Goal: Task Accomplishment & Management: Use online tool/utility

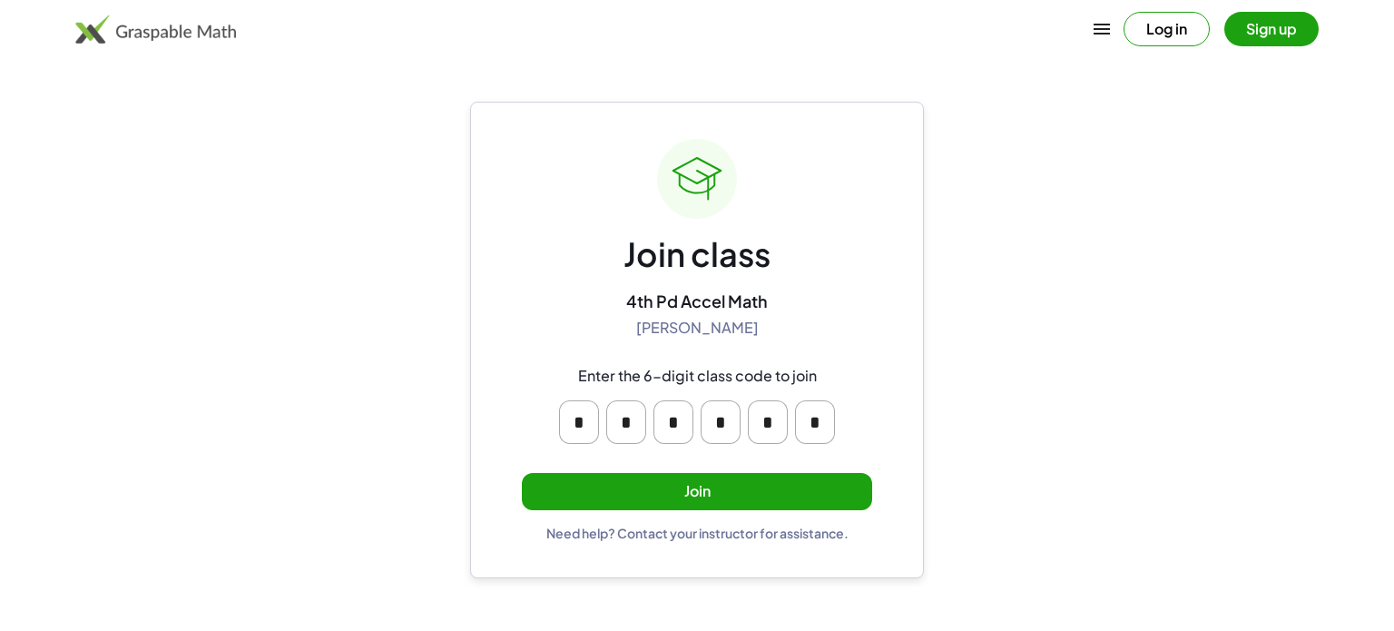
click at [760, 500] on button "Join" at bounding box center [697, 491] width 350 height 37
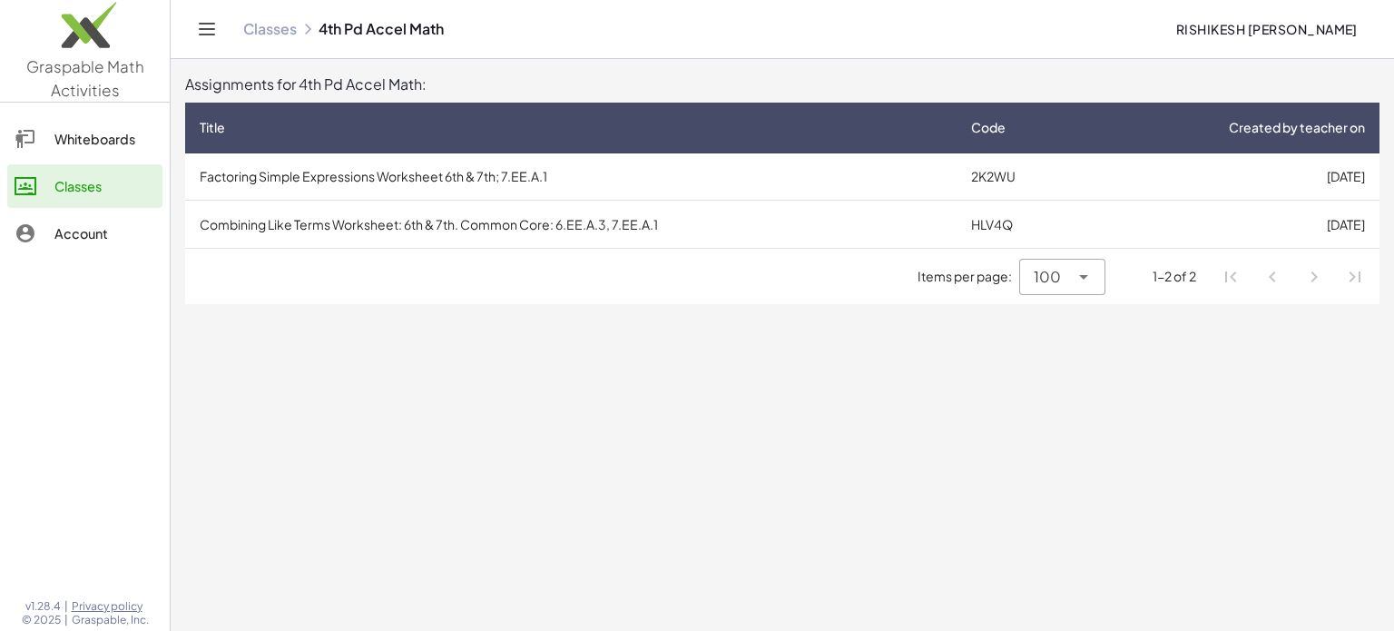
click at [732, 178] on td "Factoring Simple Expressions Worksheet 6th & 7th; 7.EE.A.1" at bounding box center [571, 176] width 772 height 47
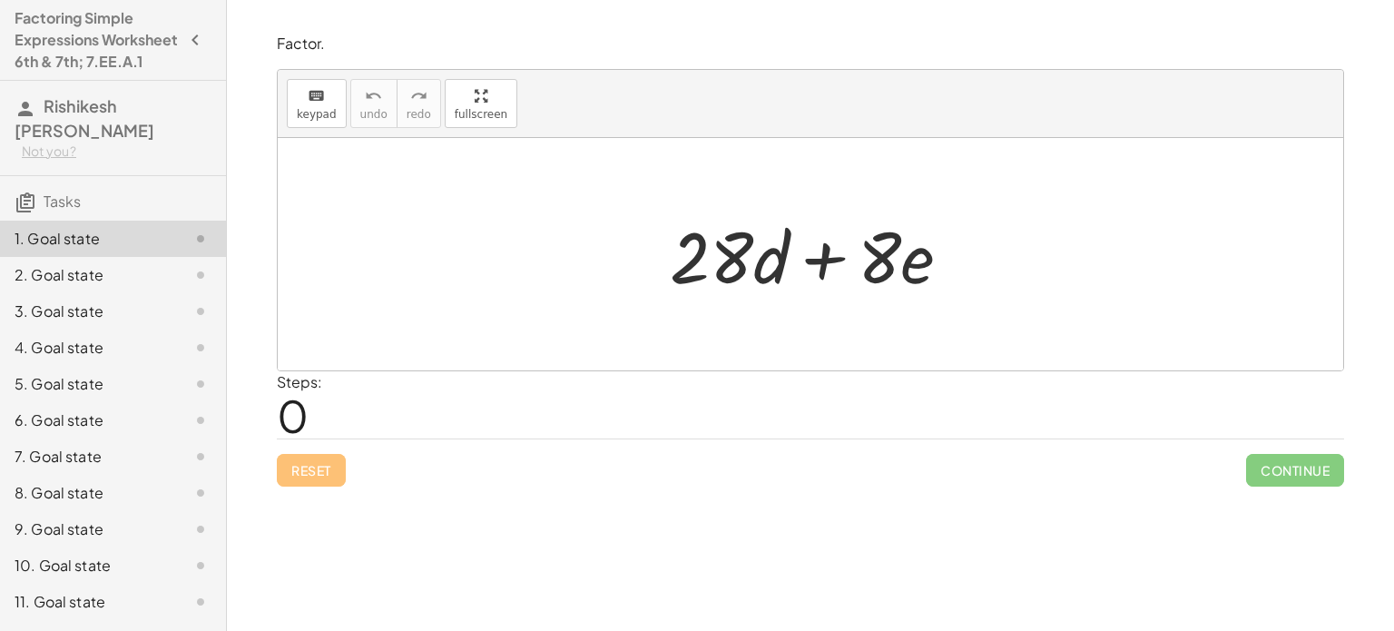
click at [367, 418] on div "Steps: 0" at bounding box center [810, 404] width 1067 height 67
click at [582, 260] on div at bounding box center [811, 254] width 1066 height 232
click at [733, 266] on div at bounding box center [818, 254] width 314 height 93
click at [688, 301] on div "+ · 28 · d + · 8 · e" at bounding box center [811, 254] width 337 height 103
click at [779, 250] on div at bounding box center [818, 254] width 314 height 93
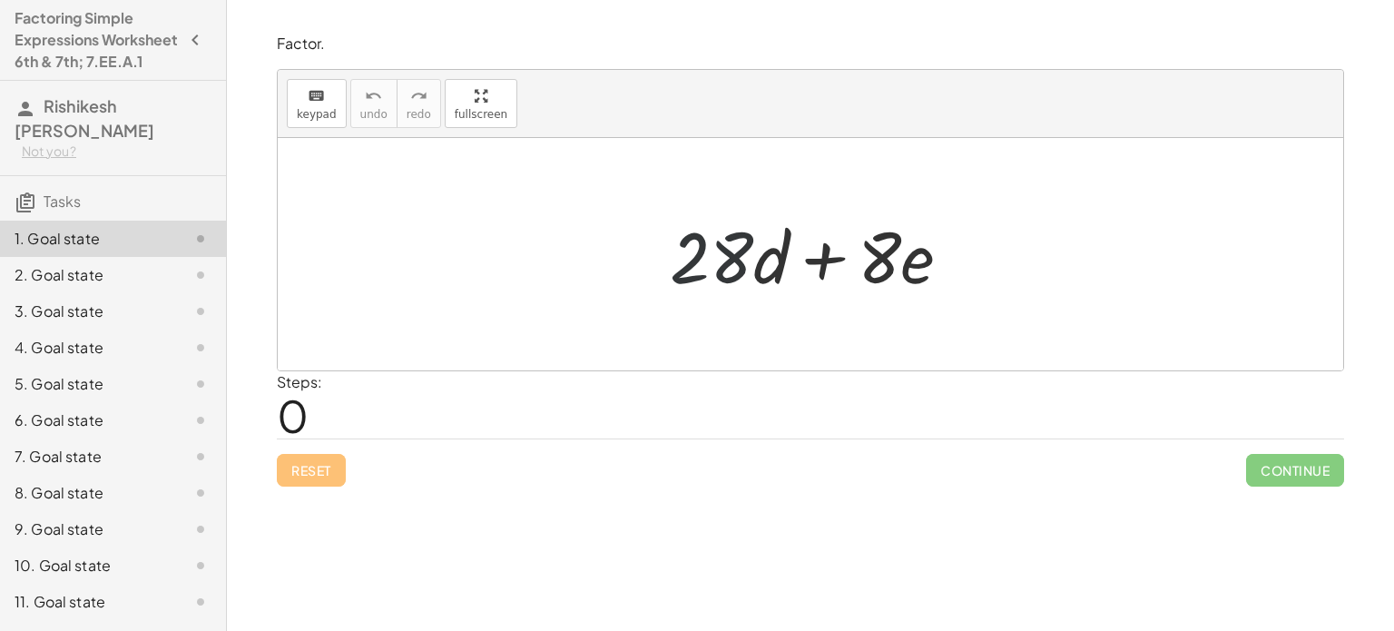
click at [693, 296] on div at bounding box center [818, 254] width 314 height 93
drag, startPoint x: 665, startPoint y: 286, endPoint x: 656, endPoint y: 290, distance: 9.8
click at [656, 290] on div "· 28 + · 28 · d + · 8 · e" at bounding box center [811, 254] width 337 height 103
click at [796, 269] on div at bounding box center [818, 254] width 314 height 93
click at [733, 295] on div at bounding box center [818, 254] width 314 height 93
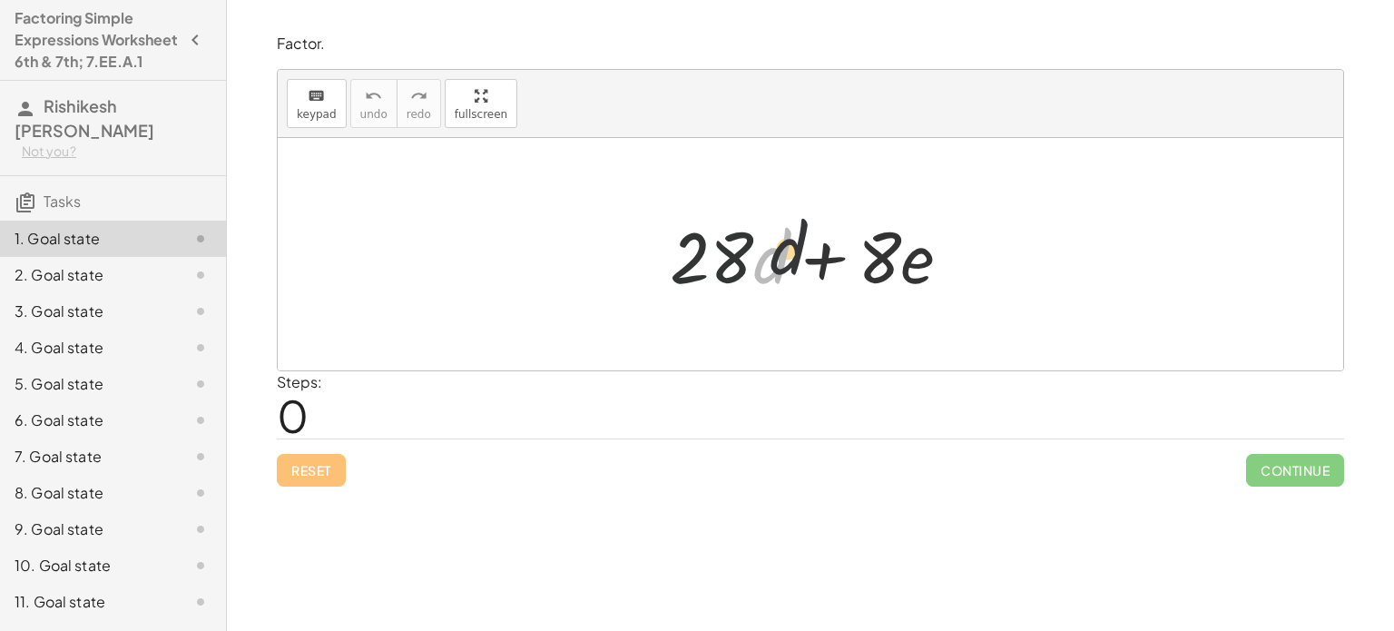
drag, startPoint x: 775, startPoint y: 296, endPoint x: 809, endPoint y: 266, distance: 45.0
click at [809, 266] on div at bounding box center [818, 254] width 314 height 93
click at [800, 271] on div at bounding box center [818, 254] width 314 height 93
click at [744, 271] on div at bounding box center [818, 254] width 314 height 93
click at [668, 294] on div at bounding box center [818, 254] width 314 height 93
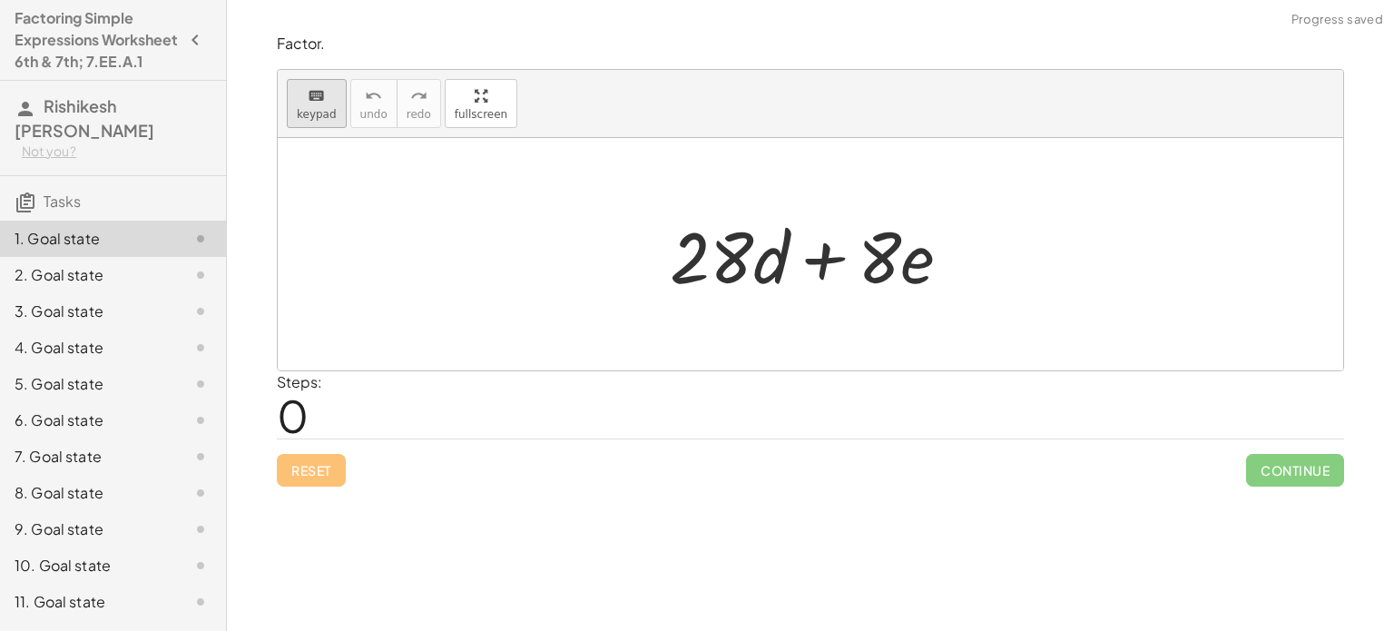
click at [316, 101] on icon "keyboard" at bounding box center [316, 96] width 17 height 22
click at [693, 295] on div at bounding box center [712, 256] width 84 height 84
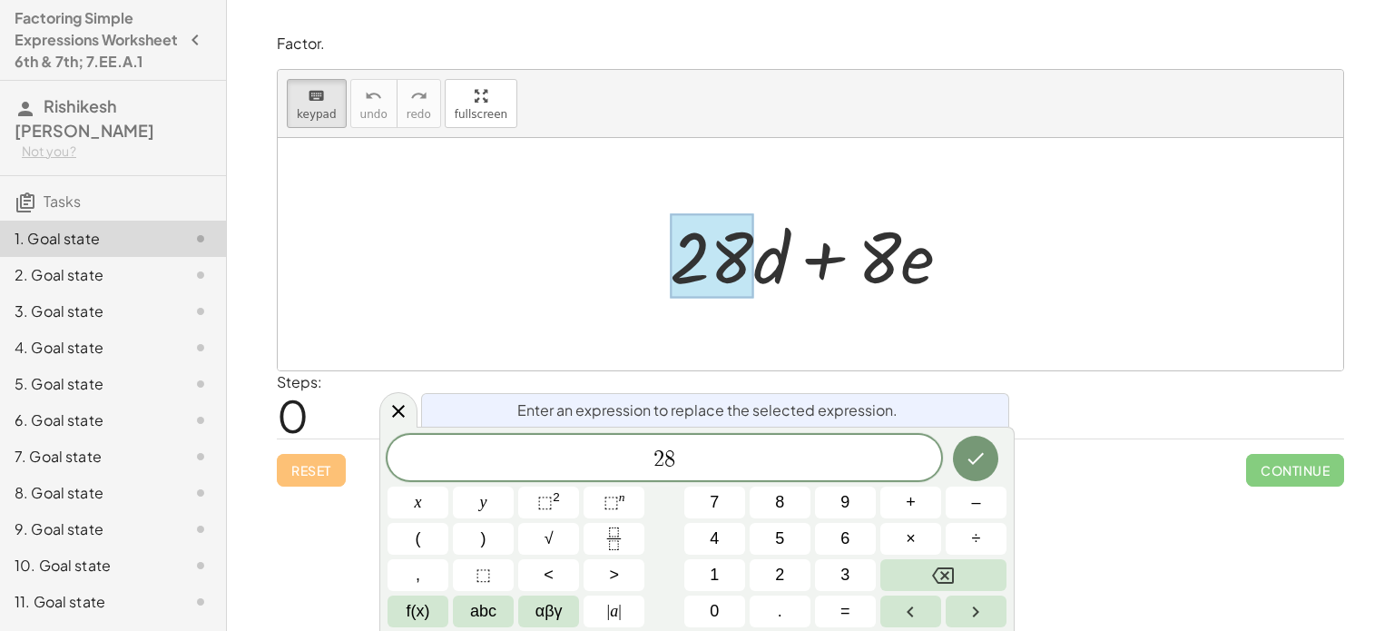
click at [773, 268] on div at bounding box center [818, 254] width 314 height 93
click at [876, 261] on div at bounding box center [818, 254] width 314 height 93
click at [979, 536] on span "÷" at bounding box center [976, 538] width 9 height 25
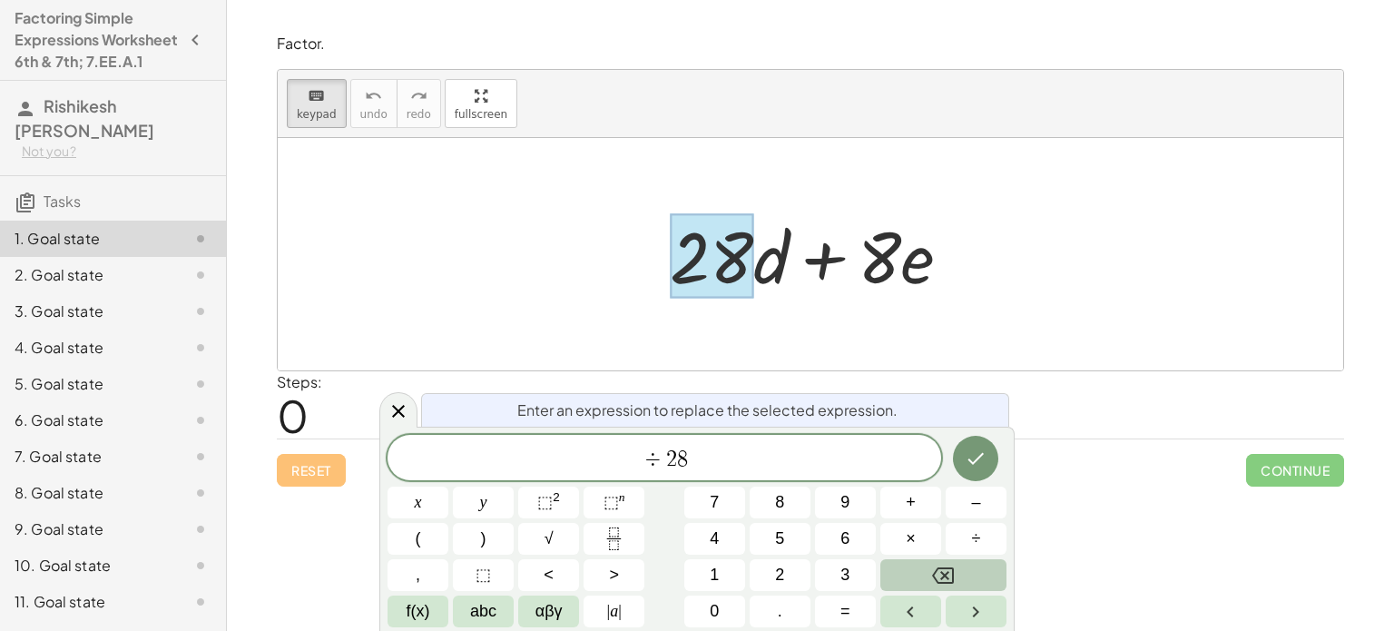
click at [974, 565] on button "Backspace" at bounding box center [943, 575] width 126 height 32
click at [614, 530] on icon "Fraction" at bounding box center [614, 538] width 23 height 23
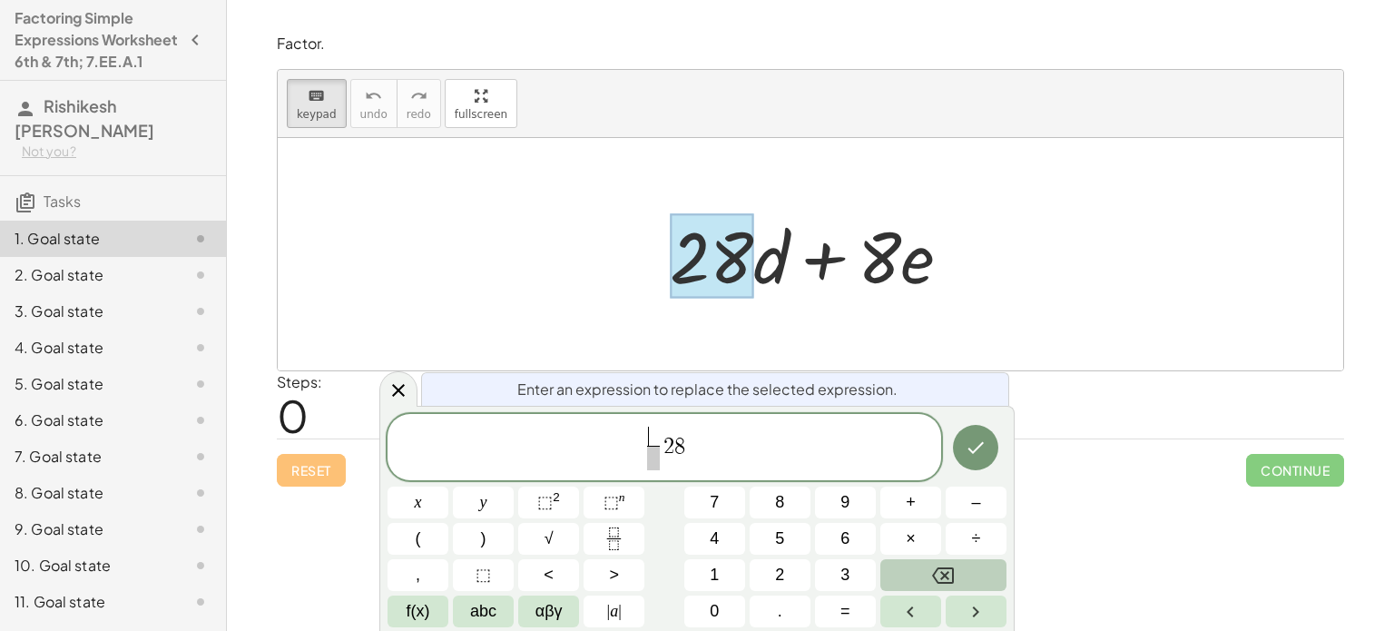
click at [951, 576] on icon "Backspace" at bounding box center [943, 576] width 22 height 22
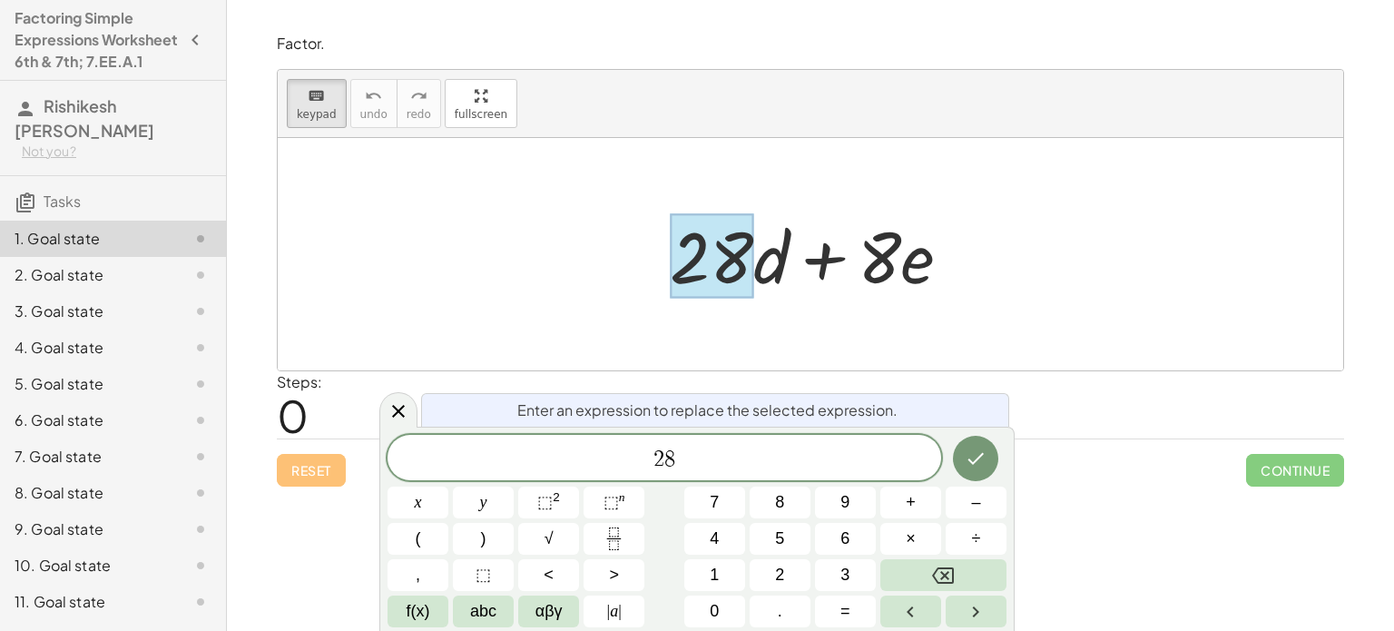
click at [674, 460] on span "​ 2 8" at bounding box center [665, 459] width 554 height 25
click at [624, 539] on icon "Fraction" at bounding box center [614, 538] width 23 height 23
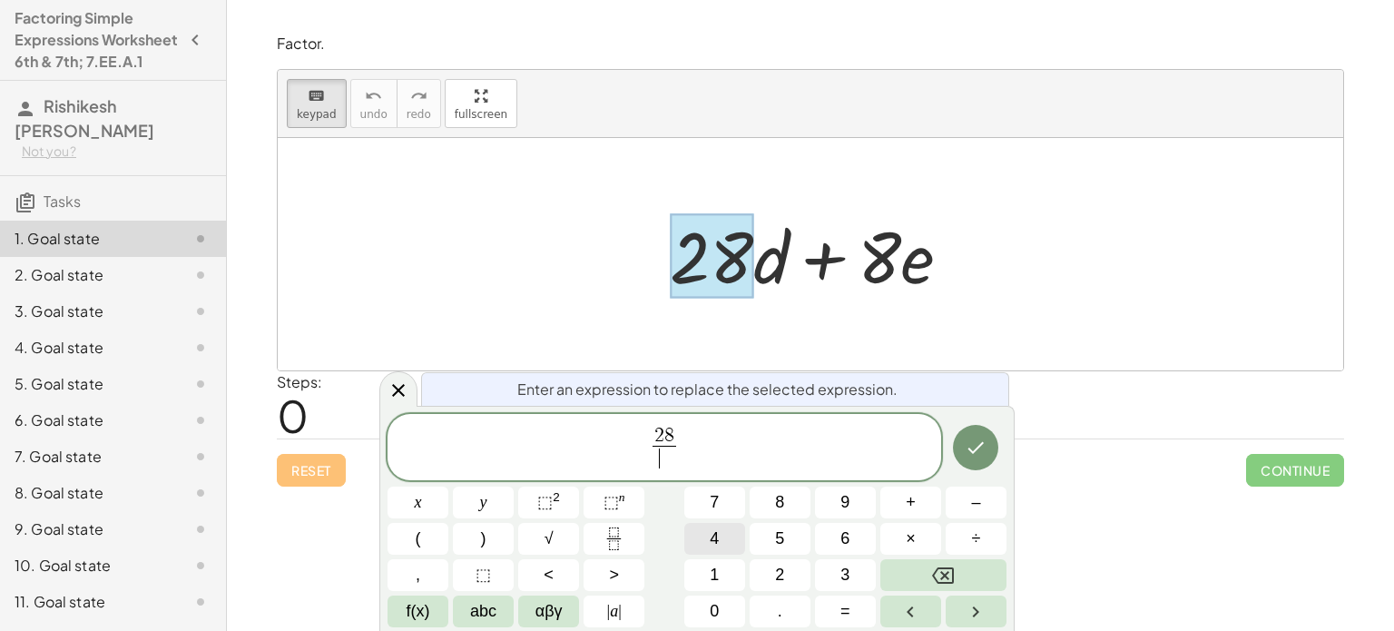
click at [727, 543] on button "4" at bounding box center [714, 539] width 61 height 32
click at [966, 454] on icon "Done" at bounding box center [976, 448] width 22 height 22
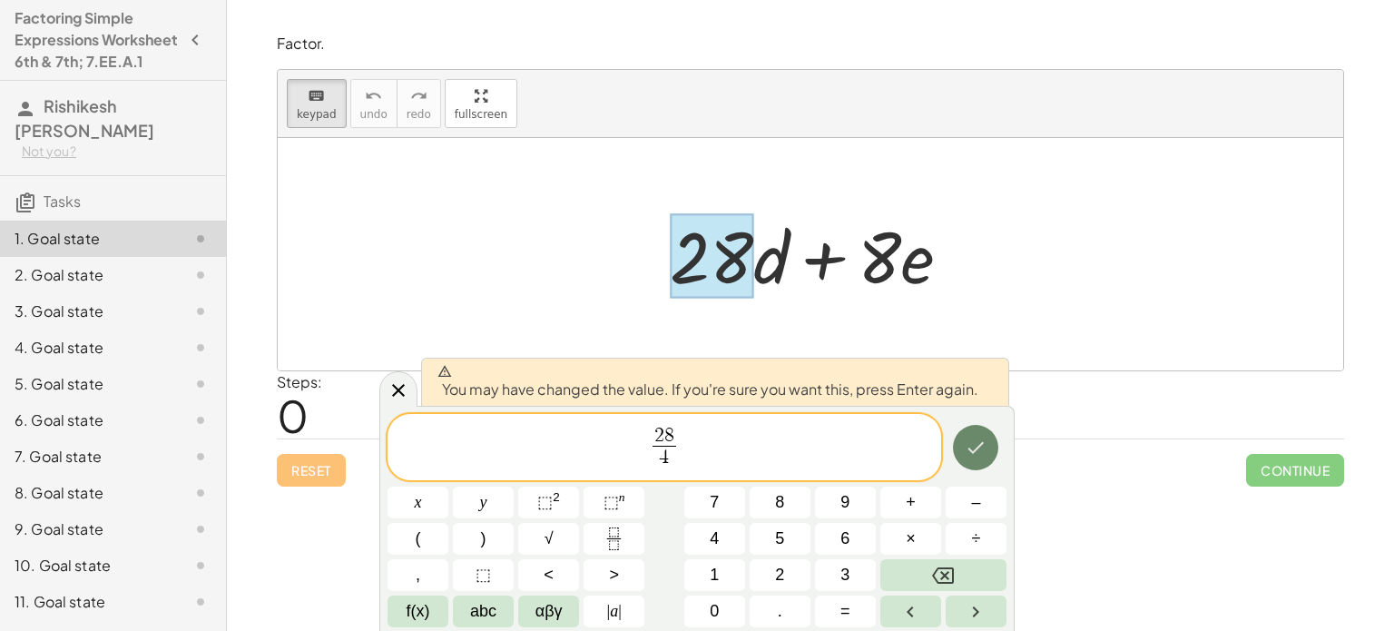
click at [973, 447] on icon "Done" at bounding box center [976, 448] width 22 height 22
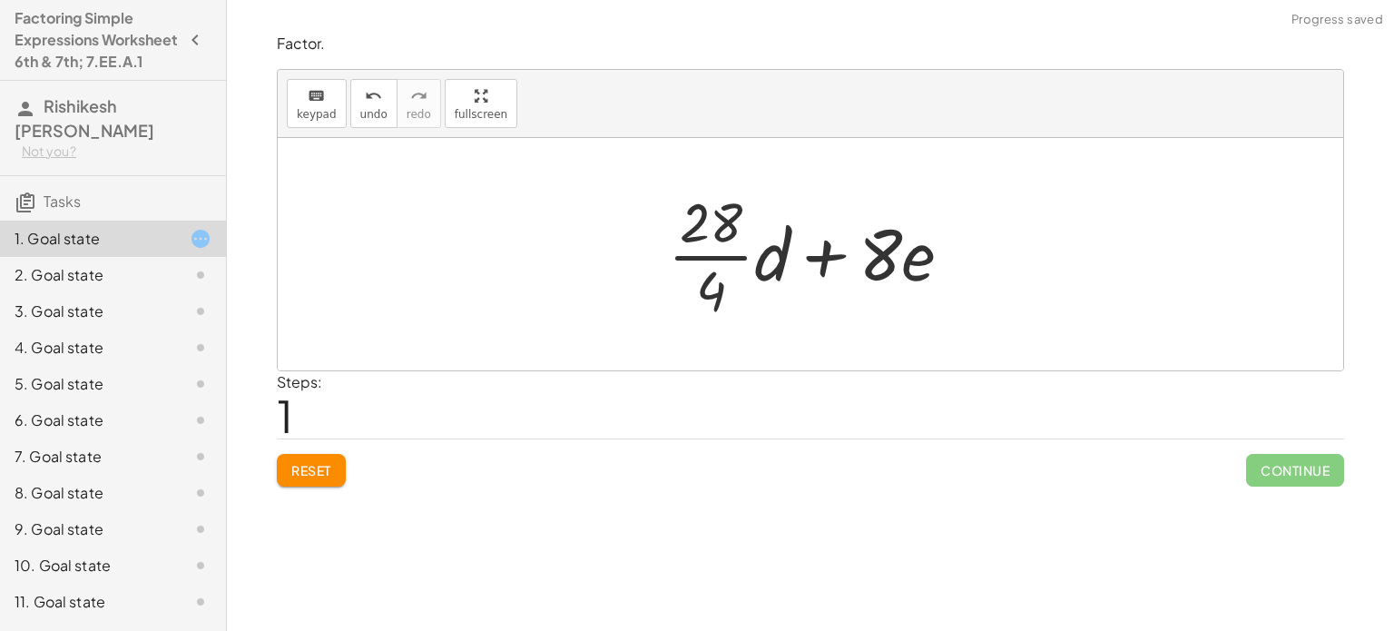
click at [886, 277] on div at bounding box center [817, 254] width 317 height 140
click at [870, 250] on div at bounding box center [817, 254] width 317 height 140
drag, startPoint x: 870, startPoint y: 250, endPoint x: 726, endPoint y: 239, distance: 143.8
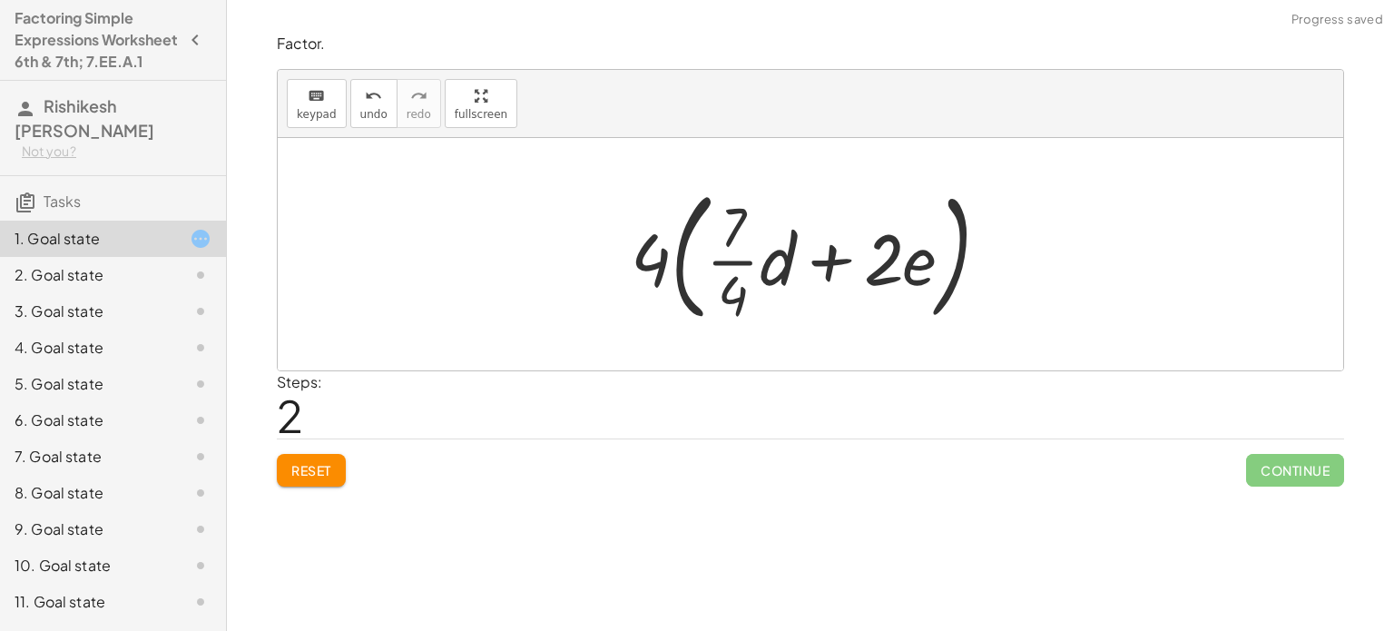
click at [685, 274] on div at bounding box center [818, 254] width 392 height 151
click at [686, 275] on div at bounding box center [818, 254] width 392 height 151
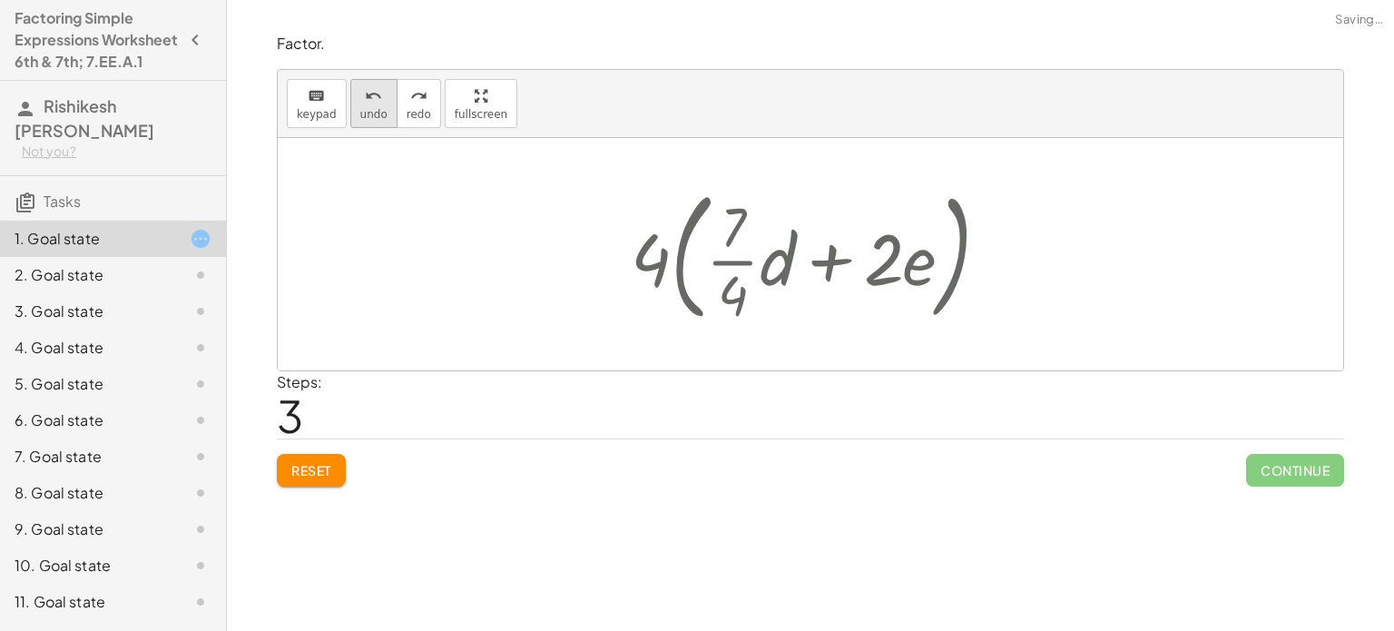
click at [369, 117] on span "undo" at bounding box center [373, 114] width 27 height 13
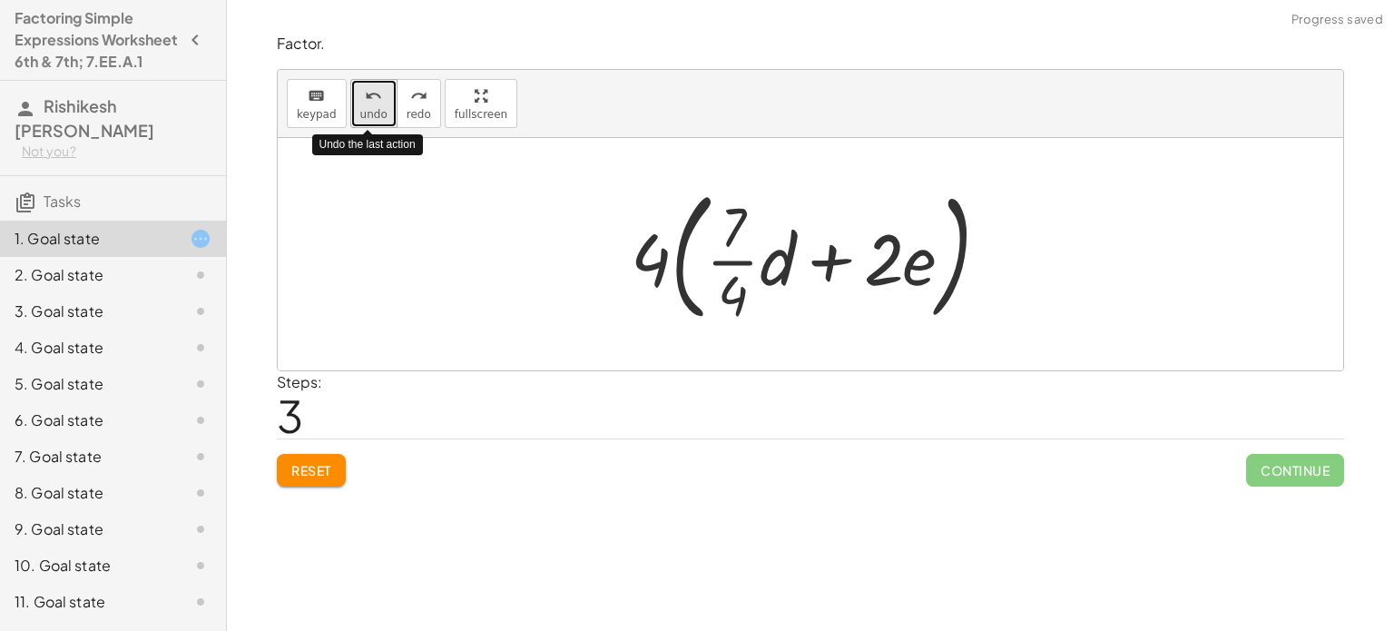
click at [369, 117] on span "undo" at bounding box center [373, 114] width 27 height 13
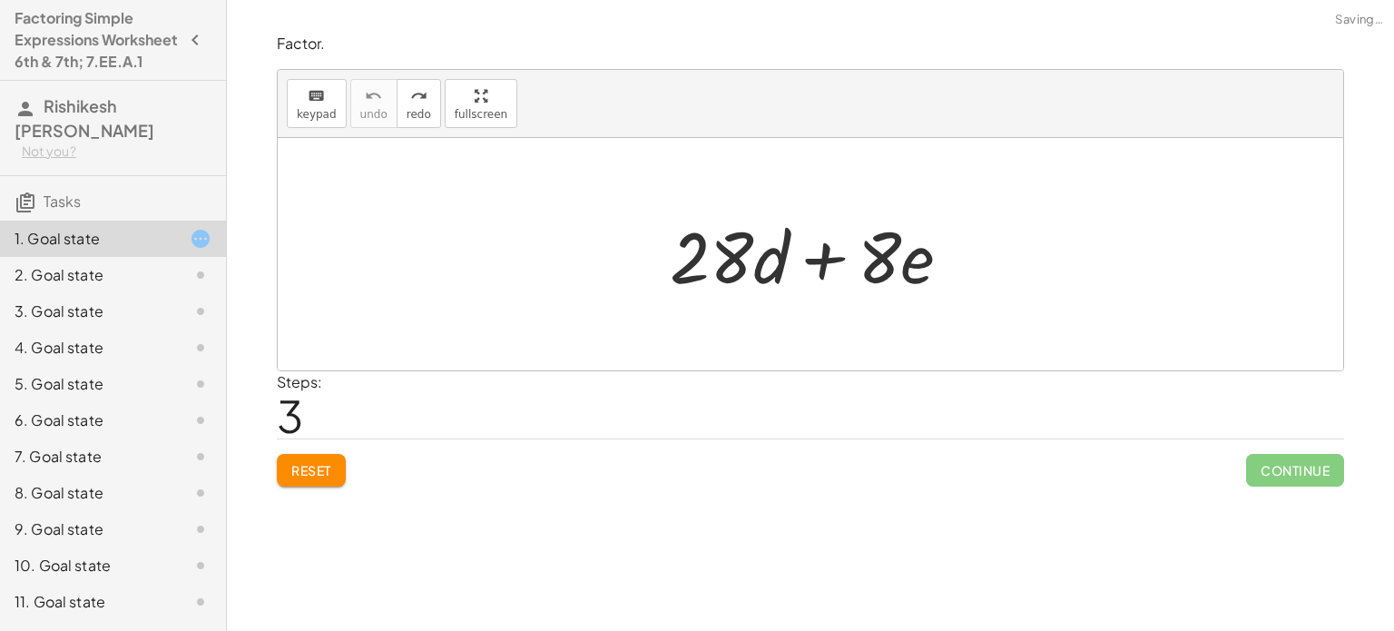
click at [712, 286] on div at bounding box center [818, 254] width 314 height 93
click at [730, 258] on div at bounding box center [818, 254] width 314 height 93
click at [749, 280] on div at bounding box center [818, 254] width 314 height 93
click at [740, 265] on div at bounding box center [818, 254] width 314 height 93
click at [313, 99] on icon "keyboard" at bounding box center [316, 96] width 17 height 22
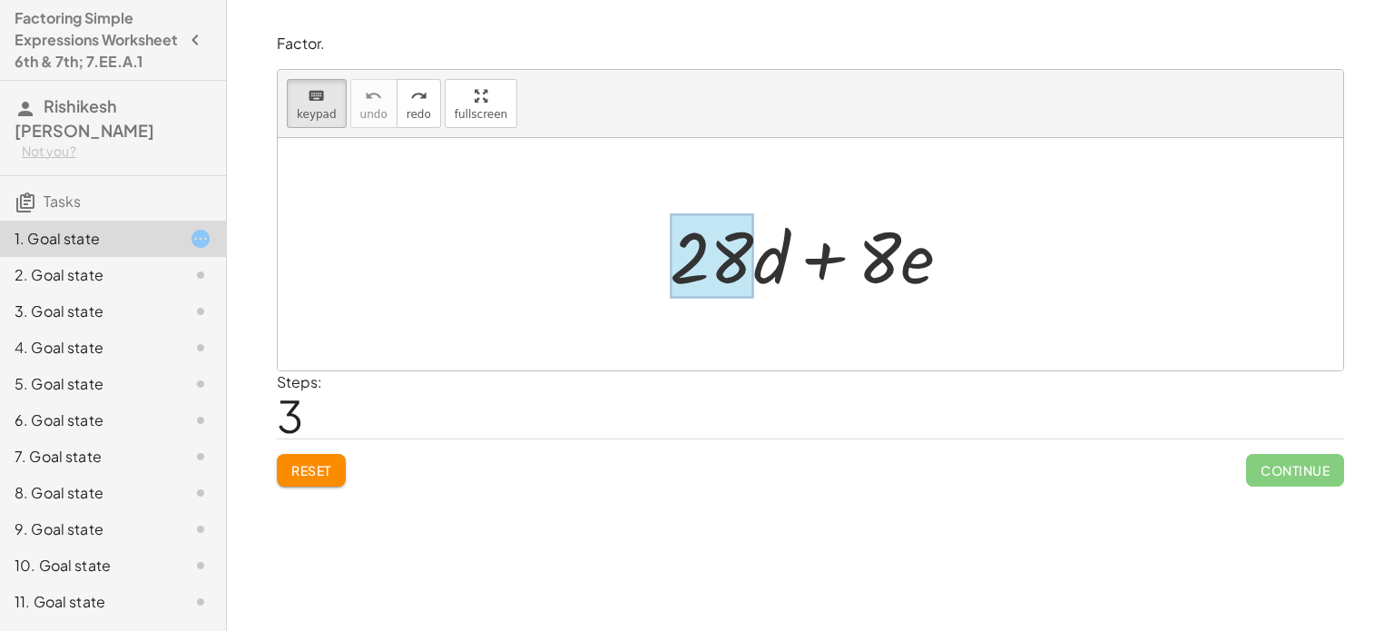
click at [727, 253] on div at bounding box center [712, 256] width 84 height 84
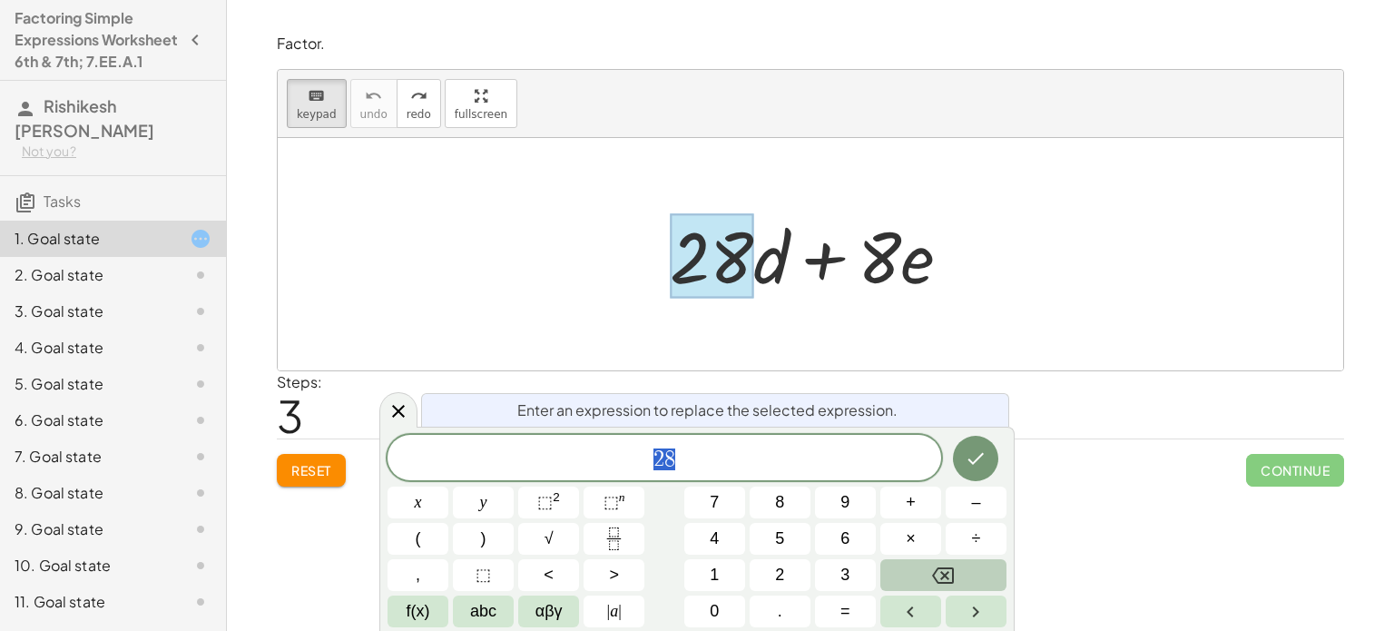
click at [957, 568] on button "Backspace" at bounding box center [943, 575] width 126 height 32
click at [699, 497] on button "7" at bounding box center [714, 503] width 61 height 32
click at [882, 250] on div at bounding box center [818, 254] width 314 height 93
click at [971, 464] on icon "Done" at bounding box center [976, 458] width 22 height 22
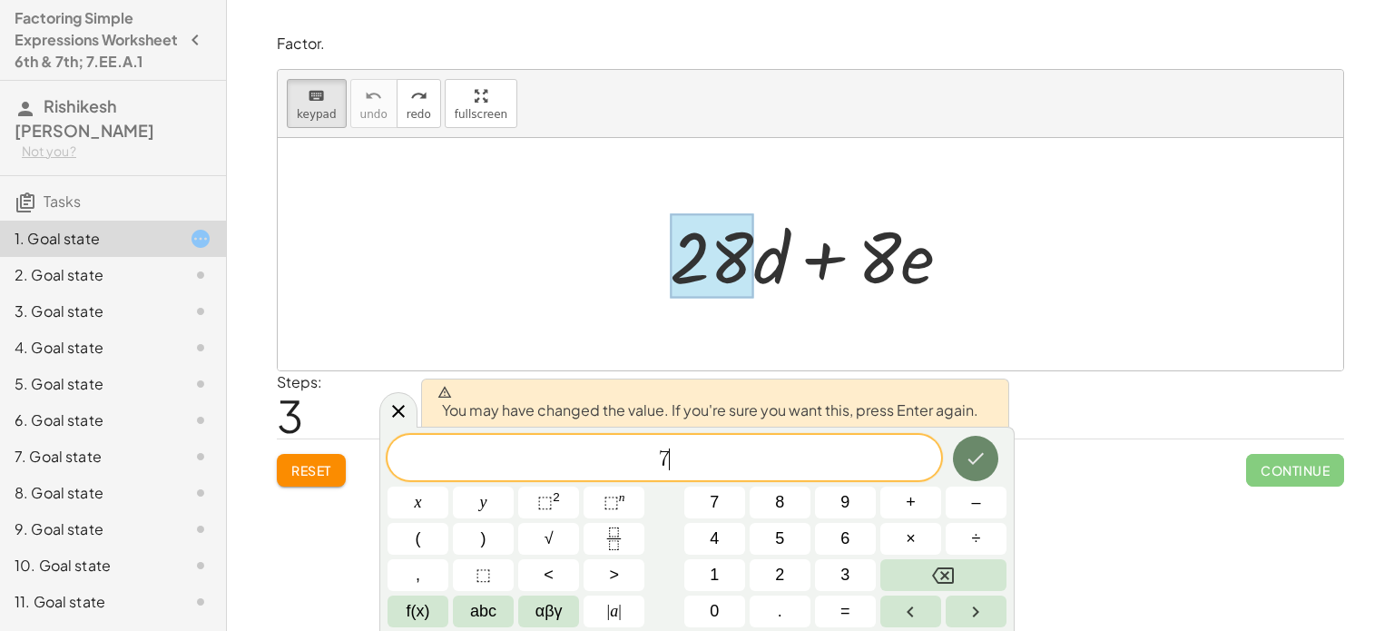
click at [973, 464] on icon "Done" at bounding box center [976, 459] width 16 height 12
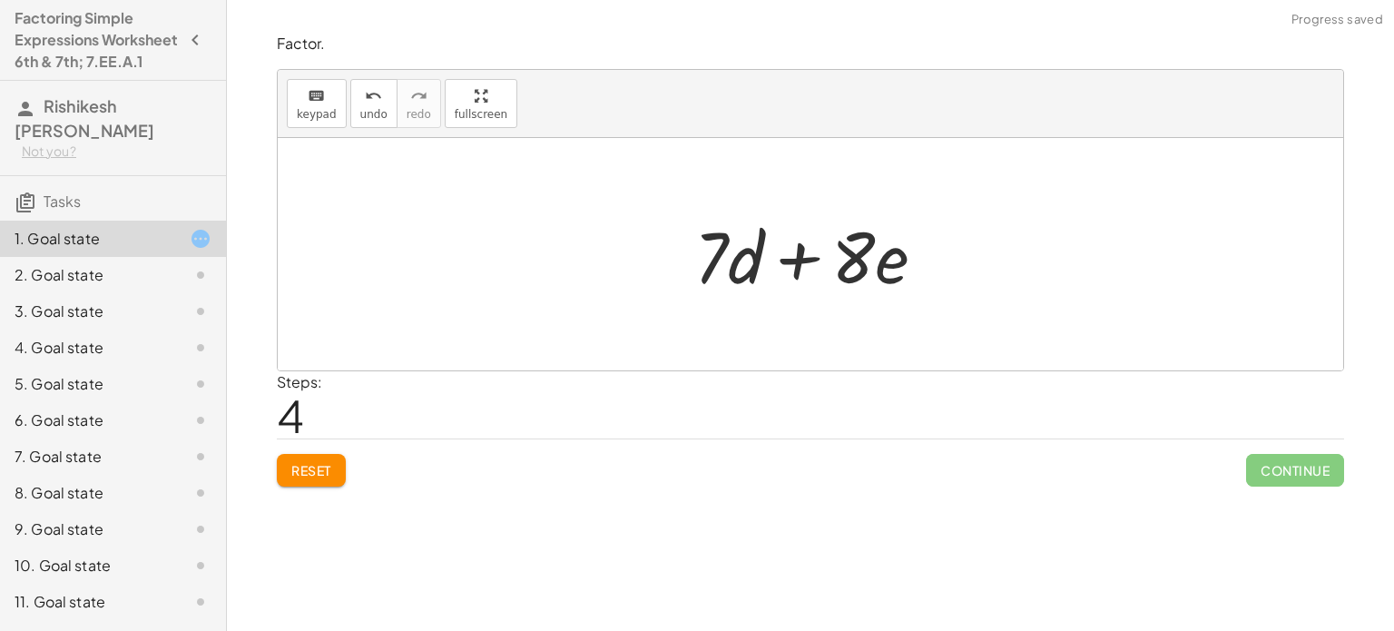
click at [860, 257] on div at bounding box center [817, 254] width 264 height 93
click at [860, 262] on div at bounding box center [817, 254] width 264 height 93
click at [862, 264] on div at bounding box center [817, 254] width 264 height 93
drag, startPoint x: 863, startPoint y: 265, endPoint x: 833, endPoint y: 257, distance: 31.0
click at [833, 257] on div at bounding box center [817, 254] width 264 height 93
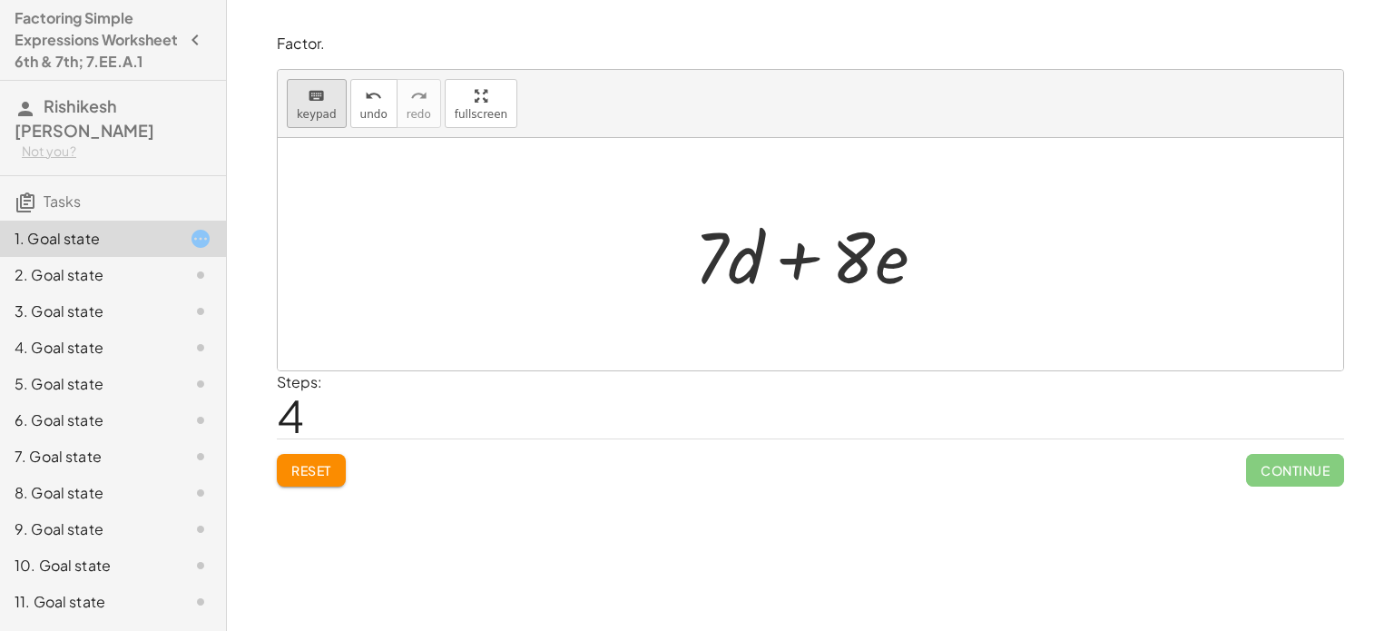
click at [329, 115] on span "keypad" at bounding box center [317, 114] width 40 height 13
click at [851, 268] on div at bounding box center [853, 256] width 44 height 84
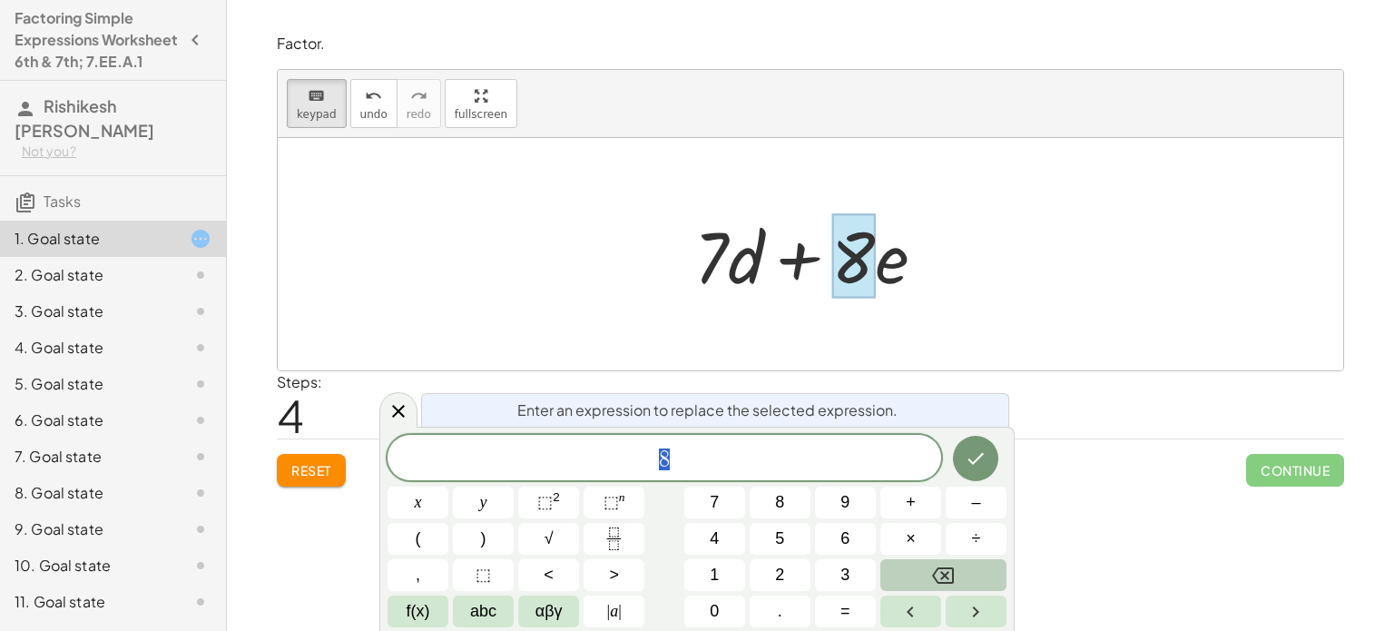
click at [966, 571] on button "Backspace" at bounding box center [943, 575] width 126 height 32
click at [786, 580] on button "2" at bounding box center [780, 575] width 61 height 32
click at [973, 462] on icon "Done" at bounding box center [976, 459] width 16 height 12
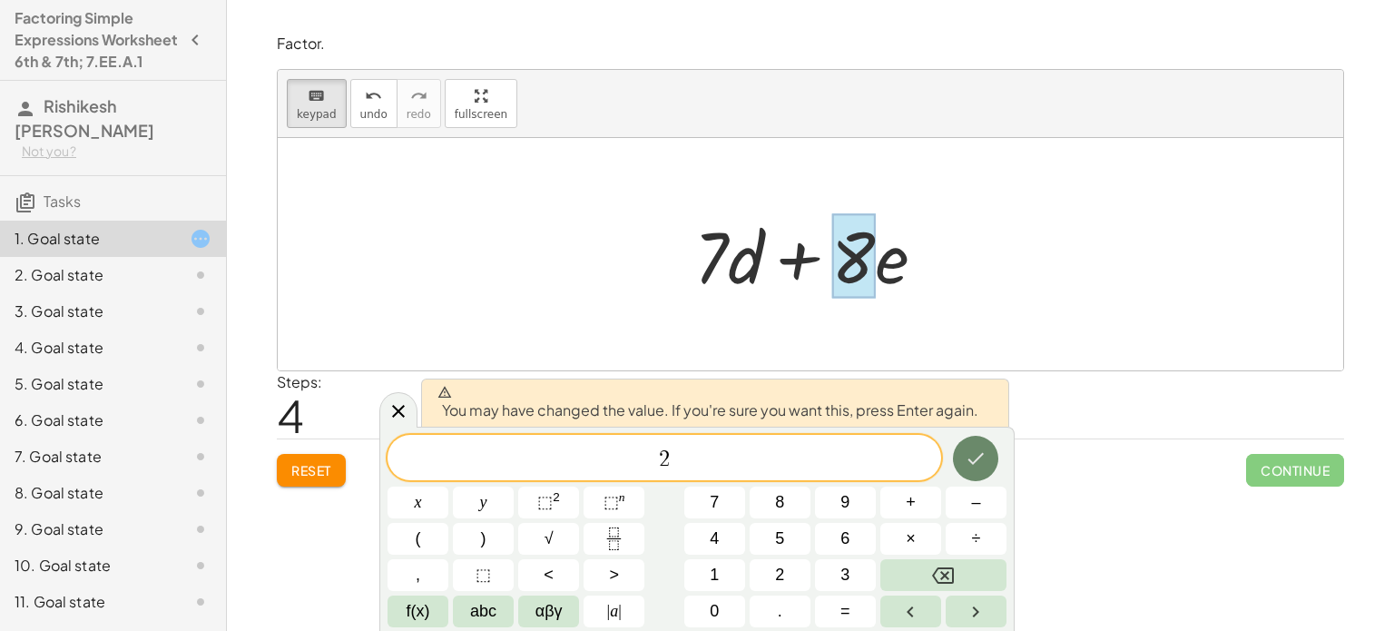
click at [964, 460] on button "Done" at bounding box center [975, 458] width 45 height 45
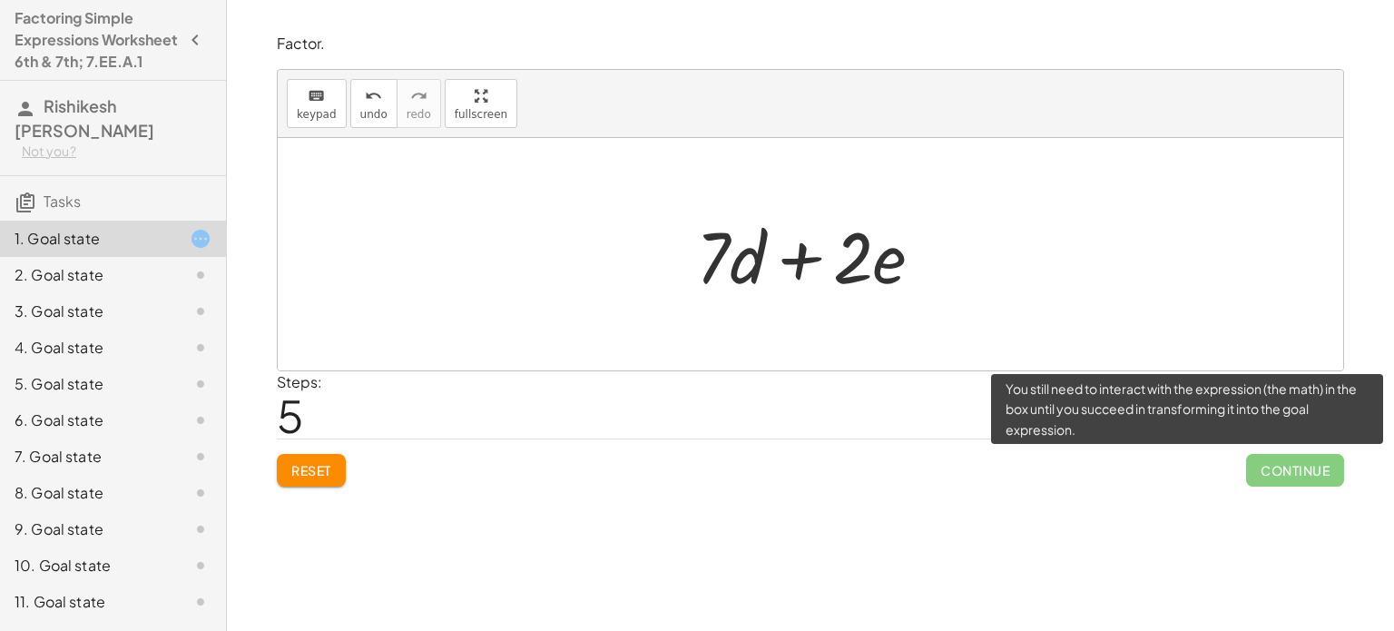
click at [1297, 477] on span "Continue" at bounding box center [1295, 470] width 98 height 33
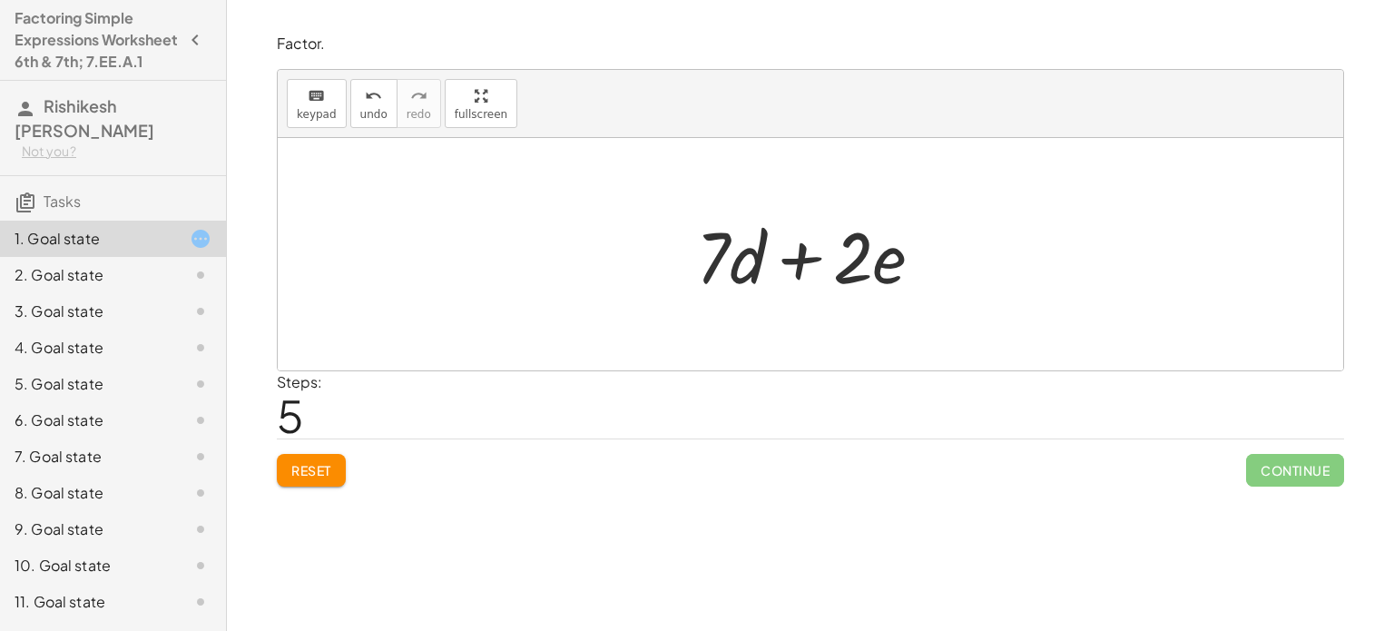
click at [144, 250] on div "1. Goal state" at bounding box center [88, 239] width 146 height 22
click at [329, 471] on span "Reset" at bounding box center [311, 470] width 40 height 16
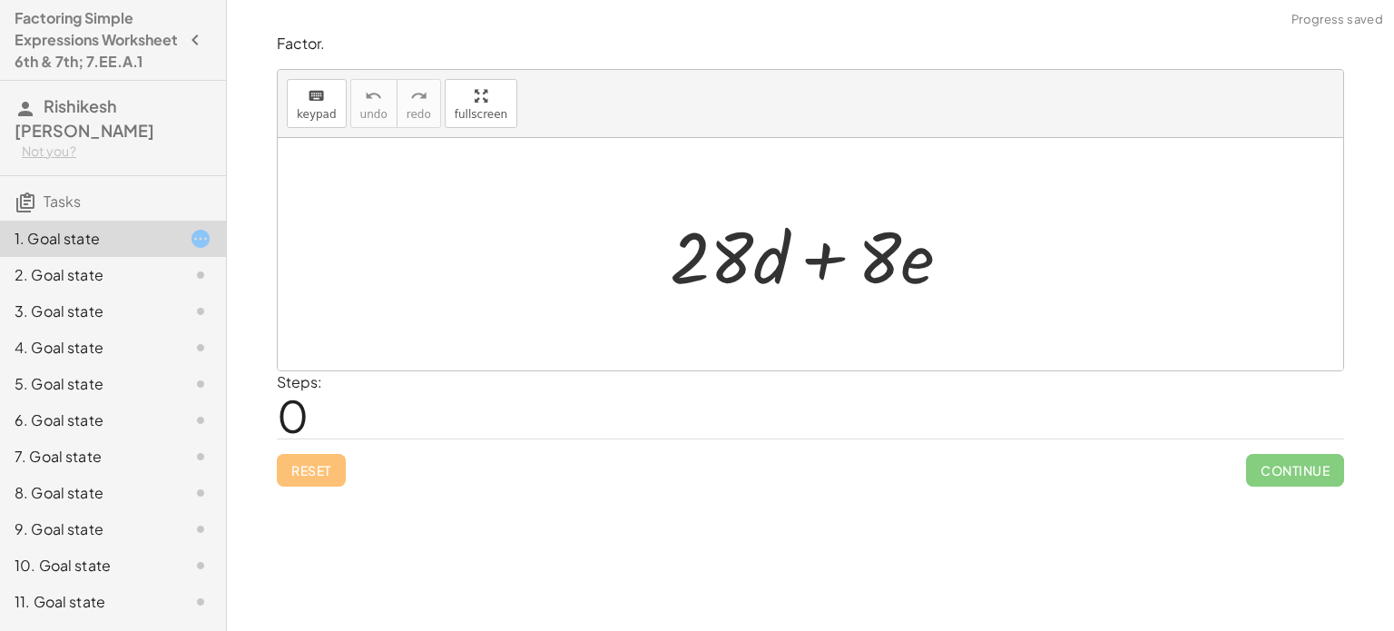
click at [330, 471] on div "Reset Continue" at bounding box center [810, 462] width 1067 height 48
click at [304, 110] on span "keypad" at bounding box center [317, 114] width 40 height 13
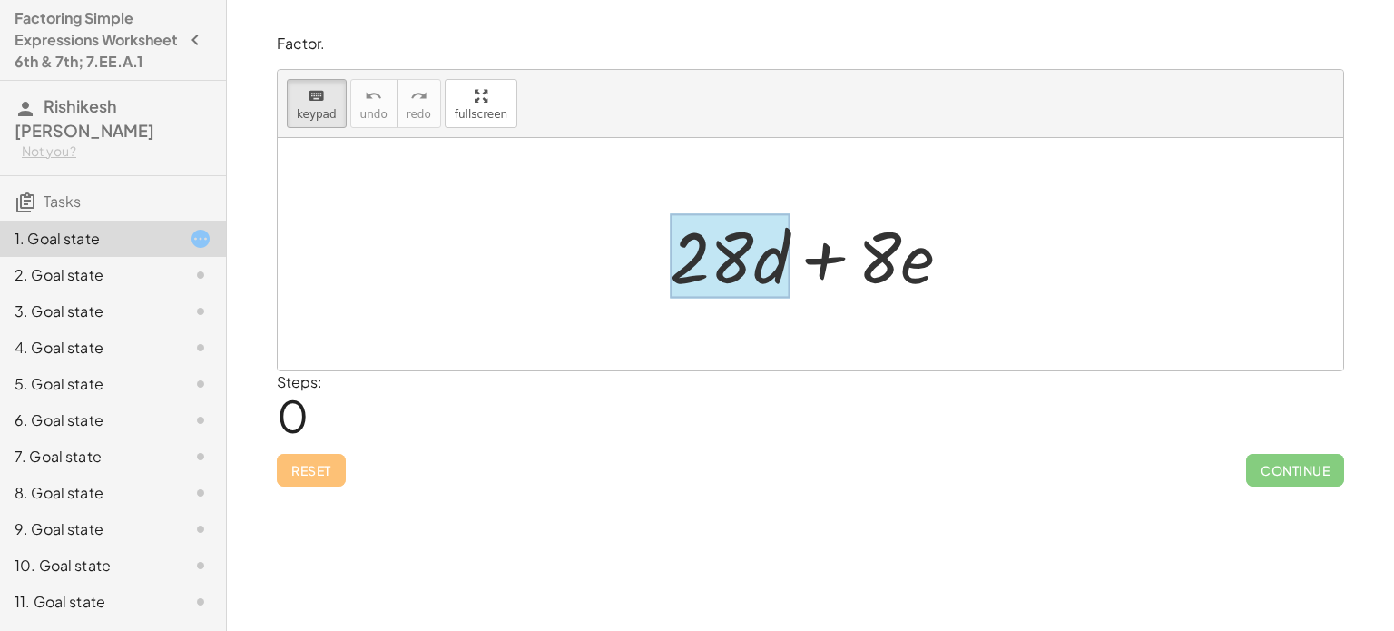
drag, startPoint x: 717, startPoint y: 268, endPoint x: 781, endPoint y: 270, distance: 63.6
click at [781, 270] on div at bounding box center [730, 256] width 120 height 84
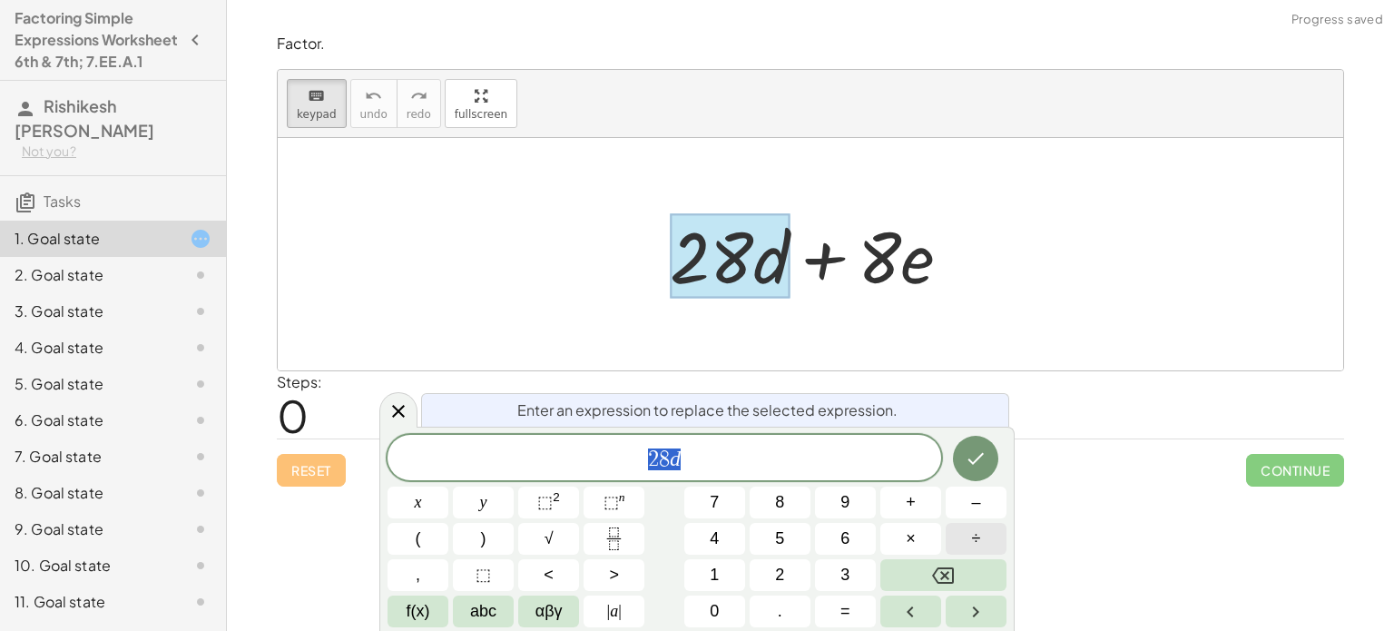
click at [974, 540] on span "÷" at bounding box center [976, 538] width 9 height 25
click at [966, 569] on button "Backspace" at bounding box center [943, 575] width 126 height 32
click at [799, 571] on button "2" at bounding box center [780, 575] width 61 height 32
click at [761, 502] on button "8" at bounding box center [780, 503] width 61 height 32
click at [968, 545] on button "÷" at bounding box center [976, 539] width 61 height 32
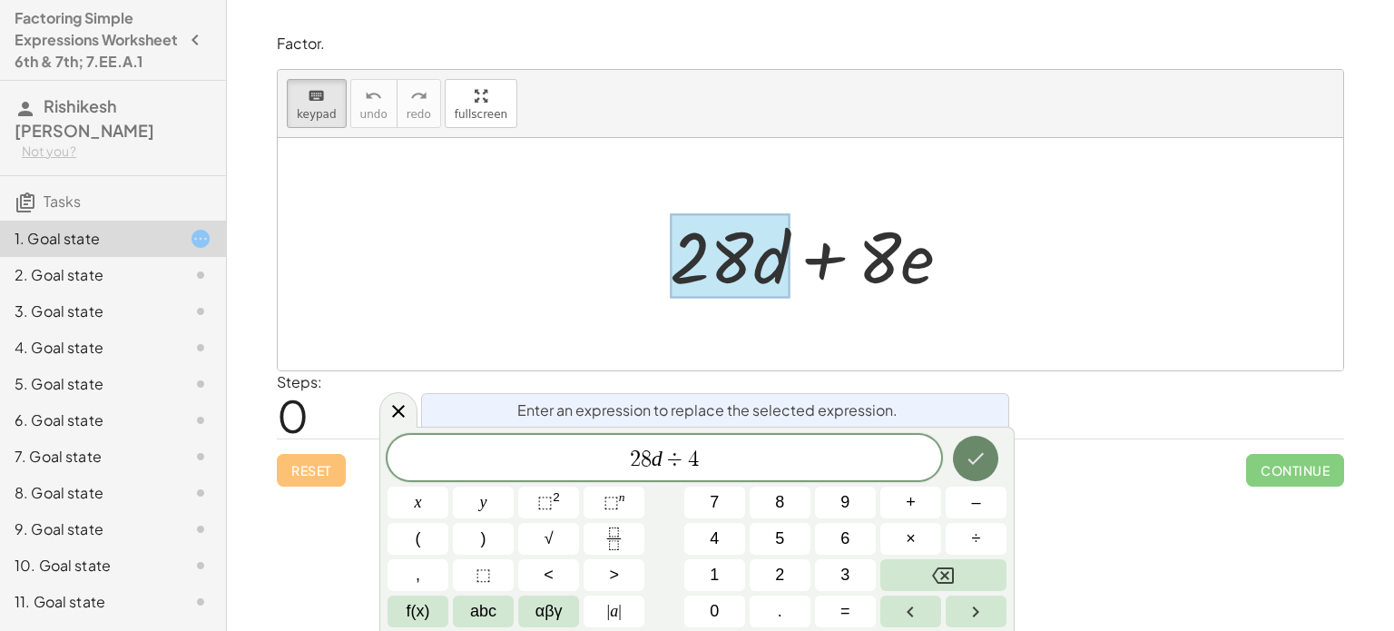
click at [968, 466] on icon "Done" at bounding box center [976, 458] width 22 height 22
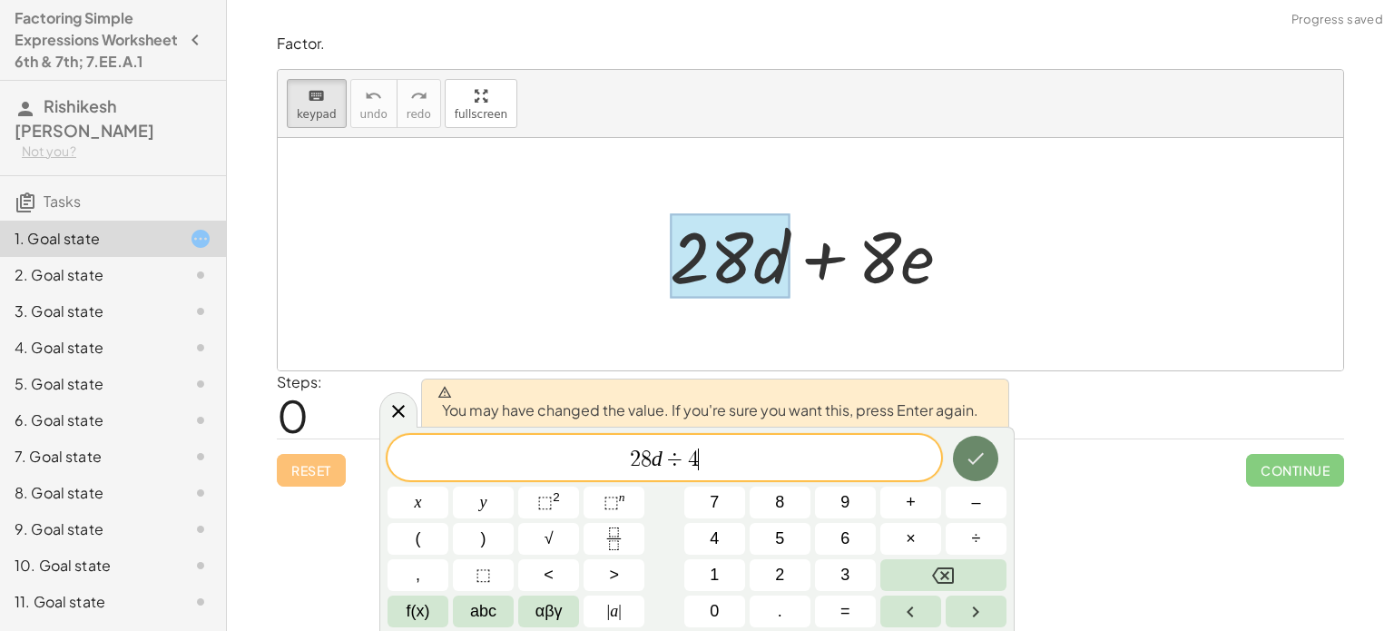
click at [966, 467] on icon "Done" at bounding box center [976, 458] width 22 height 22
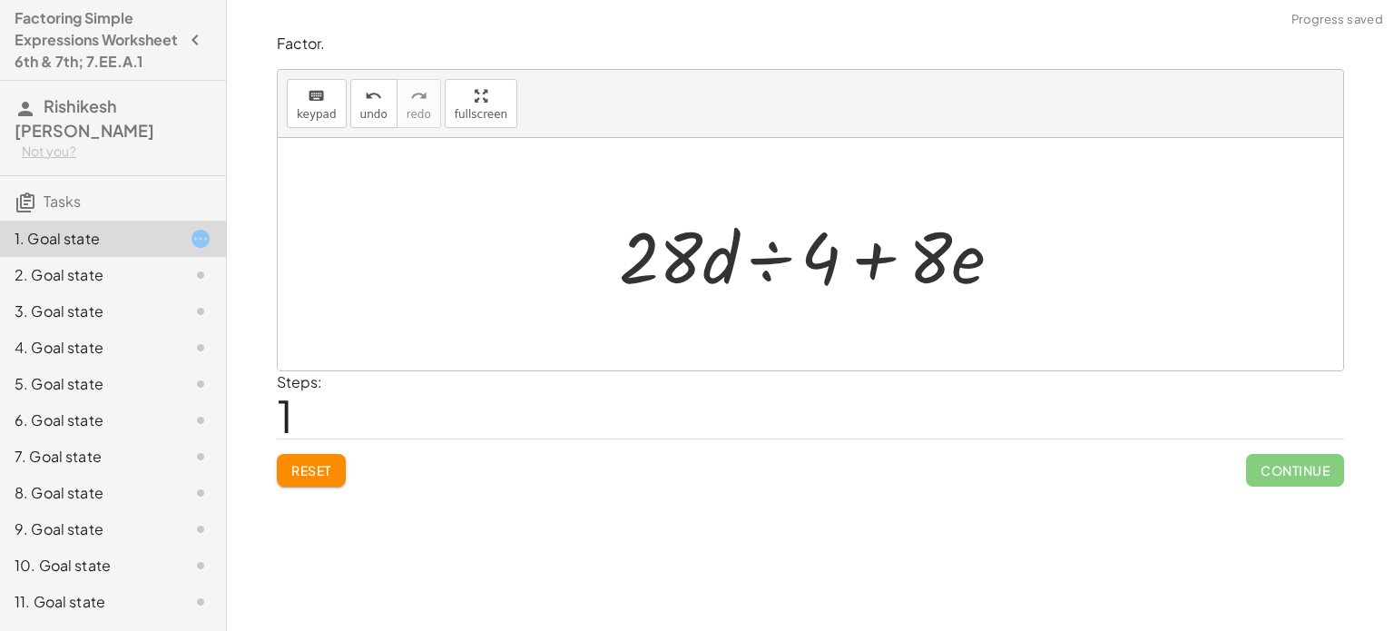
click at [811, 255] on div at bounding box center [818, 254] width 416 height 93
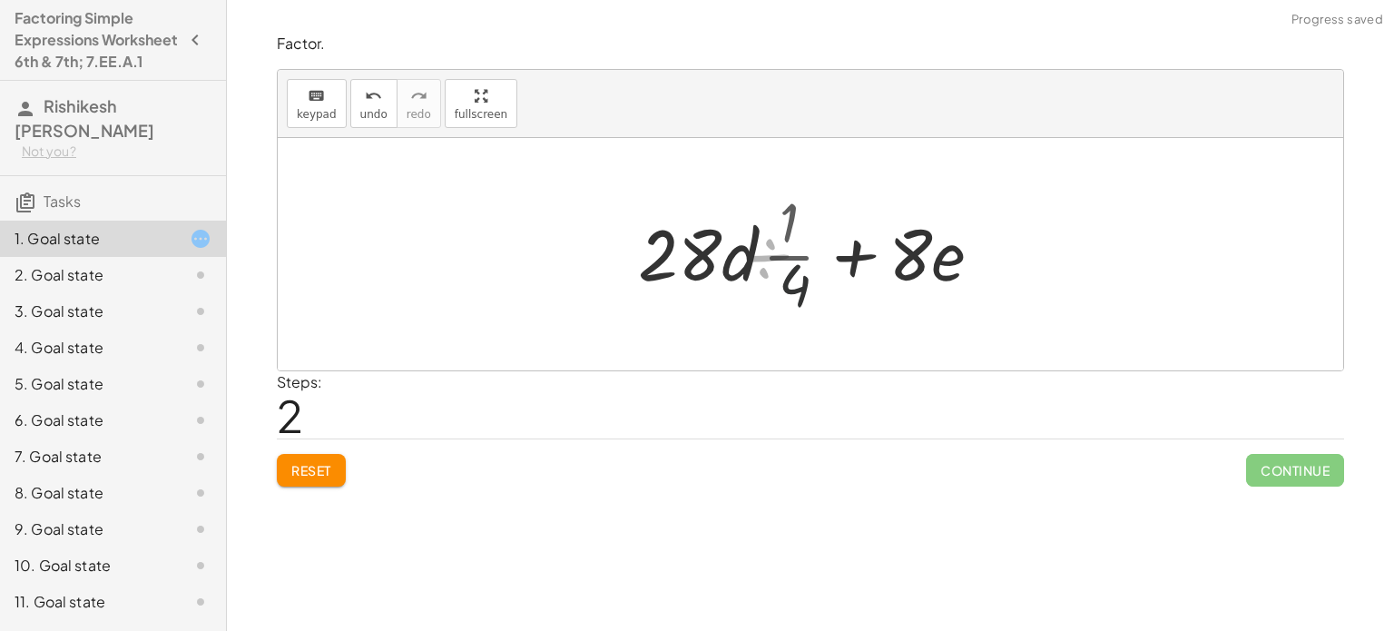
click at [817, 270] on div at bounding box center [818, 254] width 368 height 140
click at [780, 242] on div at bounding box center [818, 254] width 368 height 140
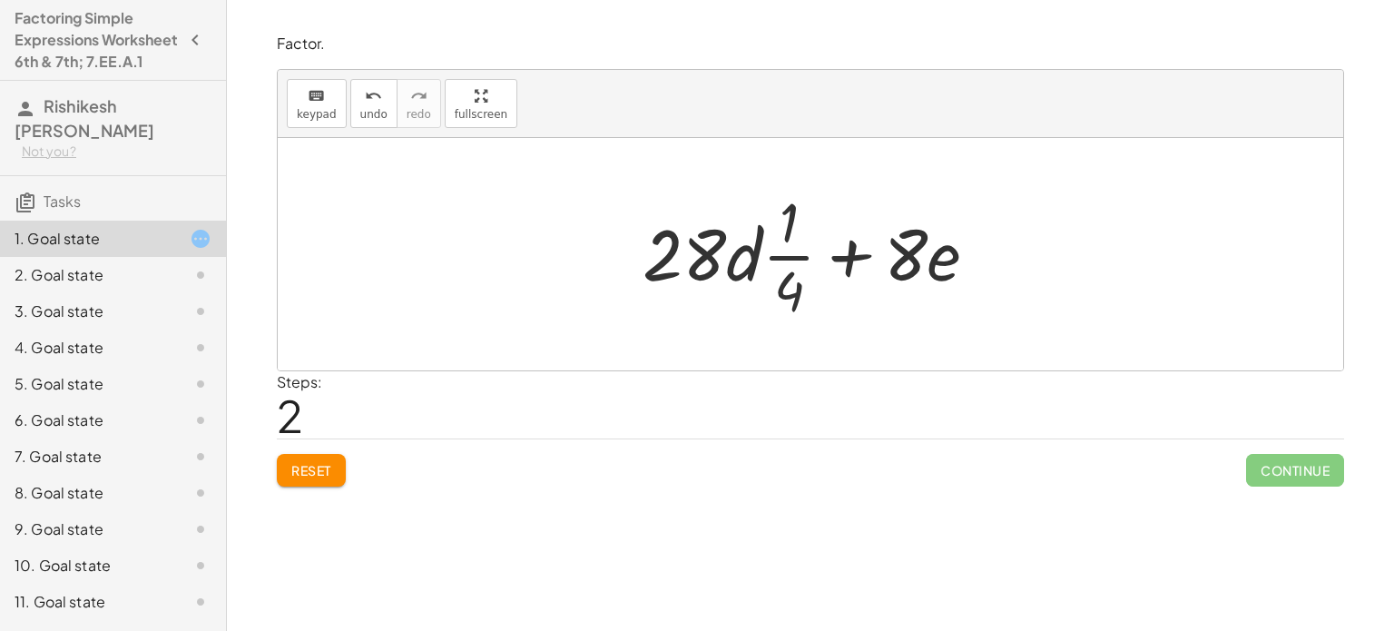
click at [758, 246] on div at bounding box center [818, 254] width 368 height 140
click at [333, 123] on button "keyboard keypad" at bounding box center [317, 103] width 60 height 49
click at [745, 250] on div at bounding box center [818, 254] width 368 height 140
click at [698, 250] on div at bounding box center [685, 253] width 84 height 84
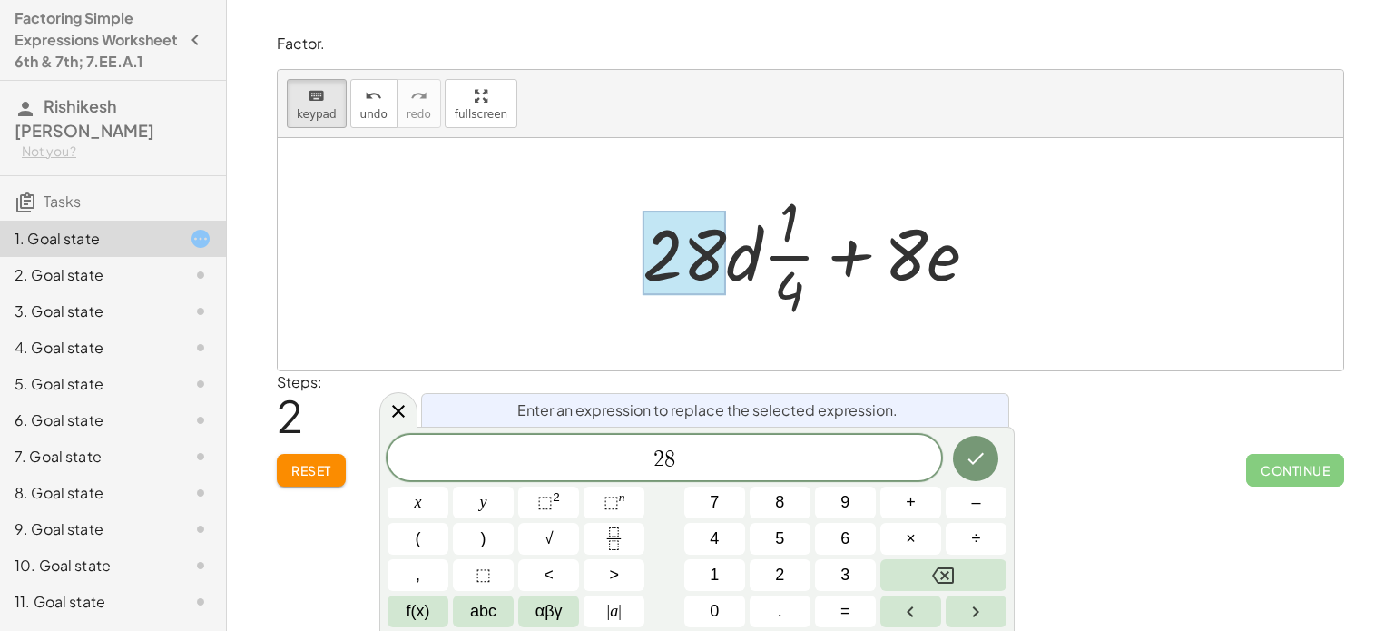
drag, startPoint x: 715, startPoint y: 258, endPoint x: 731, endPoint y: 262, distance: 16.1
click at [801, 256] on div "+ · 8 · e + · 28 · d 4 · · 1 ·" at bounding box center [801, 256] width 0 height 0
click at [1050, 375] on div "Steps: 2" at bounding box center [810, 404] width 1067 height 67
click at [964, 461] on button "Done" at bounding box center [975, 458] width 45 height 45
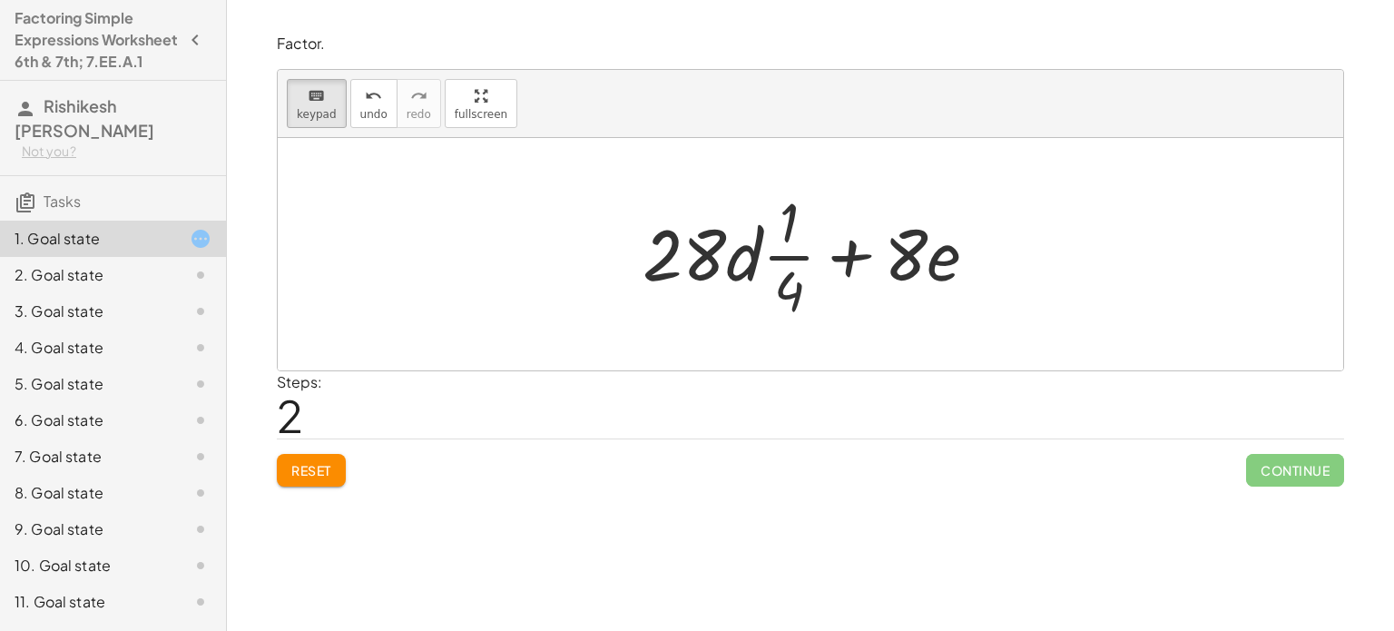
drag, startPoint x: 675, startPoint y: 261, endPoint x: 752, endPoint y: 268, distance: 77.4
click at [321, 478] on button "Reset" at bounding box center [311, 470] width 69 height 33
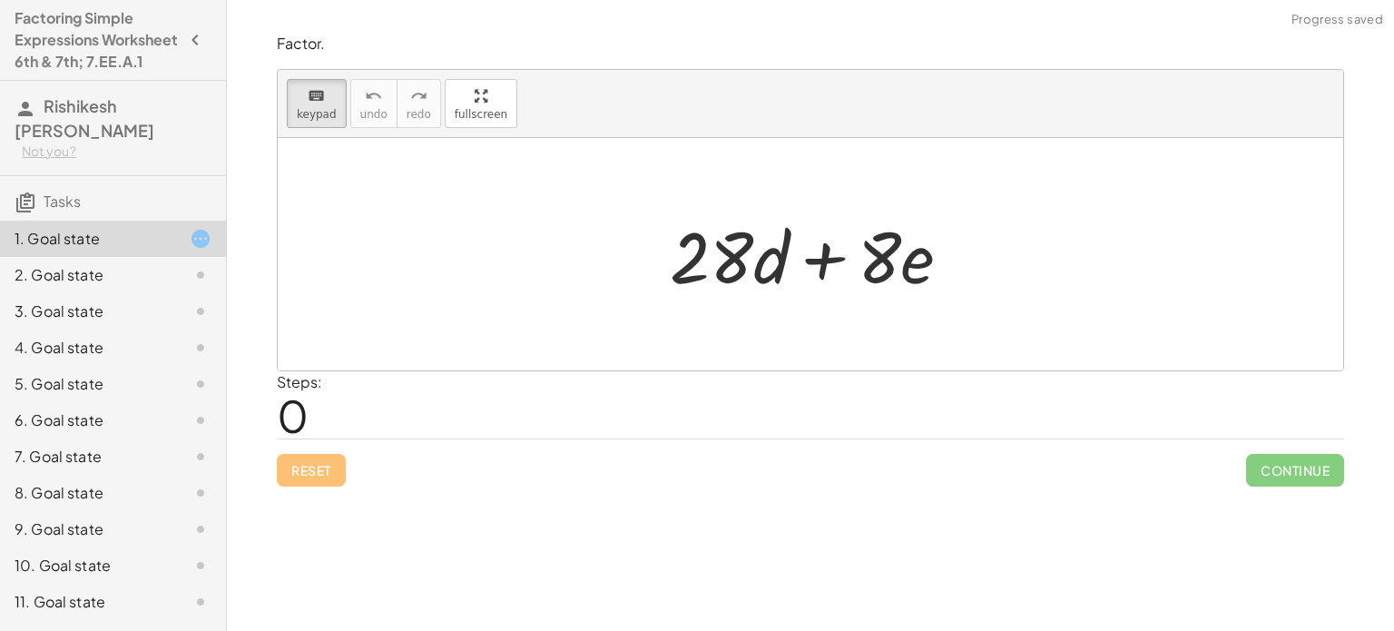
click at [321, 478] on div "Reset Continue" at bounding box center [810, 462] width 1067 height 48
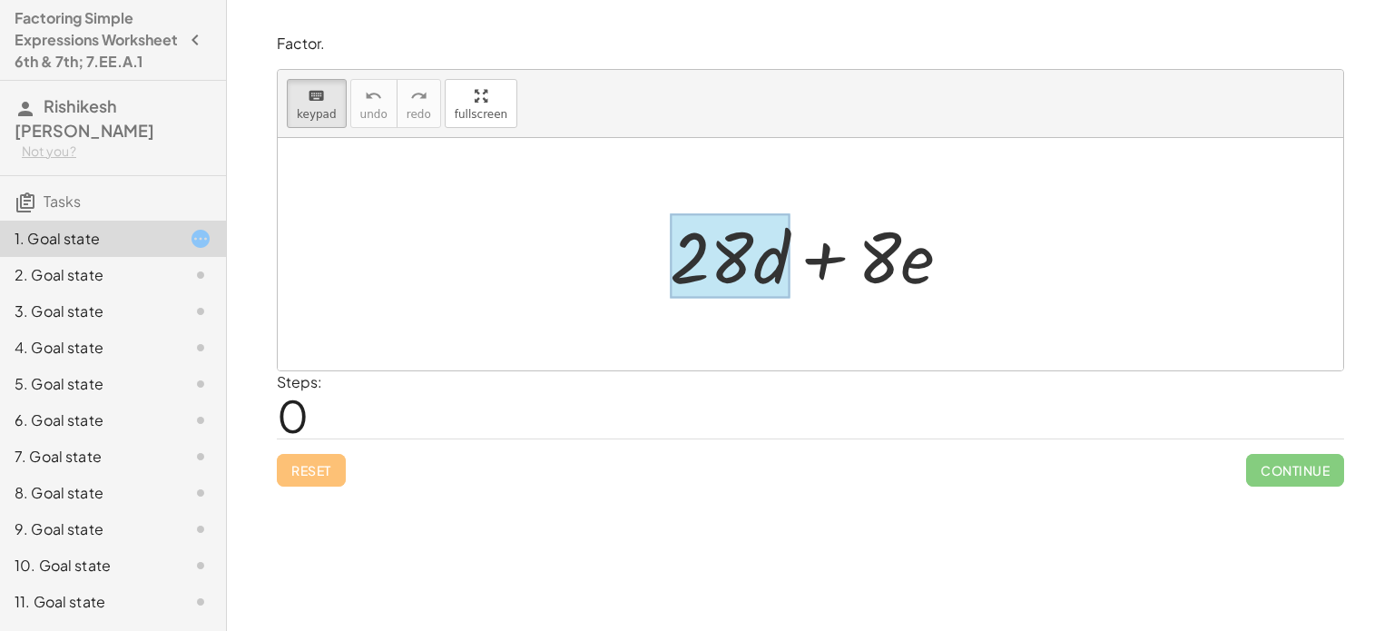
drag, startPoint x: 688, startPoint y: 276, endPoint x: 784, endPoint y: 282, distance: 96.4
click at [784, 282] on div at bounding box center [730, 256] width 120 height 84
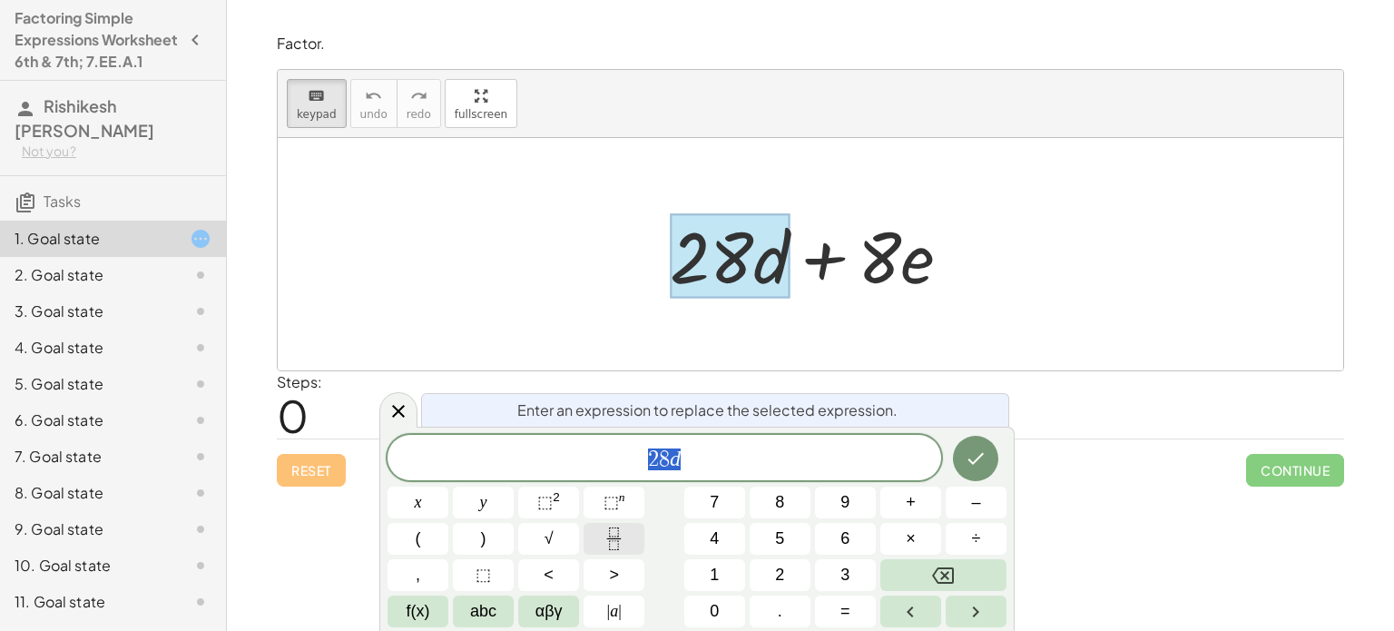
click at [628, 546] on button "Fraction" at bounding box center [614, 539] width 61 height 32
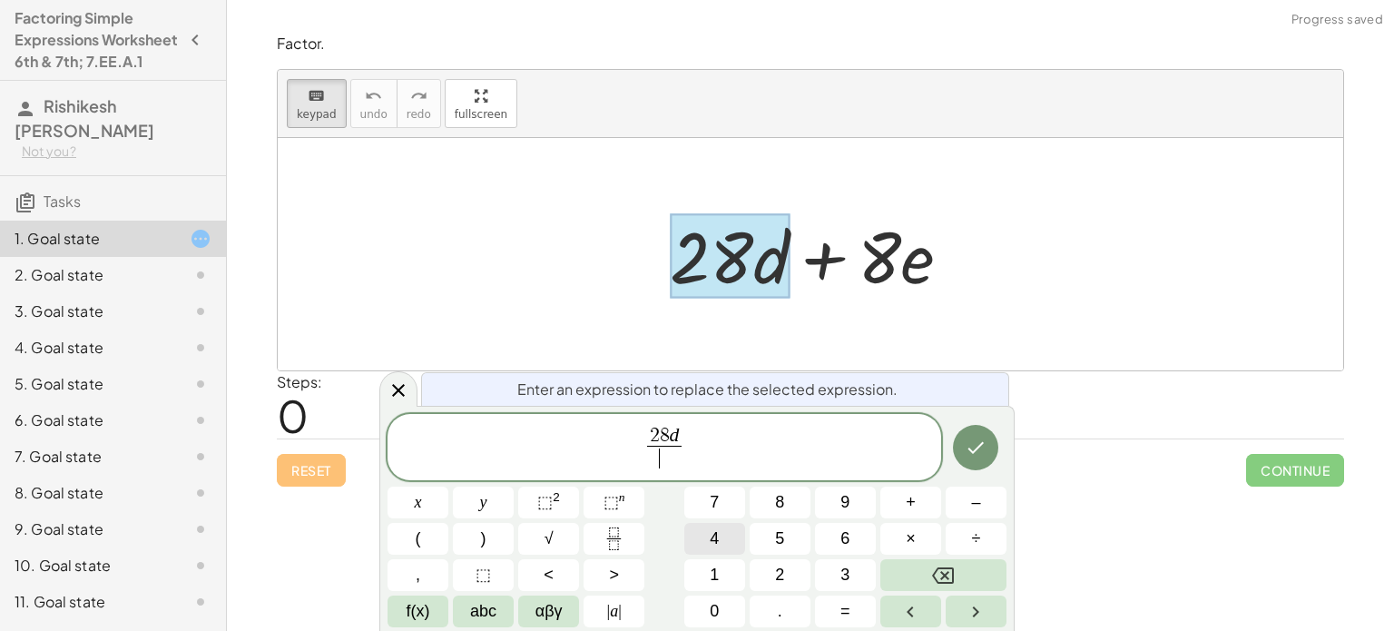
click at [713, 543] on span "4" at bounding box center [714, 538] width 9 height 25
click at [980, 460] on button "Done" at bounding box center [975, 447] width 45 height 45
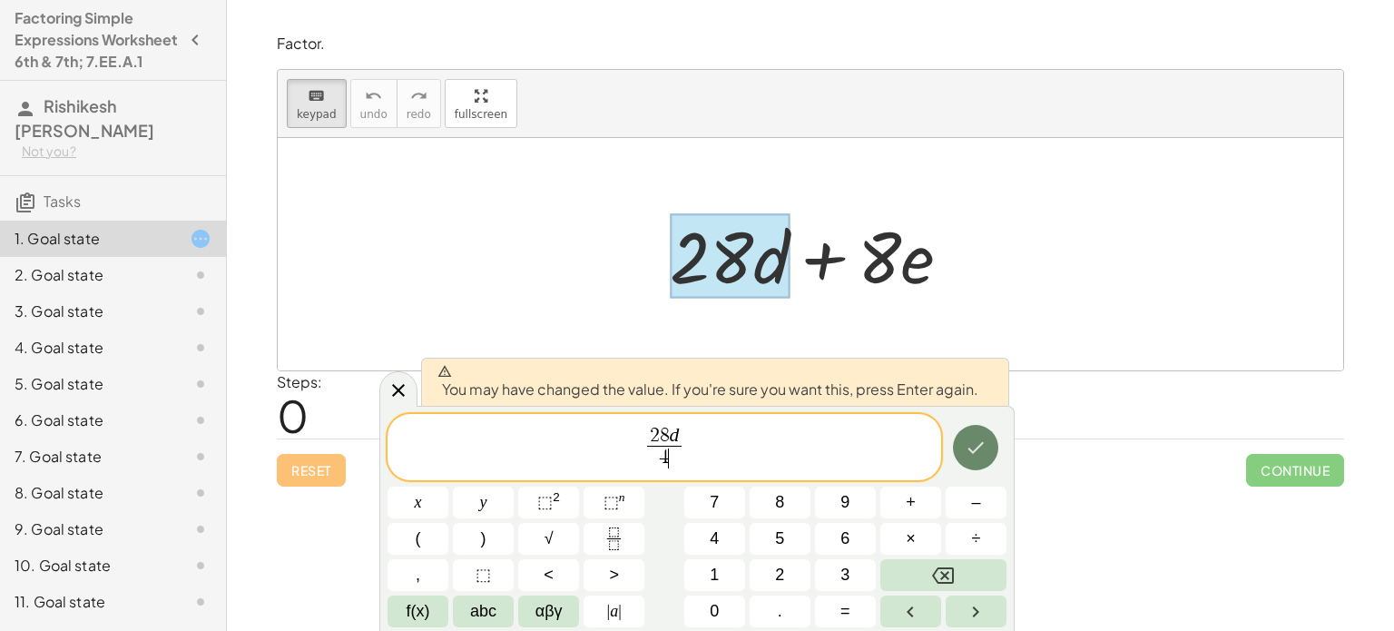
click at [980, 460] on button "Done" at bounding box center [975, 447] width 45 height 45
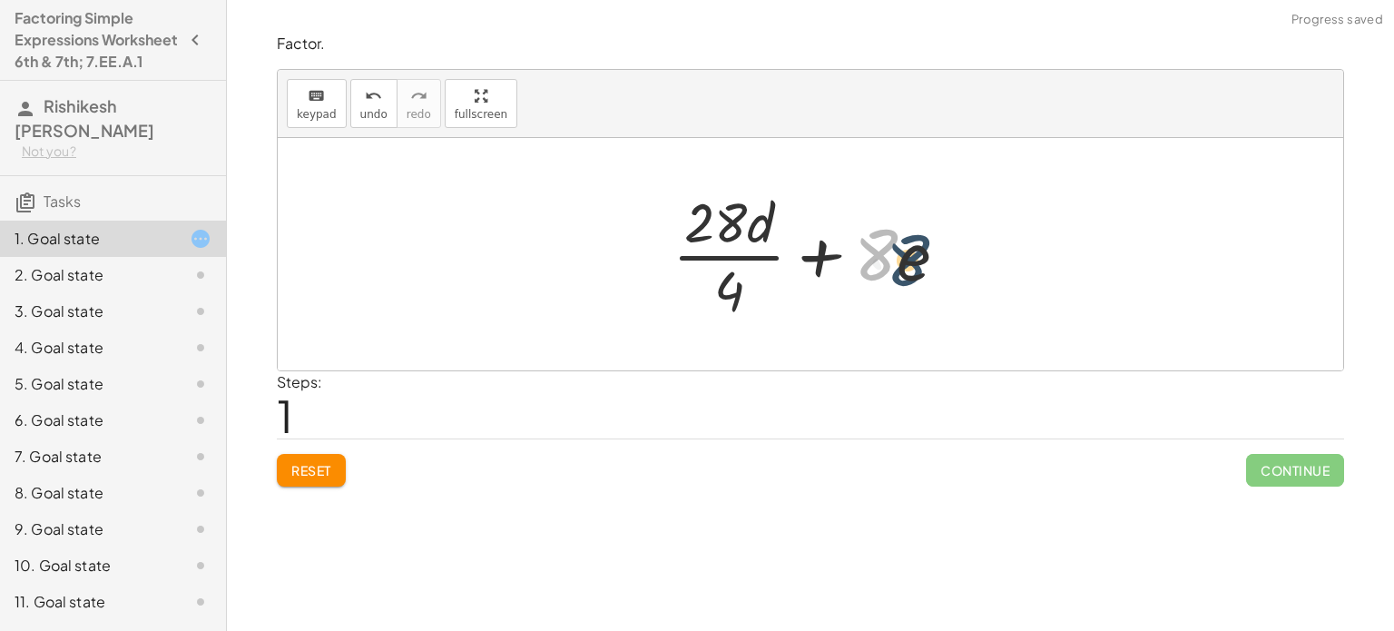
drag, startPoint x: 861, startPoint y: 259, endPoint x: 897, endPoint y: 266, distance: 36.1
click at [897, 266] on div at bounding box center [818, 254] width 308 height 140
click at [312, 90] on icon "keyboard" at bounding box center [316, 96] width 17 height 22
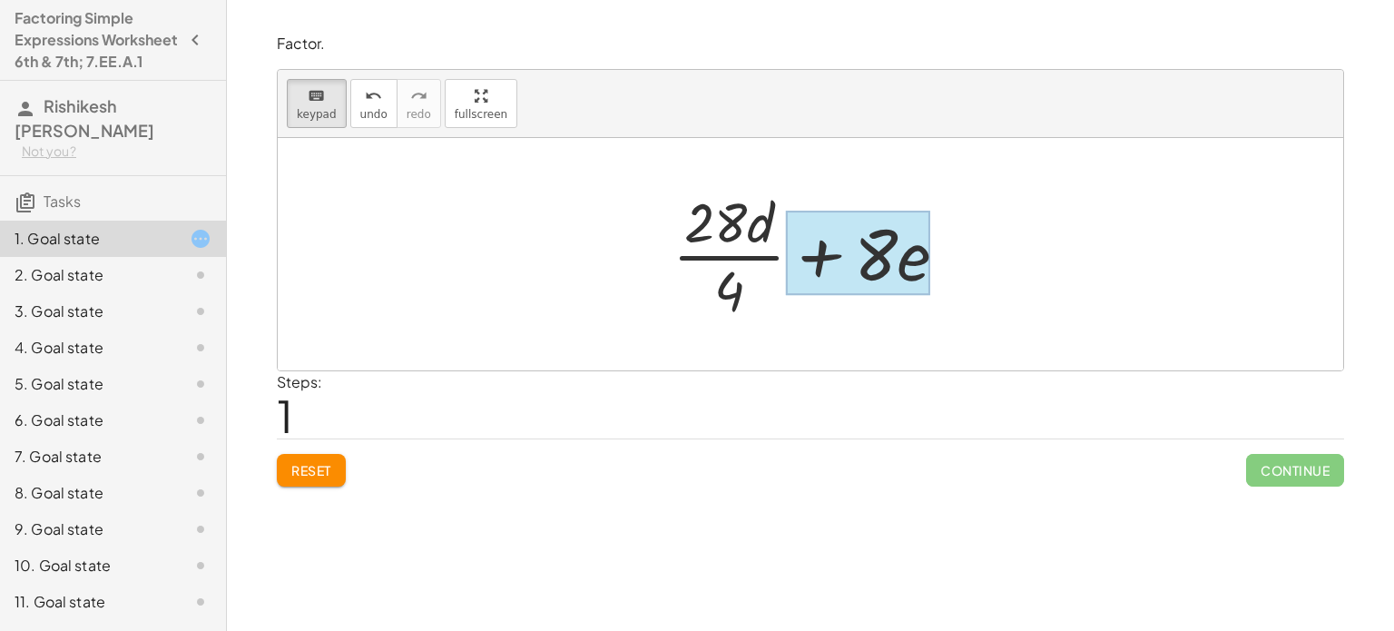
drag, startPoint x: 869, startPoint y: 262, endPoint x: 907, endPoint y: 261, distance: 38.1
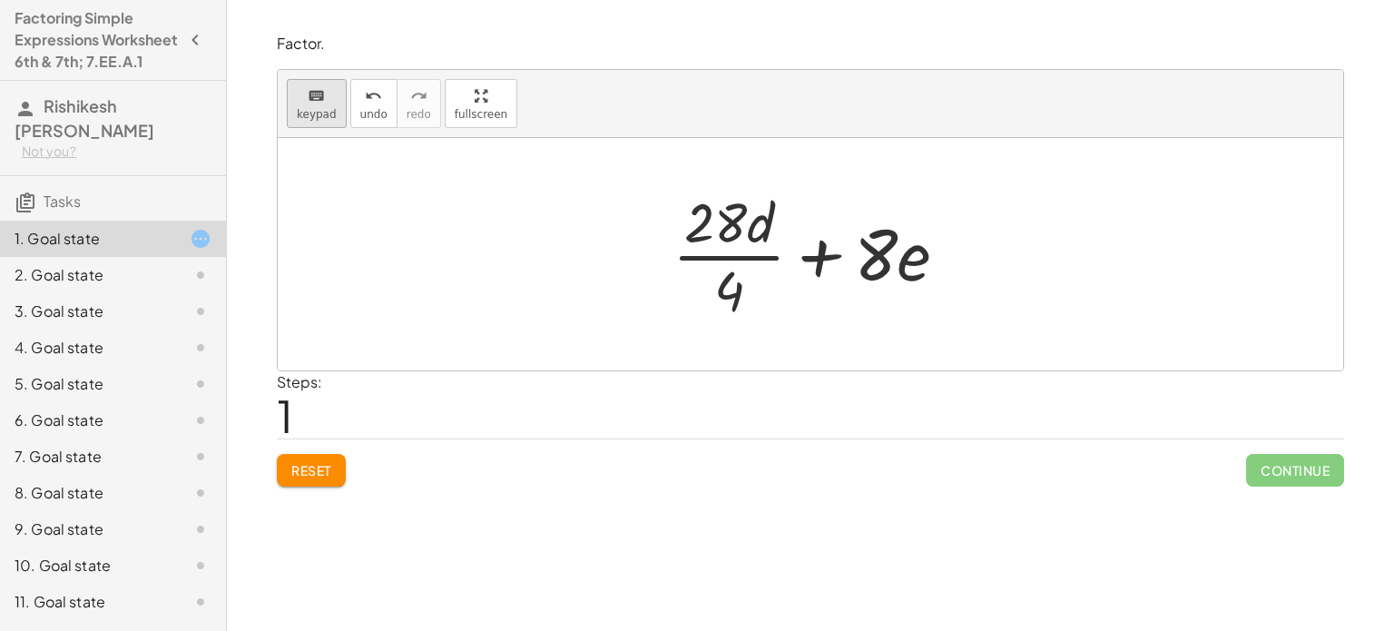
click at [317, 94] on icon "keyboard" at bounding box center [316, 96] width 17 height 22
drag, startPoint x: 862, startPoint y: 255, endPoint x: 858, endPoint y: 246, distance: 10.1
click at [858, 246] on div at bounding box center [818, 254] width 308 height 140
click at [297, 109] on span "keypad" at bounding box center [317, 114] width 40 height 13
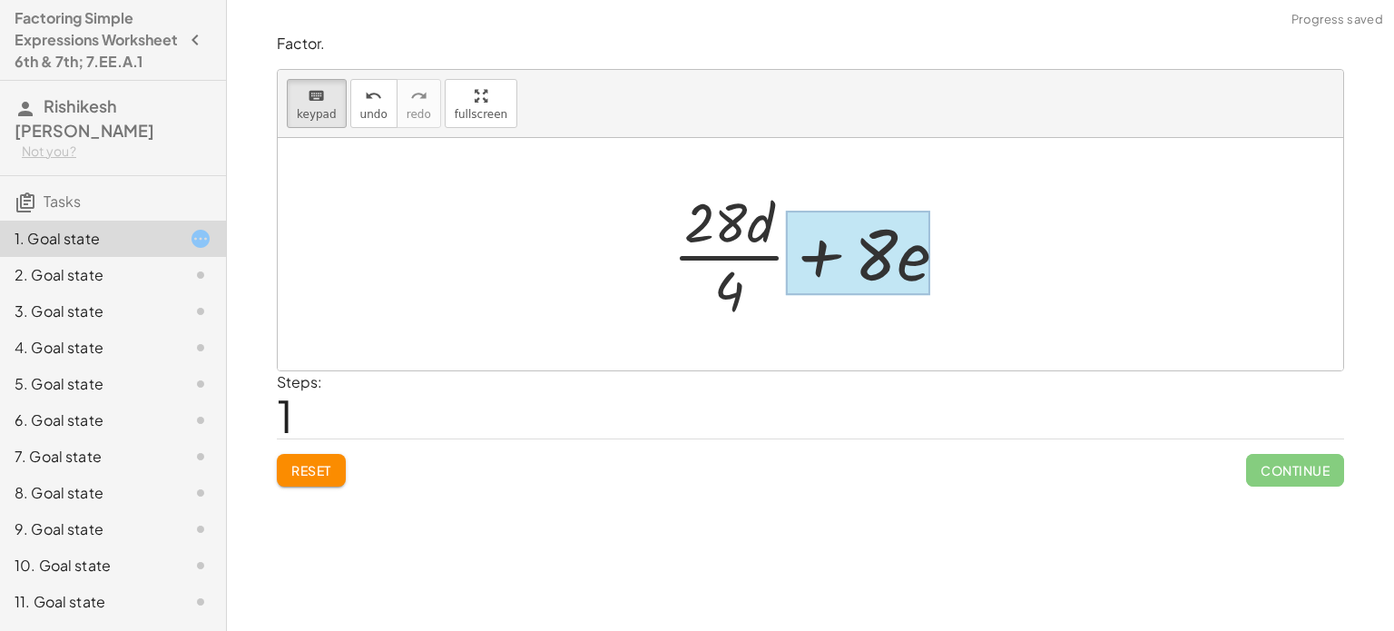
click at [917, 268] on div at bounding box center [858, 253] width 144 height 84
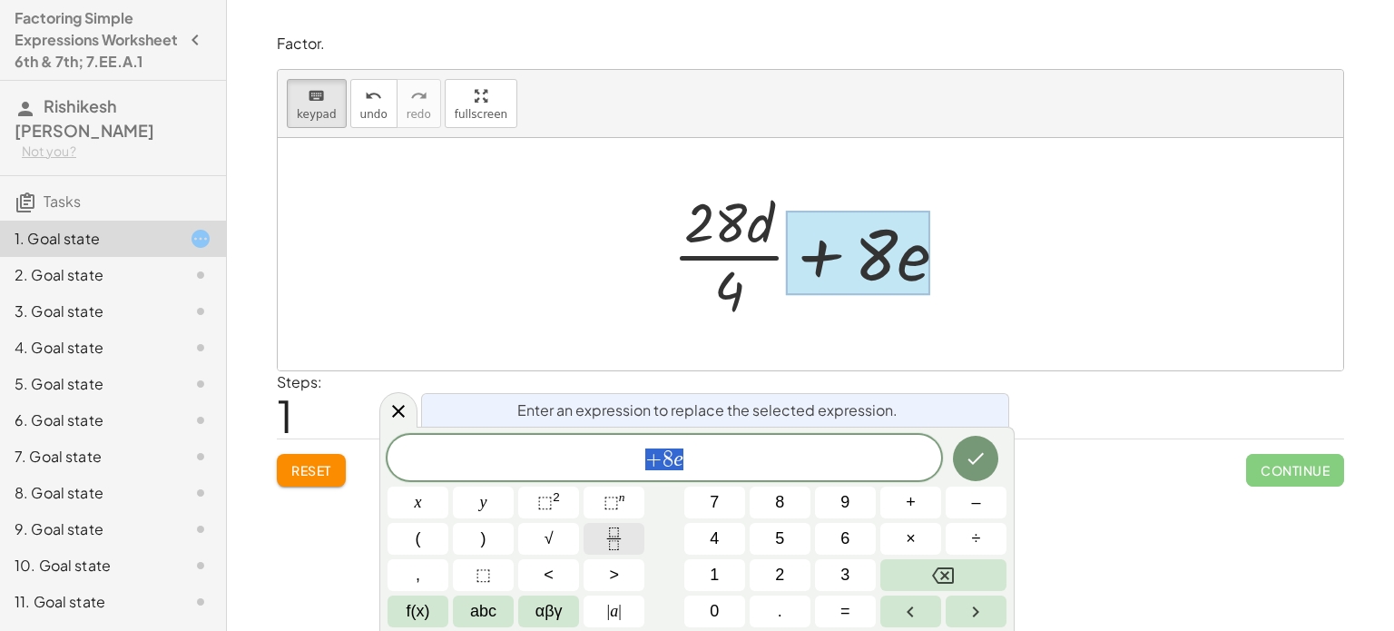
click at [598, 539] on button "Fraction" at bounding box center [614, 539] width 61 height 32
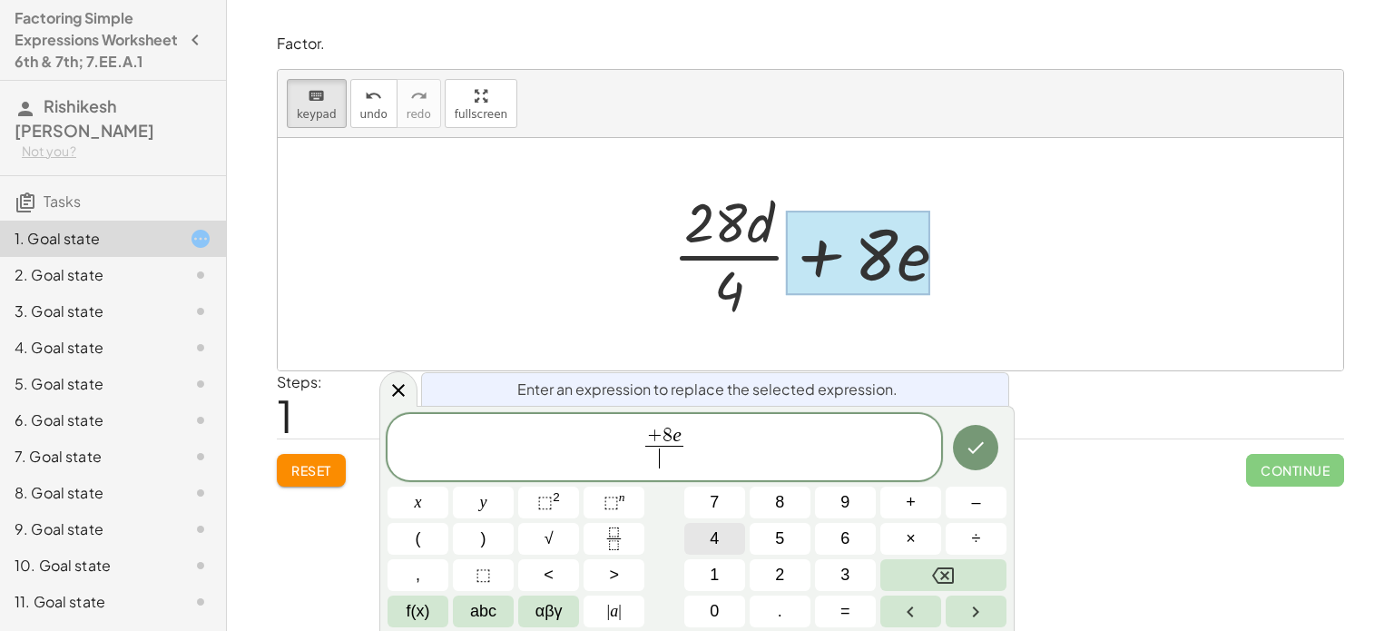
click at [707, 542] on button "4" at bounding box center [714, 539] width 61 height 32
click at [967, 439] on icon "Done" at bounding box center [976, 448] width 22 height 22
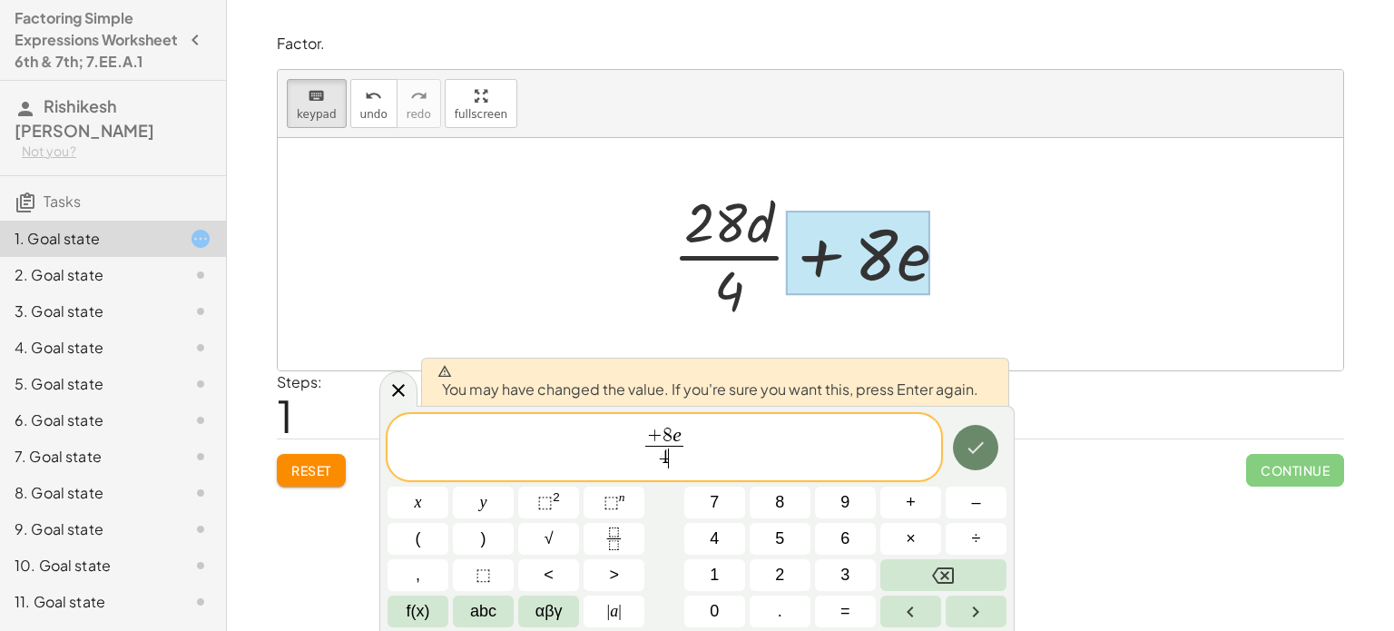
click at [967, 439] on icon "Done" at bounding box center [976, 448] width 22 height 22
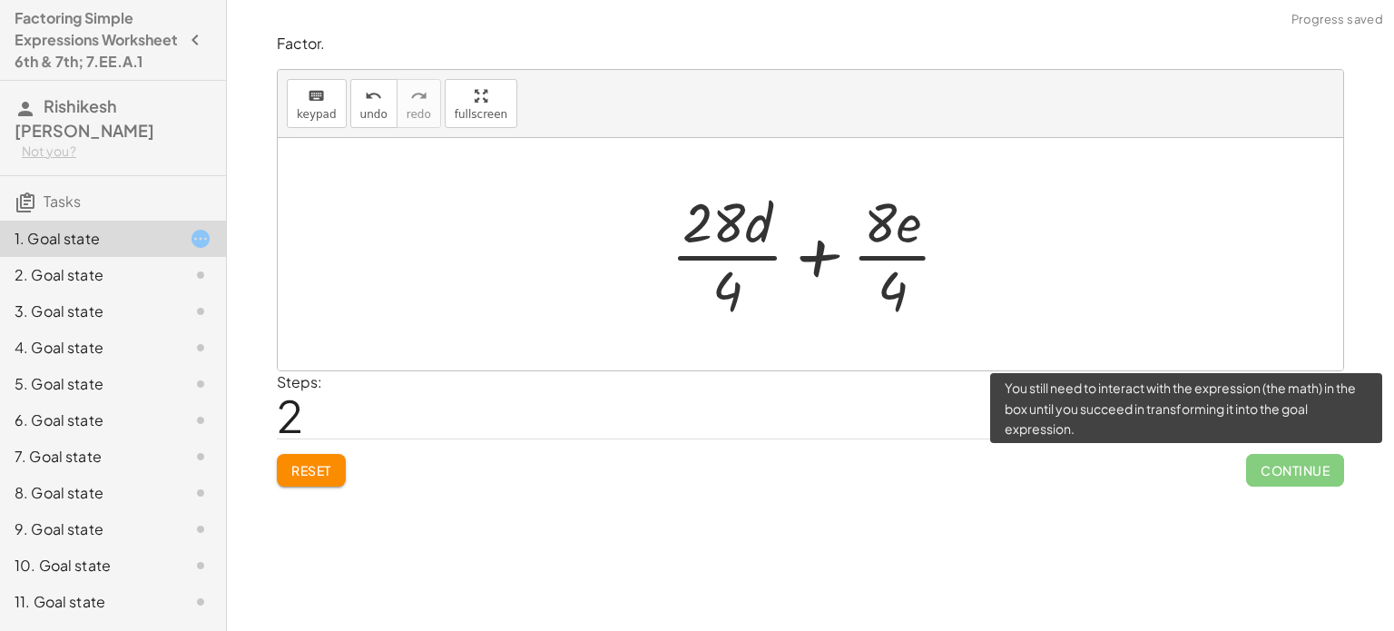
click at [1258, 476] on span "Continue" at bounding box center [1295, 470] width 98 height 33
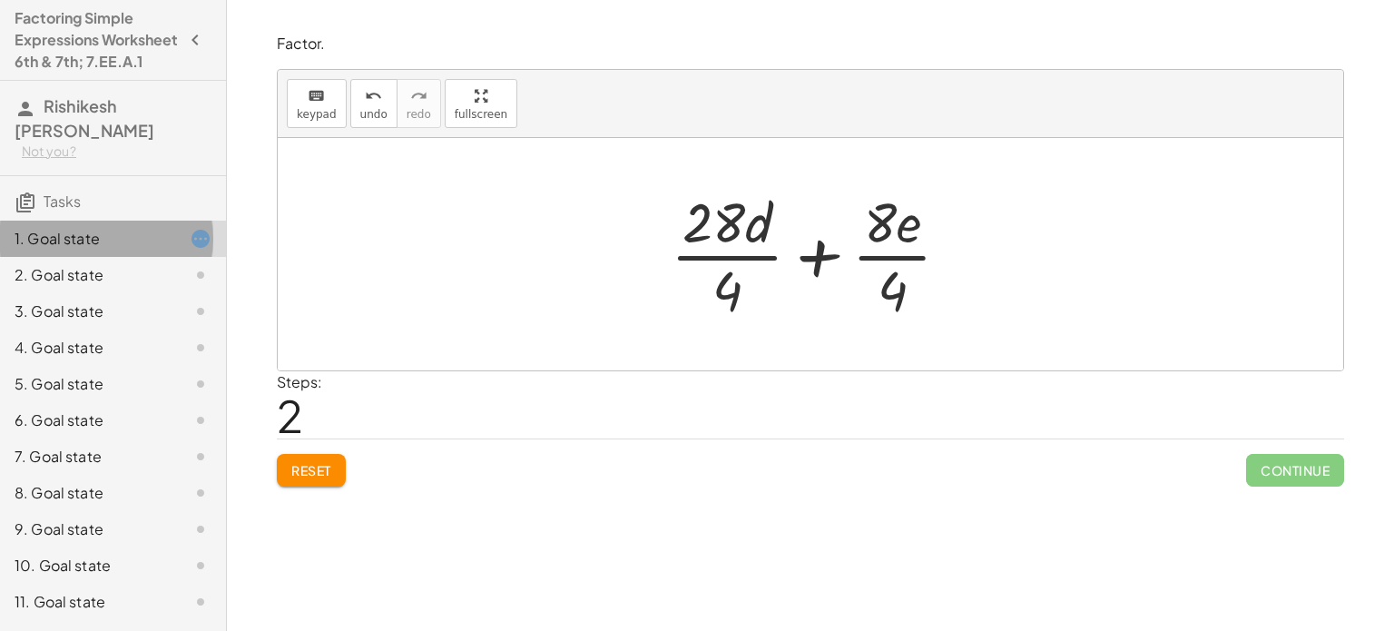
click at [167, 250] on div at bounding box center [186, 239] width 51 height 22
click at [195, 250] on icon at bounding box center [201, 239] width 22 height 22
click at [198, 293] on div "1. Goal state" at bounding box center [113, 311] width 226 height 36
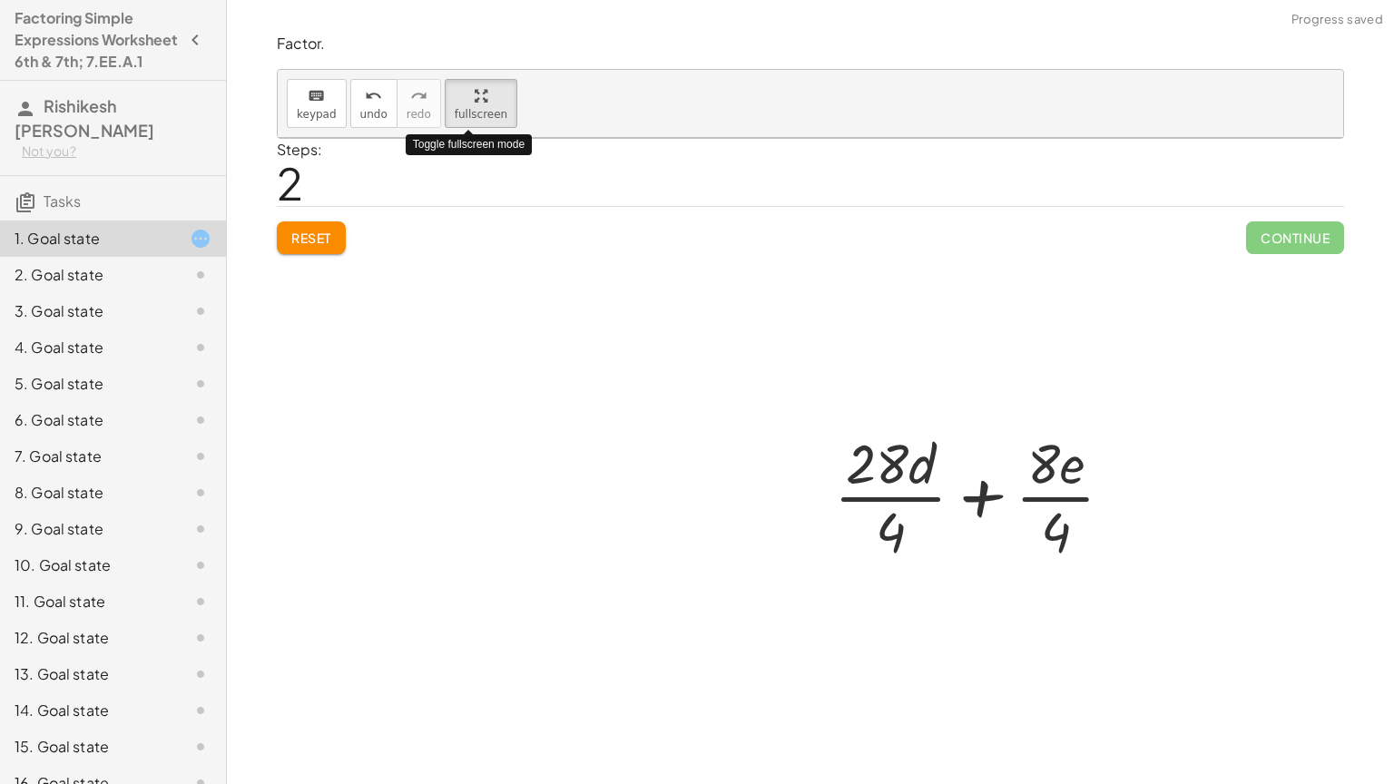
drag, startPoint x: 468, startPoint y: 116, endPoint x: 468, endPoint y: 226, distance: 109.8
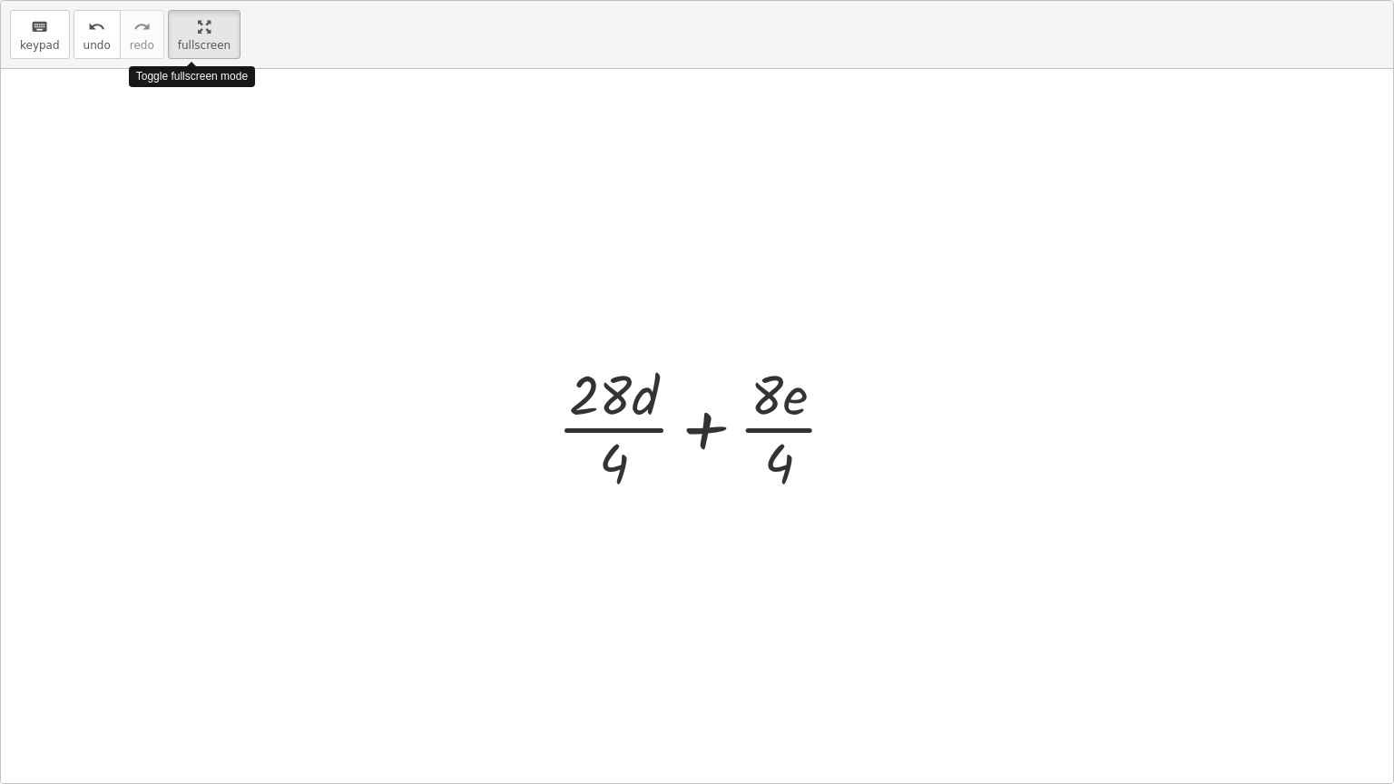
click at [468, 226] on div "keyboard keypad undo undo redo redo fullscreen Toggle fullscreen mode + · 28 · …" at bounding box center [697, 392] width 1392 height 782
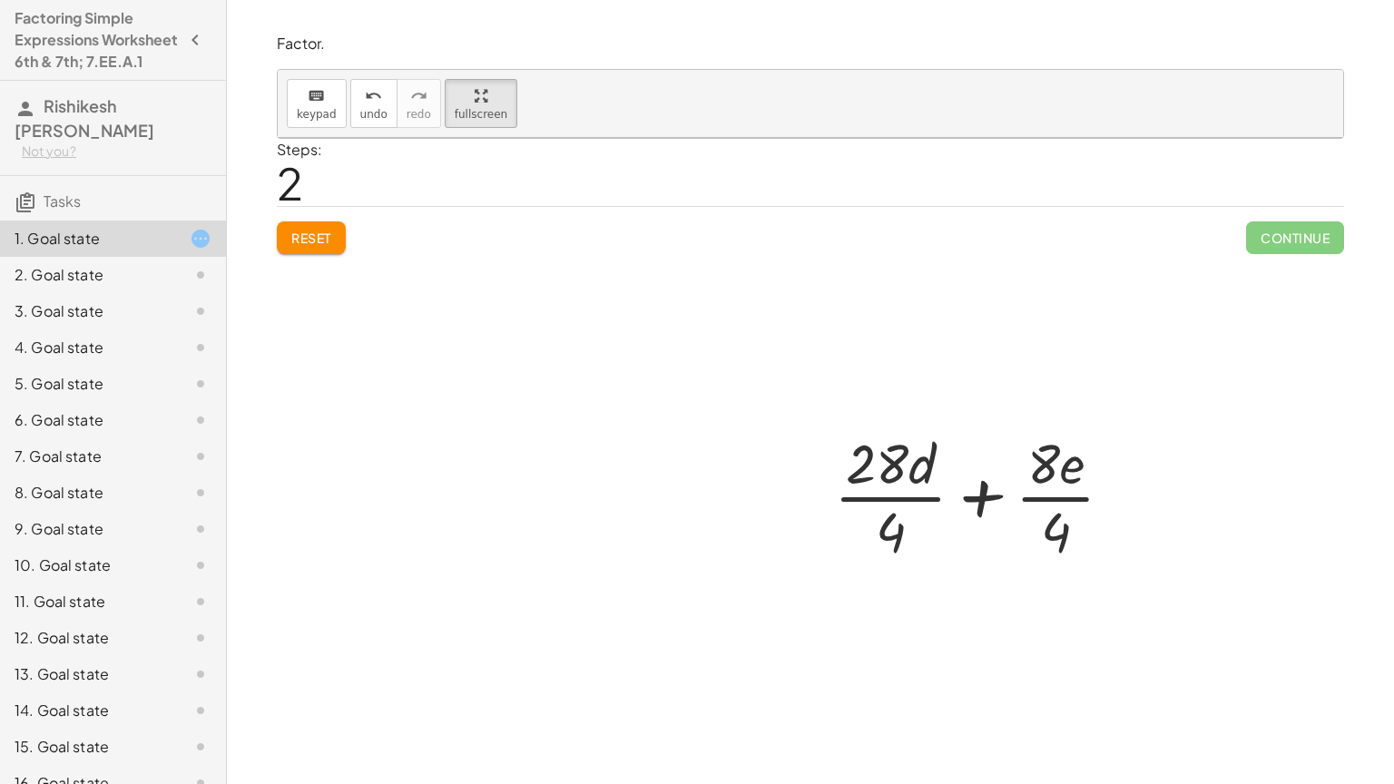
click at [223, 0] on html "Factoring Simple Expressions Worksheet 6th & 7th; 7.EE.A.1 Rishikesh [PERSON_NA…" at bounding box center [697, 392] width 1394 height 784
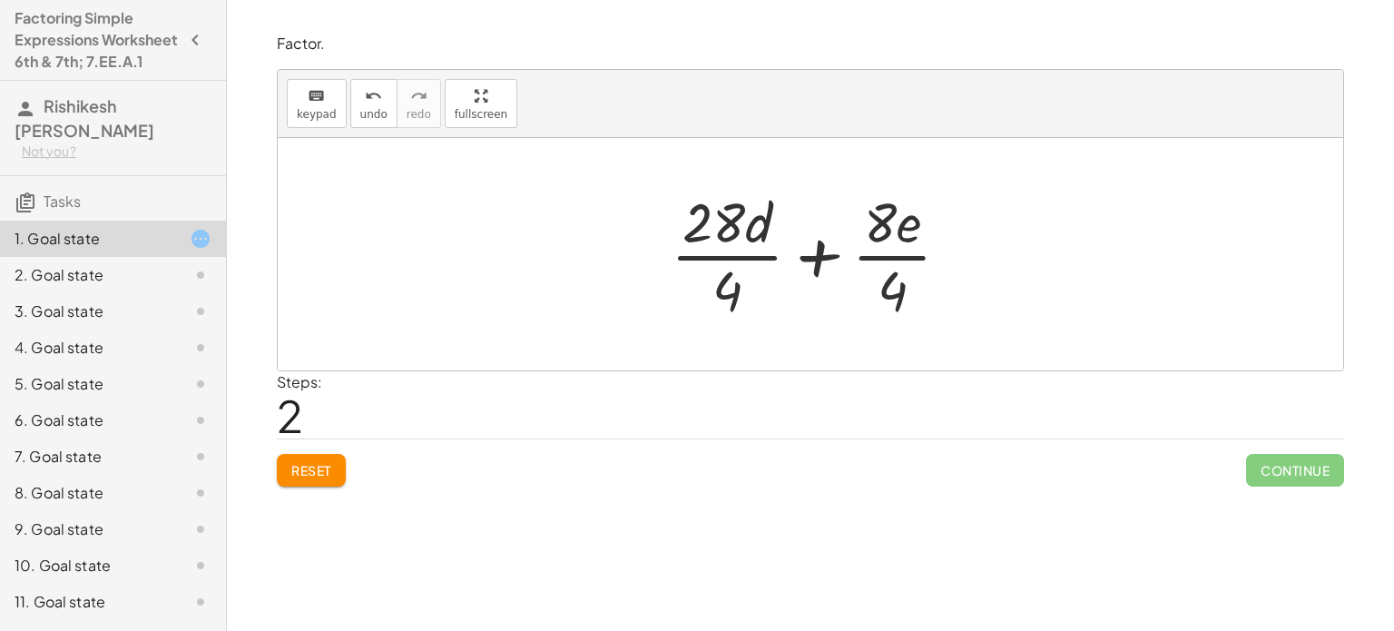
click at [188, 42] on icon "button" at bounding box center [195, 40] width 22 height 22
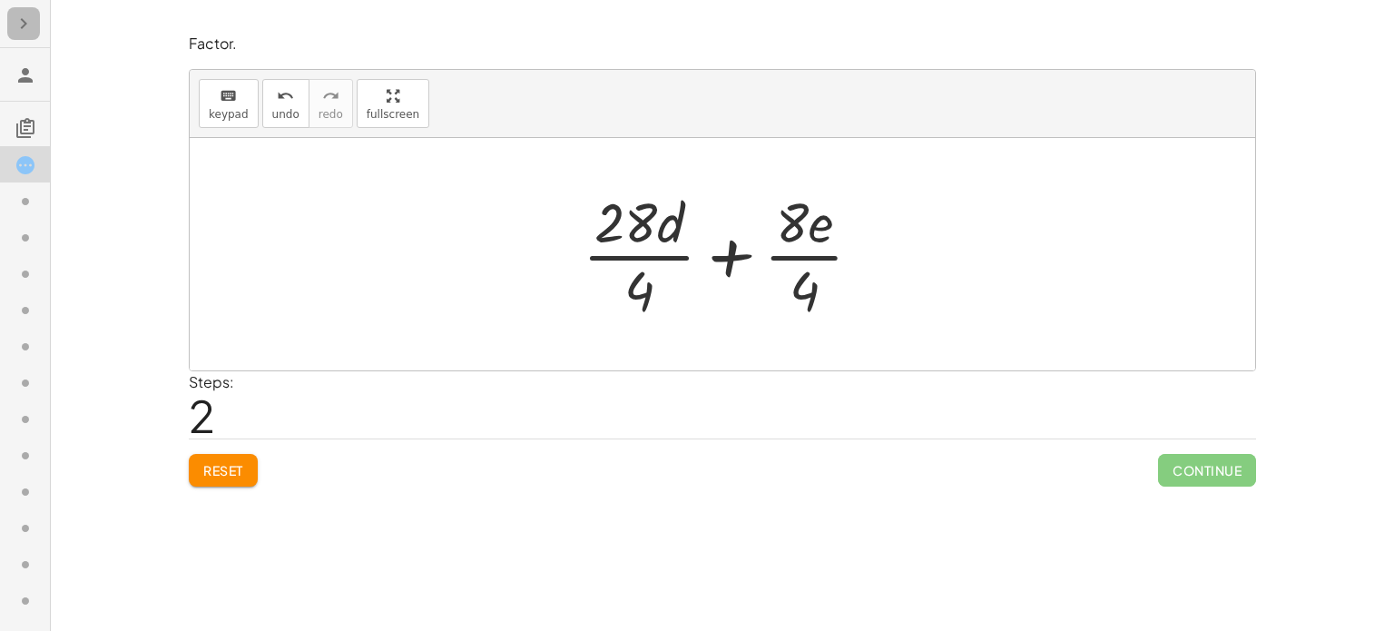
click at [22, 25] on icon "button" at bounding box center [24, 24] width 22 height 22
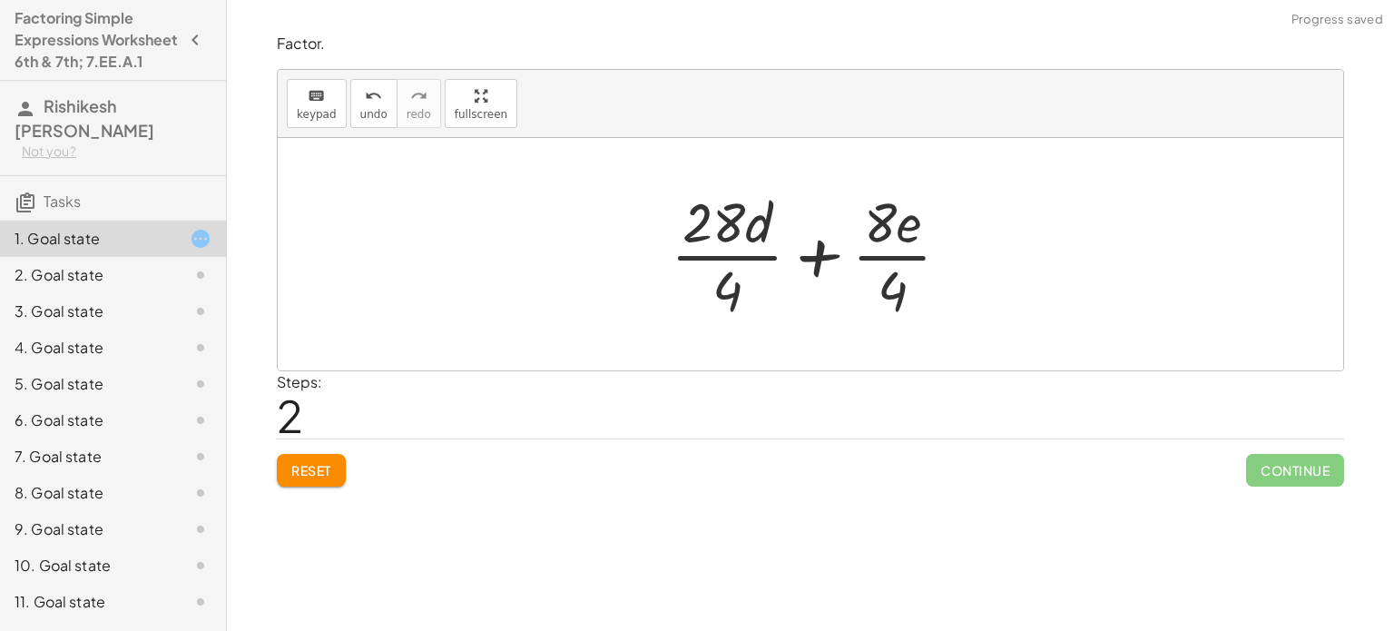
click at [699, 252] on div at bounding box center [818, 254] width 312 height 140
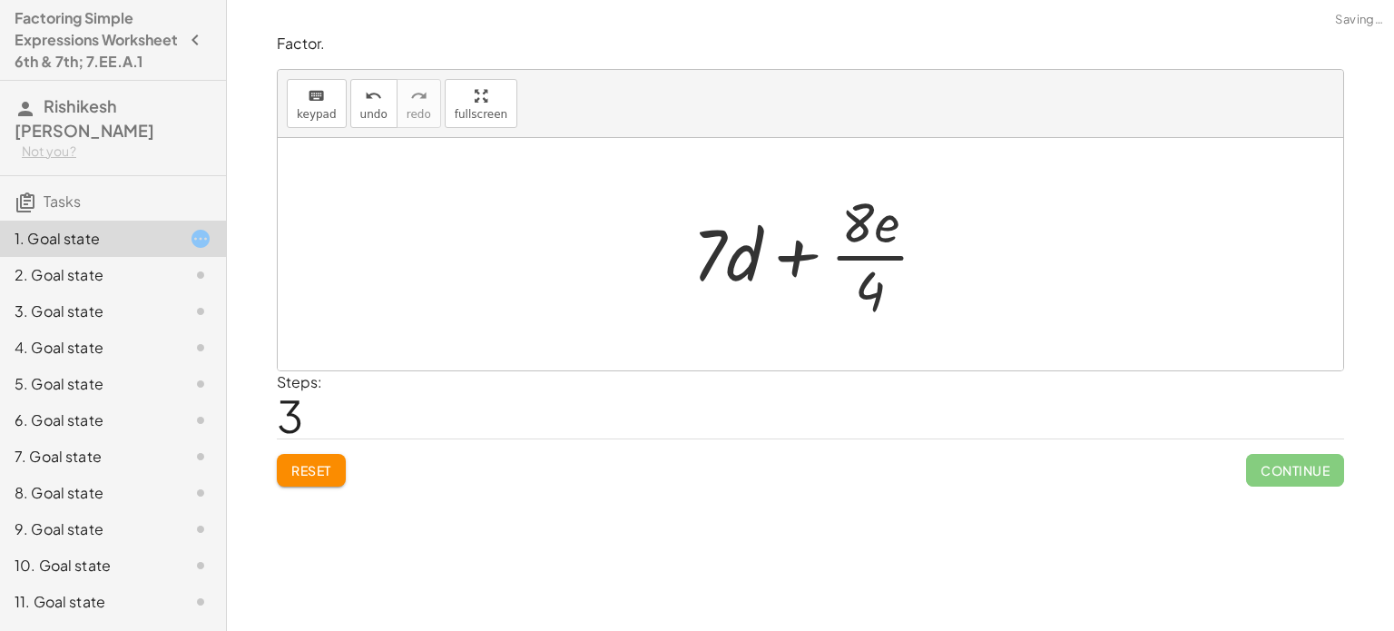
click at [861, 237] on div at bounding box center [817, 254] width 269 height 140
click at [871, 261] on div at bounding box center [817, 254] width 269 height 140
click at [882, 285] on div at bounding box center [817, 254] width 260 height 93
click at [871, 246] on div at bounding box center [817, 254] width 260 height 93
click at [860, 255] on div at bounding box center [817, 254] width 260 height 93
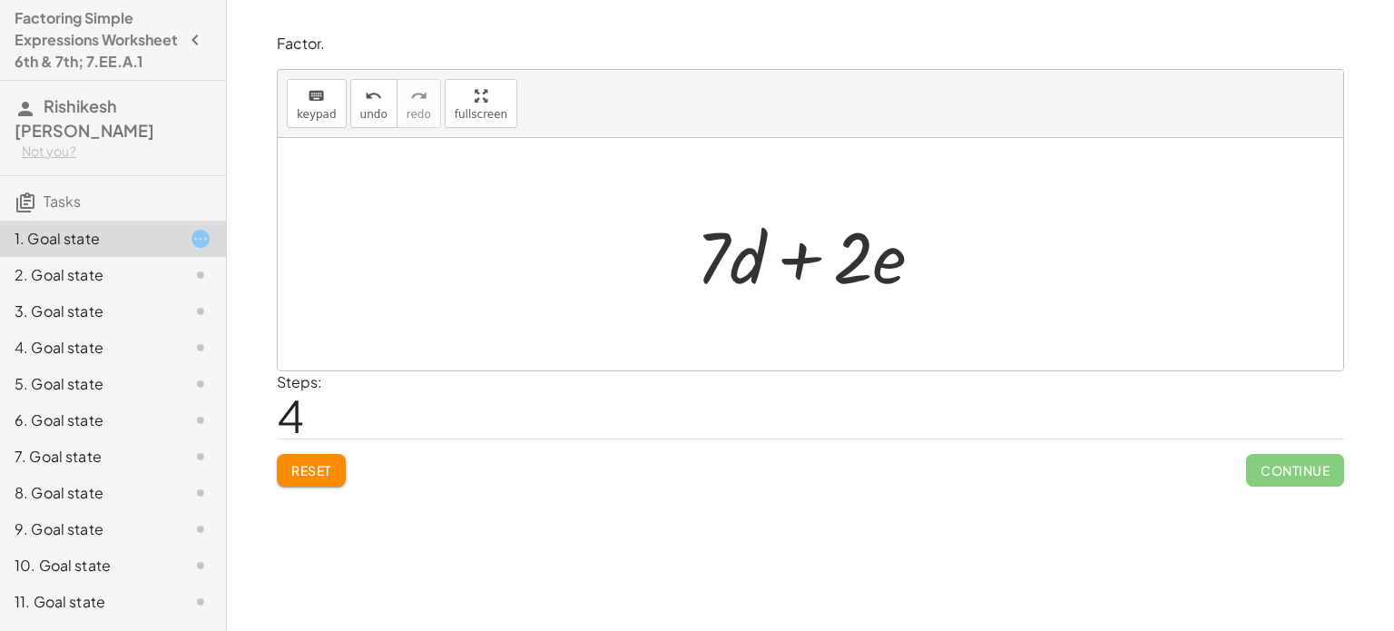
click at [723, 254] on div at bounding box center [817, 254] width 260 height 93
click at [782, 265] on div at bounding box center [817, 254] width 260 height 93
click at [1190, 400] on div "Steps: 4" at bounding box center [810, 404] width 1067 height 67
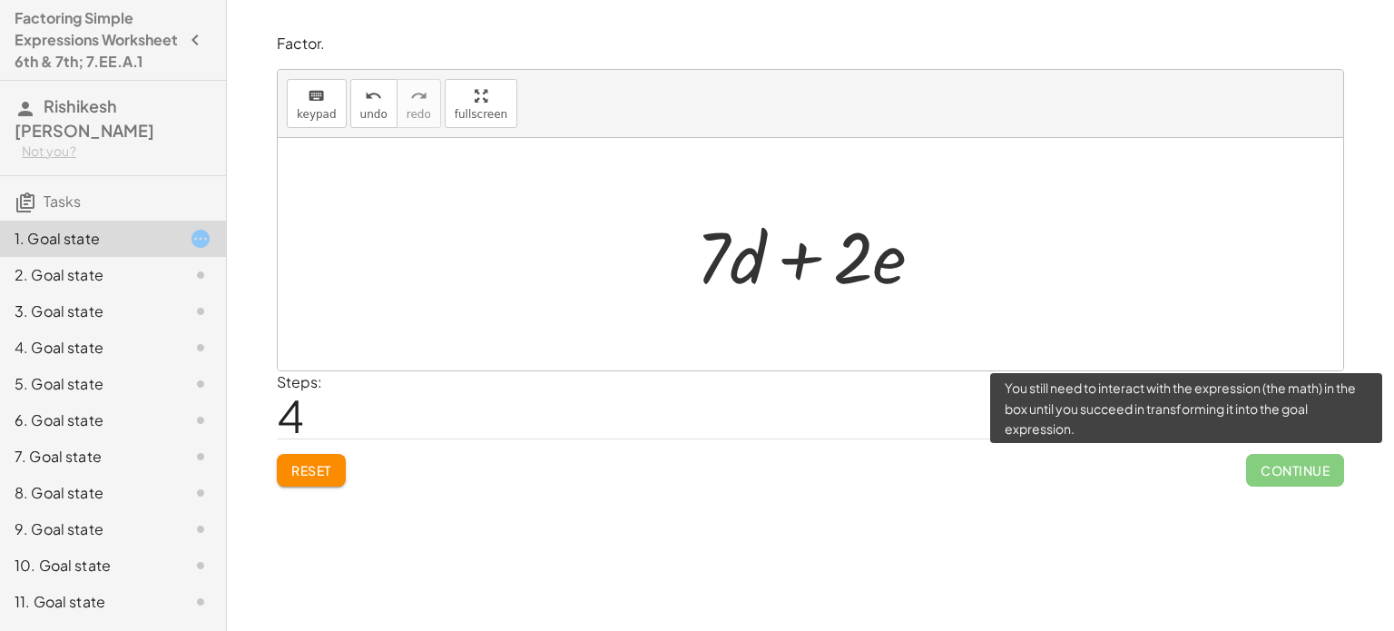
click at [1314, 481] on span "Continue" at bounding box center [1295, 470] width 98 height 33
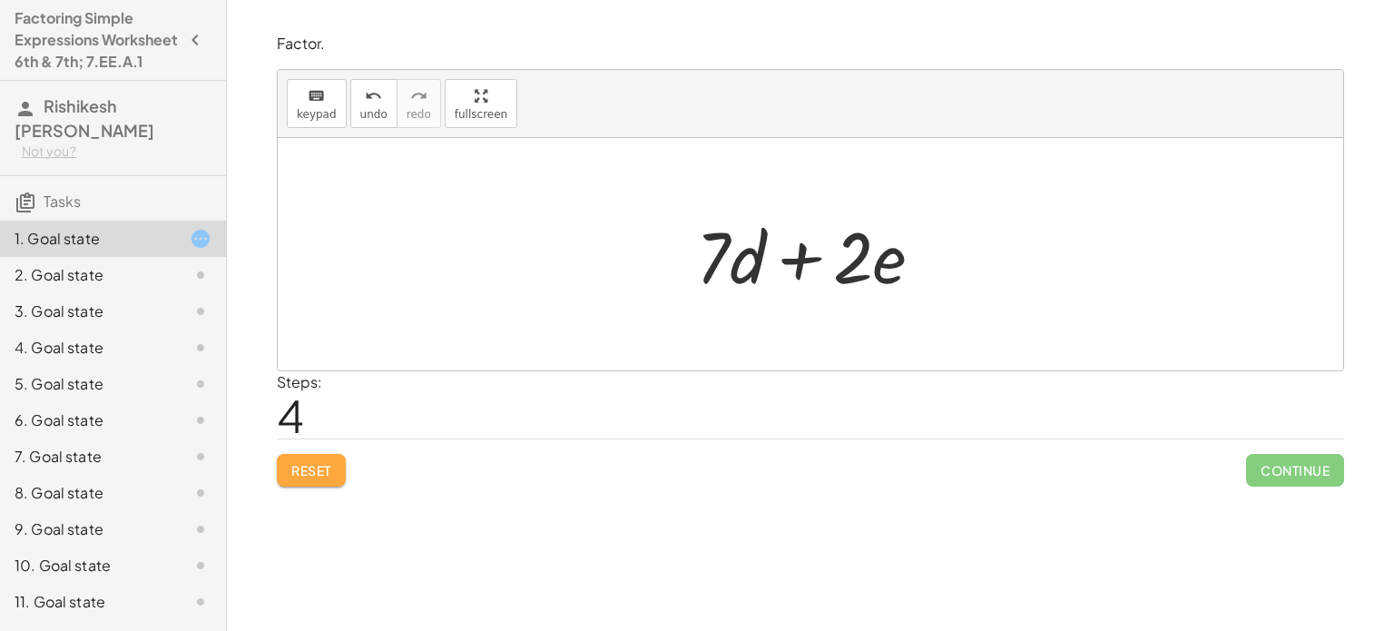
click at [310, 477] on button "Reset" at bounding box center [311, 470] width 69 height 33
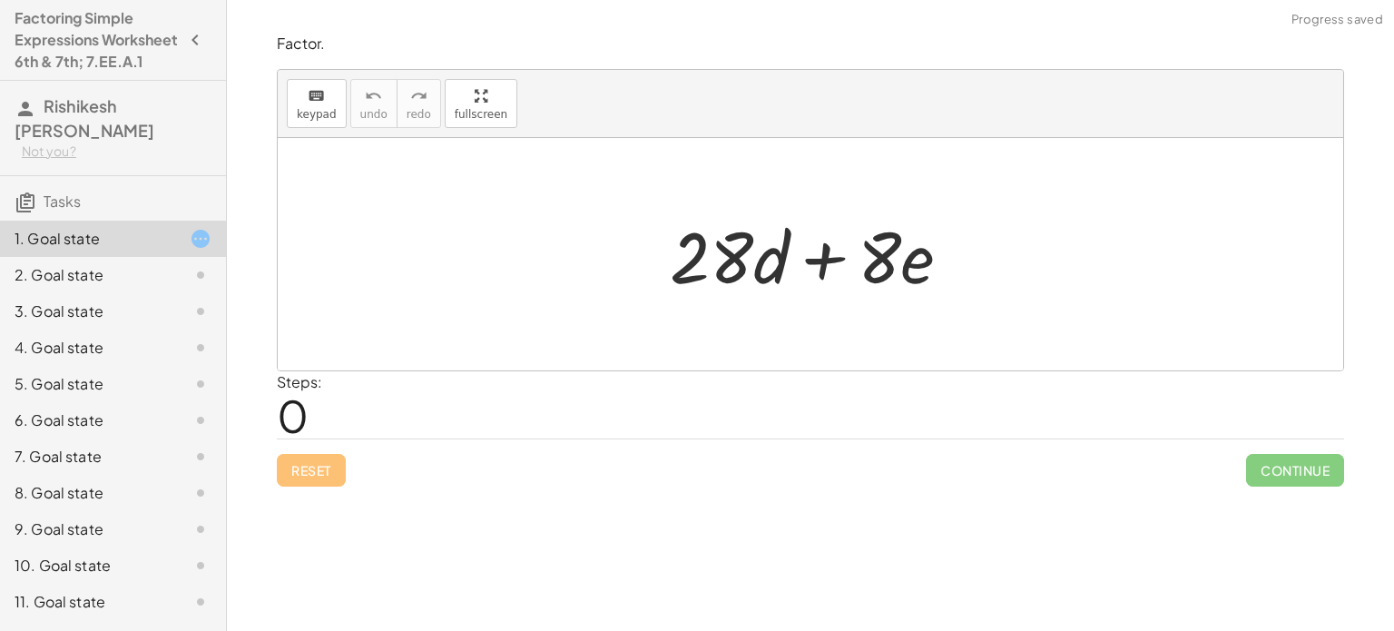
click at [312, 479] on div "Reset Continue" at bounding box center [810, 462] width 1067 height 48
click at [744, 261] on div at bounding box center [818, 254] width 314 height 93
click at [724, 269] on div at bounding box center [818, 254] width 314 height 93
click at [791, 247] on div at bounding box center [818, 254] width 314 height 93
click at [898, 261] on div at bounding box center [818, 254] width 314 height 93
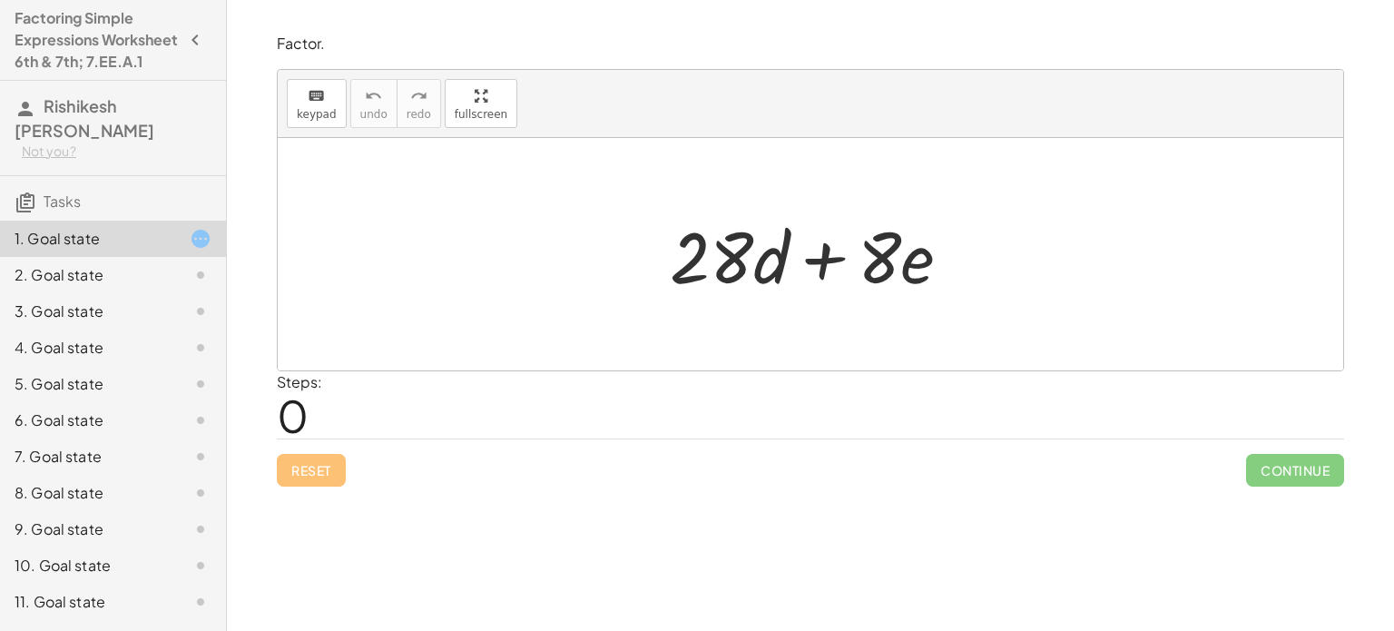
click at [766, 281] on div at bounding box center [818, 254] width 314 height 93
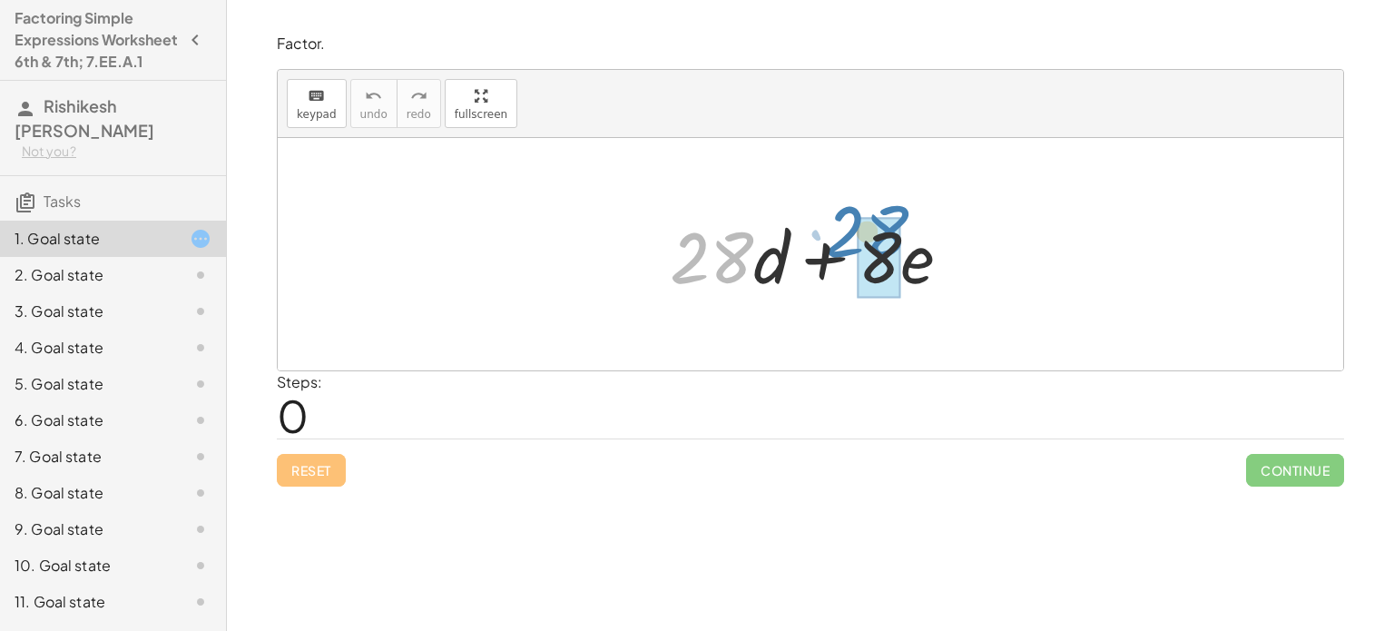
drag, startPoint x: 723, startPoint y: 268, endPoint x: 880, endPoint y: 248, distance: 158.3
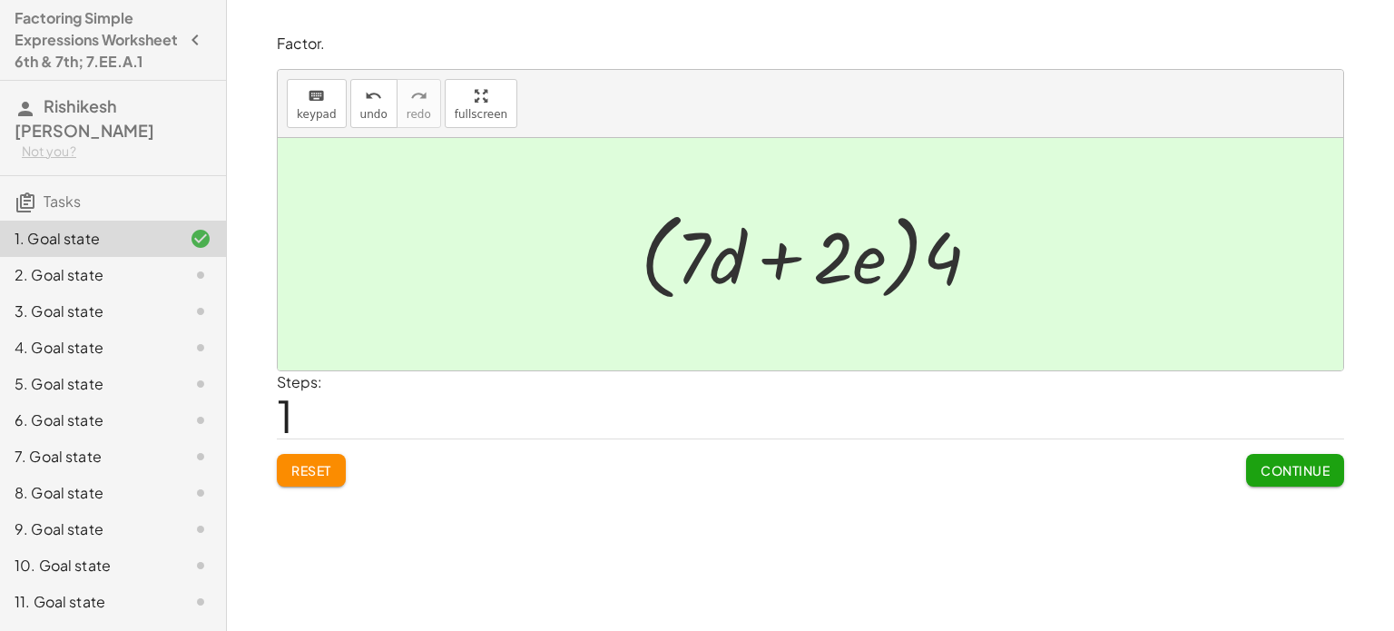
click at [1275, 468] on span "Continue" at bounding box center [1295, 470] width 69 height 16
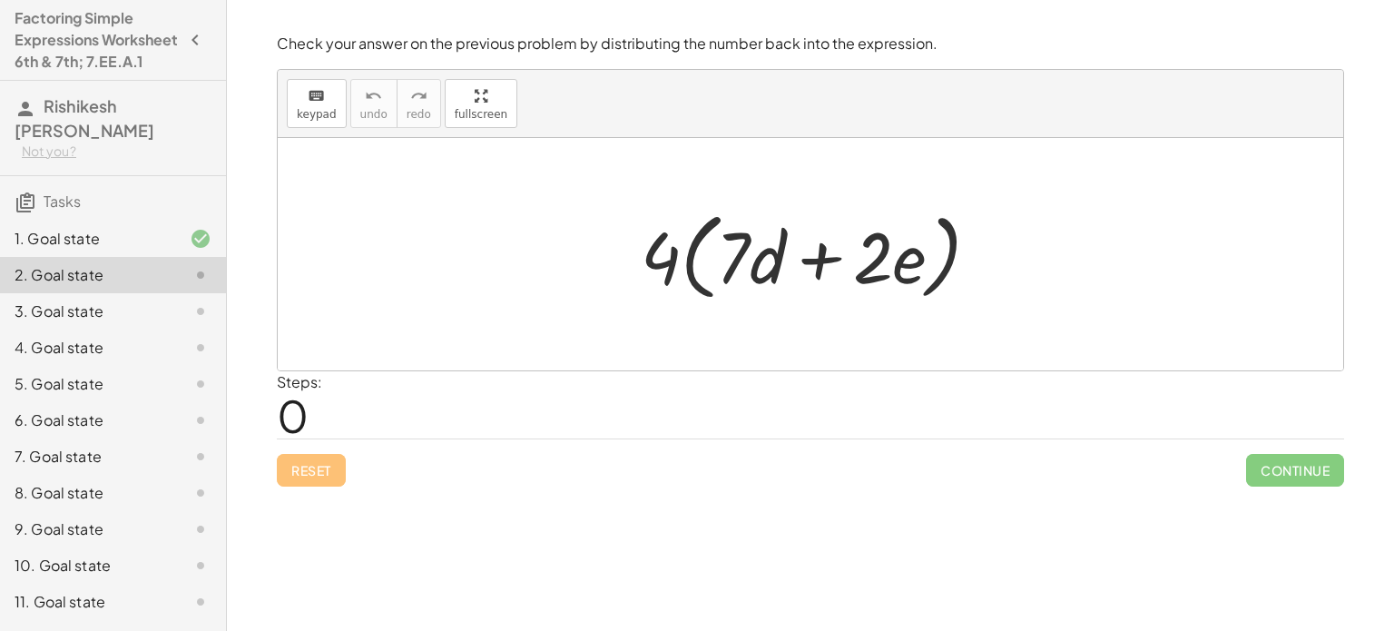
click at [664, 259] on div at bounding box center [818, 254] width 372 height 104
click at [765, 280] on div at bounding box center [818, 254] width 372 height 104
click at [762, 265] on div at bounding box center [818, 254] width 372 height 104
click at [657, 256] on div at bounding box center [818, 254] width 372 height 104
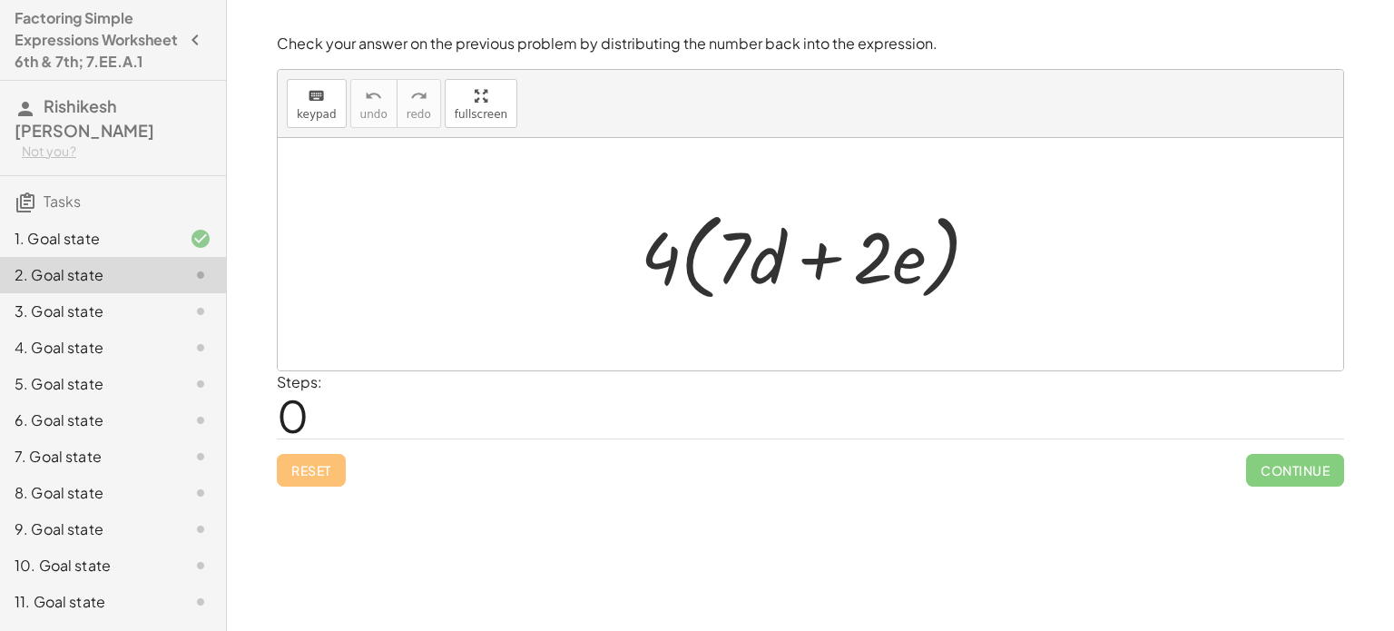
click at [690, 257] on div at bounding box center [818, 254] width 372 height 104
drag, startPoint x: 657, startPoint y: 261, endPoint x: 722, endPoint y: 262, distance: 64.5
click at [722, 262] on div at bounding box center [818, 254] width 372 height 104
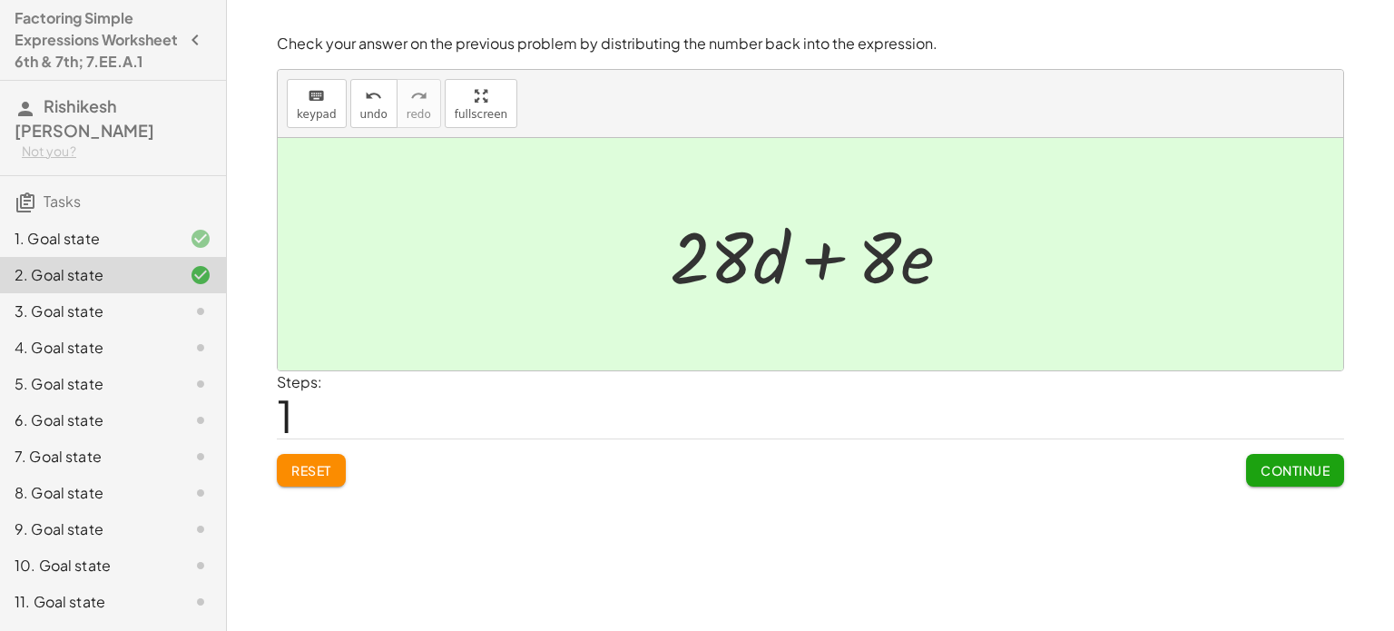
click at [1316, 471] on span "Continue" at bounding box center [1295, 470] width 69 height 16
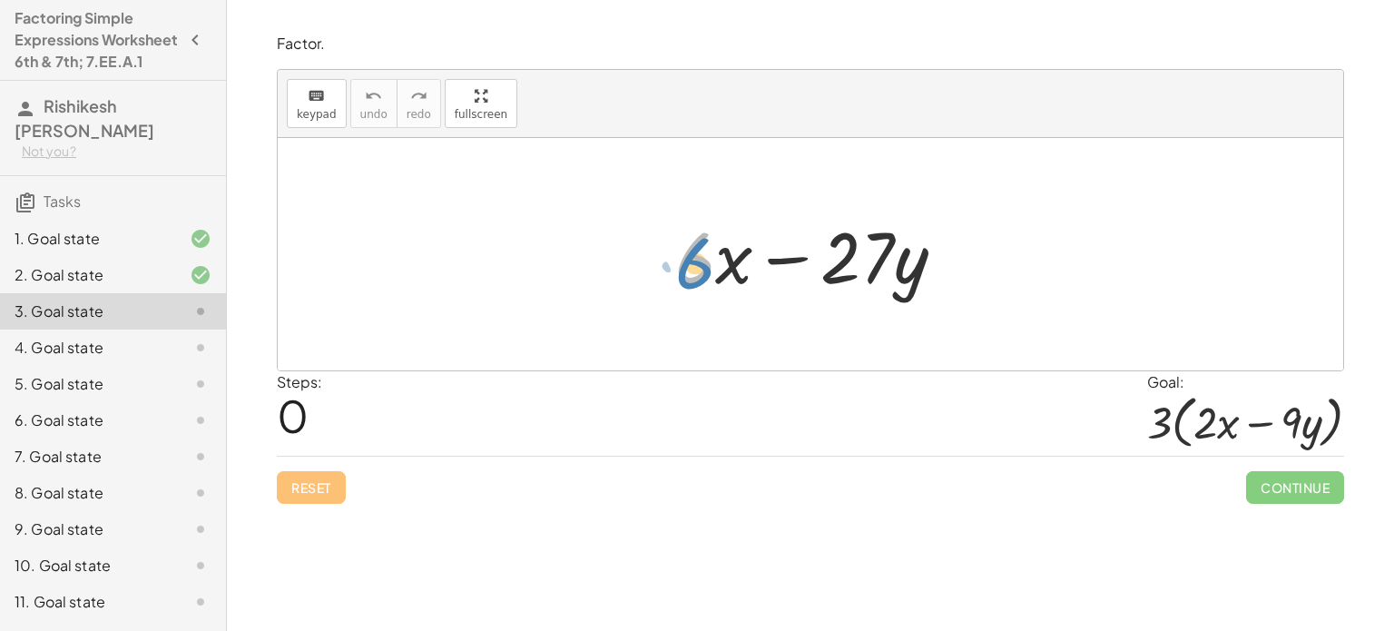
click at [688, 274] on div at bounding box center [817, 254] width 303 height 93
click at [690, 269] on div at bounding box center [817, 254] width 303 height 93
click at [842, 248] on div at bounding box center [817, 254] width 303 height 93
click at [688, 279] on div at bounding box center [817, 254] width 303 height 93
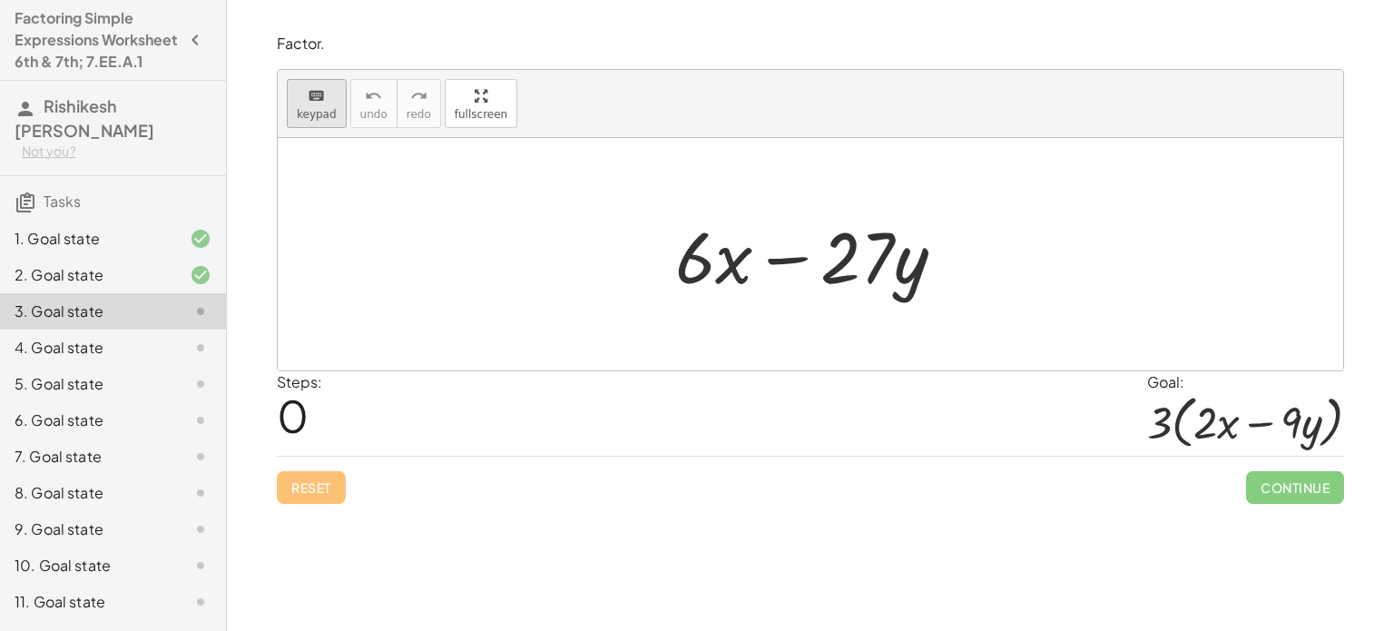
click at [311, 118] on span "keypad" at bounding box center [317, 114] width 40 height 13
click at [318, 118] on span "keypad" at bounding box center [317, 114] width 40 height 13
click at [695, 265] on div at bounding box center [817, 254] width 303 height 93
click at [703, 260] on div at bounding box center [817, 254] width 303 height 93
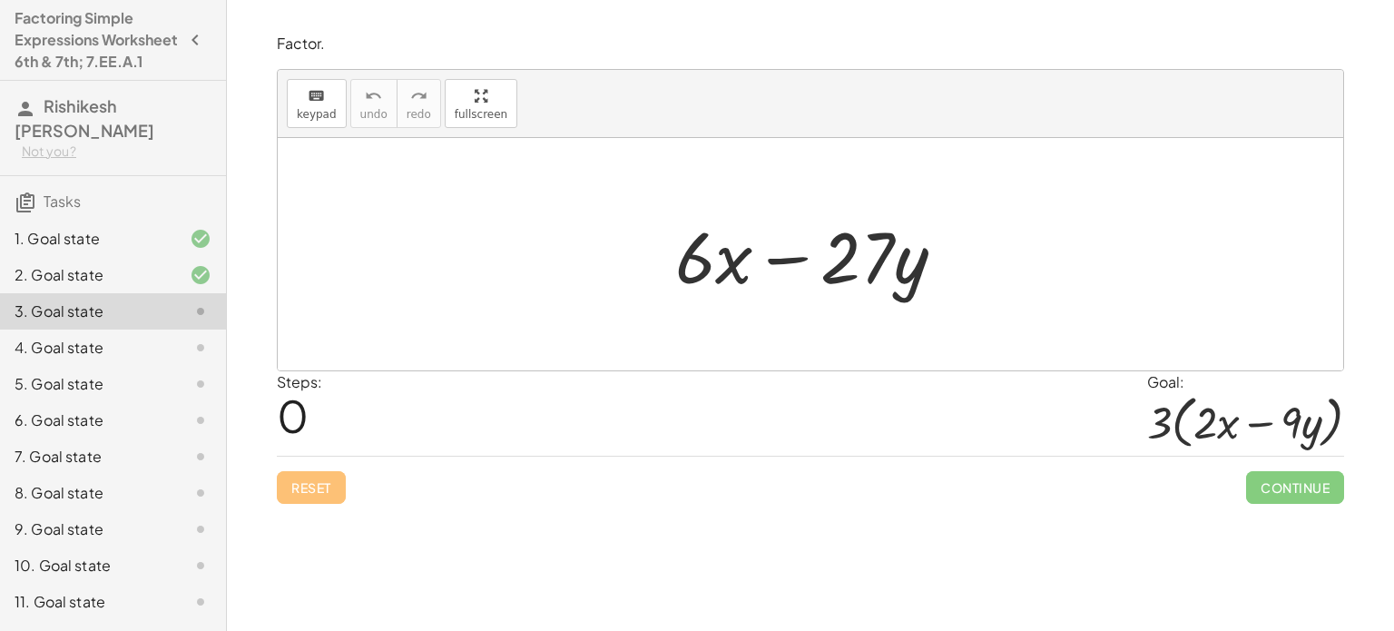
click at [723, 265] on div at bounding box center [817, 254] width 303 height 93
click at [311, 108] on span "keypad" at bounding box center [317, 114] width 40 height 13
click at [696, 251] on div at bounding box center [695, 256] width 40 height 84
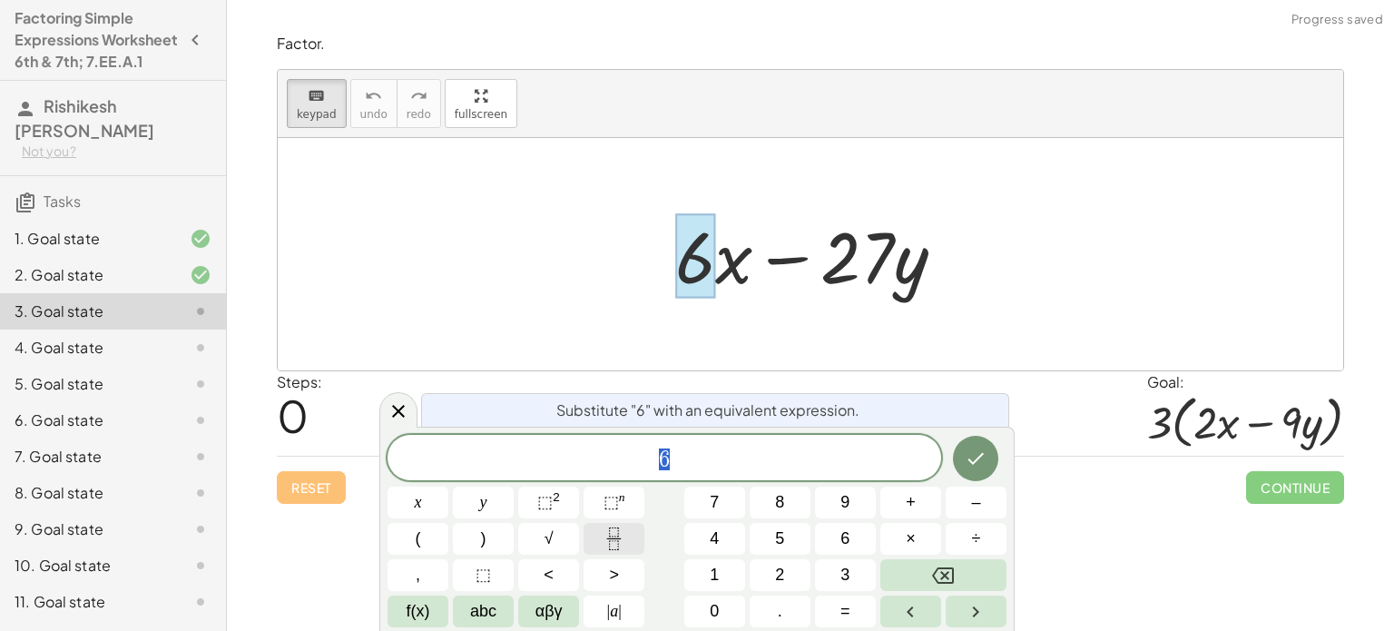
click at [610, 544] on icon "Fraction" at bounding box center [613, 544] width 9 height 9
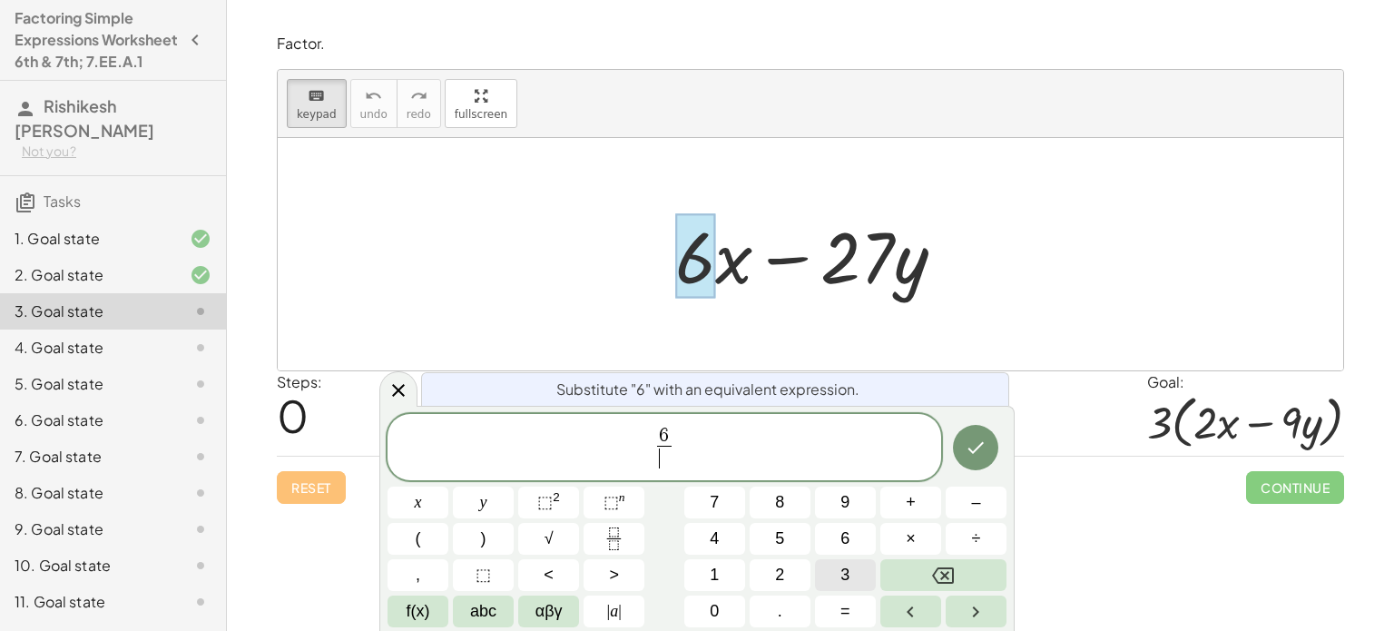
click at [838, 579] on button "3" at bounding box center [845, 575] width 61 height 32
click at [967, 453] on icon "Done" at bounding box center [976, 448] width 22 height 22
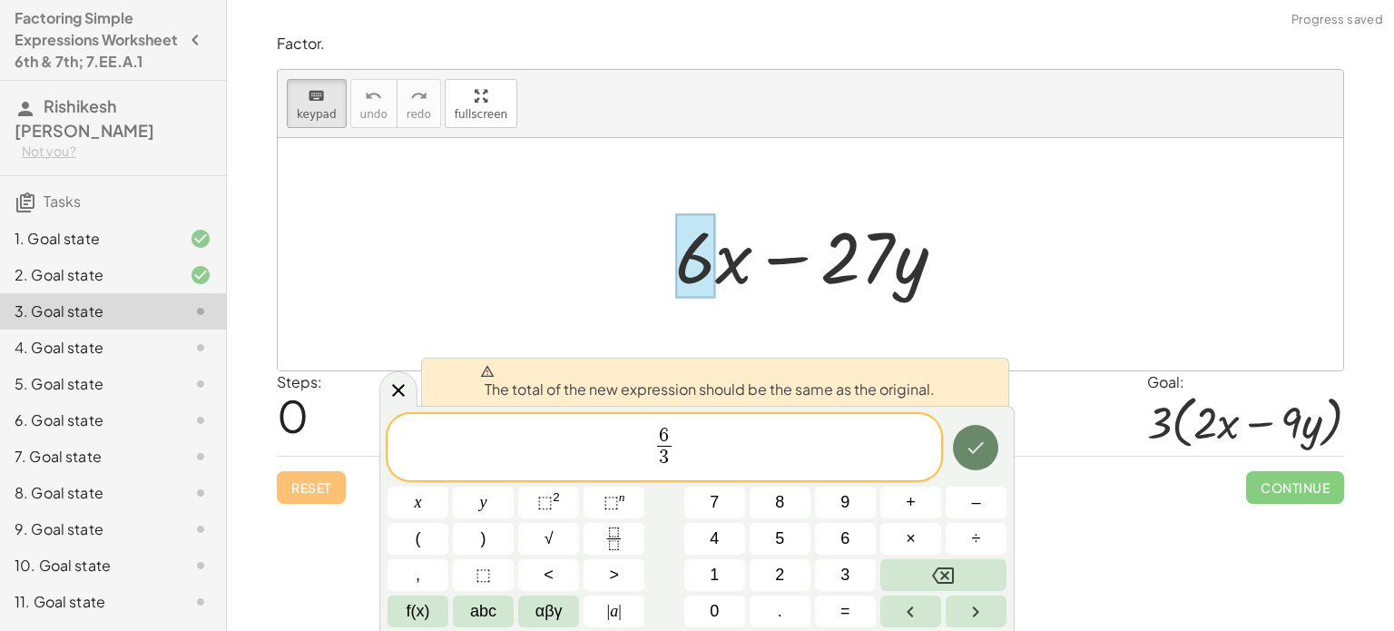
click at [967, 453] on icon "Done" at bounding box center [976, 448] width 22 height 22
click at [968, 460] on button "Done" at bounding box center [975, 447] width 45 height 45
click at [935, 565] on icon "Backspace" at bounding box center [943, 576] width 22 height 22
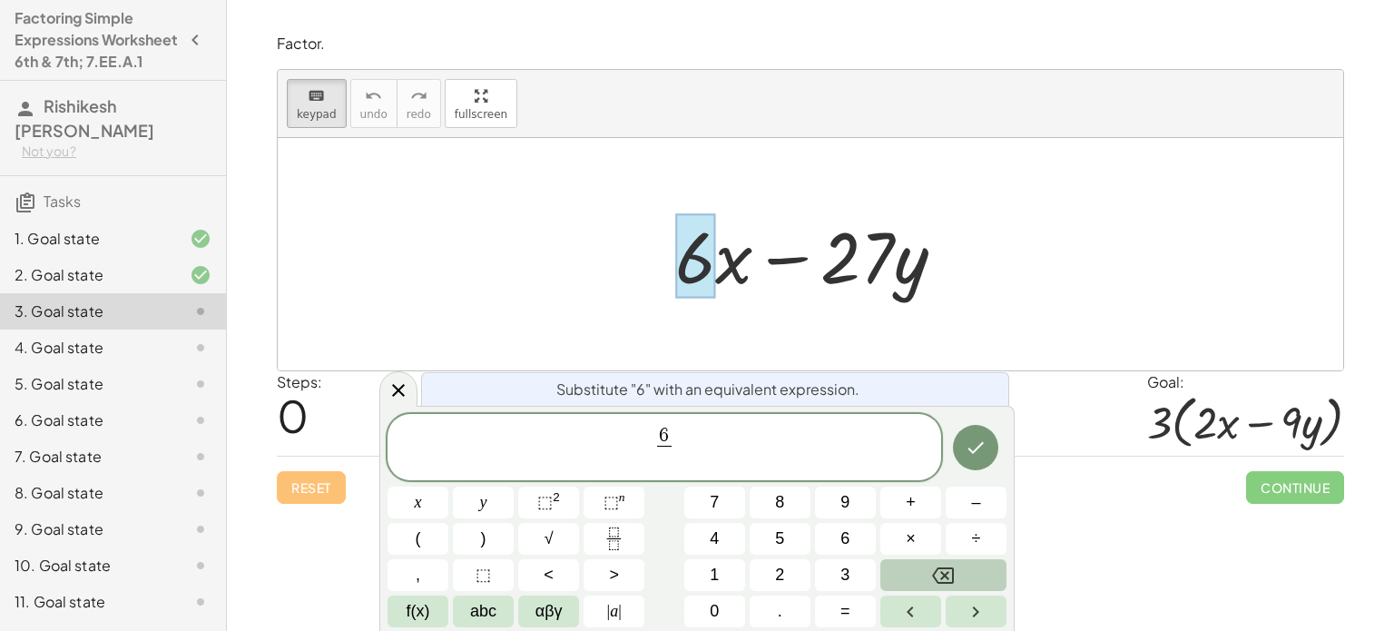
click at [935, 565] on icon "Backspace" at bounding box center [943, 576] width 22 height 22
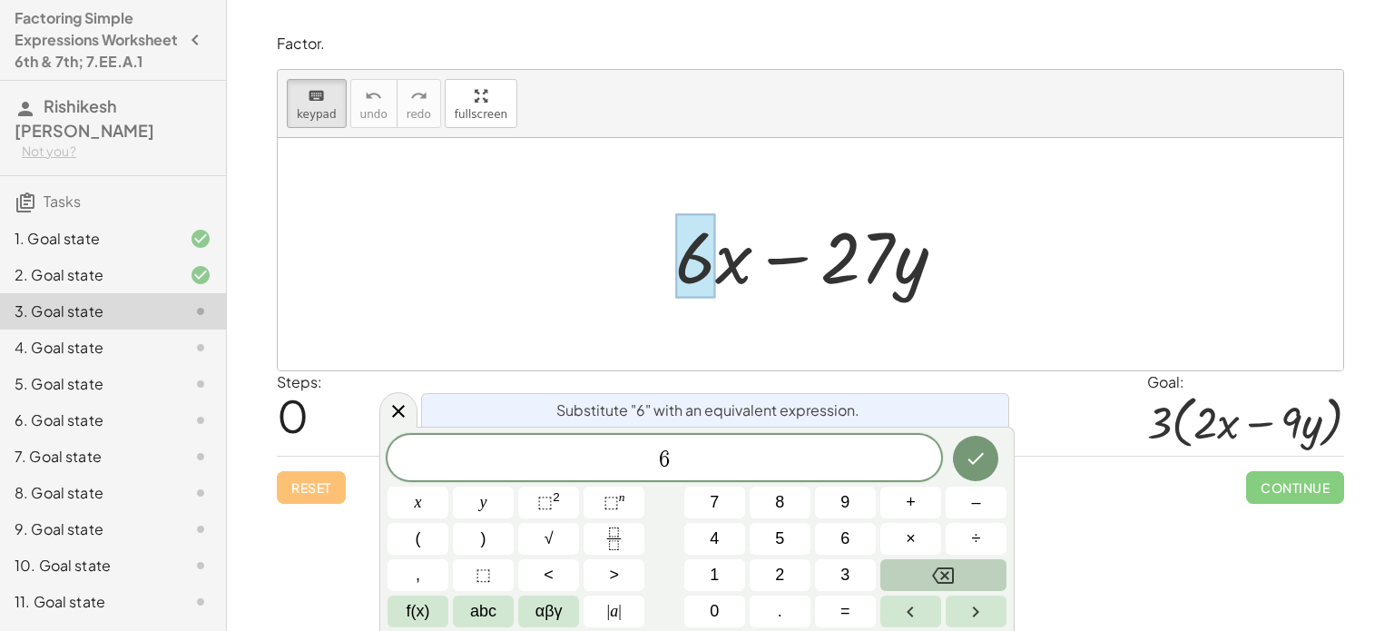
click at [935, 565] on icon "Backspace" at bounding box center [943, 576] width 22 height 22
click at [719, 273] on div at bounding box center [817, 254] width 303 height 93
click at [643, 274] on div at bounding box center [811, 254] width 1066 height 232
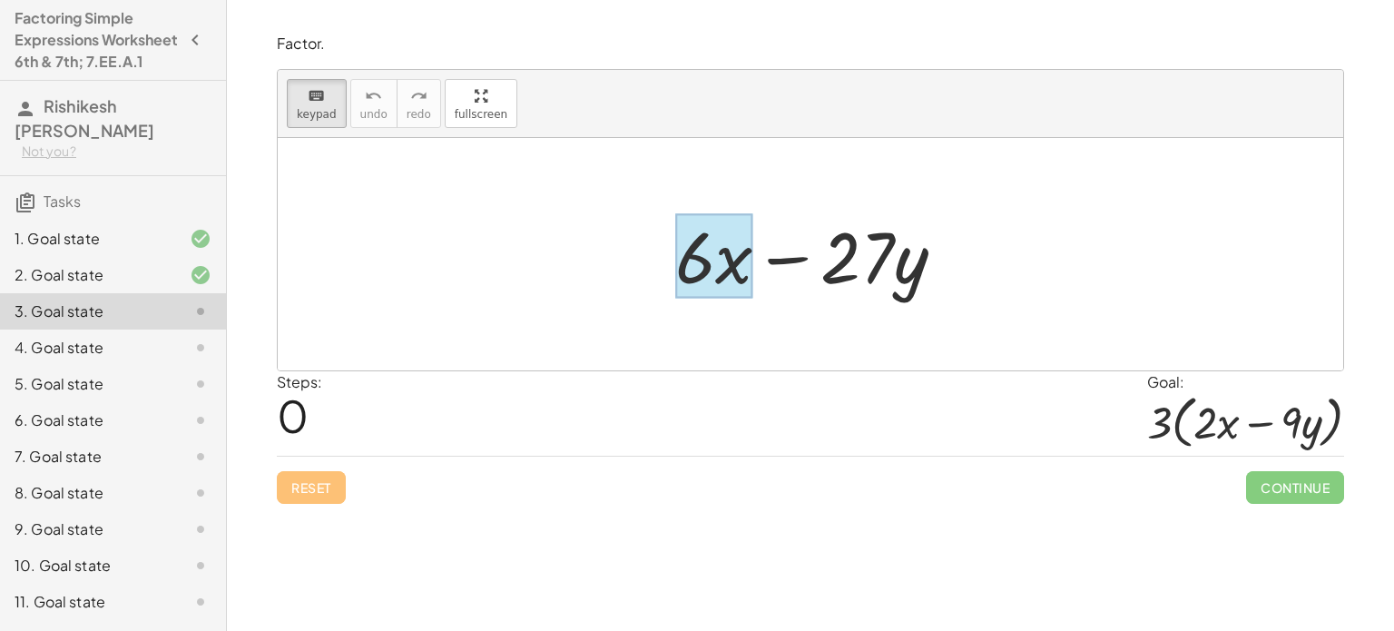
drag, startPoint x: 693, startPoint y: 268, endPoint x: 730, endPoint y: 270, distance: 37.3
click at [730, 270] on div at bounding box center [714, 256] width 78 height 84
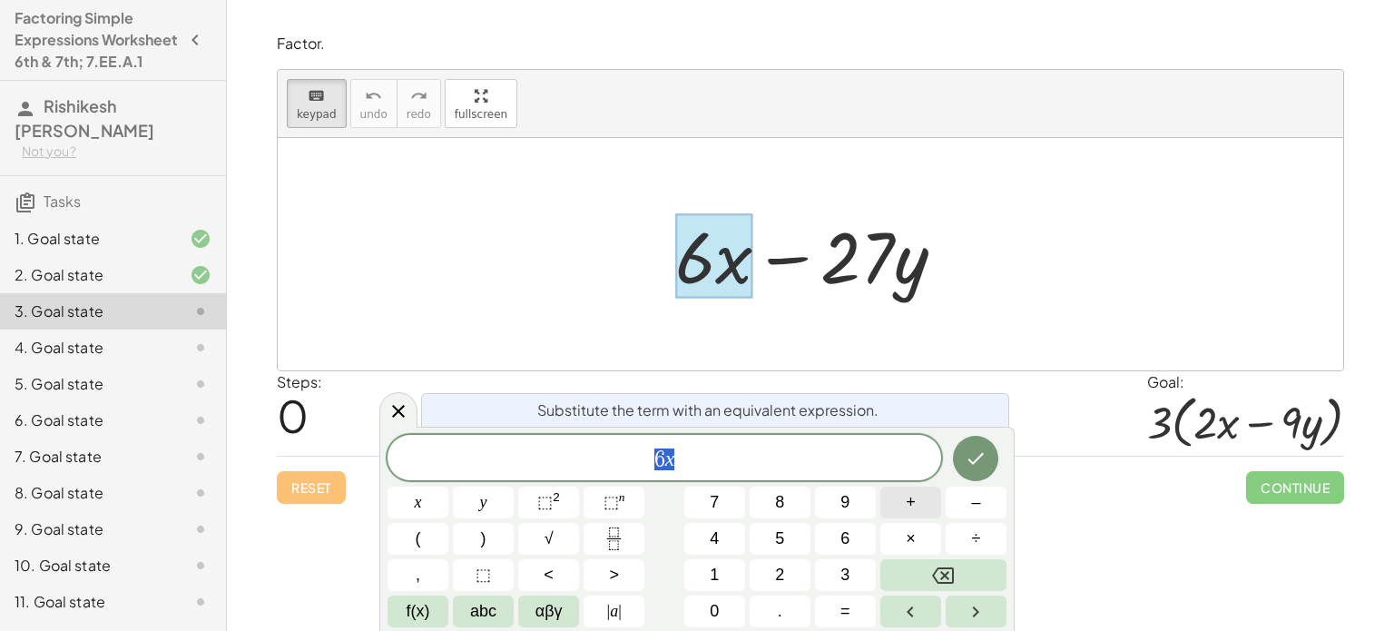
click at [909, 494] on span "+" at bounding box center [911, 502] width 10 height 25
click at [974, 572] on button "Backspace" at bounding box center [943, 575] width 126 height 32
click at [842, 542] on span "6" at bounding box center [845, 538] width 9 height 25
click at [977, 533] on span "÷" at bounding box center [976, 538] width 9 height 25
click at [841, 577] on span "3" at bounding box center [845, 575] width 9 height 25
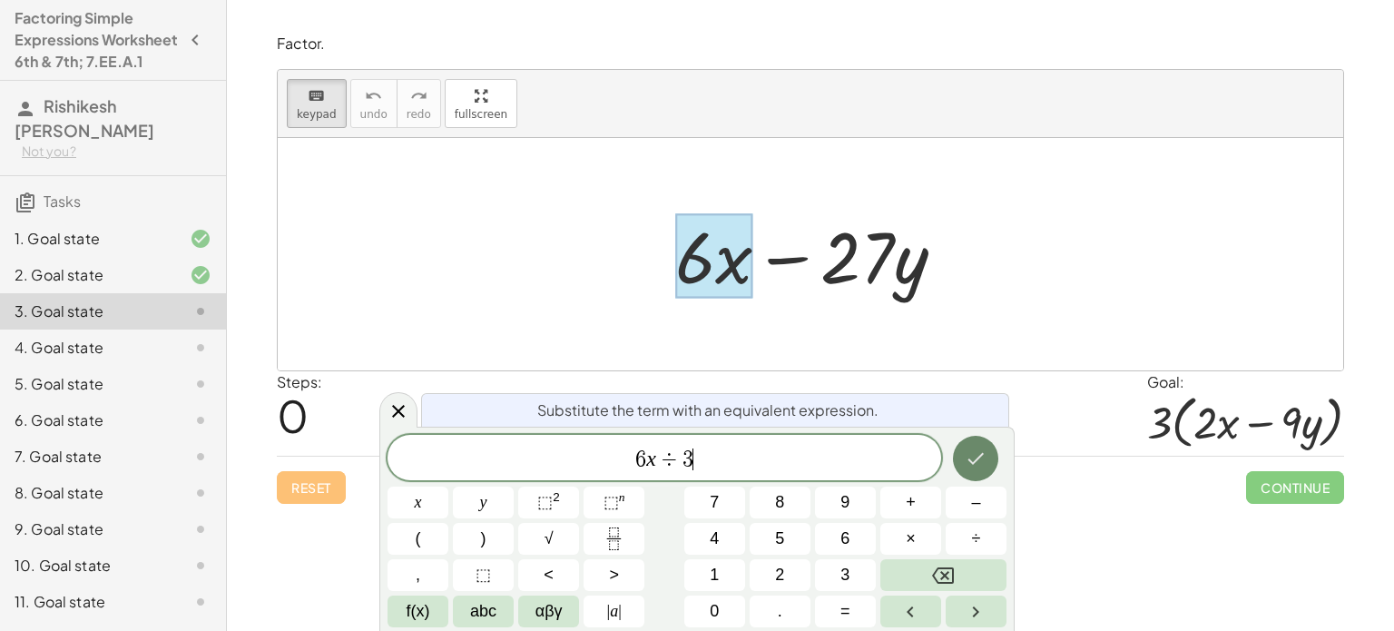
click at [973, 456] on icon "Done" at bounding box center [976, 458] width 22 height 22
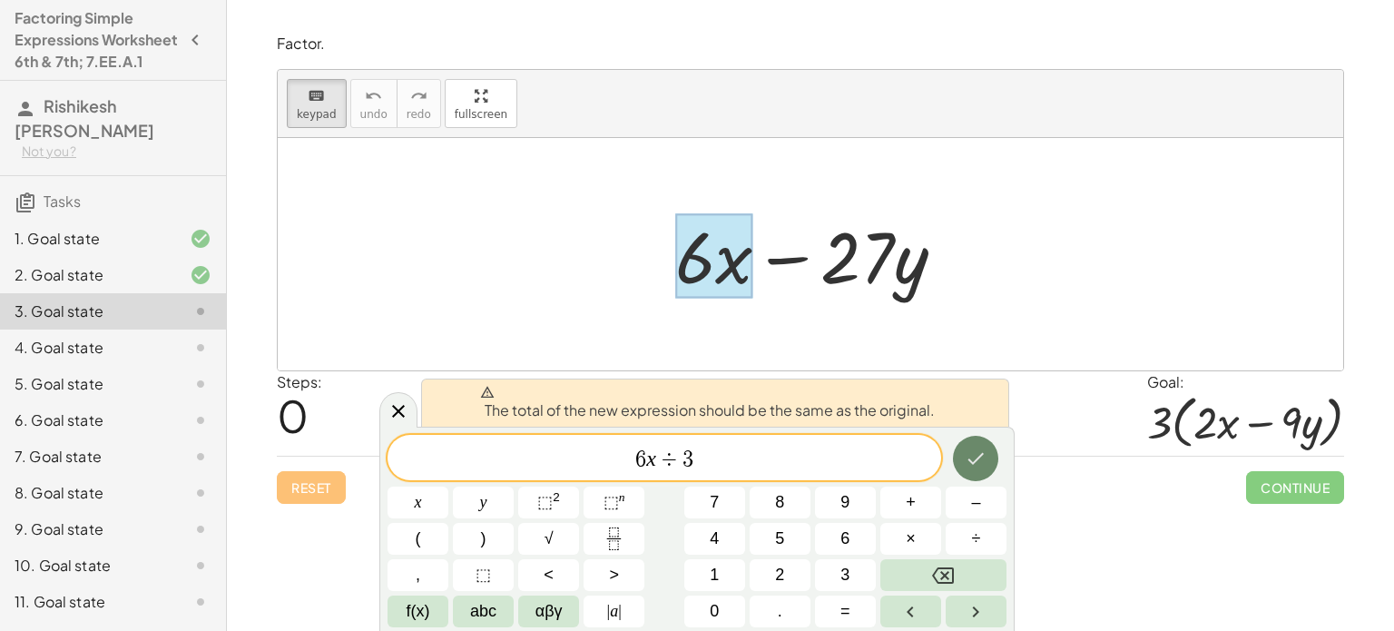
click at [973, 456] on icon "Done" at bounding box center [976, 458] width 22 height 22
click at [793, 365] on div at bounding box center [811, 254] width 1066 height 232
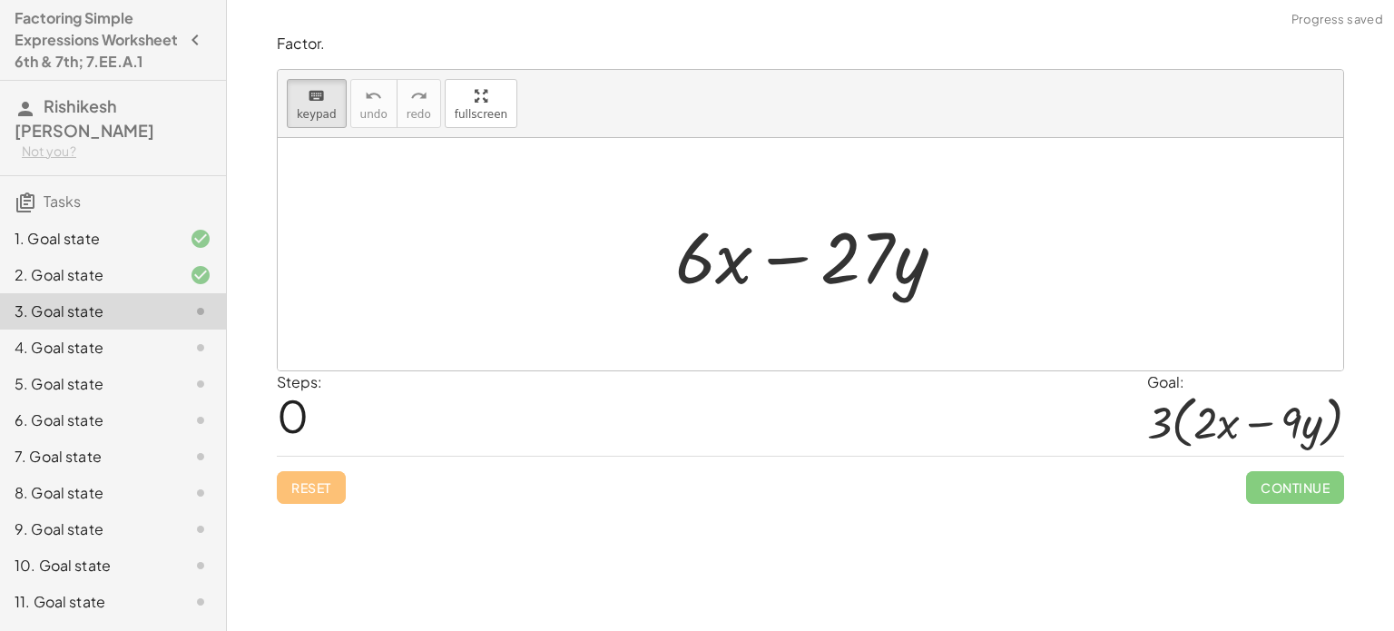
click at [926, 344] on div at bounding box center [811, 254] width 1066 height 232
drag, startPoint x: 712, startPoint y: 291, endPoint x: 673, endPoint y: 283, distance: 39.0
click at [690, 270] on div at bounding box center [695, 256] width 40 height 84
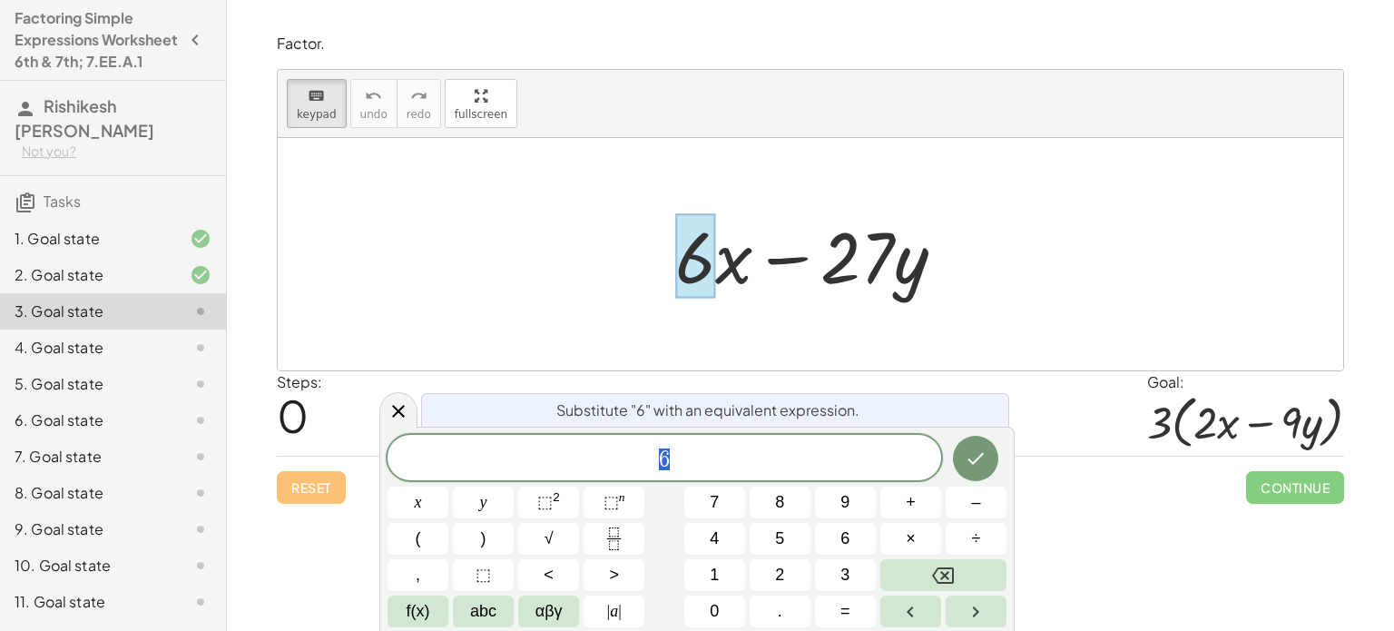
click at [690, 270] on div at bounding box center [695, 256] width 40 height 84
click at [686, 277] on div at bounding box center [695, 256] width 40 height 84
click at [682, 450] on span "6 ​" at bounding box center [665, 459] width 554 height 25
click at [946, 591] on div "6 ​ x y ⬚ 2 ⬚ n 7 8 9 + – ( ) √ 4 5 6 × ÷ , ⬚ < > 1 2 3 f(x) abc αβγ | a | 0 . =" at bounding box center [697, 531] width 619 height 192
click at [937, 573] on icon "Backspace" at bounding box center [943, 576] width 22 height 22
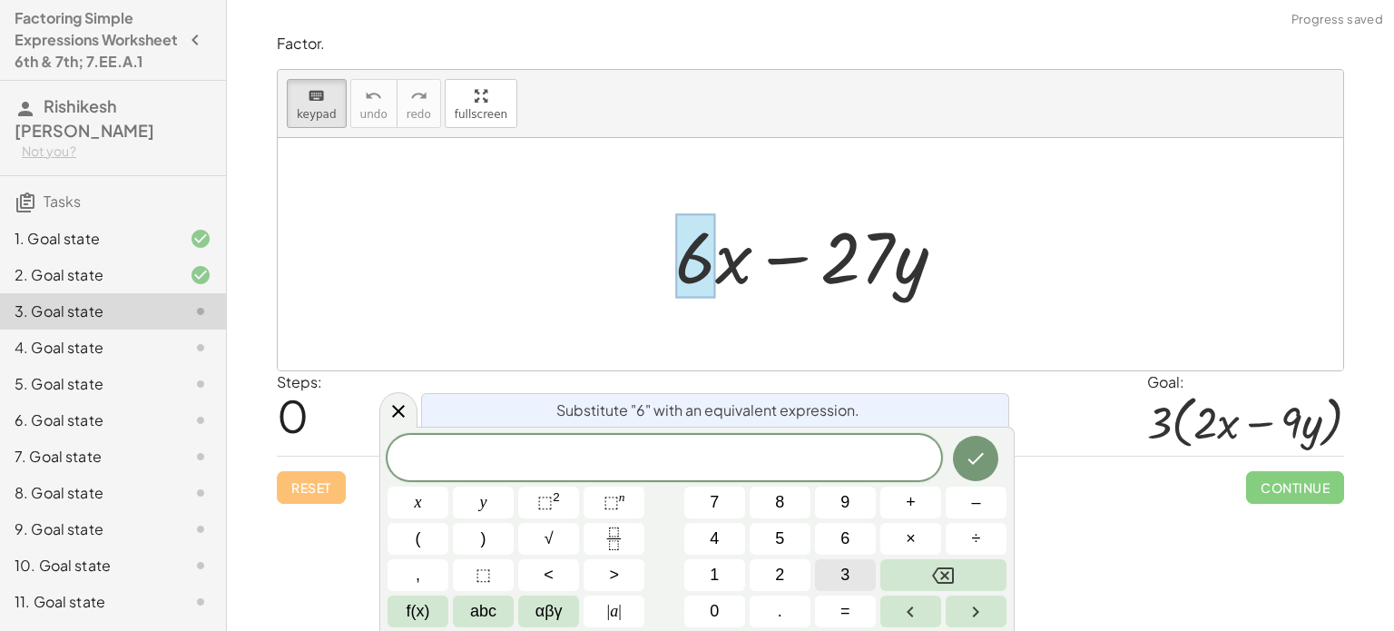
click at [842, 569] on span "3" at bounding box center [845, 575] width 9 height 25
click at [980, 467] on icon "Done" at bounding box center [976, 458] width 22 height 22
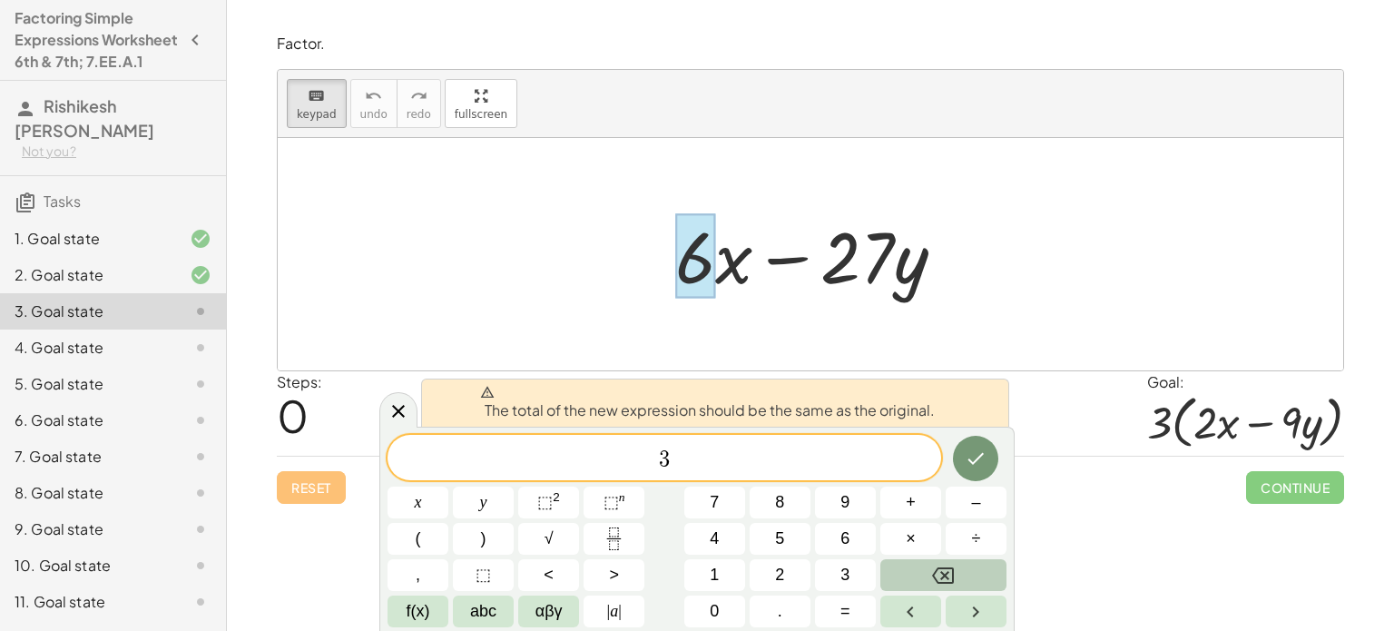
click at [948, 568] on icon "Backspace" at bounding box center [943, 575] width 22 height 16
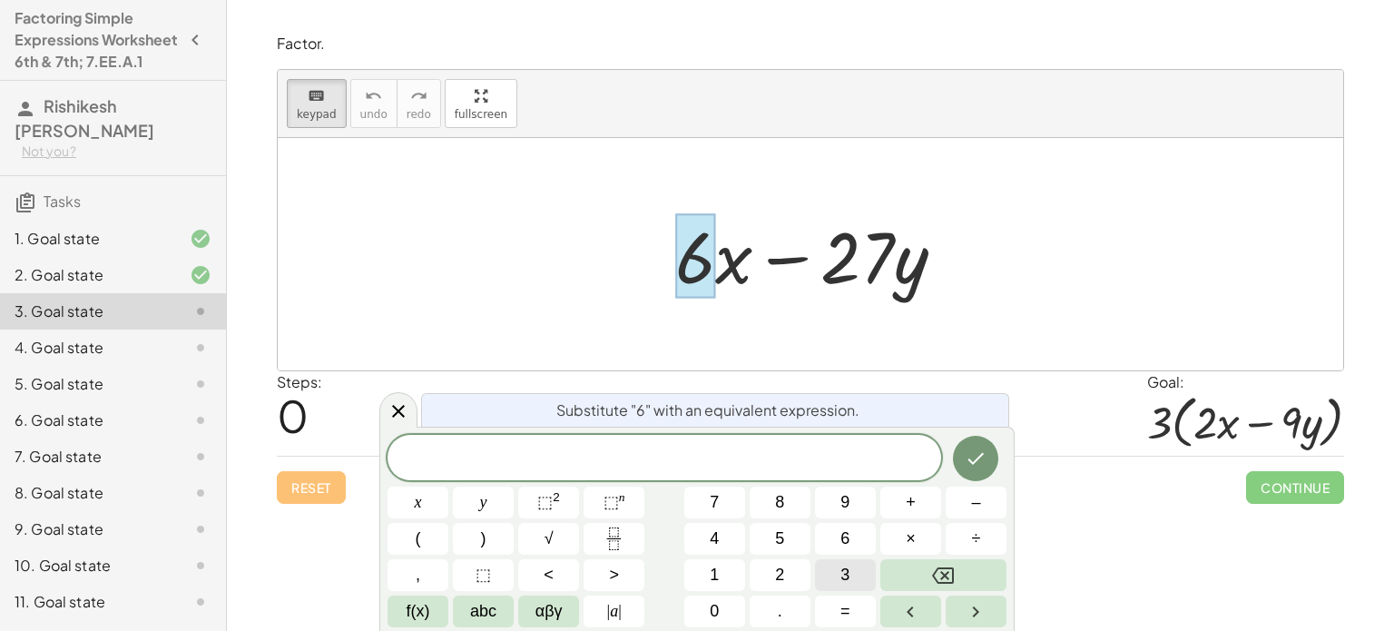
click at [834, 569] on button "3" at bounding box center [845, 575] width 61 height 32
click at [411, 544] on button "(" at bounding box center [418, 539] width 61 height 32
click at [778, 585] on span "2" at bounding box center [779, 575] width 9 height 25
click at [490, 541] on button ")" at bounding box center [483, 539] width 61 height 32
click at [972, 464] on icon "Done" at bounding box center [976, 457] width 22 height 22
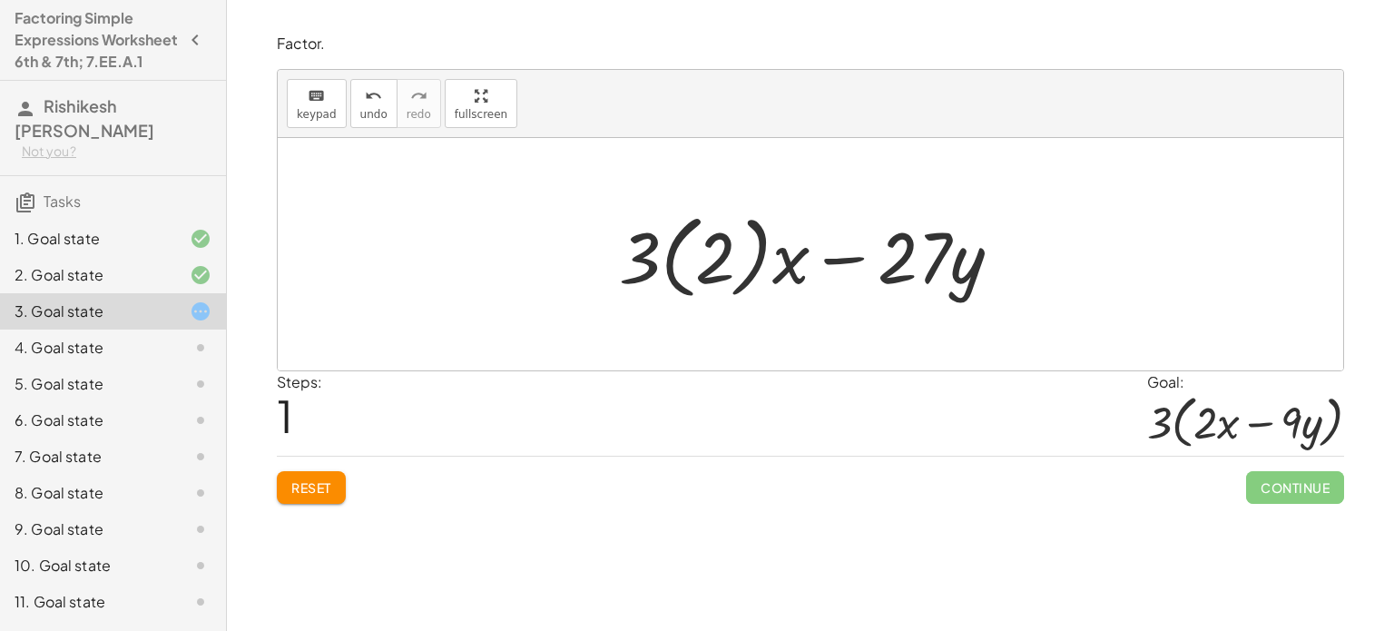
click at [791, 273] on div at bounding box center [818, 254] width 416 height 101
click at [749, 264] on div at bounding box center [818, 254] width 416 height 101
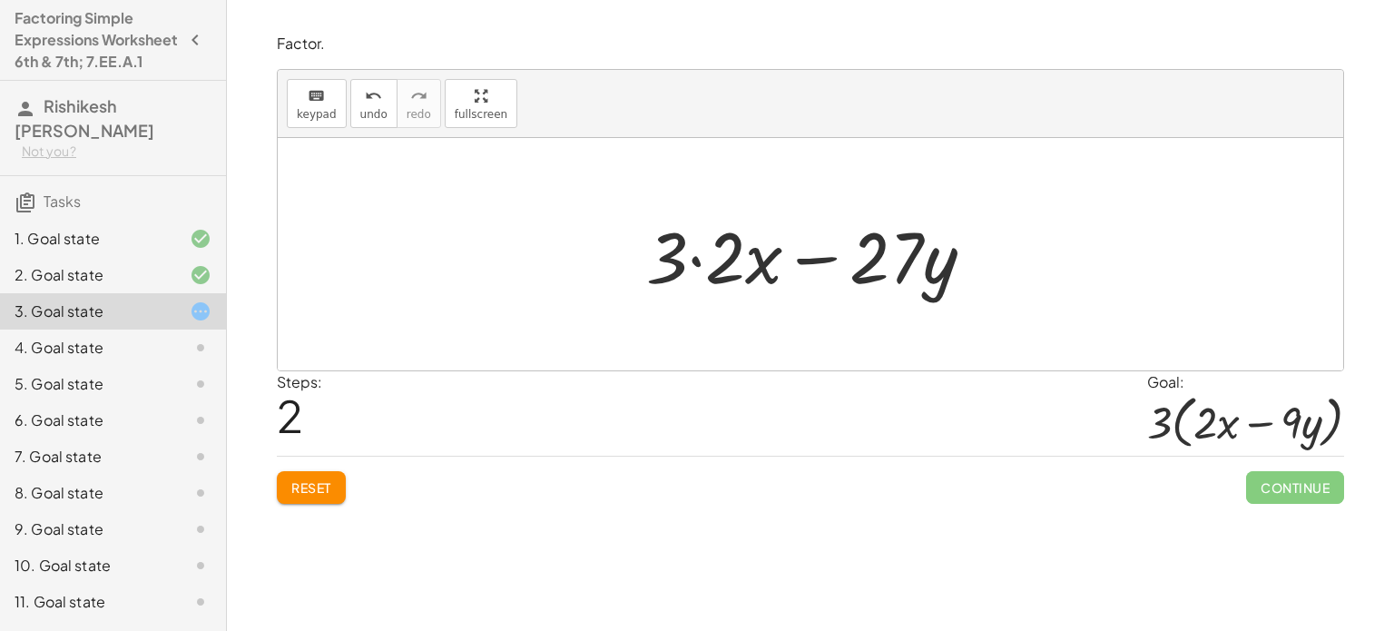
click at [697, 257] on div at bounding box center [817, 254] width 361 height 93
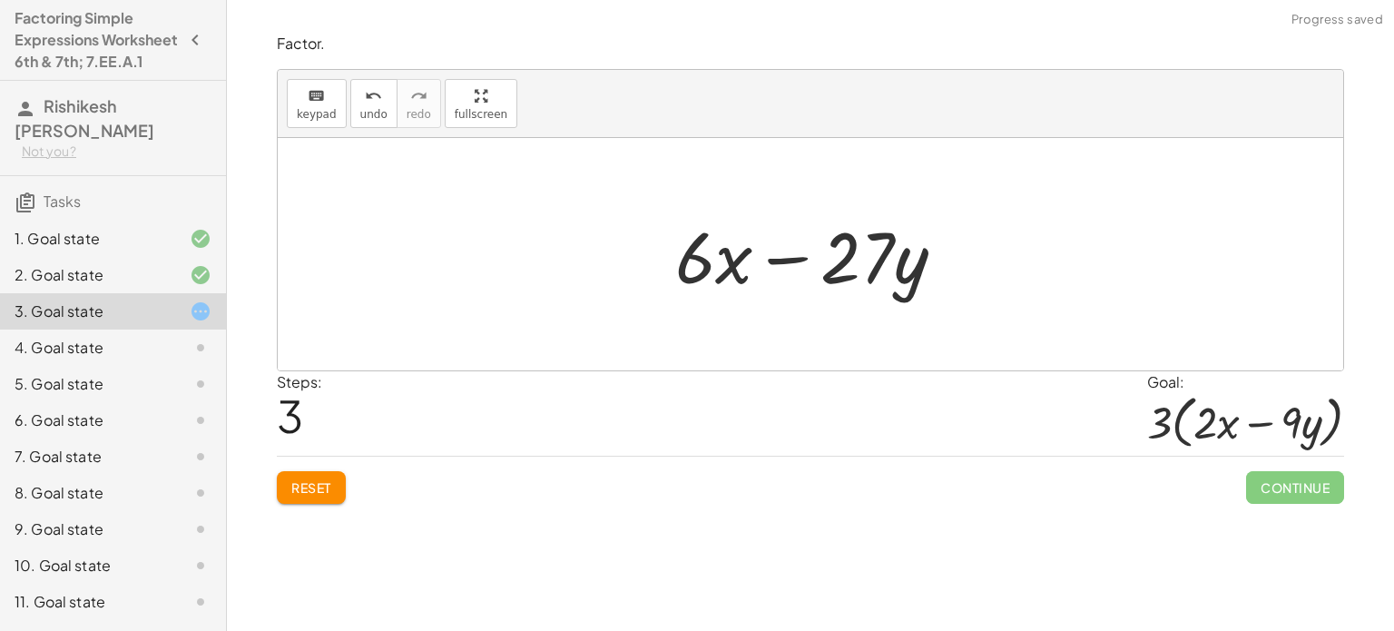
click at [683, 267] on div at bounding box center [817, 254] width 303 height 93
click at [715, 265] on div at bounding box center [817, 254] width 303 height 93
click at [325, 113] on span "keypad" at bounding box center [317, 114] width 40 height 13
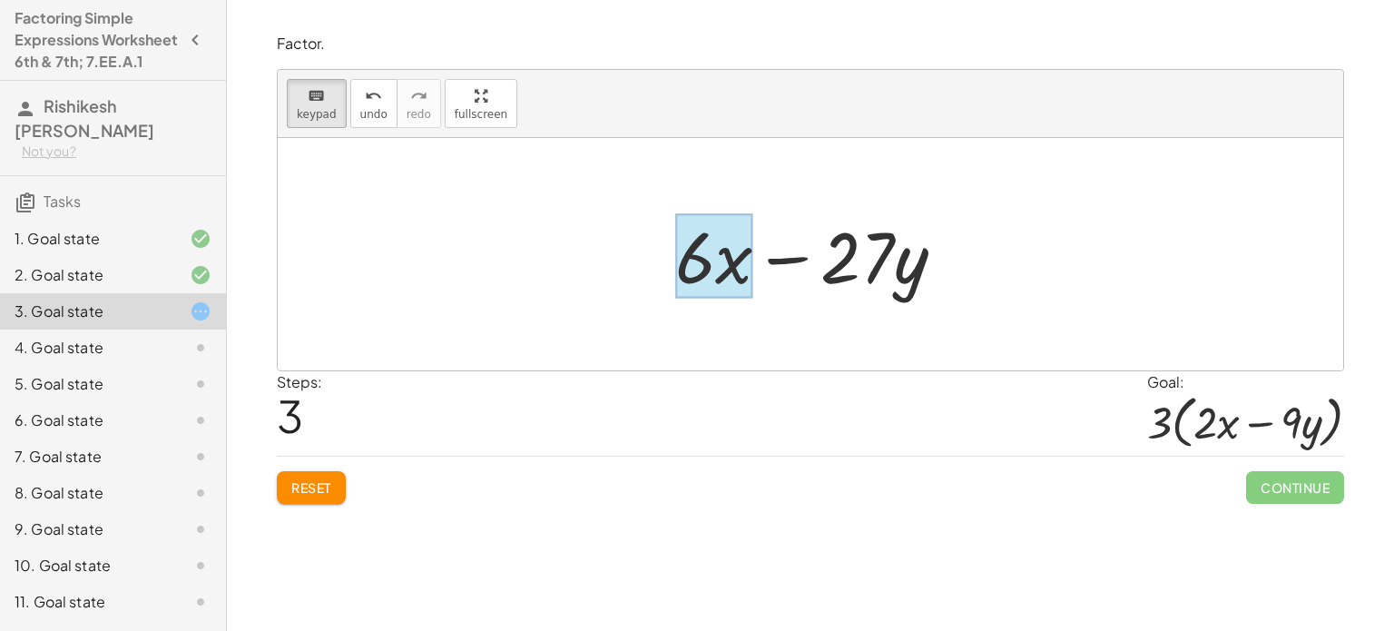
click at [741, 268] on div at bounding box center [714, 256] width 78 height 84
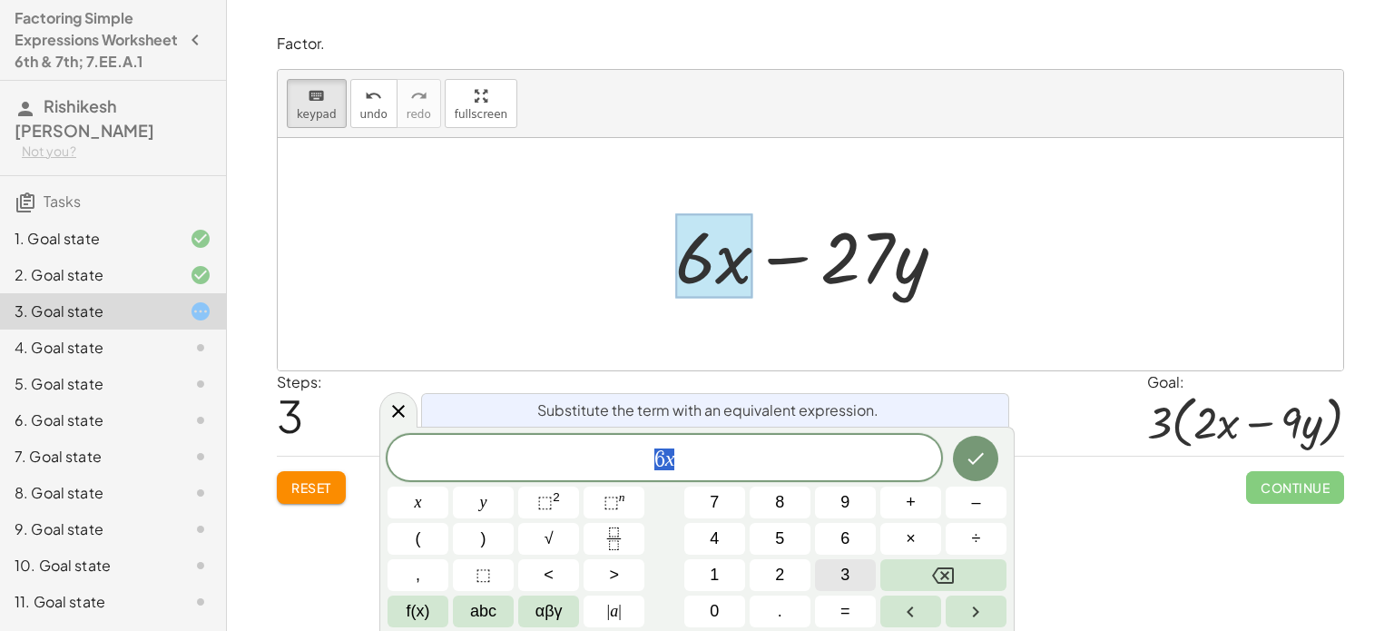
click at [860, 580] on button "3" at bounding box center [845, 575] width 61 height 32
click at [437, 538] on button "(" at bounding box center [418, 539] width 61 height 32
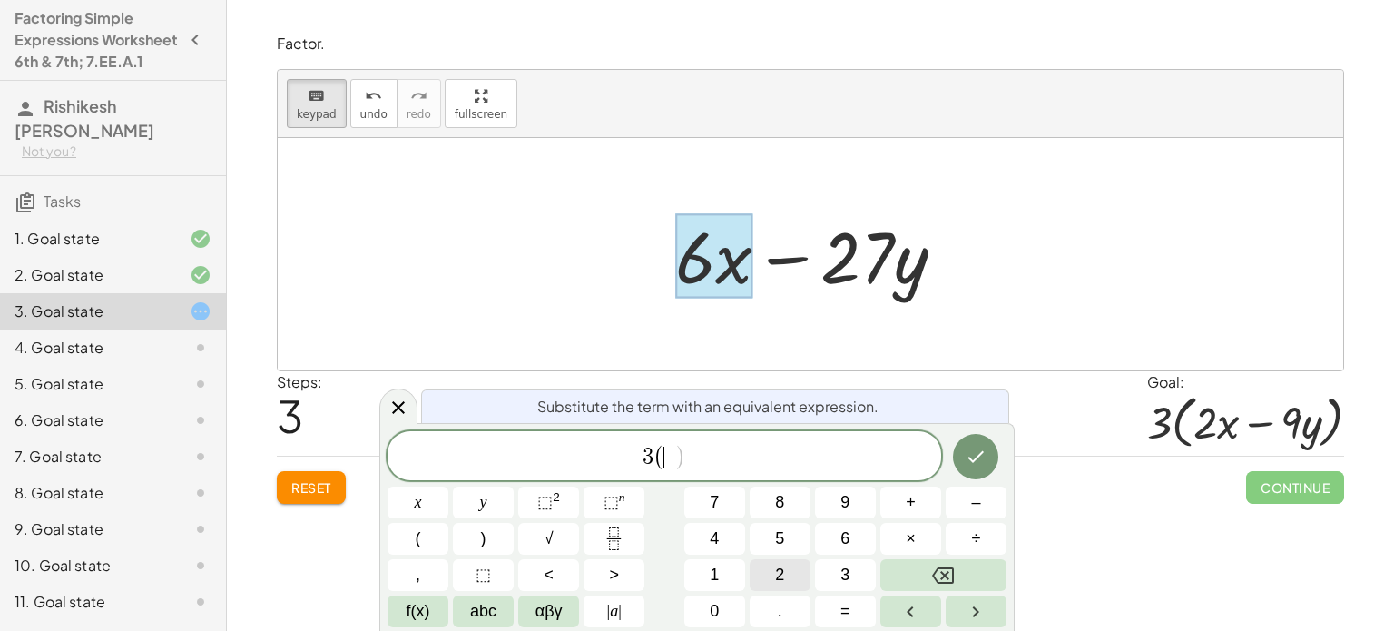
click at [765, 573] on button "2" at bounding box center [780, 575] width 61 height 32
click at [991, 447] on button "Done" at bounding box center [975, 456] width 45 height 45
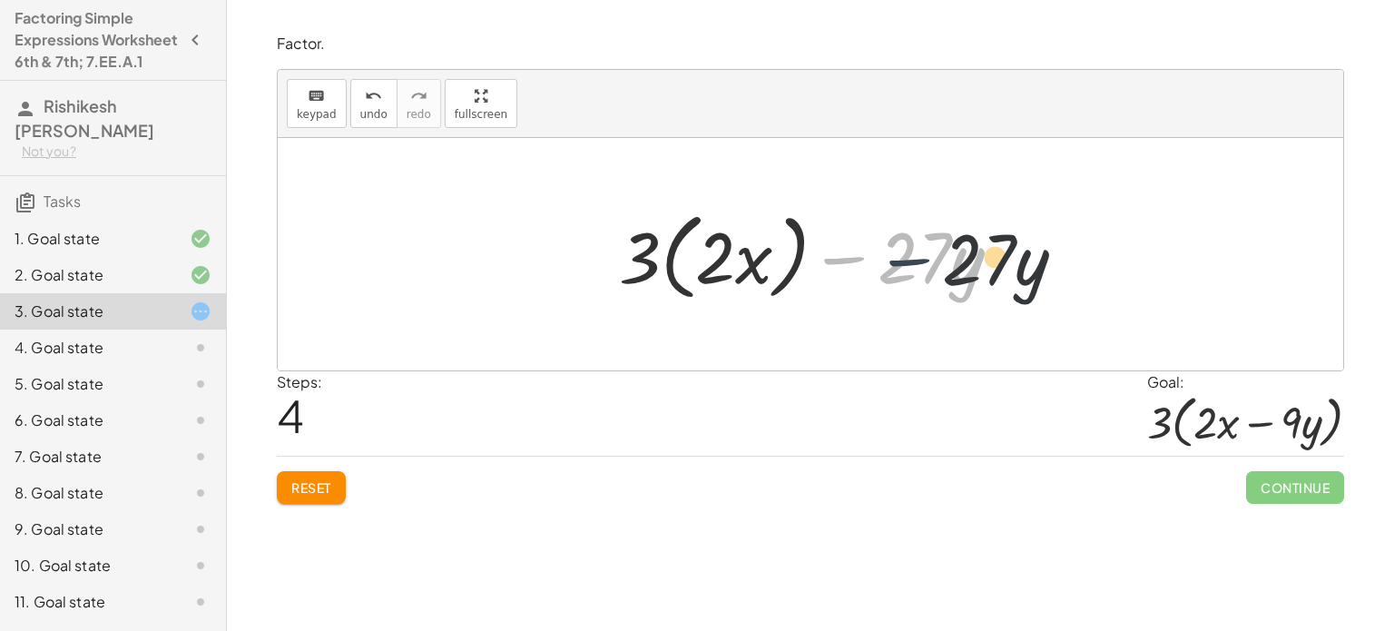
drag, startPoint x: 821, startPoint y: 259, endPoint x: 890, endPoint y: 259, distance: 69.9
click at [890, 259] on div at bounding box center [818, 254] width 416 height 104
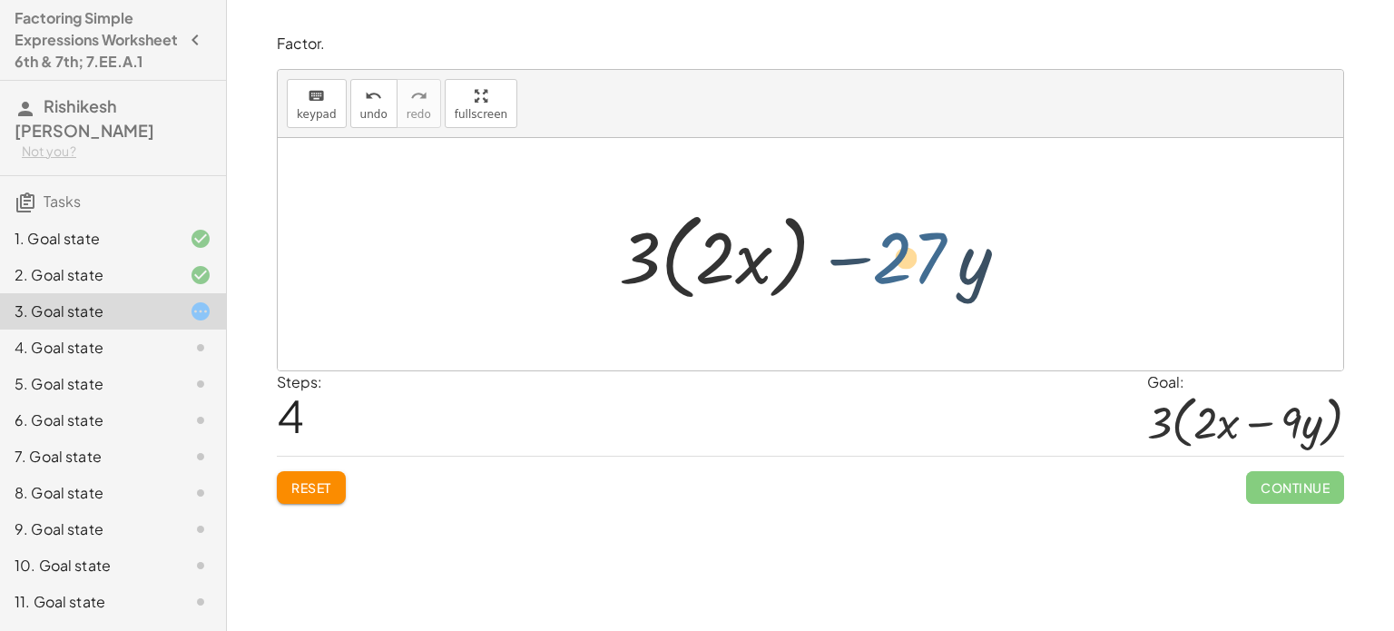
drag, startPoint x: 879, startPoint y: 259, endPoint x: 849, endPoint y: 258, distance: 30.0
click at [849, 258] on div at bounding box center [818, 254] width 416 height 104
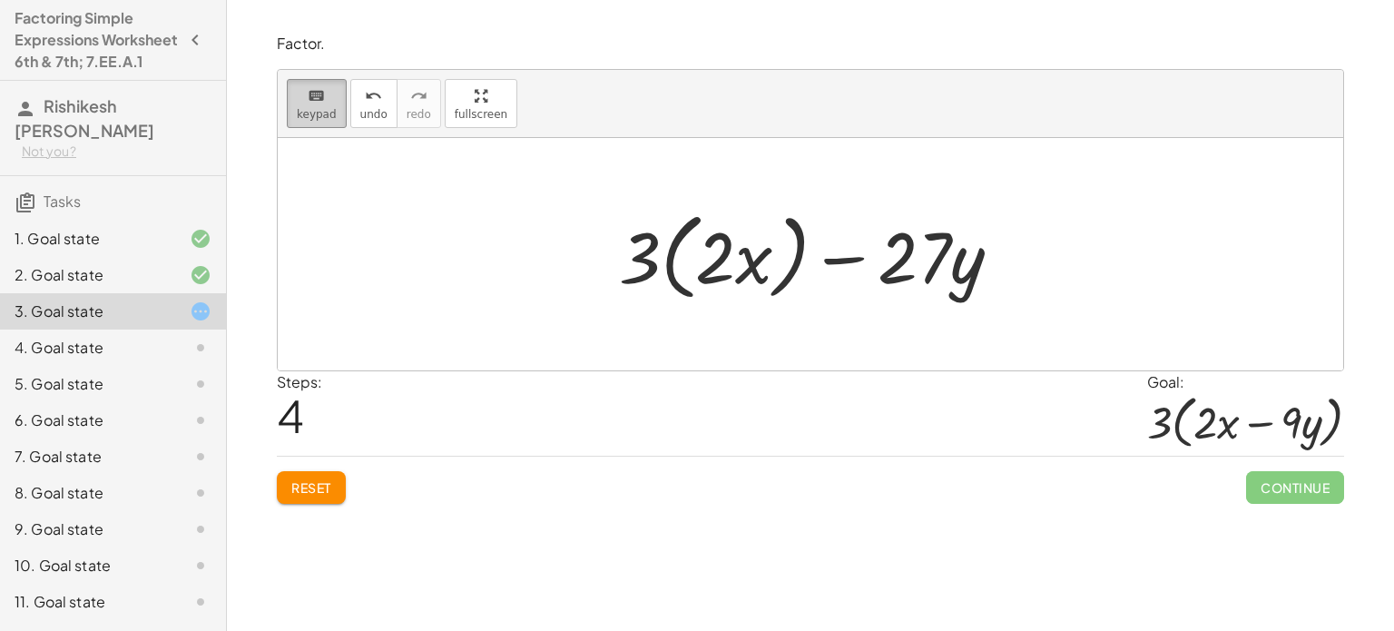
click at [297, 110] on span "keypad" at bounding box center [317, 114] width 40 height 13
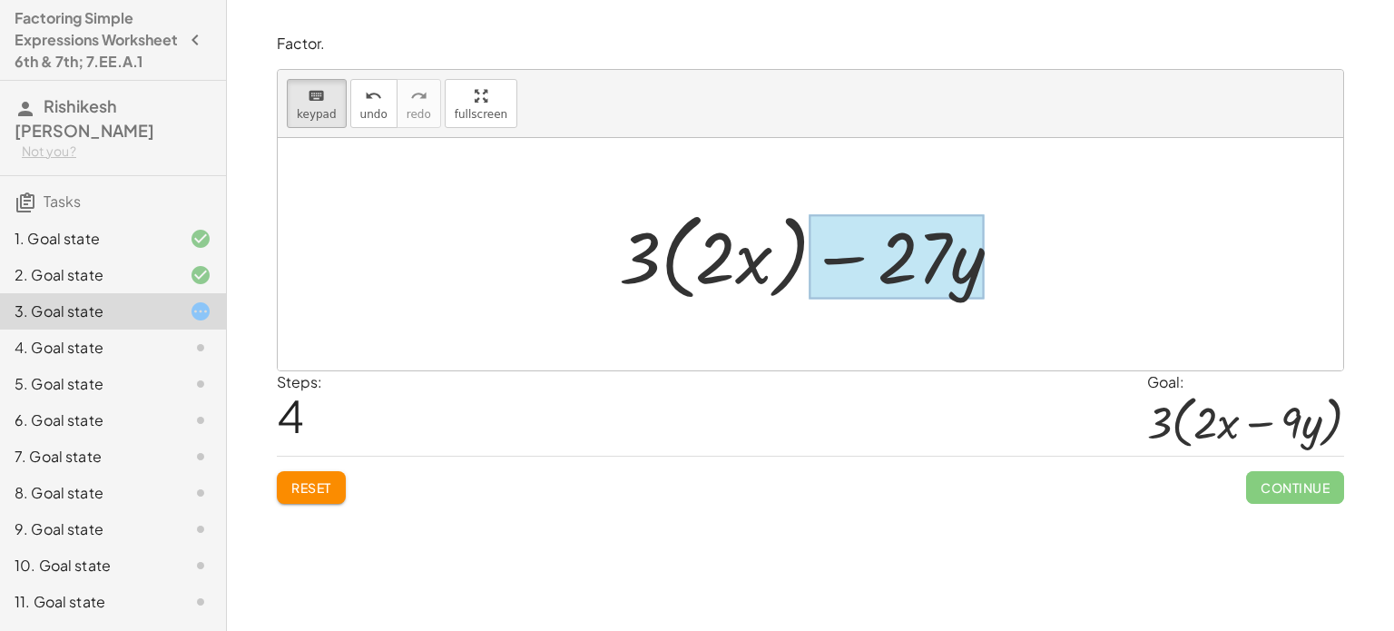
click at [968, 279] on div at bounding box center [897, 256] width 175 height 84
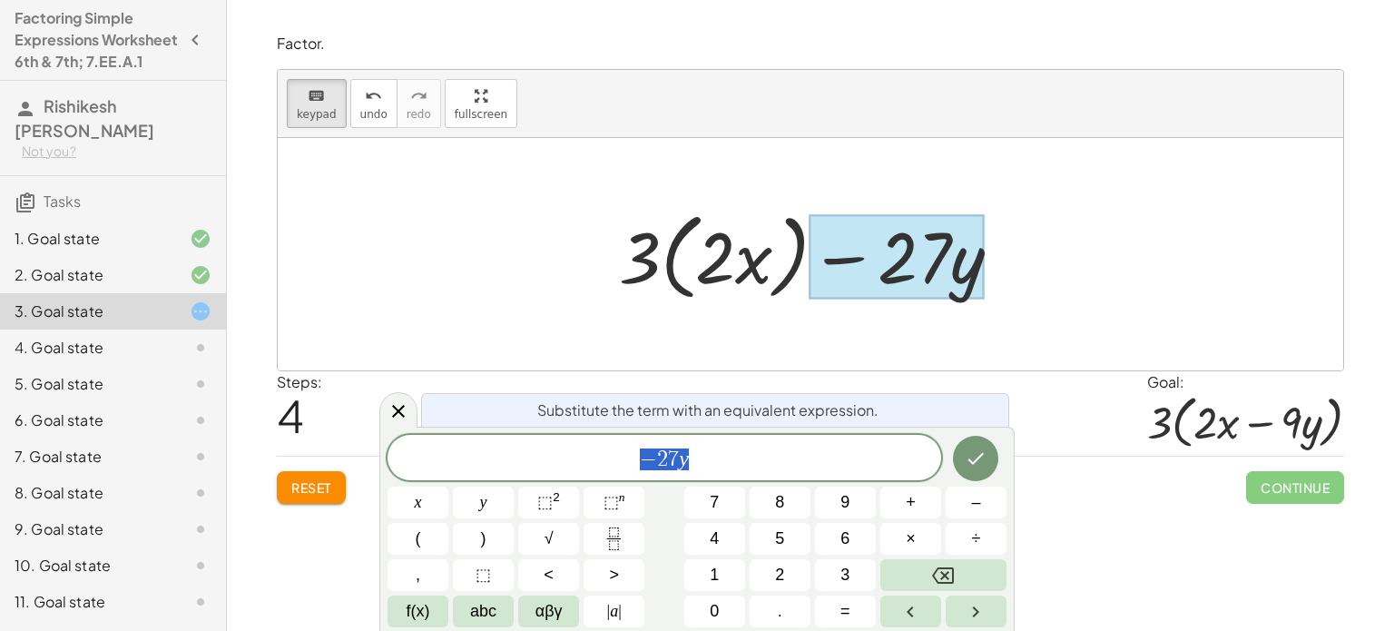
click at [794, 256] on div at bounding box center [818, 254] width 416 height 104
click at [839, 496] on button "9" at bounding box center [845, 503] width 61 height 32
click at [955, 587] on button "Backspace" at bounding box center [943, 575] width 126 height 32
drag, startPoint x: 955, startPoint y: 587, endPoint x: 711, endPoint y: 451, distance: 279.6
click at [711, 451] on span "​ − 2 7 y" at bounding box center [665, 459] width 554 height 25
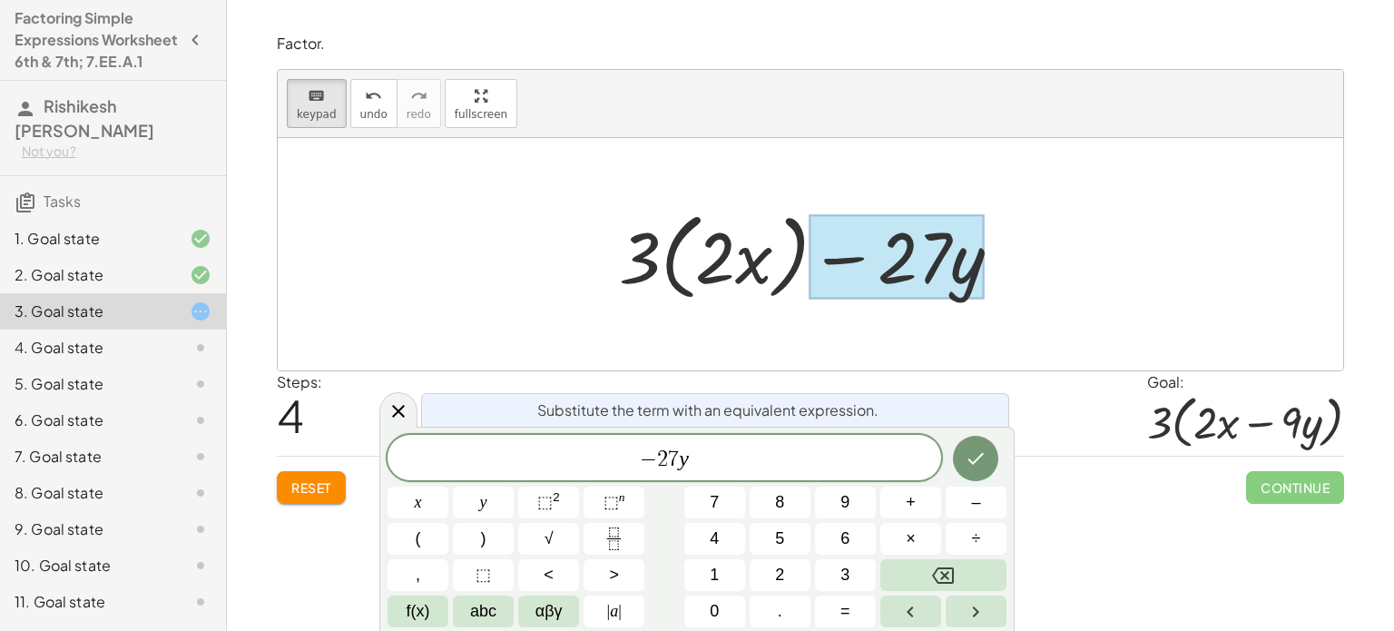
click at [675, 453] on span "7" at bounding box center [673, 459] width 11 height 22
click at [968, 469] on button "Done" at bounding box center [975, 458] width 45 height 45
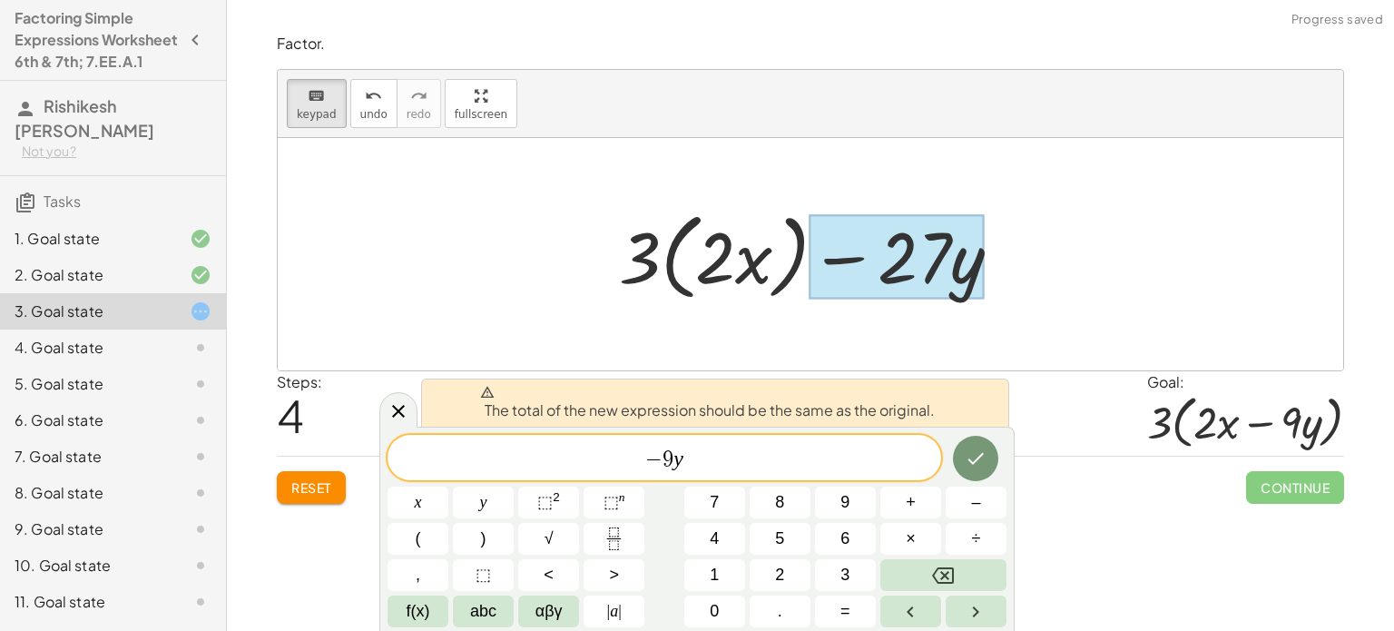
drag, startPoint x: 868, startPoint y: 257, endPoint x: 840, endPoint y: 270, distance: 30.9
click at [840, 270] on div at bounding box center [897, 256] width 175 height 84
click at [644, 460] on span "− 9 y" at bounding box center [665, 459] width 554 height 25
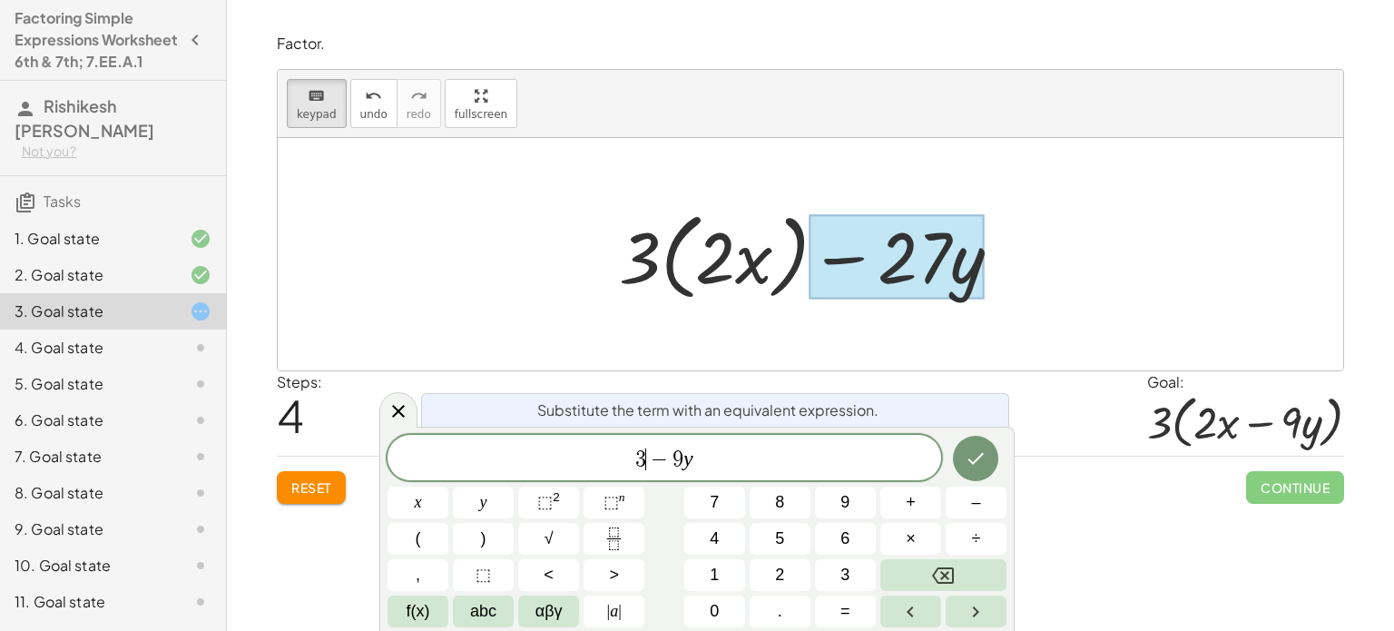
click at [654, 465] on span "−" at bounding box center [659, 459] width 26 height 22
click at [421, 532] on button "(" at bounding box center [418, 539] width 61 height 32
click at [974, 456] on icon "Done" at bounding box center [976, 457] width 22 height 22
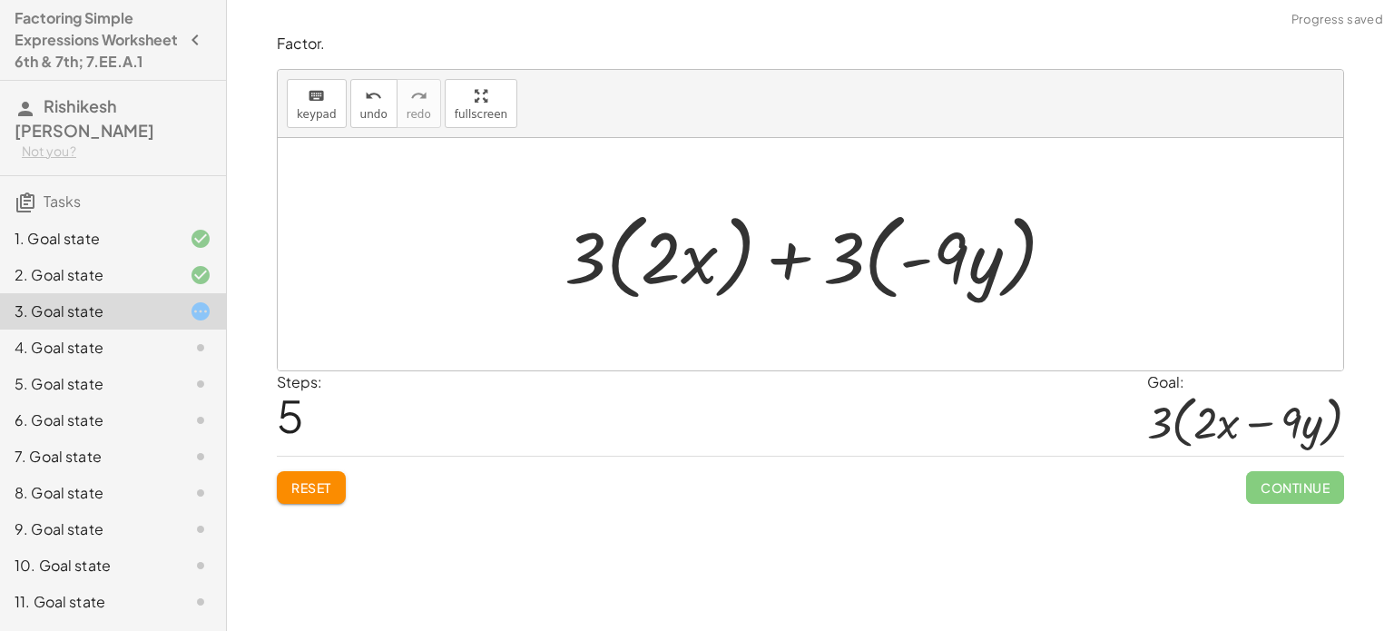
click at [740, 249] on div at bounding box center [817, 254] width 525 height 104
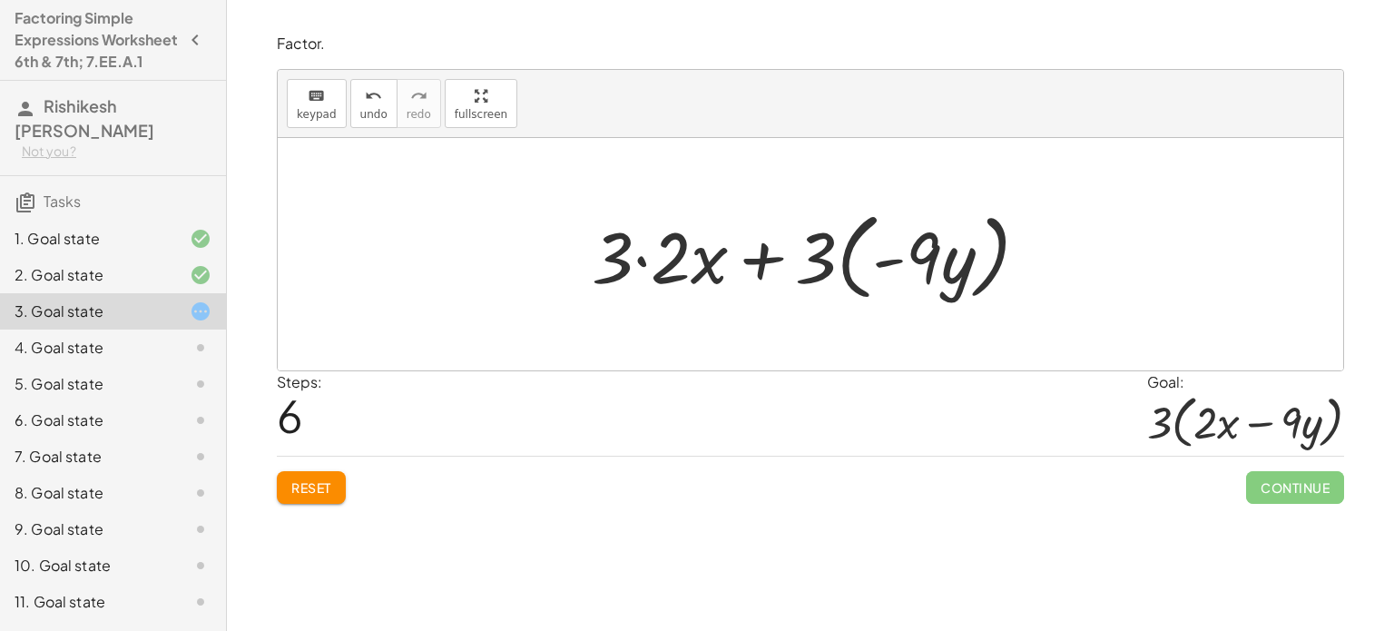
click at [663, 235] on div at bounding box center [817, 254] width 469 height 104
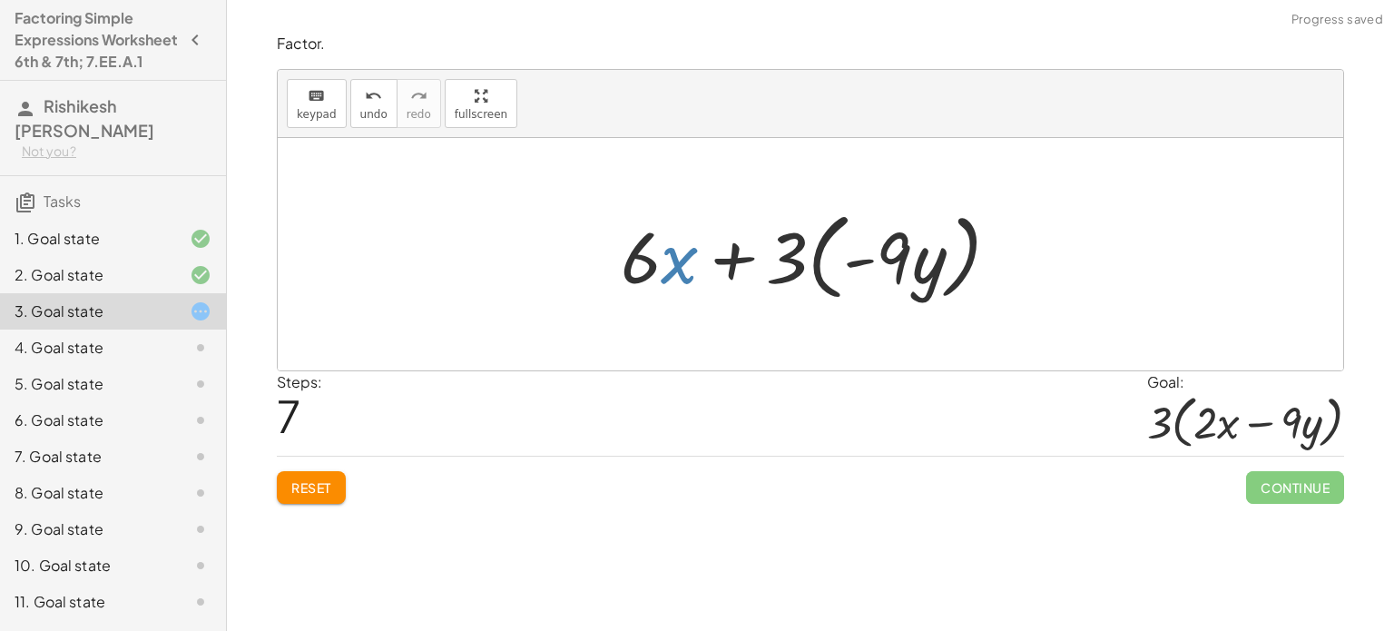
click at [670, 239] on div at bounding box center [817, 254] width 411 height 104
click at [672, 261] on div at bounding box center [817, 254] width 411 height 104
click at [674, 257] on div at bounding box center [817, 254] width 411 height 104
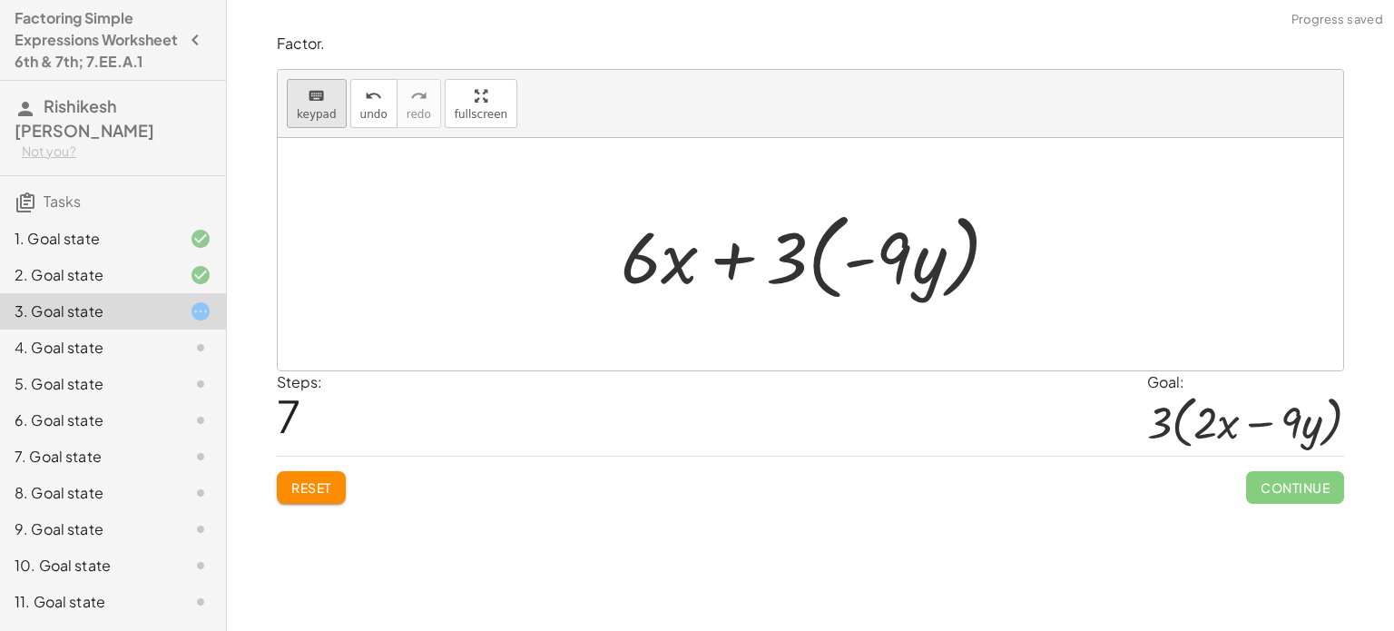
click at [312, 112] on span "keypad" at bounding box center [317, 114] width 40 height 13
click at [664, 260] on div at bounding box center [660, 256] width 78 height 84
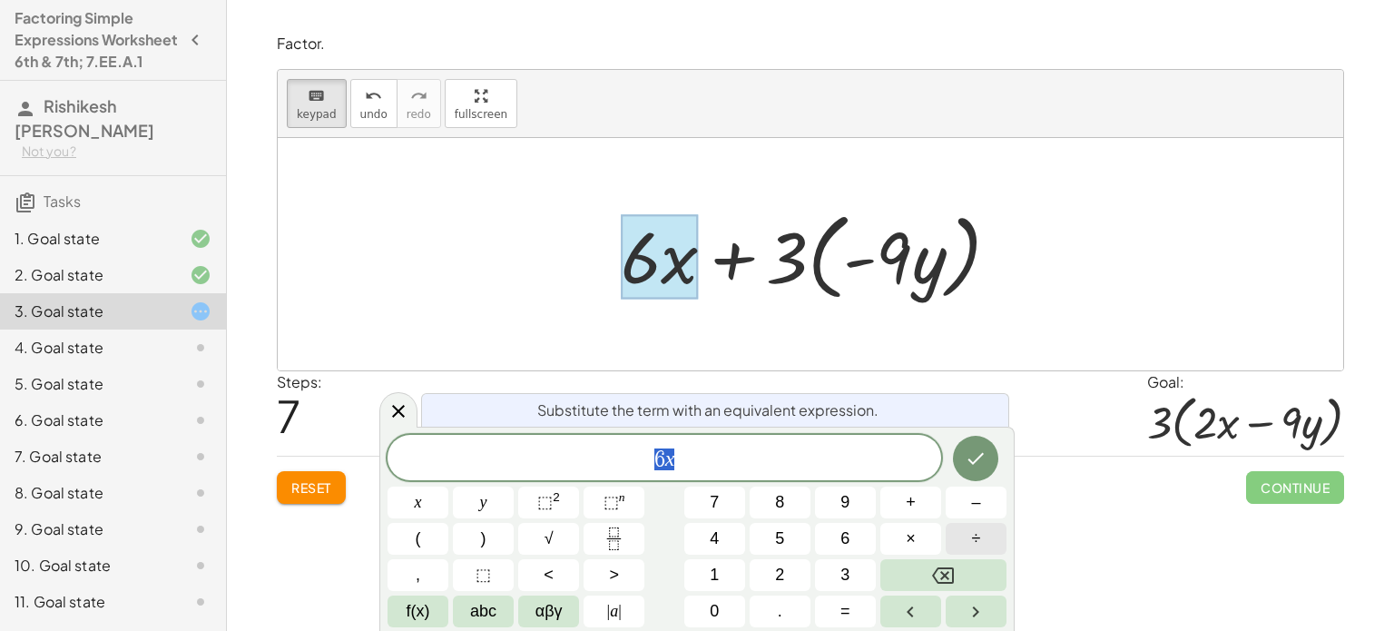
click at [969, 550] on button "÷" at bounding box center [976, 539] width 61 height 32
click at [835, 576] on button "3" at bounding box center [845, 575] width 61 height 32
click at [983, 459] on icon "Done" at bounding box center [976, 458] width 22 height 22
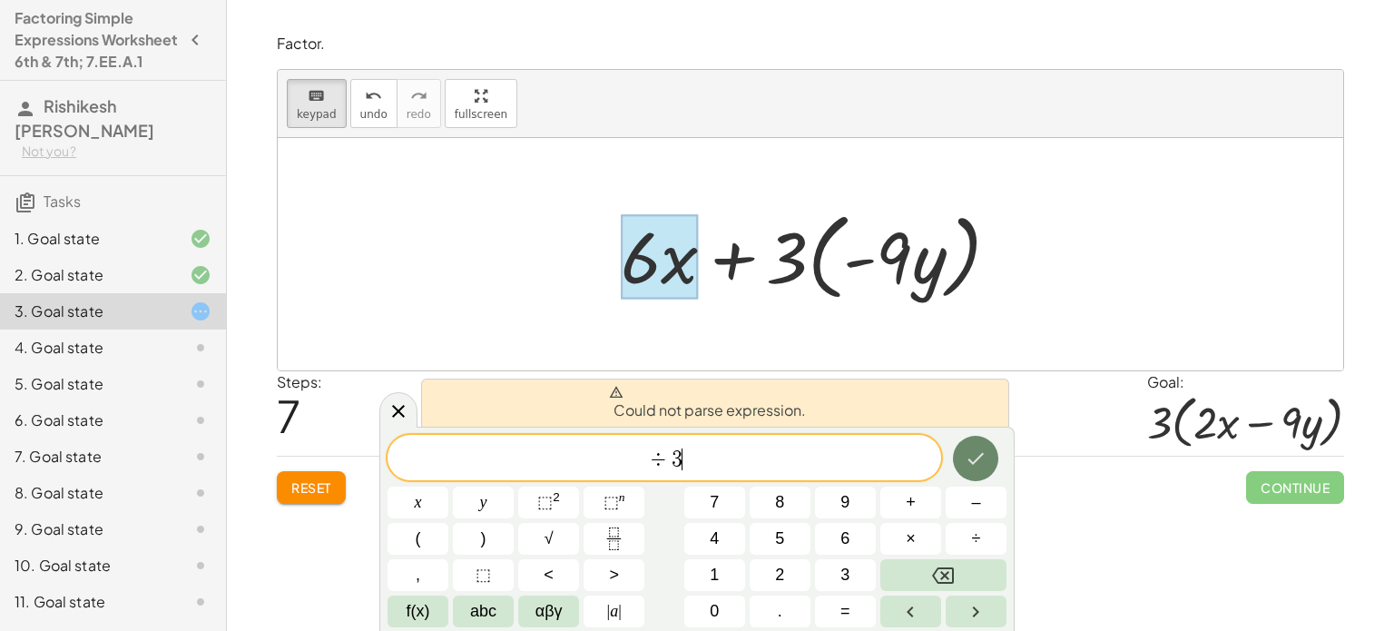
click at [983, 459] on icon "Done" at bounding box center [976, 458] width 22 height 22
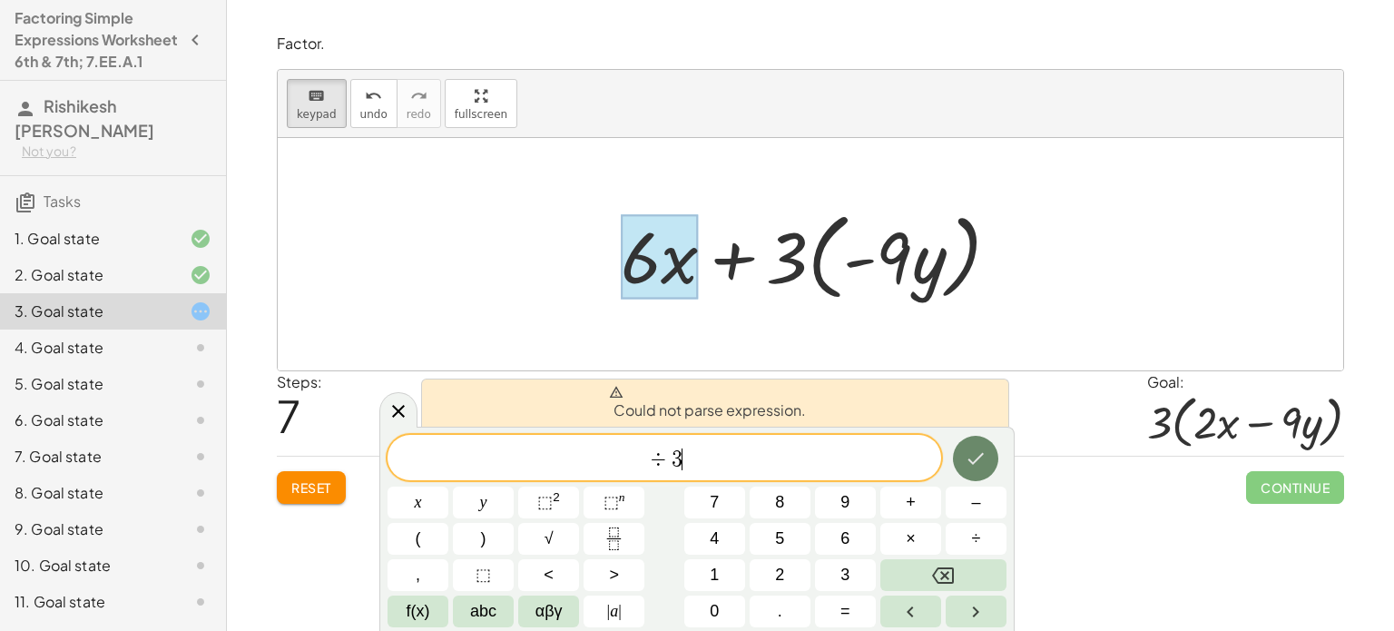
click at [983, 459] on icon "Done" at bounding box center [976, 458] width 22 height 22
click at [673, 287] on div at bounding box center [660, 256] width 78 height 84
click at [951, 574] on icon "Backspace" at bounding box center [943, 576] width 22 height 22
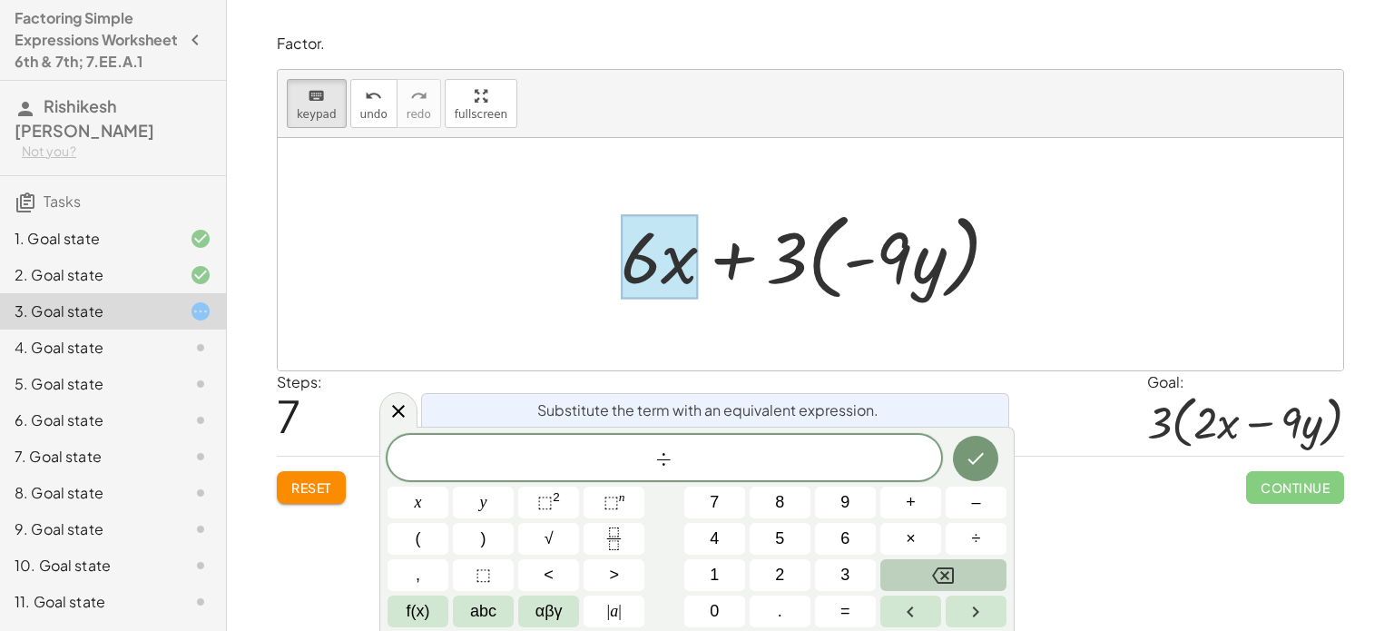
click at [951, 574] on icon "Backspace" at bounding box center [943, 576] width 22 height 22
click at [850, 573] on button "3" at bounding box center [845, 575] width 61 height 32
click at [922, 538] on button "×" at bounding box center [910, 539] width 61 height 32
click at [790, 585] on button "2" at bounding box center [780, 575] width 61 height 32
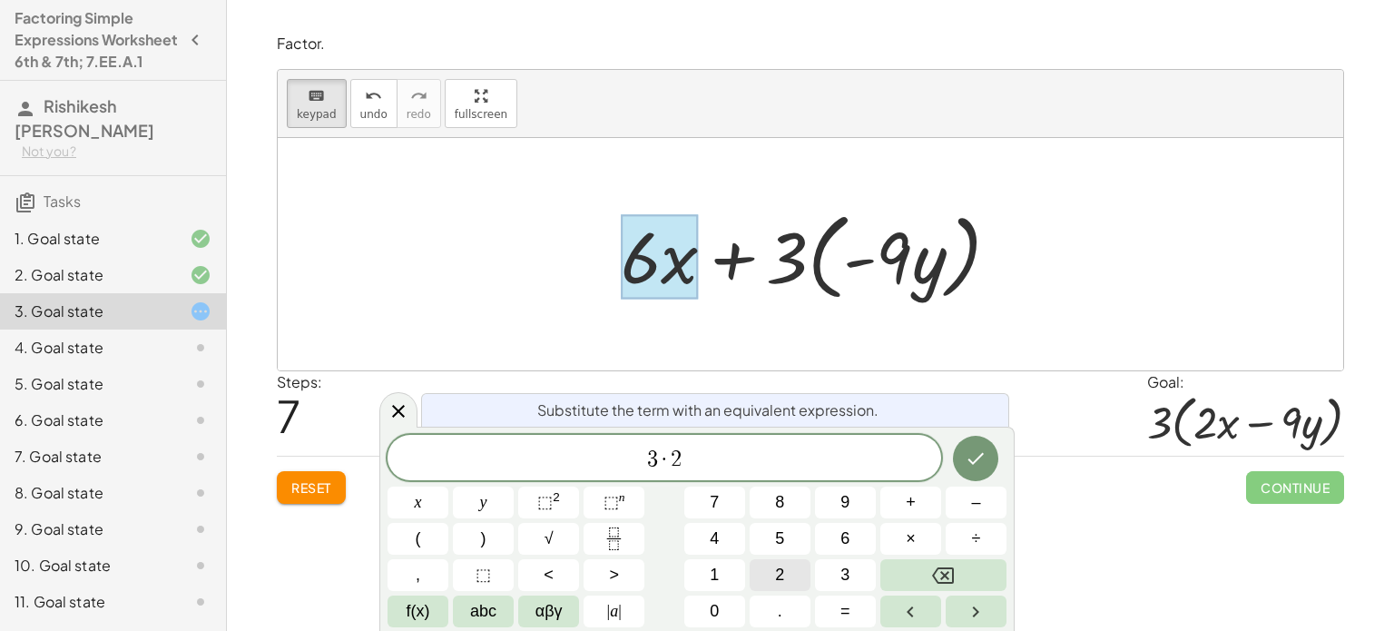
click at [790, 585] on button "2" at bounding box center [780, 575] width 61 height 32
click at [656, 454] on span "·" at bounding box center [654, 459] width 13 height 22
click at [673, 453] on span "2" at bounding box center [670, 458] width 11 height 22
click at [961, 459] on button "Done" at bounding box center [975, 456] width 45 height 45
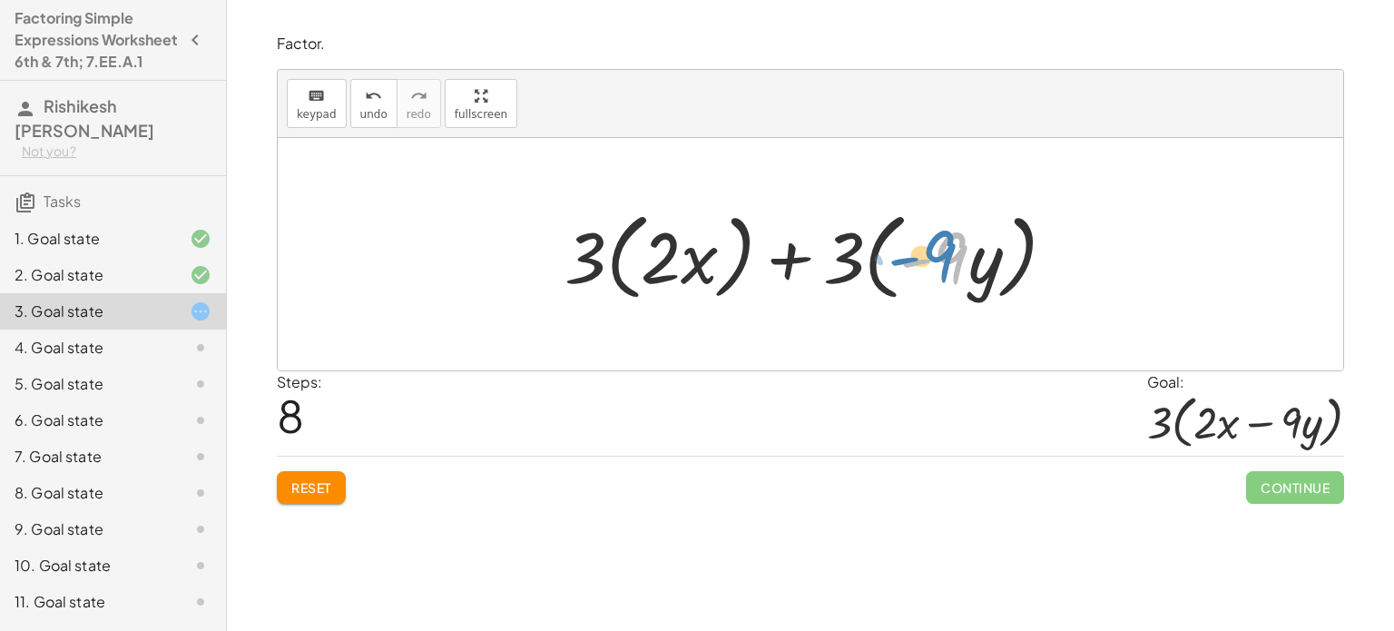
drag, startPoint x: 954, startPoint y: 261, endPoint x: 942, endPoint y: 259, distance: 12.1
click at [942, 259] on div at bounding box center [817, 254] width 525 height 104
click at [686, 258] on div at bounding box center [817, 254] width 525 height 104
drag, startPoint x: 662, startPoint y: 258, endPoint x: 900, endPoint y: 253, distance: 238.8
click at [900, 253] on div at bounding box center [817, 254] width 525 height 104
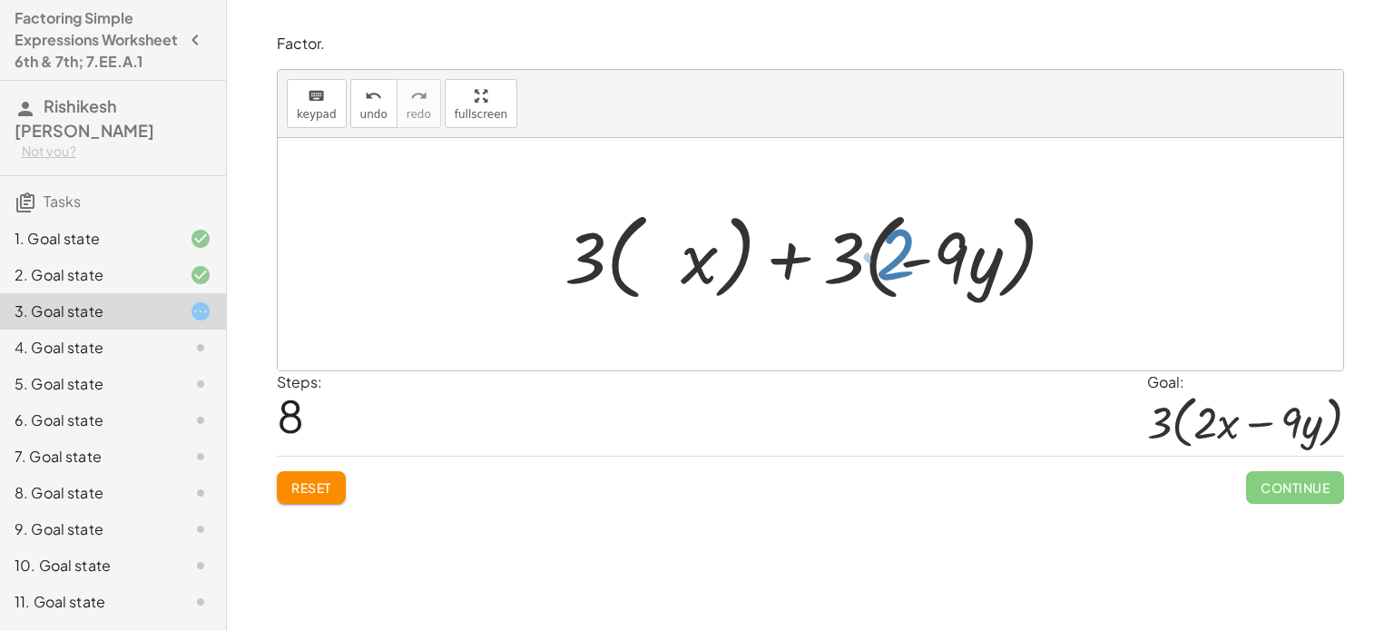
click at [900, 253] on div at bounding box center [817, 254] width 525 height 104
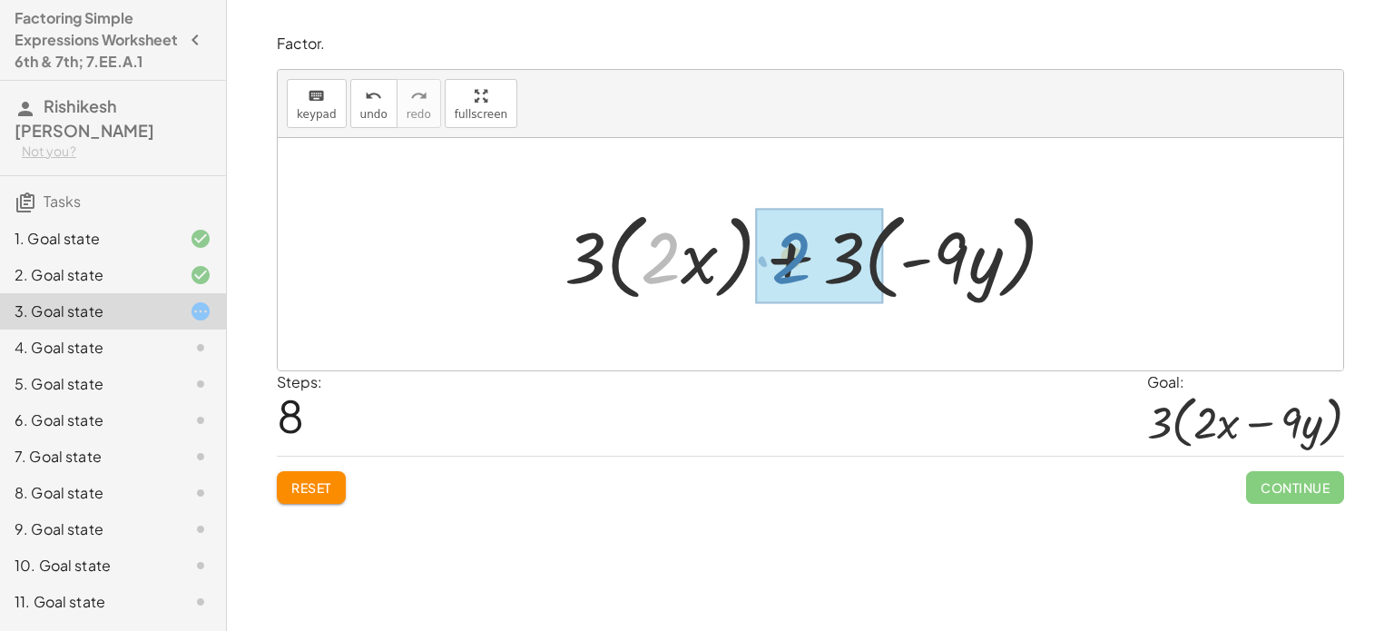
drag, startPoint x: 664, startPoint y: 251, endPoint x: 772, endPoint y: 246, distance: 107.2
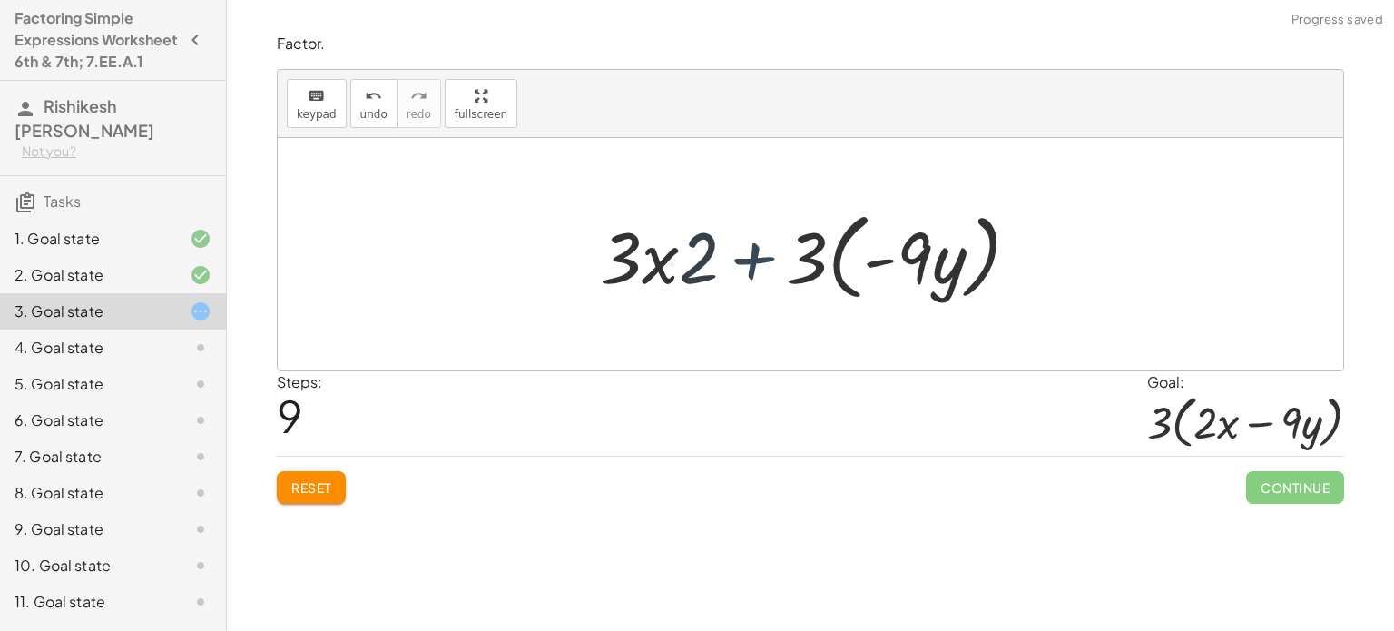
click at [732, 241] on div at bounding box center [817, 254] width 452 height 104
drag, startPoint x: 824, startPoint y: 288, endPoint x: 909, endPoint y: 272, distance: 85.8
click at [909, 272] on div at bounding box center [817, 254] width 452 height 104
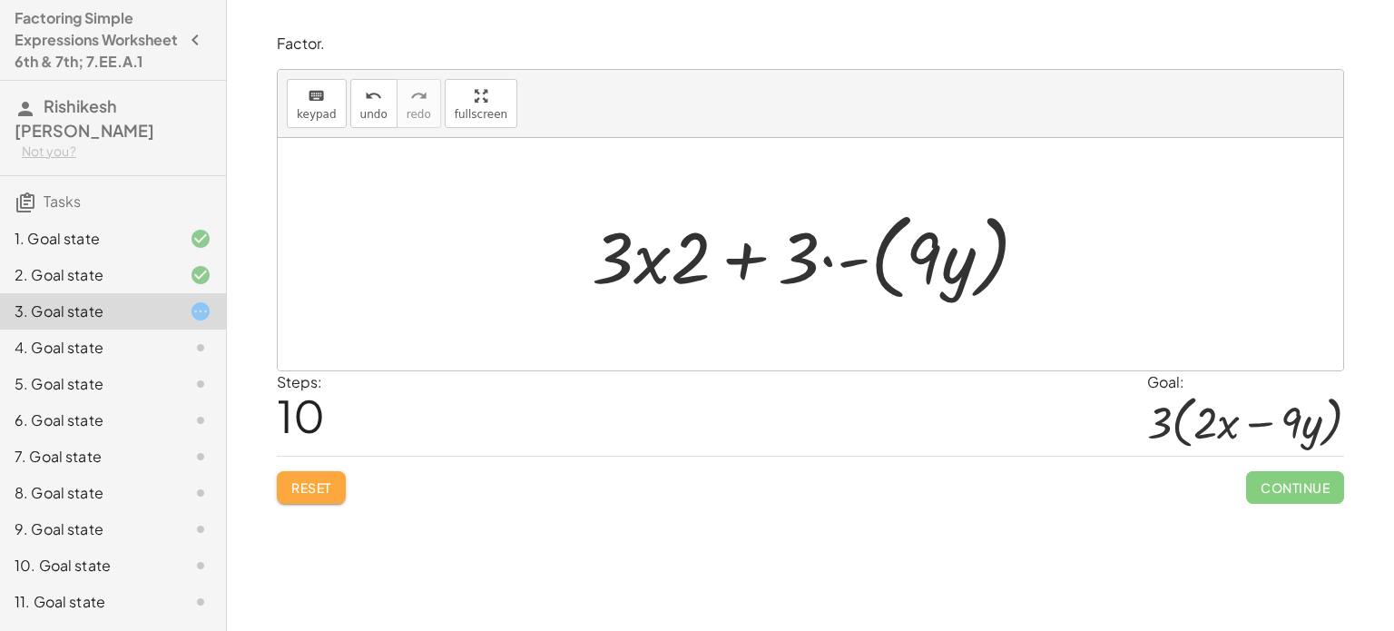
click at [319, 491] on span "Reset" at bounding box center [311, 487] width 40 height 16
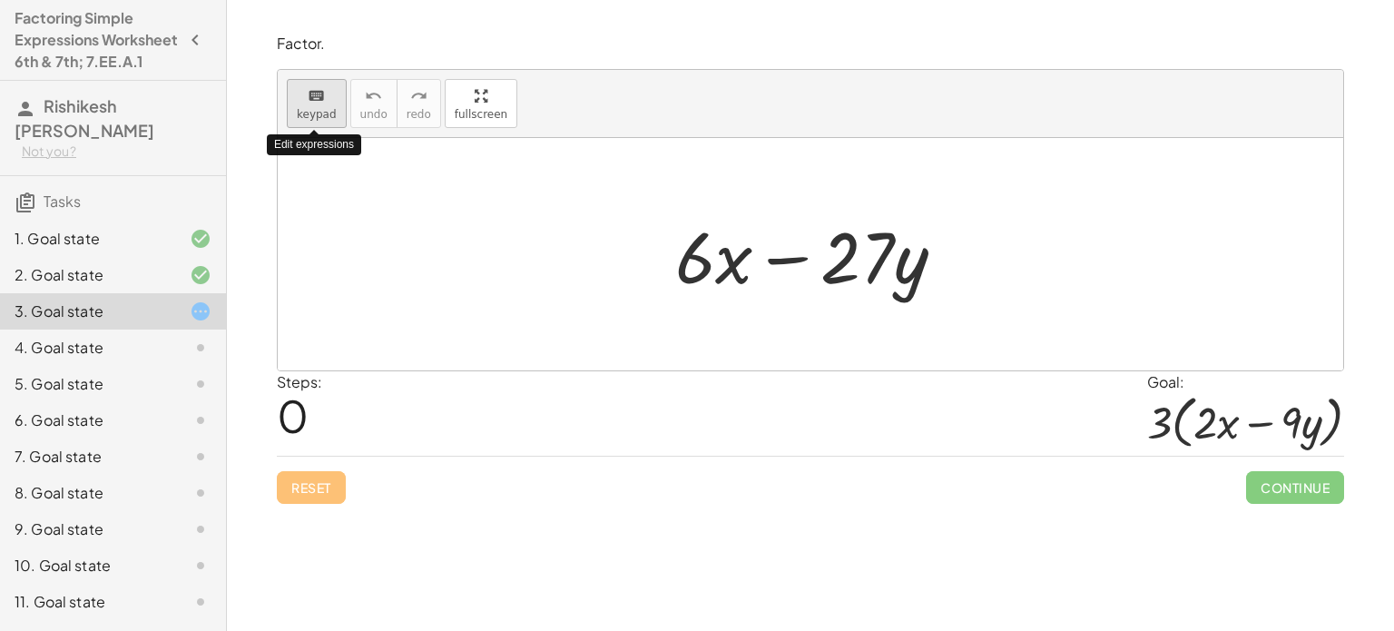
click at [327, 119] on span "keypad" at bounding box center [317, 114] width 40 height 13
click at [690, 260] on div at bounding box center [817, 254] width 303 height 93
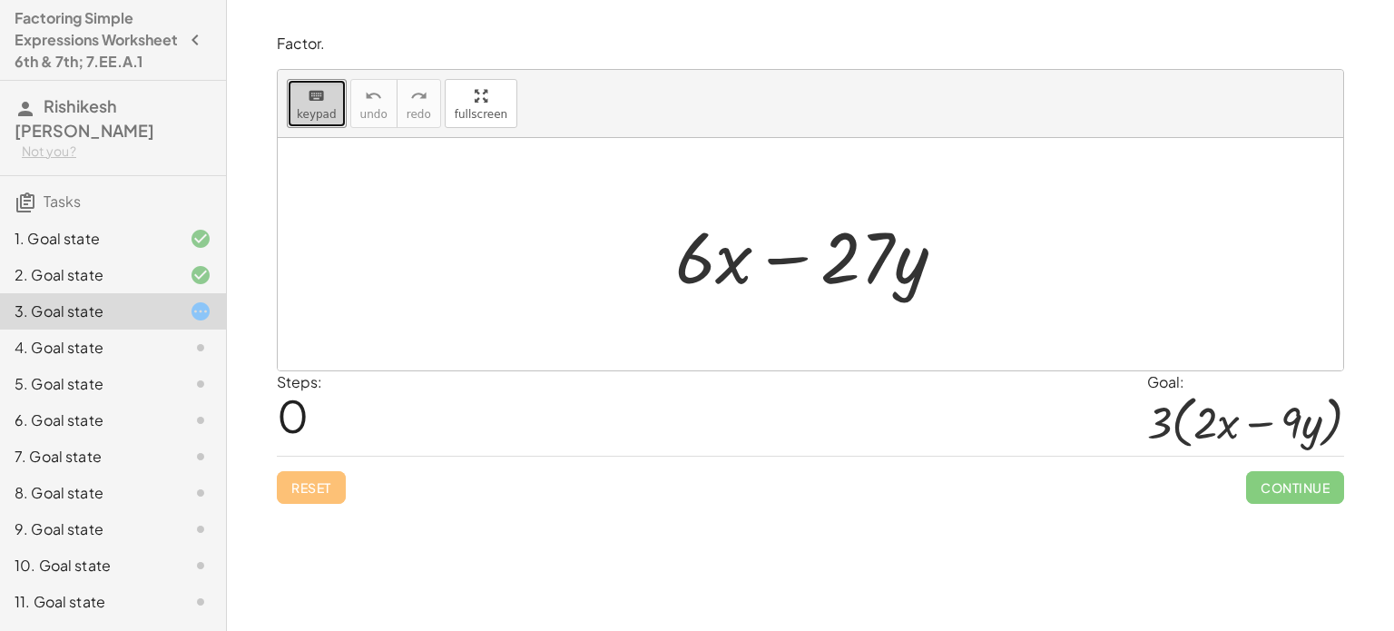
click at [327, 99] on div "keyboard" at bounding box center [317, 95] width 40 height 22
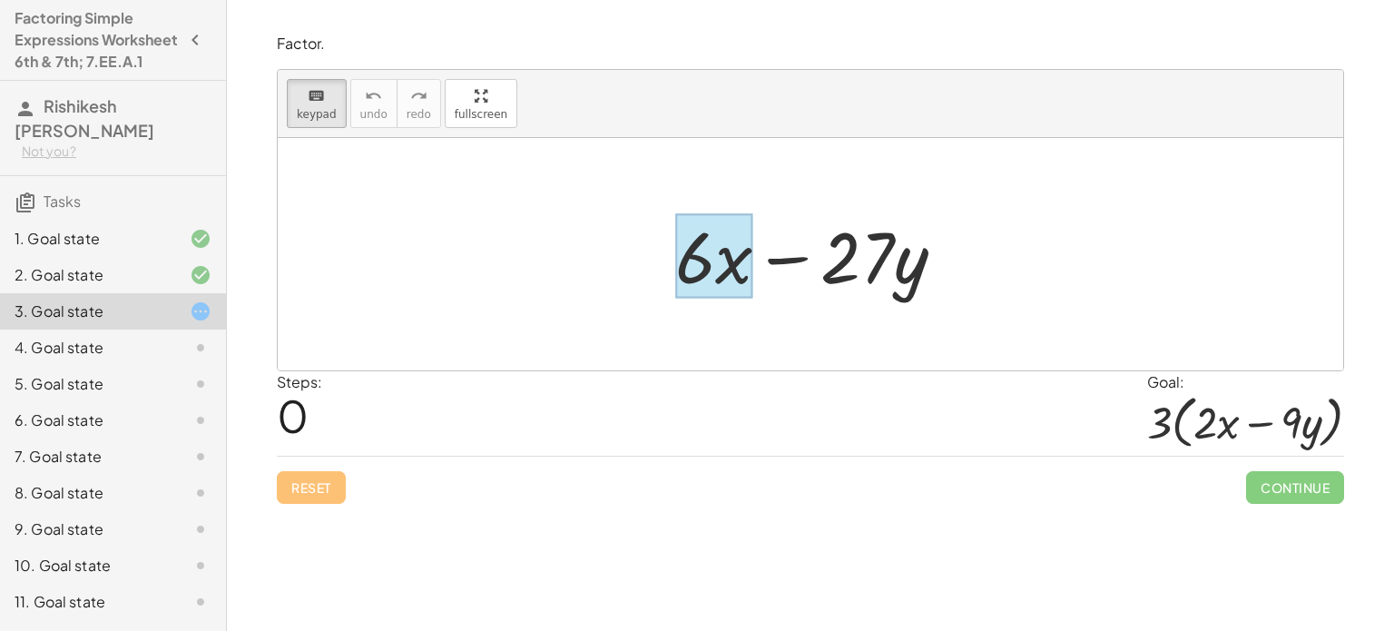
click at [726, 279] on div at bounding box center [714, 256] width 78 height 84
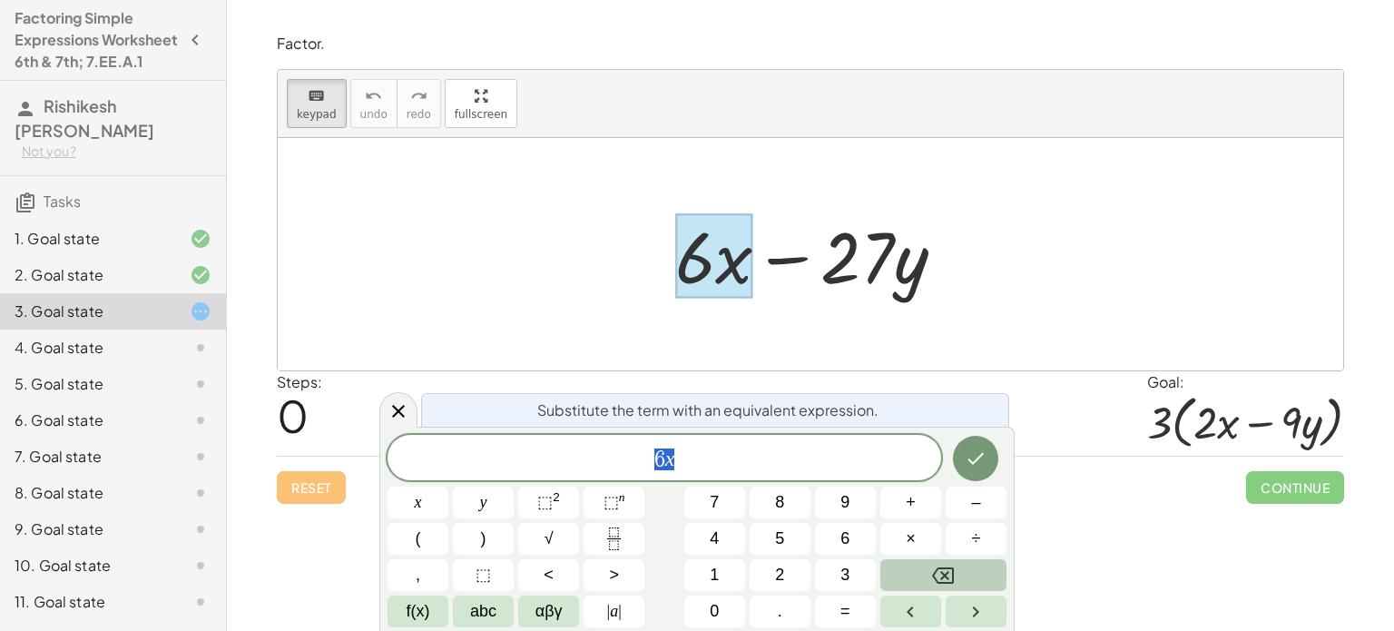
click at [950, 584] on icon "Backspace" at bounding box center [943, 576] width 22 height 22
click at [837, 576] on button "3" at bounding box center [845, 575] width 61 height 32
click at [431, 536] on button "(" at bounding box center [418, 539] width 61 height 32
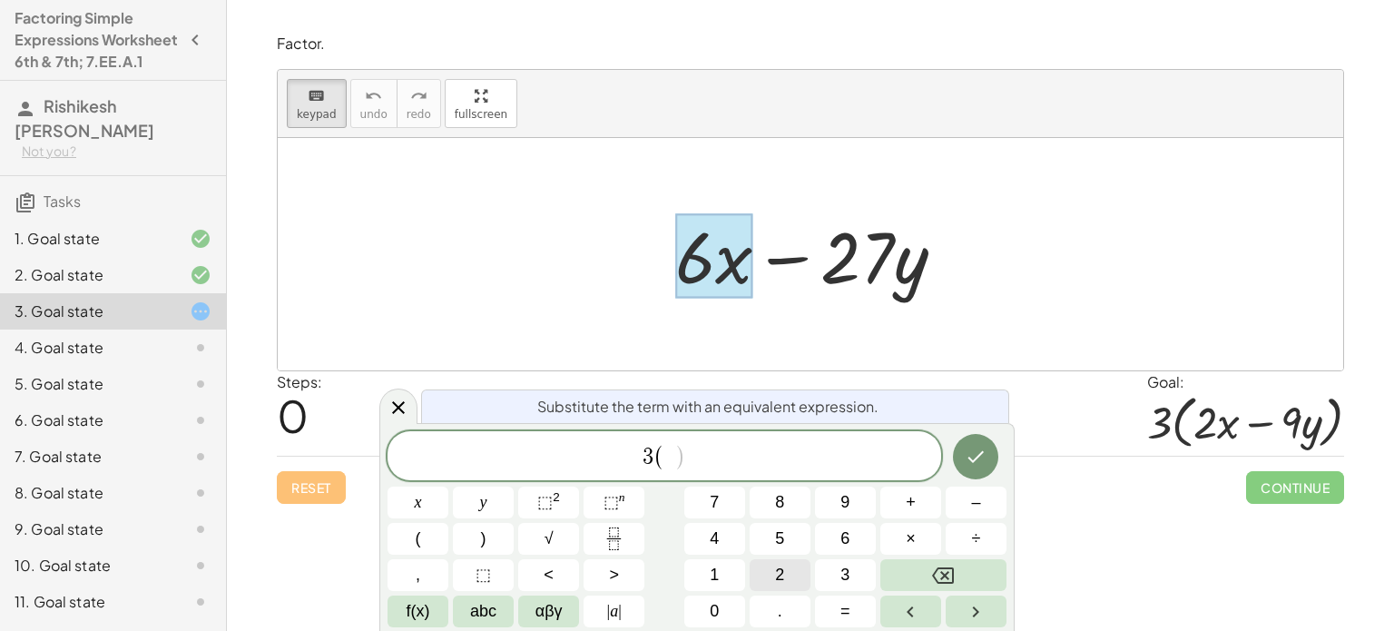
click at [771, 580] on button "2" at bounding box center [780, 575] width 61 height 32
click at [784, 253] on div at bounding box center [817, 254] width 303 height 93
click at [698, 457] on span "3 ( 2 x ) ​" at bounding box center [665, 457] width 554 height 30
click at [982, 453] on icon "Done" at bounding box center [976, 457] width 16 height 12
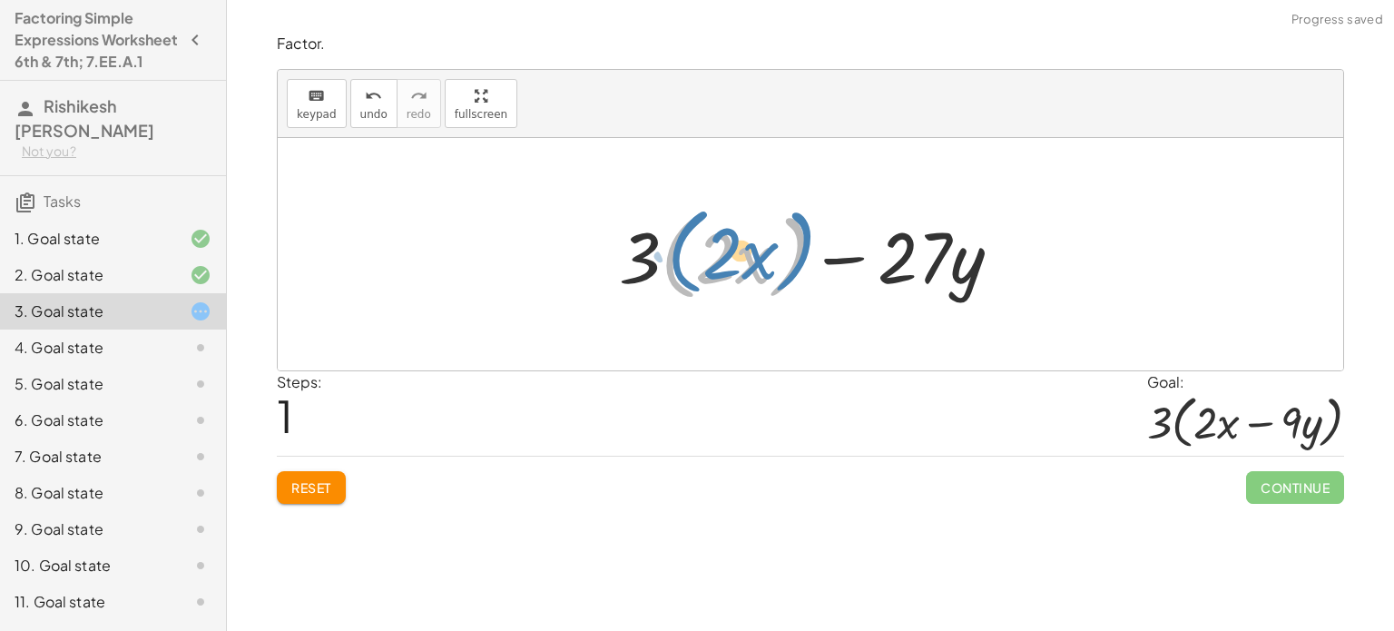
click at [789, 271] on div at bounding box center [818, 254] width 416 height 104
drag, startPoint x: 789, startPoint y: 275, endPoint x: 811, endPoint y: 280, distance: 23.3
click at [811, 280] on div at bounding box center [818, 254] width 416 height 104
click at [795, 275] on div at bounding box center [818, 254] width 416 height 104
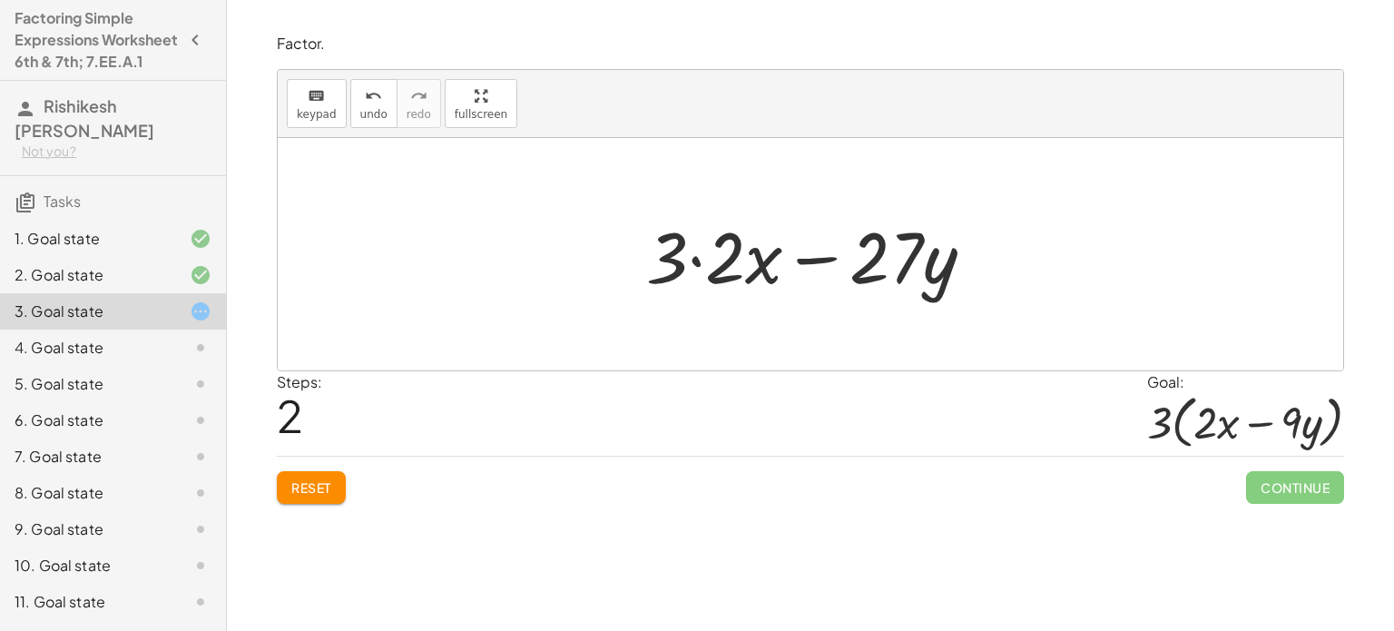
click at [703, 265] on div at bounding box center [817, 254] width 361 height 93
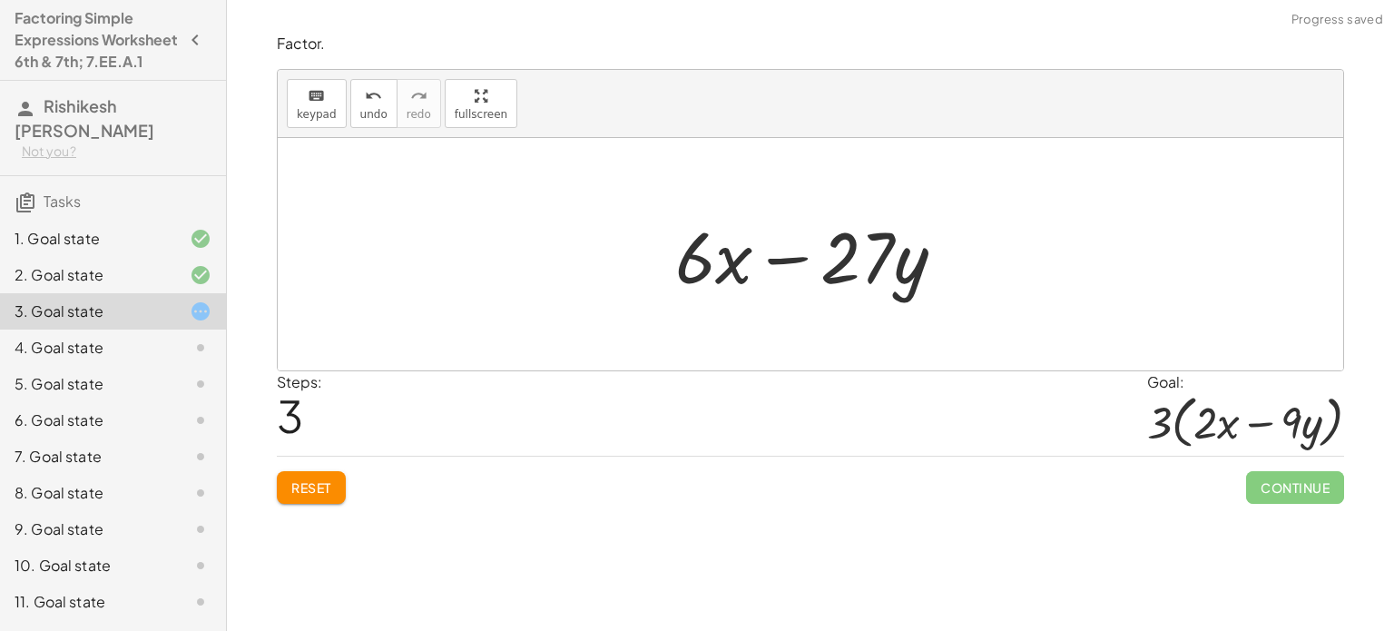
click at [860, 250] on div at bounding box center [817, 254] width 303 height 93
click at [707, 270] on div at bounding box center [817, 254] width 303 height 93
click at [879, 265] on div at bounding box center [817, 254] width 303 height 93
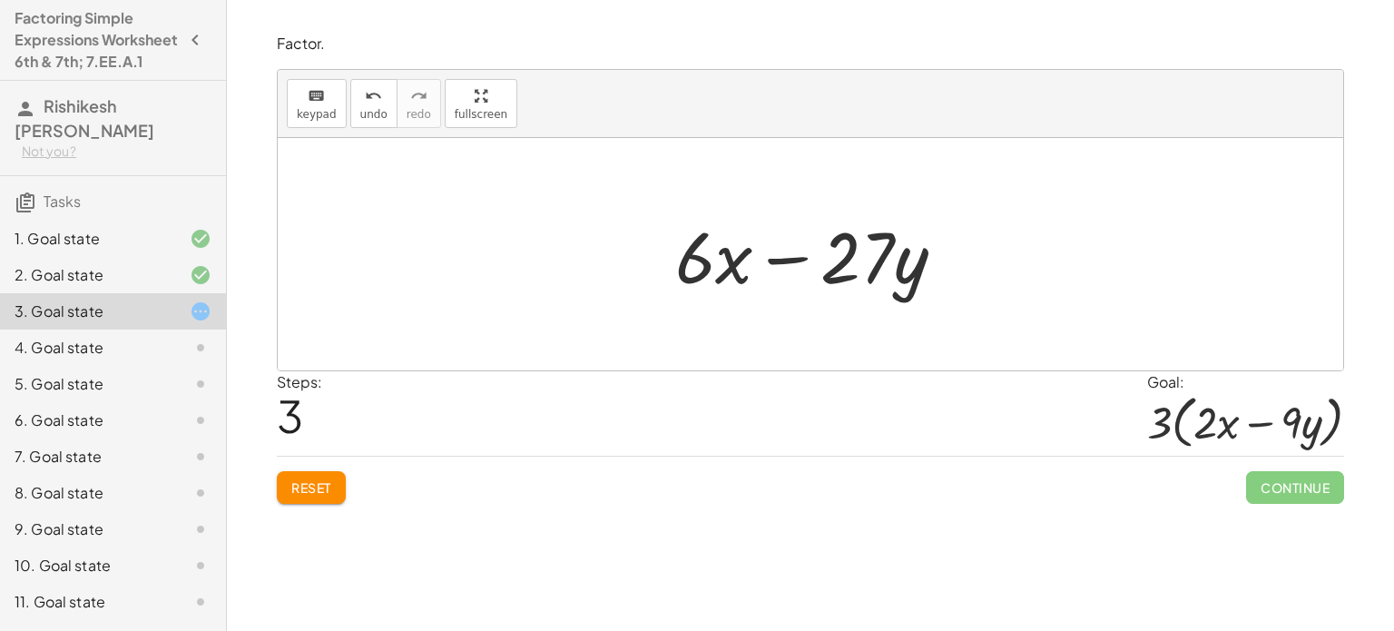
click at [723, 293] on div at bounding box center [817, 254] width 303 height 93
click at [300, 491] on span "Reset" at bounding box center [311, 487] width 40 height 16
click at [330, 489] on div "Reset Continue" at bounding box center [810, 480] width 1067 height 48
drag, startPoint x: 697, startPoint y: 304, endPoint x: 803, endPoint y: 283, distance: 108.2
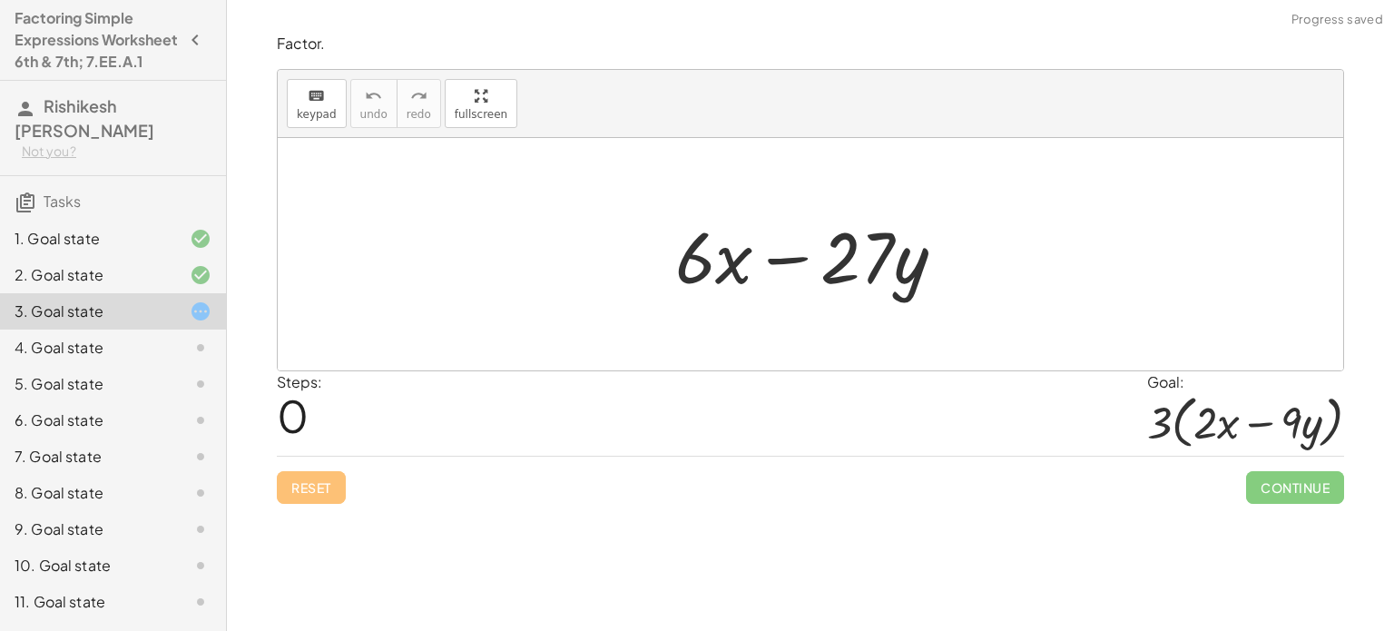
click at [799, 286] on div "+ · 6 · x − · 27 · y" at bounding box center [811, 254] width 1066 height 232
click at [725, 256] on div at bounding box center [817, 254] width 303 height 93
drag, startPoint x: 727, startPoint y: 261, endPoint x: 643, endPoint y: 292, distance: 90.2
drag, startPoint x: 690, startPoint y: 270, endPoint x: 752, endPoint y: 274, distance: 62.8
drag, startPoint x: 909, startPoint y: 258, endPoint x: 833, endPoint y: 235, distance: 78.7
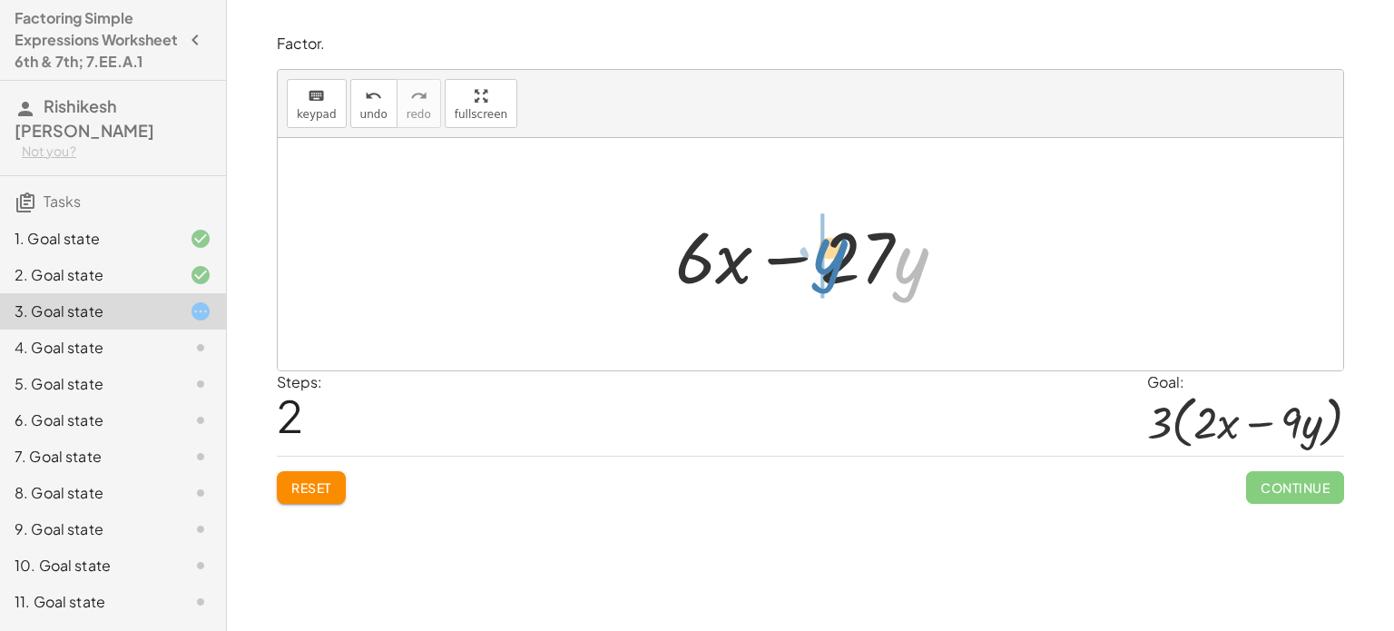
click at [833, 235] on div at bounding box center [817, 254] width 303 height 93
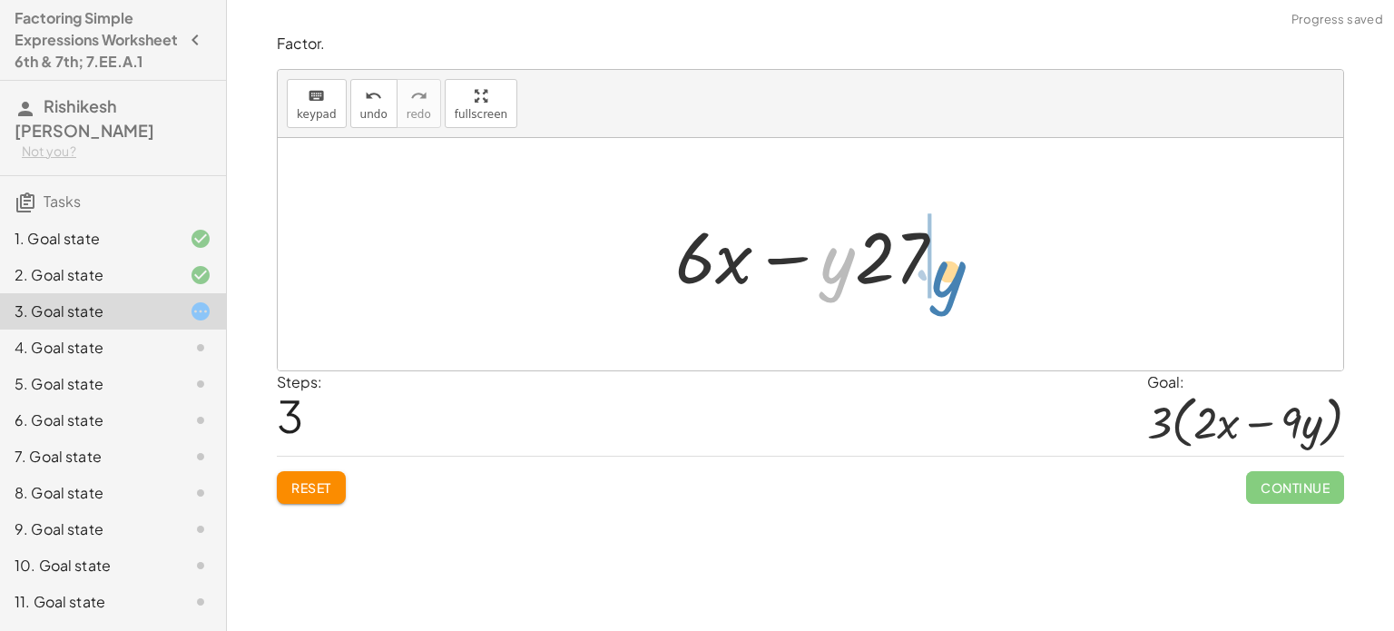
drag, startPoint x: 830, startPoint y: 255, endPoint x: 939, endPoint y: 264, distance: 109.3
click at [939, 264] on div at bounding box center [817, 254] width 303 height 93
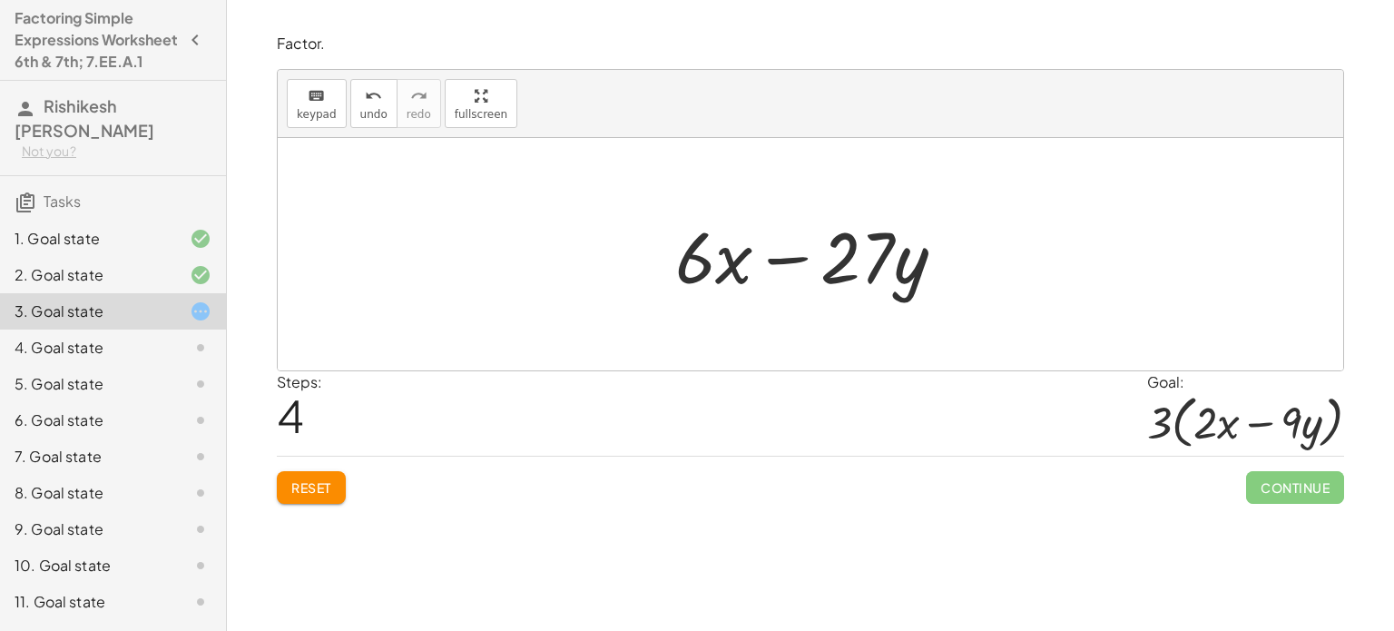
click at [857, 260] on div at bounding box center [817, 254] width 303 height 93
drag, startPoint x: 825, startPoint y: 242, endPoint x: 847, endPoint y: 244, distance: 21.9
click at [847, 244] on div at bounding box center [817, 254] width 303 height 93
click at [697, 265] on div at bounding box center [817, 254] width 303 height 93
click at [687, 272] on div at bounding box center [817, 254] width 303 height 93
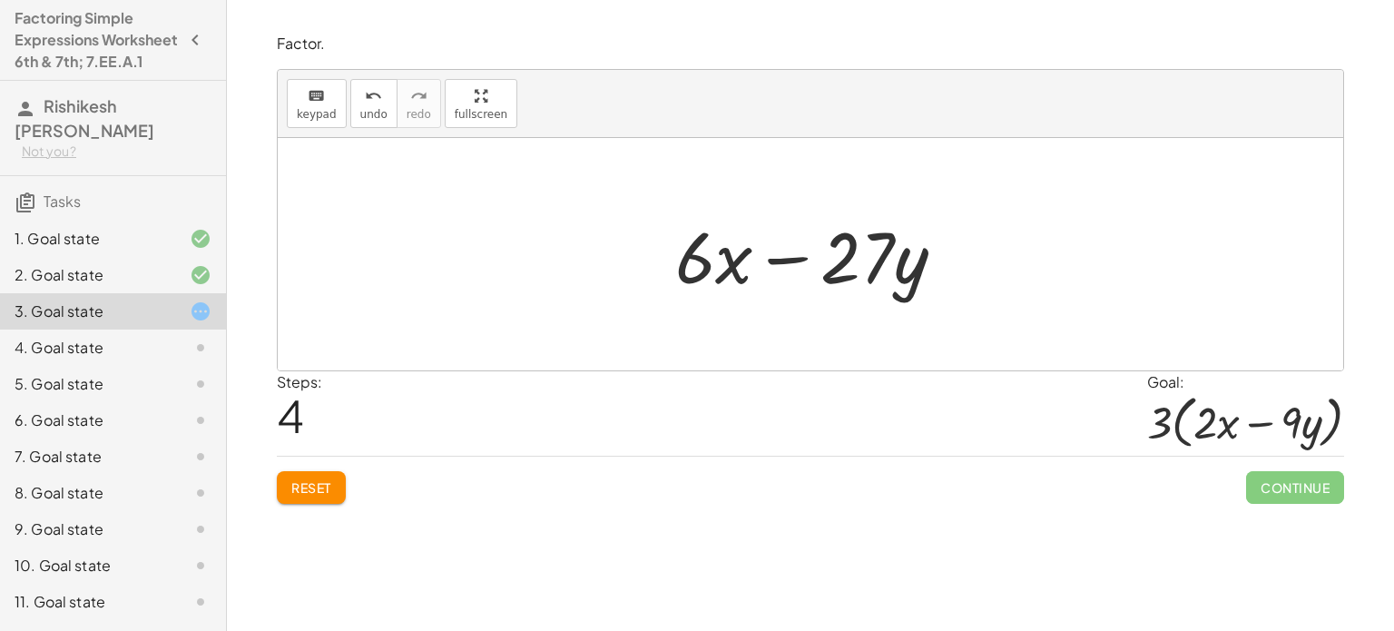
click at [686, 259] on div at bounding box center [817, 254] width 303 height 93
drag, startPoint x: 690, startPoint y: 261, endPoint x: 666, endPoint y: 275, distance: 27.2
click at [666, 275] on div at bounding box center [817, 254] width 303 height 93
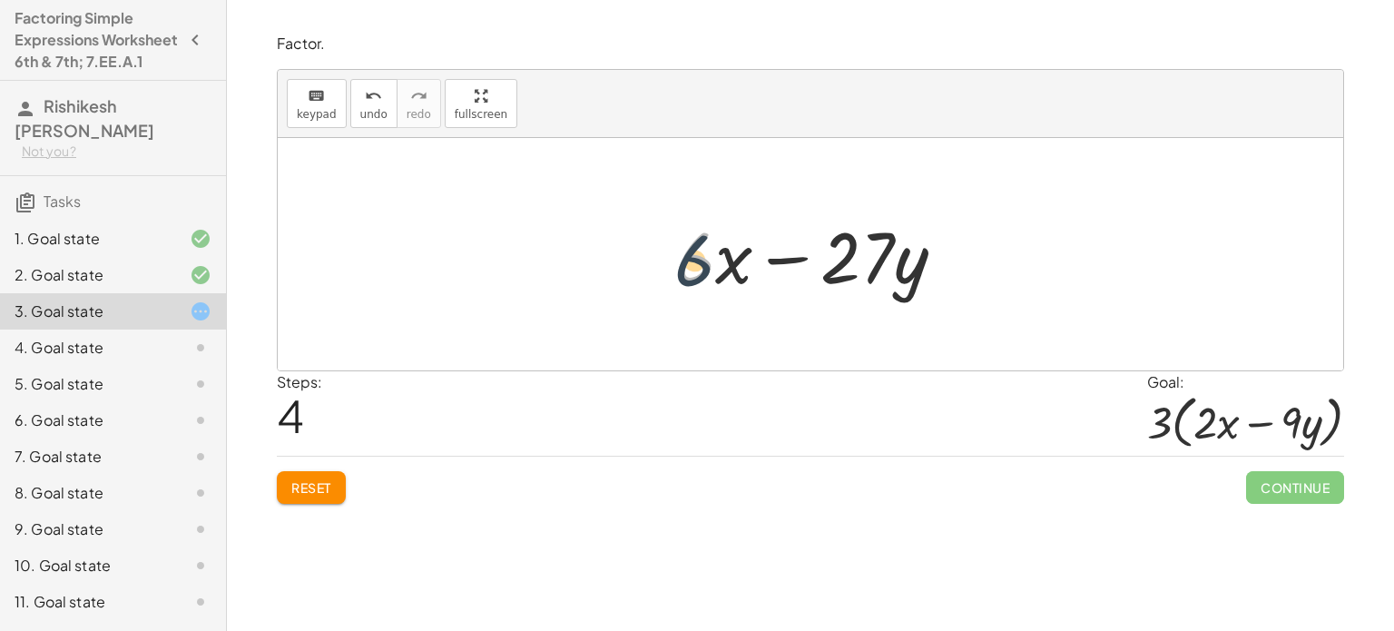
drag, startPoint x: 687, startPoint y: 256, endPoint x: 683, endPoint y: 266, distance: 10.6
click at [683, 266] on div at bounding box center [817, 254] width 303 height 93
drag, startPoint x: 683, startPoint y: 266, endPoint x: 624, endPoint y: 275, distance: 59.7
drag, startPoint x: 624, startPoint y: 275, endPoint x: 683, endPoint y: 250, distance: 64.2
click at [683, 250] on div at bounding box center [817, 254] width 303 height 93
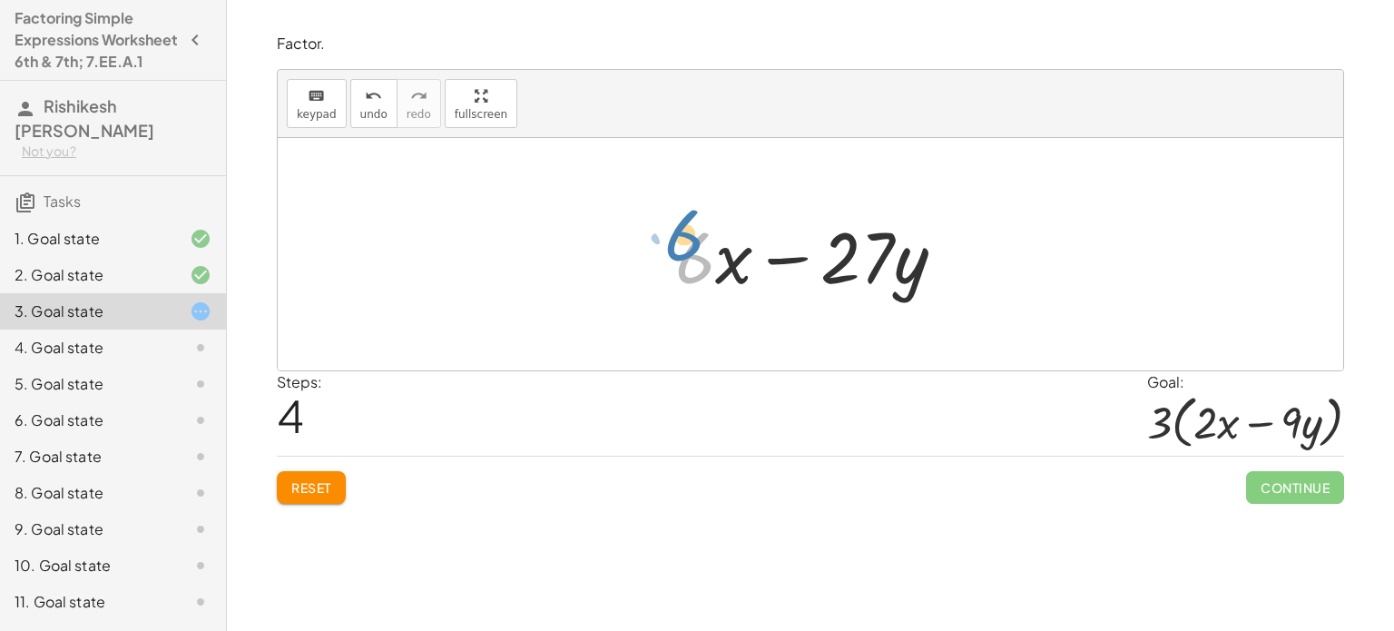
drag, startPoint x: 685, startPoint y: 264, endPoint x: 676, endPoint y: 257, distance: 11.6
click at [676, 257] on div at bounding box center [817, 254] width 303 height 93
click at [319, 102] on icon "keyboard" at bounding box center [316, 96] width 17 height 22
click at [94, 286] on div "2. Goal state" at bounding box center [88, 275] width 146 height 22
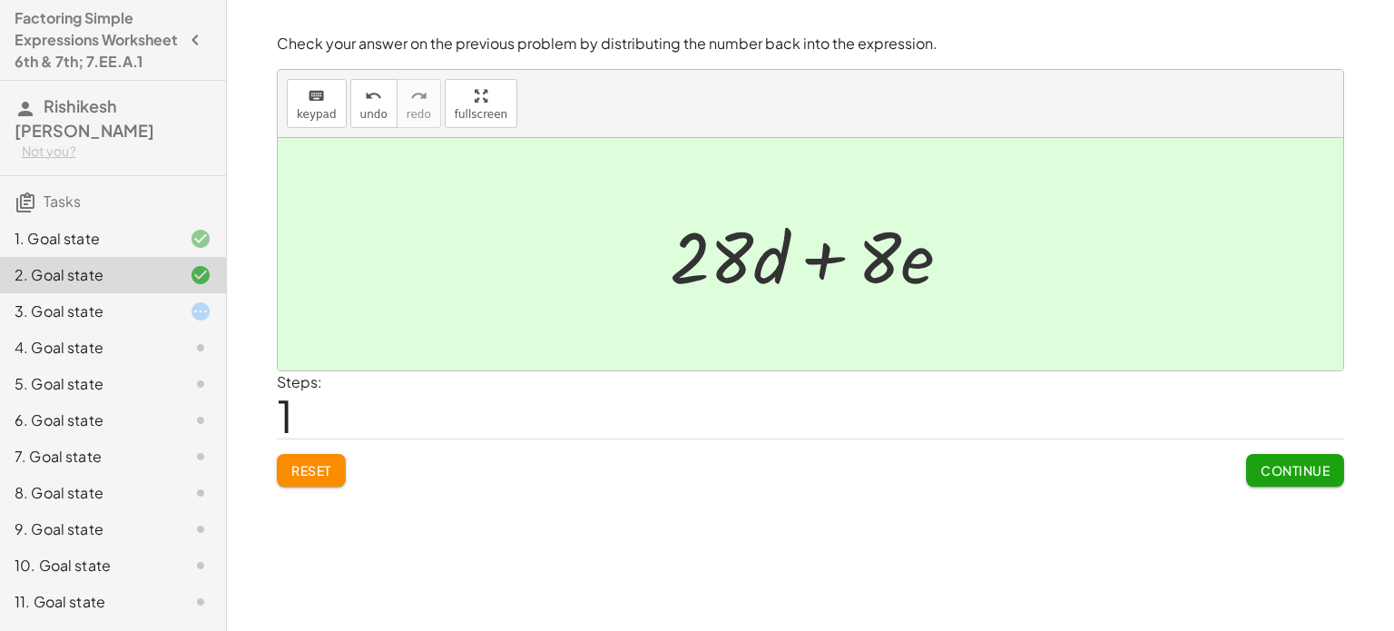
click at [107, 322] on div "3. Goal state" at bounding box center [88, 311] width 146 height 22
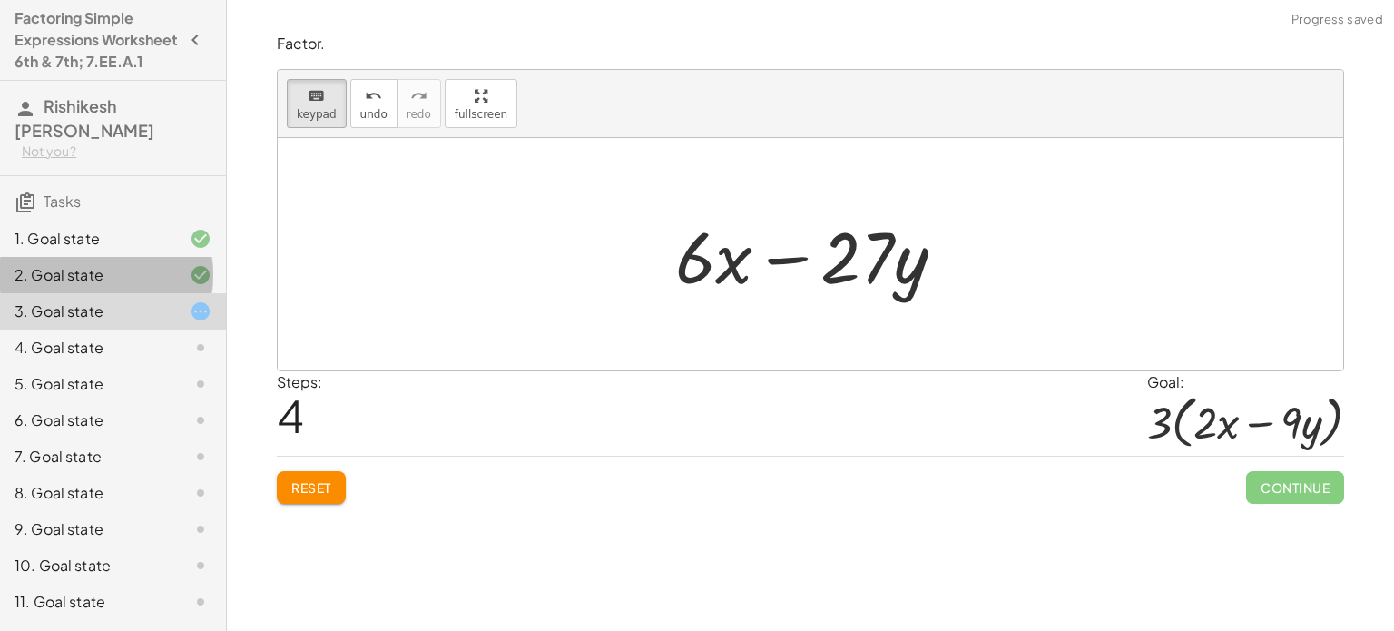
click at [79, 286] on div "2. Goal state" at bounding box center [88, 275] width 146 height 22
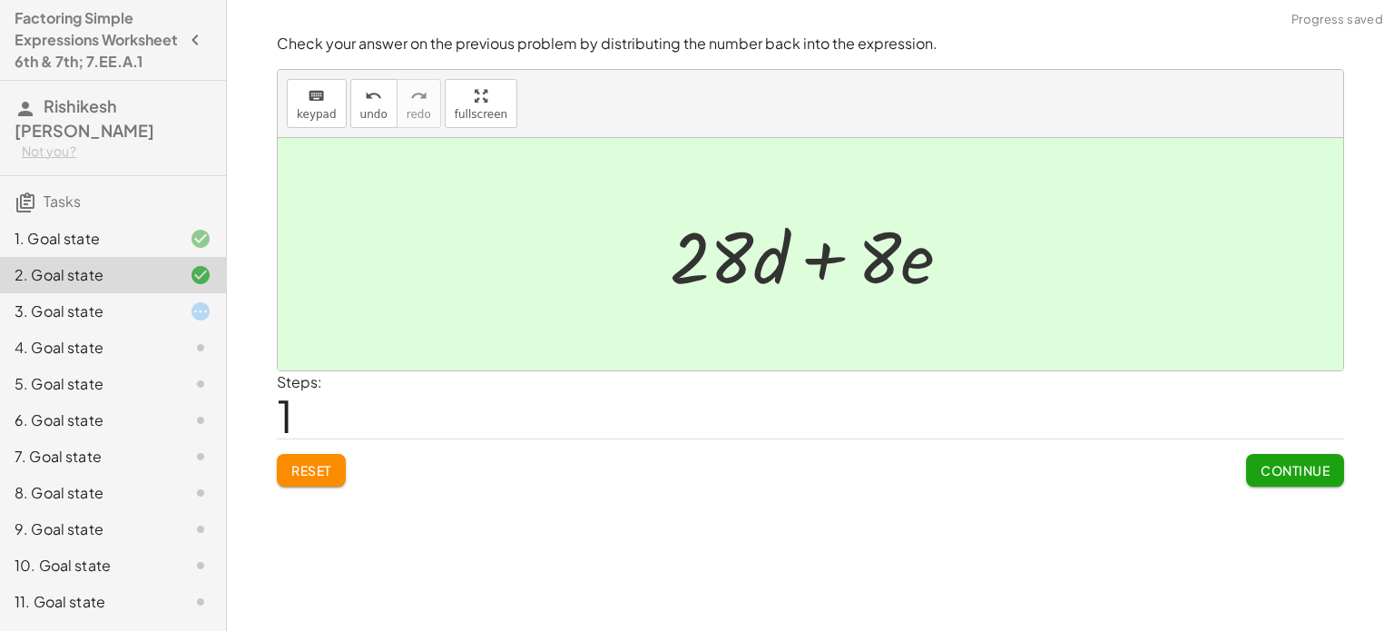
click at [81, 250] on div "1. Goal state" at bounding box center [88, 239] width 146 height 22
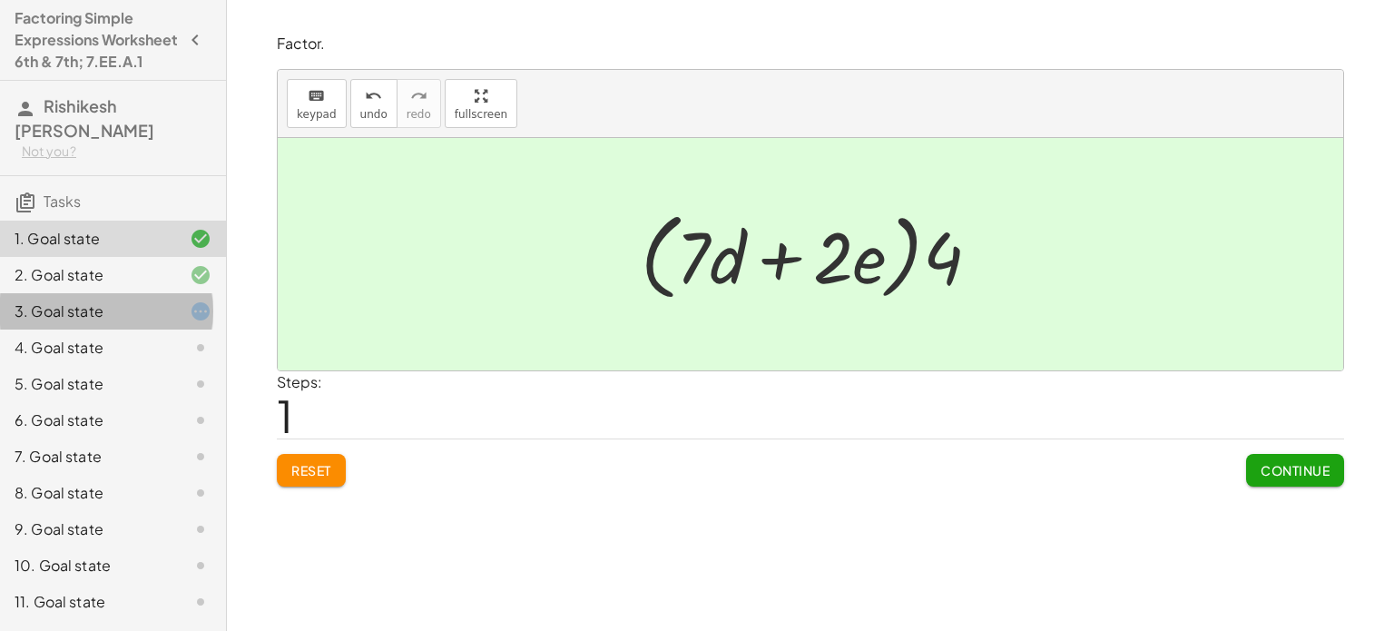
click at [52, 322] on div "3. Goal state" at bounding box center [88, 311] width 146 height 22
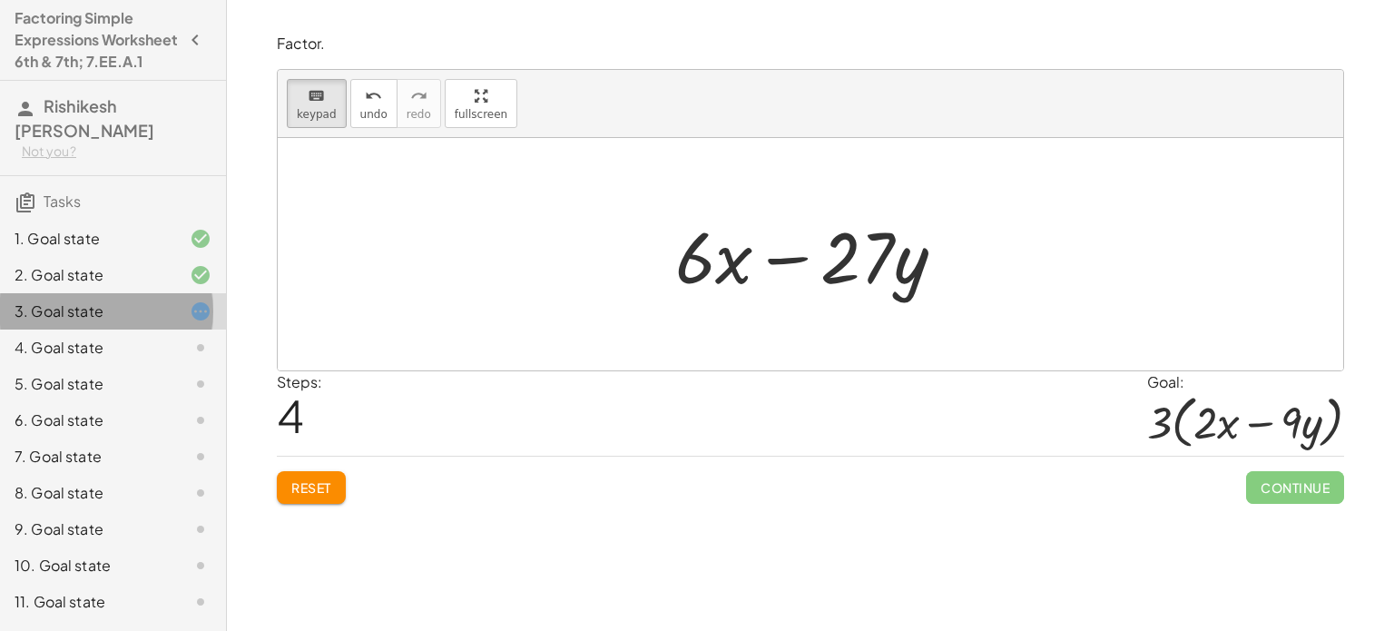
click at [52, 322] on div "3. Goal state" at bounding box center [88, 311] width 146 height 22
click at [295, 121] on button "keyboard keypad" at bounding box center [317, 103] width 60 height 49
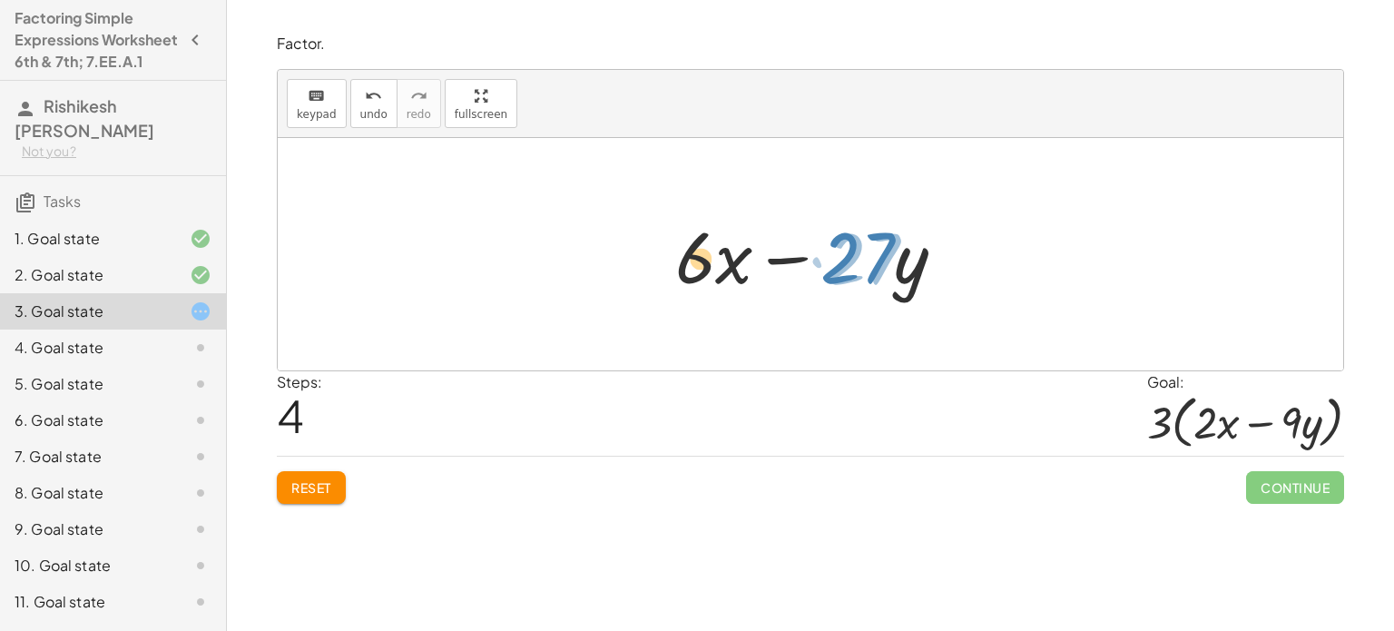
click at [683, 262] on div at bounding box center [817, 254] width 303 height 93
click at [698, 268] on div at bounding box center [817, 254] width 303 height 93
click at [312, 111] on span "keypad" at bounding box center [317, 114] width 40 height 13
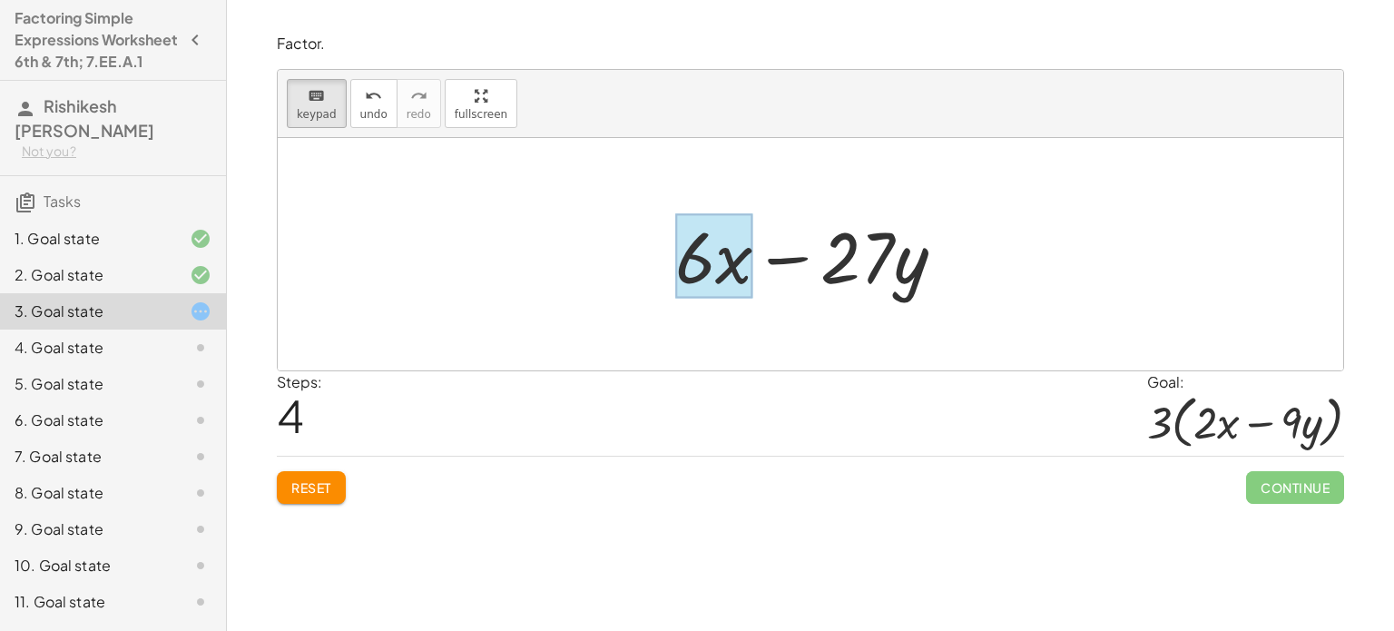
click at [732, 277] on div at bounding box center [714, 256] width 78 height 84
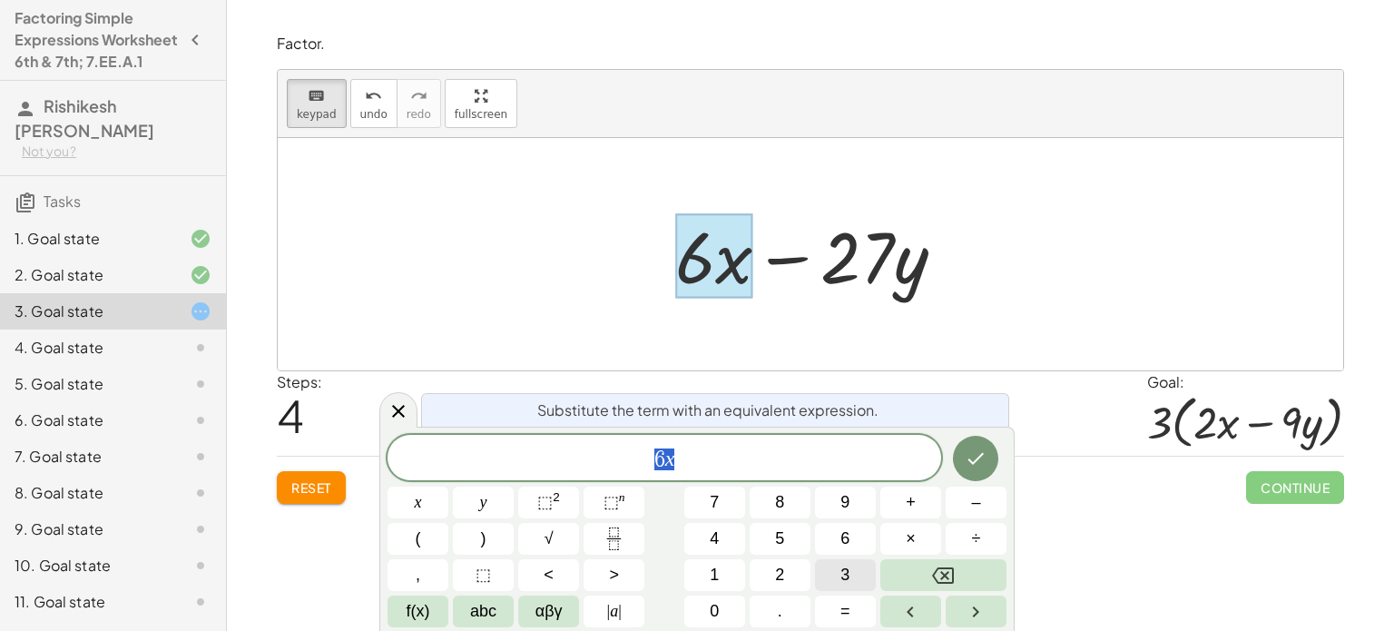
click at [842, 583] on span "3" at bounding box center [845, 575] width 9 height 25
click at [980, 448] on icon "Done" at bounding box center [976, 458] width 22 height 22
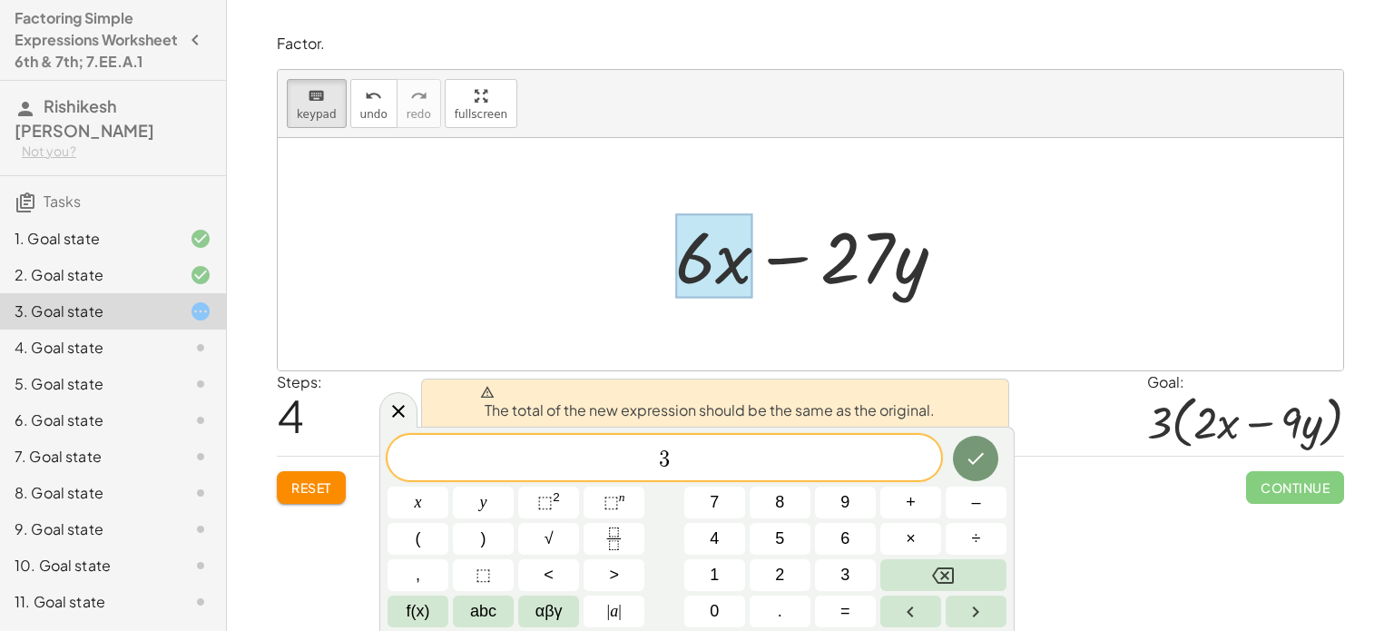
click at [846, 262] on div at bounding box center [817, 254] width 303 height 93
drag, startPoint x: 838, startPoint y: 261, endPoint x: 975, endPoint y: 279, distance: 138.3
click at [975, 279] on div "+ · 6 · x − · 27 · y + · x · 6 − · 27 · y + · 6 · x − · 27 · y + · 6 · x − · y …" at bounding box center [811, 254] width 1066 height 232
click at [989, 562] on button "Backspace" at bounding box center [943, 575] width 126 height 32
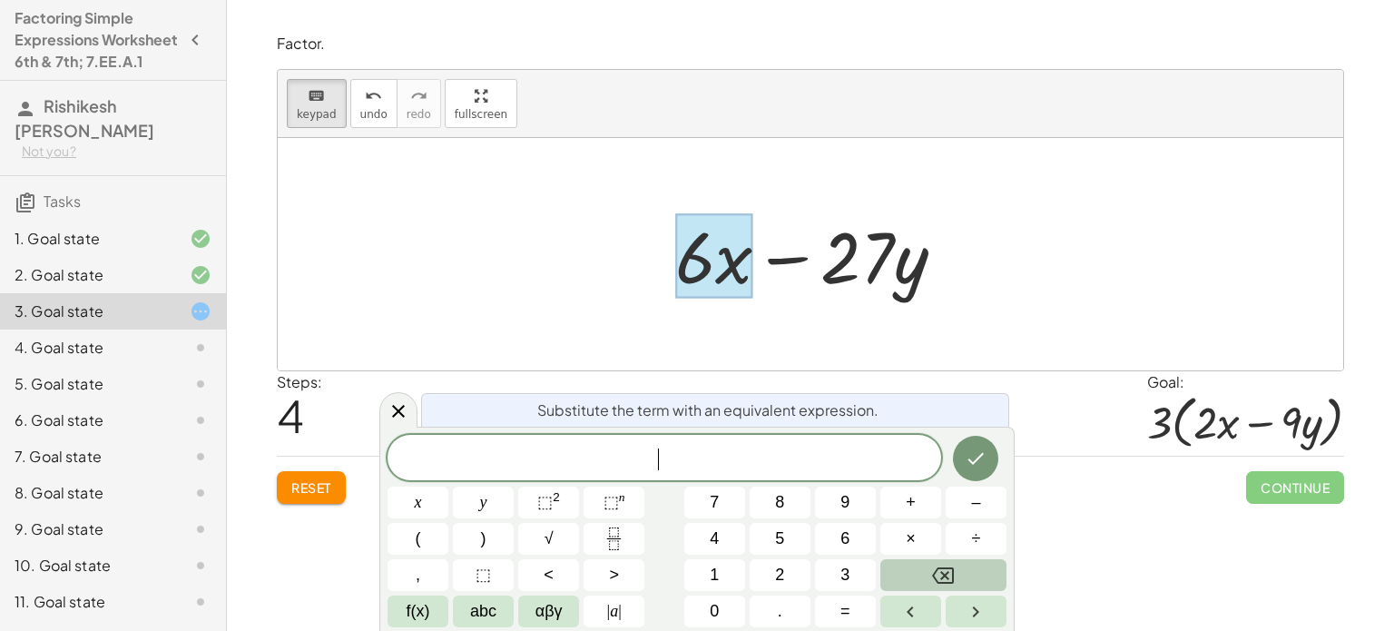
click at [989, 562] on button "Backspace" at bounding box center [943, 575] width 126 height 32
drag, startPoint x: 989, startPoint y: 562, endPoint x: 860, endPoint y: 346, distance: 252.0
click at [860, 346] on div at bounding box center [811, 254] width 1066 height 232
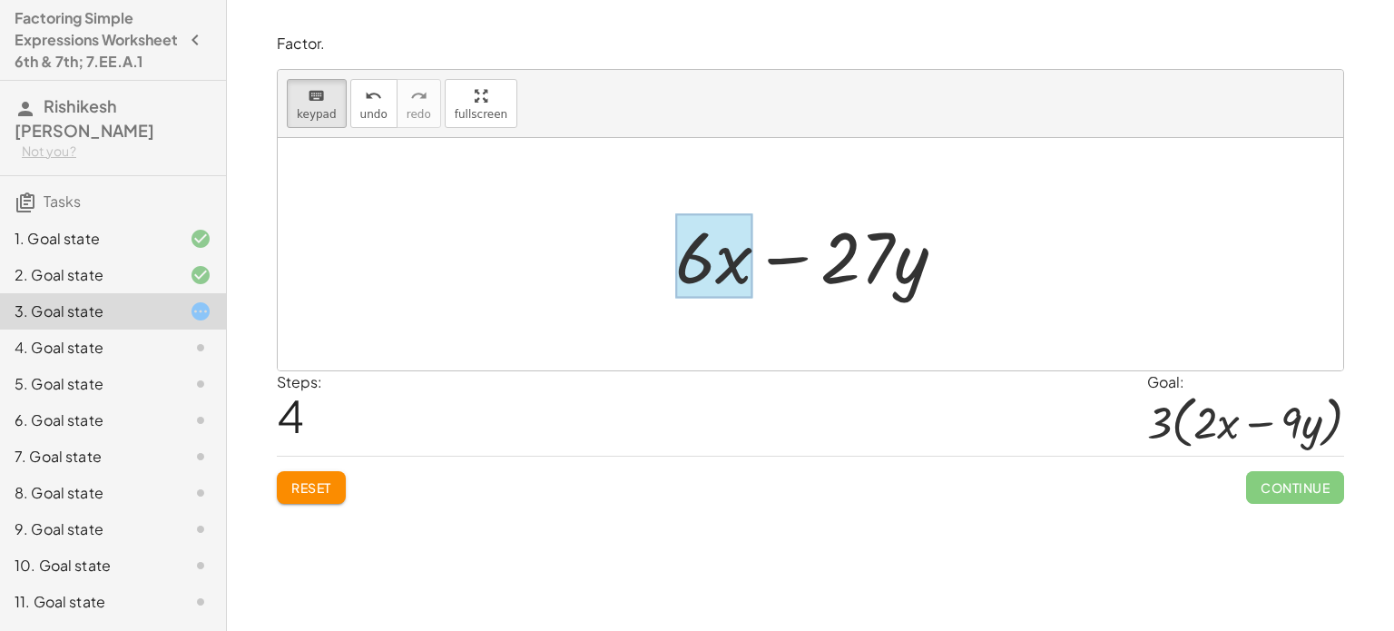
click at [719, 265] on div at bounding box center [714, 256] width 78 height 84
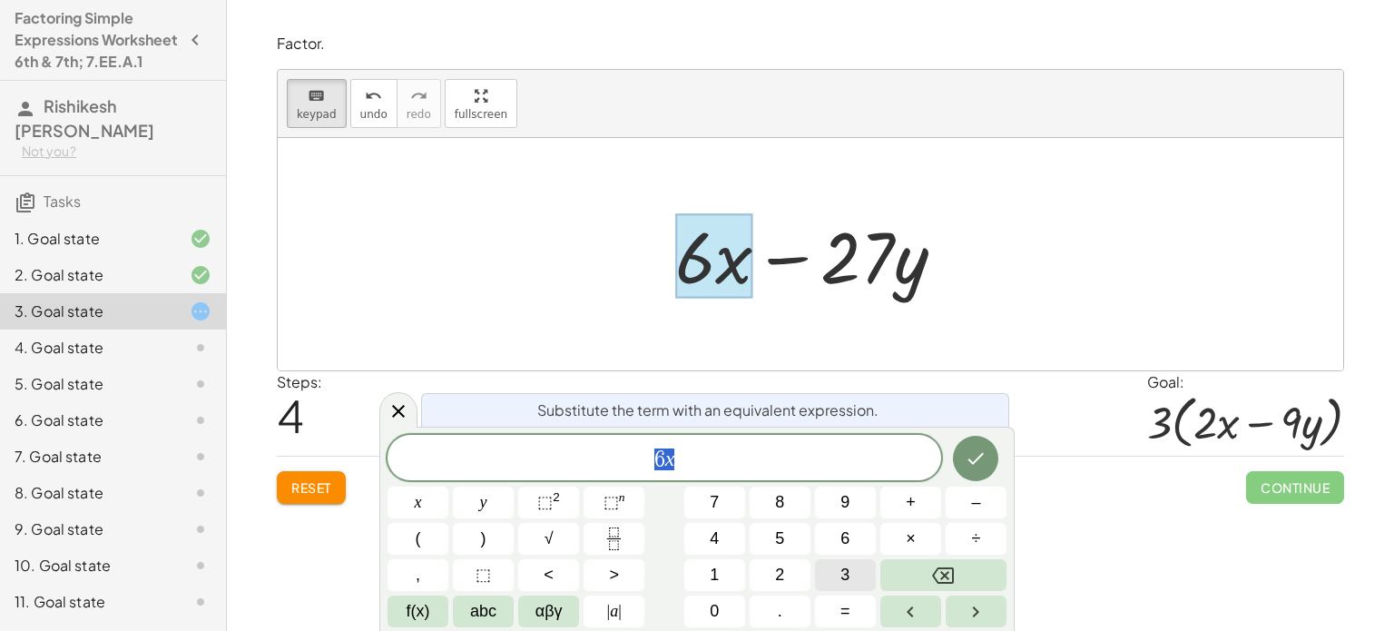
click at [850, 576] on button "3" at bounding box center [845, 575] width 61 height 32
click at [910, 533] on span "×" at bounding box center [911, 538] width 10 height 25
click at [770, 569] on button "2" at bounding box center [780, 575] width 61 height 32
click at [977, 455] on icon "Done" at bounding box center [976, 458] width 22 height 22
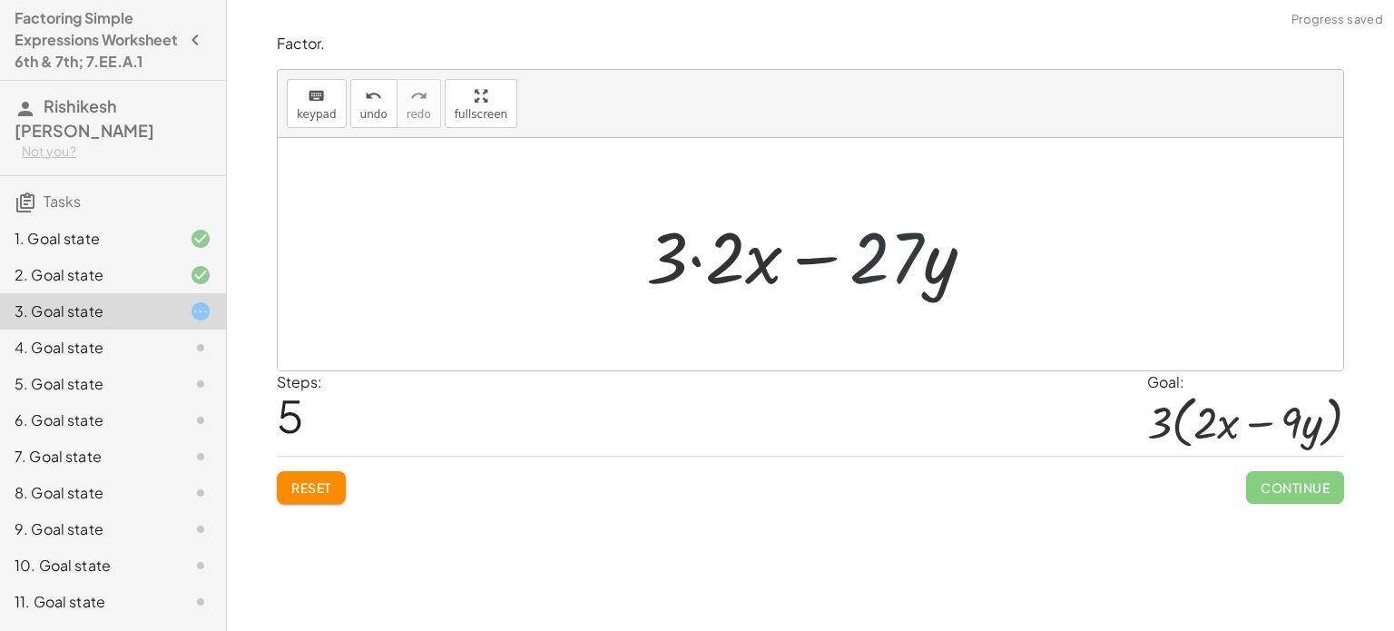
click at [877, 257] on div at bounding box center [817, 254] width 361 height 93
click at [890, 269] on div at bounding box center [817, 254] width 361 height 93
click at [315, 103] on icon "keyboard" at bounding box center [316, 96] width 17 height 22
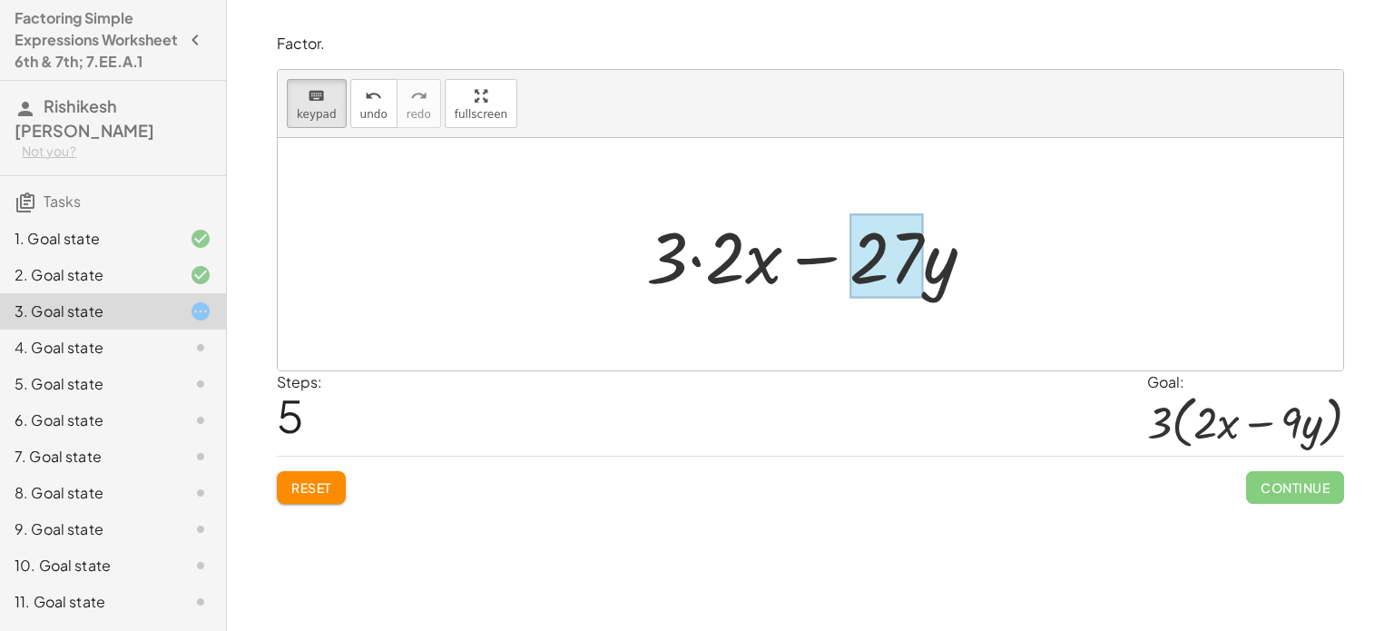
click at [871, 253] on div at bounding box center [887, 256] width 74 height 84
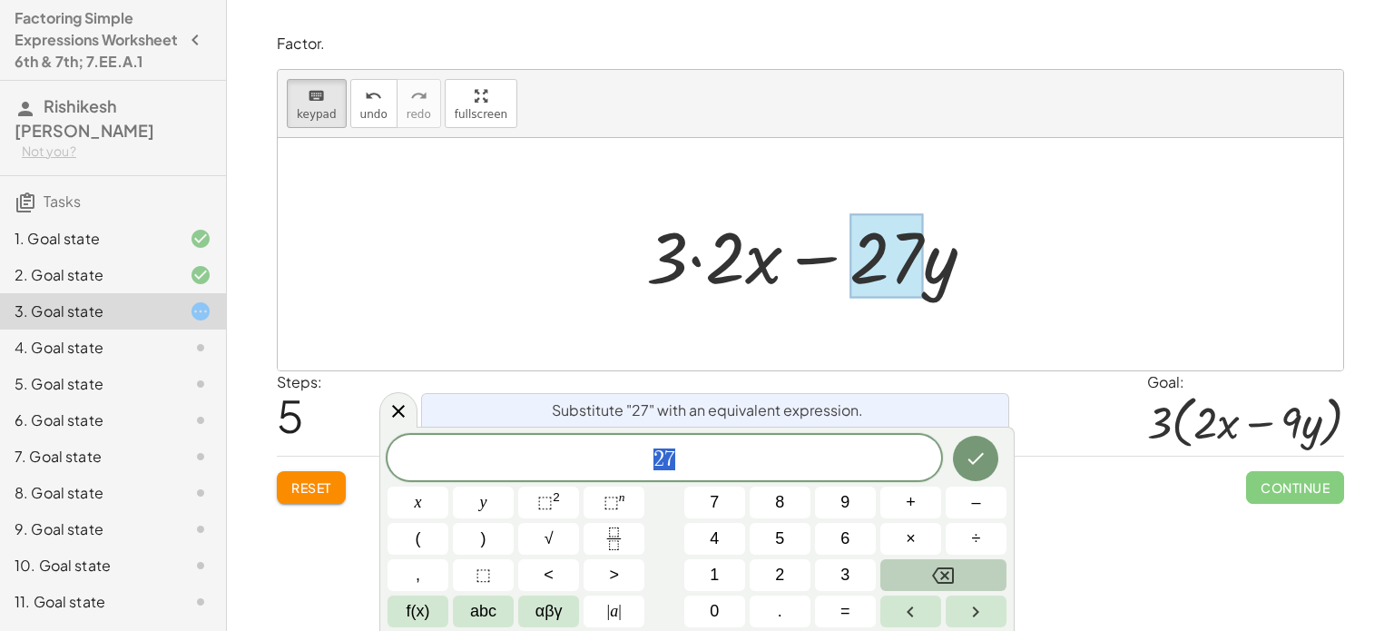
click at [950, 565] on icon "Backspace" at bounding box center [943, 576] width 22 height 22
click at [841, 503] on span "9" at bounding box center [845, 502] width 9 height 25
click at [962, 464] on button "Done" at bounding box center [975, 458] width 45 height 45
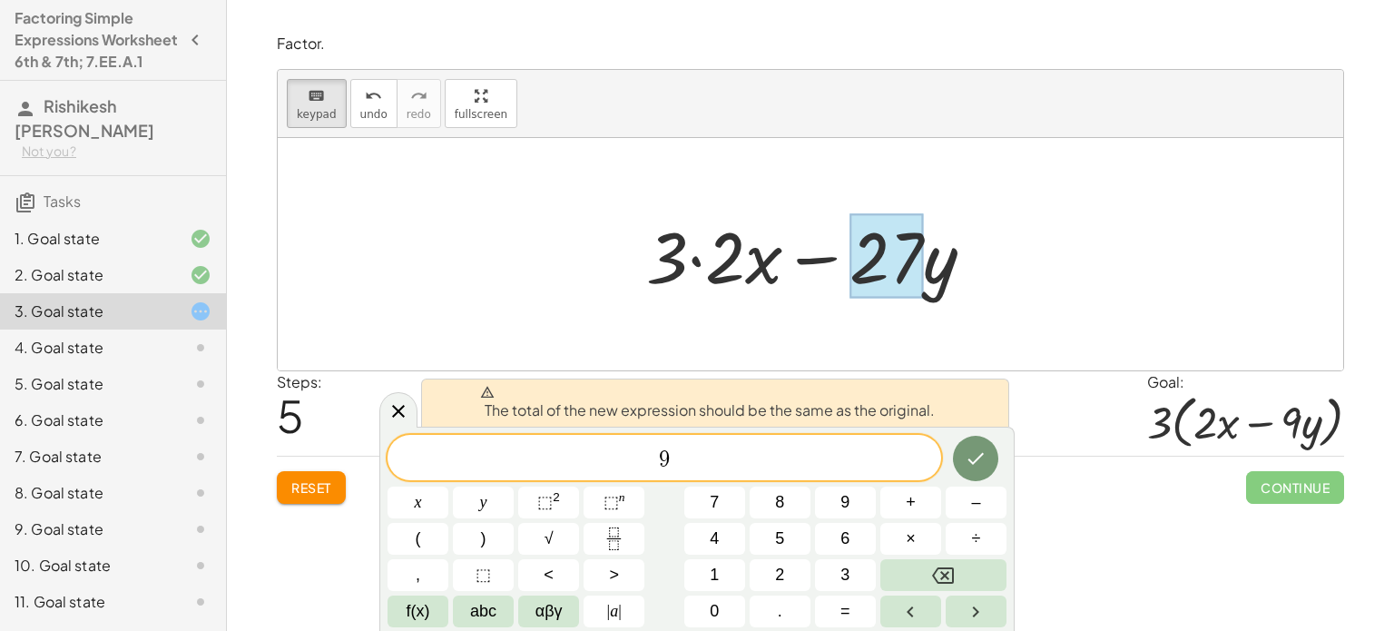
drag, startPoint x: 723, startPoint y: 270, endPoint x: 858, endPoint y: 265, distance: 135.4
click at [801, 256] on div "− · 27 · y + · 3 · 2 · x" at bounding box center [801, 256] width 0 height 0
click at [964, 465] on button "Done" at bounding box center [975, 458] width 45 height 45
click at [952, 559] on button "Backspace" at bounding box center [943, 575] width 126 height 32
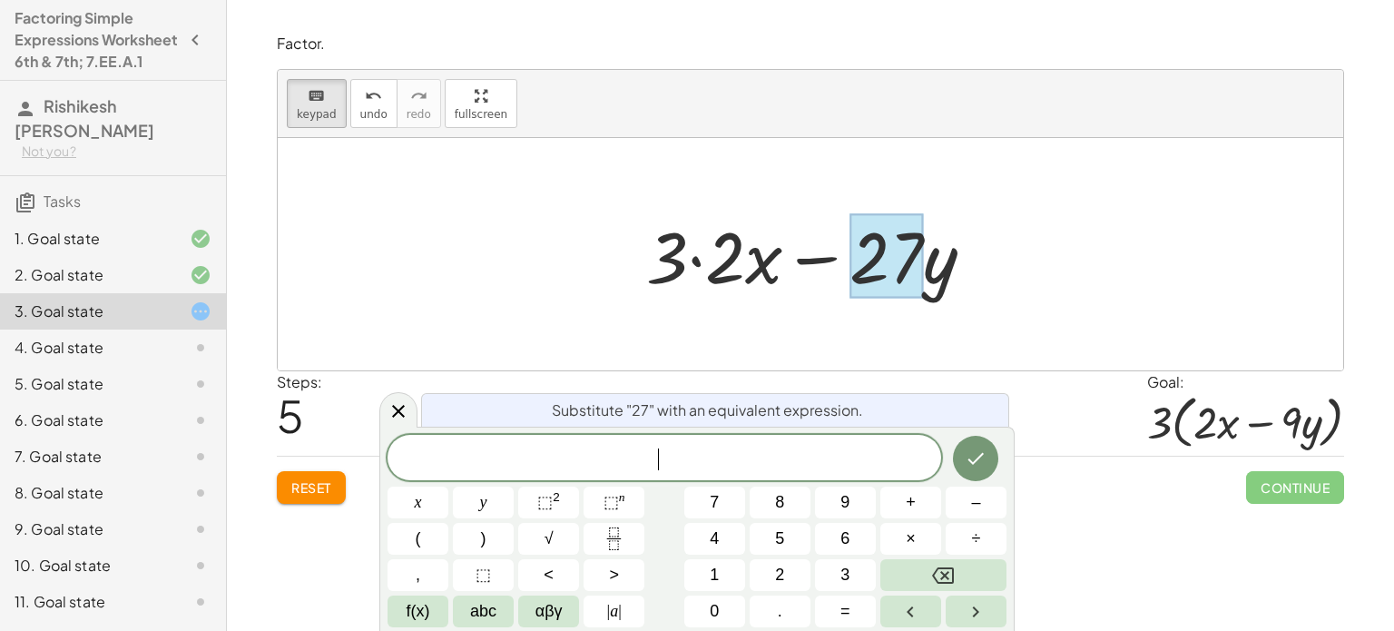
click at [708, 254] on div at bounding box center [817, 254] width 361 height 93
drag, startPoint x: 721, startPoint y: 273, endPoint x: 844, endPoint y: 329, distance: 135.7
click at [844, 329] on div "+ · 6 · x − · 27 · y + · x · 6 − · 27 · y + · 6 · x − · 27 · y + · 6 · x − · y …" at bounding box center [811, 254] width 1066 height 232
click at [405, 420] on icon at bounding box center [399, 410] width 22 height 22
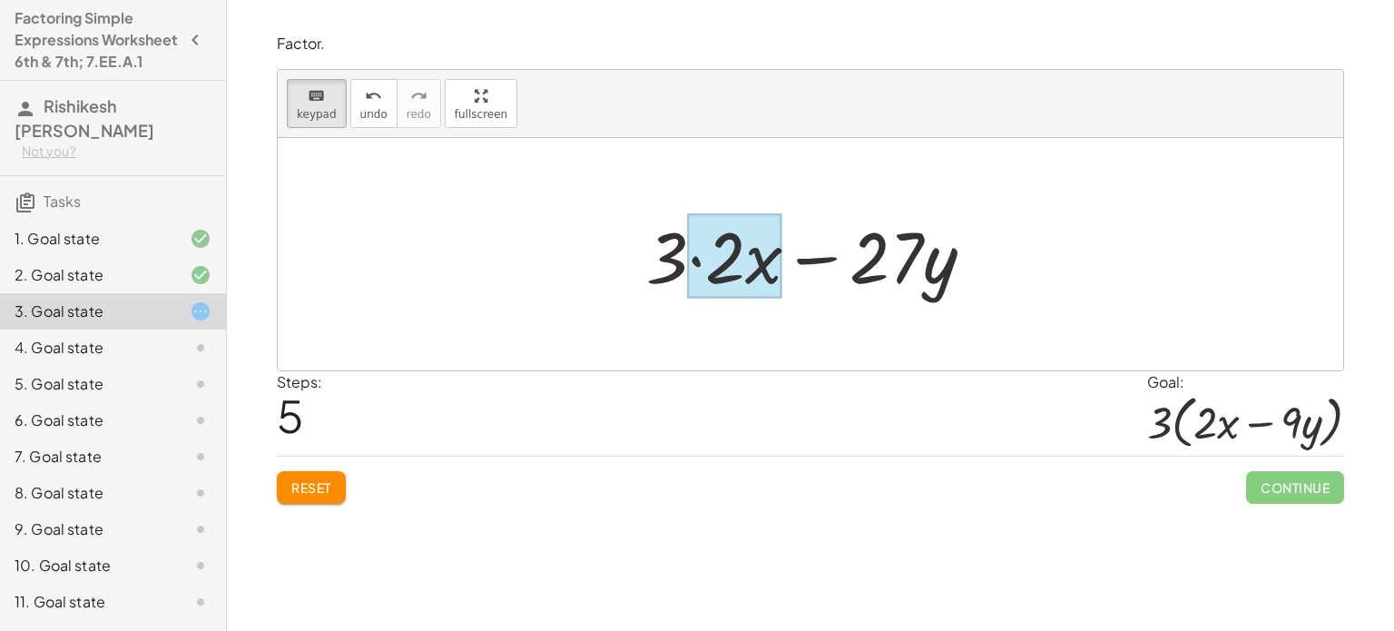
drag, startPoint x: 747, startPoint y: 267, endPoint x: 773, endPoint y: 267, distance: 26.3
click at [773, 267] on div at bounding box center [735, 256] width 94 height 84
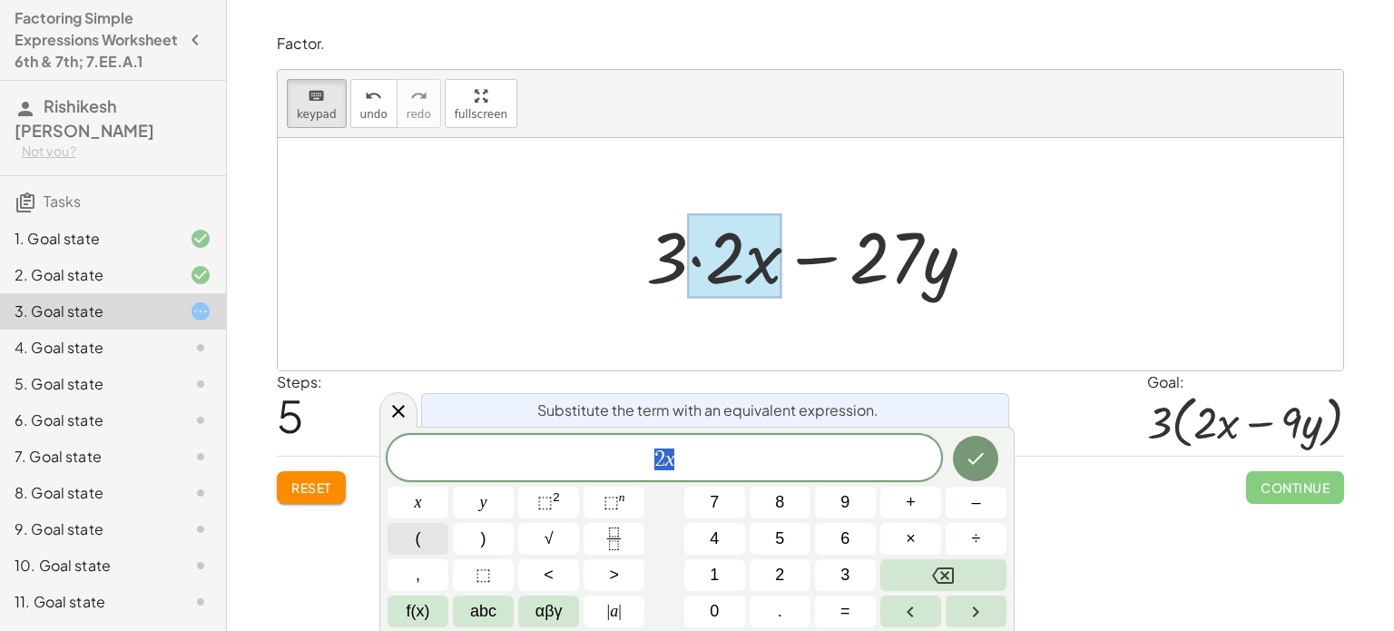
click at [406, 536] on button "(" at bounding box center [418, 539] width 61 height 32
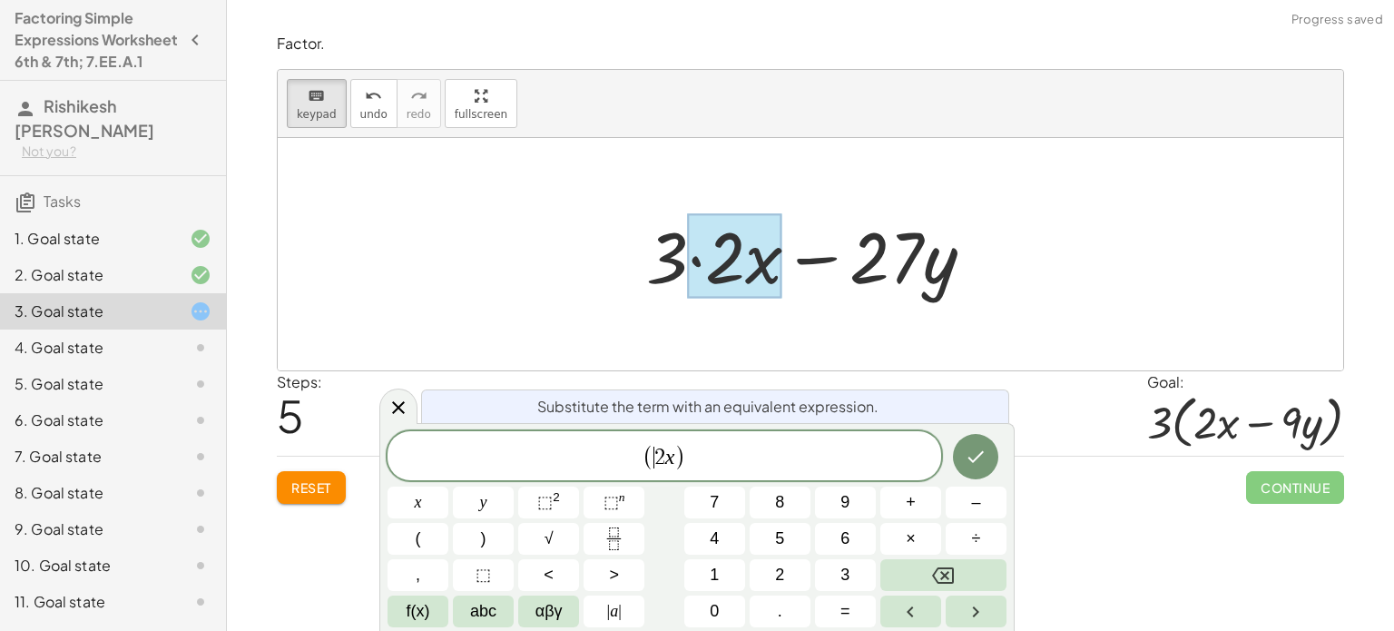
click at [675, 458] on span ")" at bounding box center [680, 457] width 12 height 26
click at [975, 446] on icon "Done" at bounding box center [976, 457] width 22 height 22
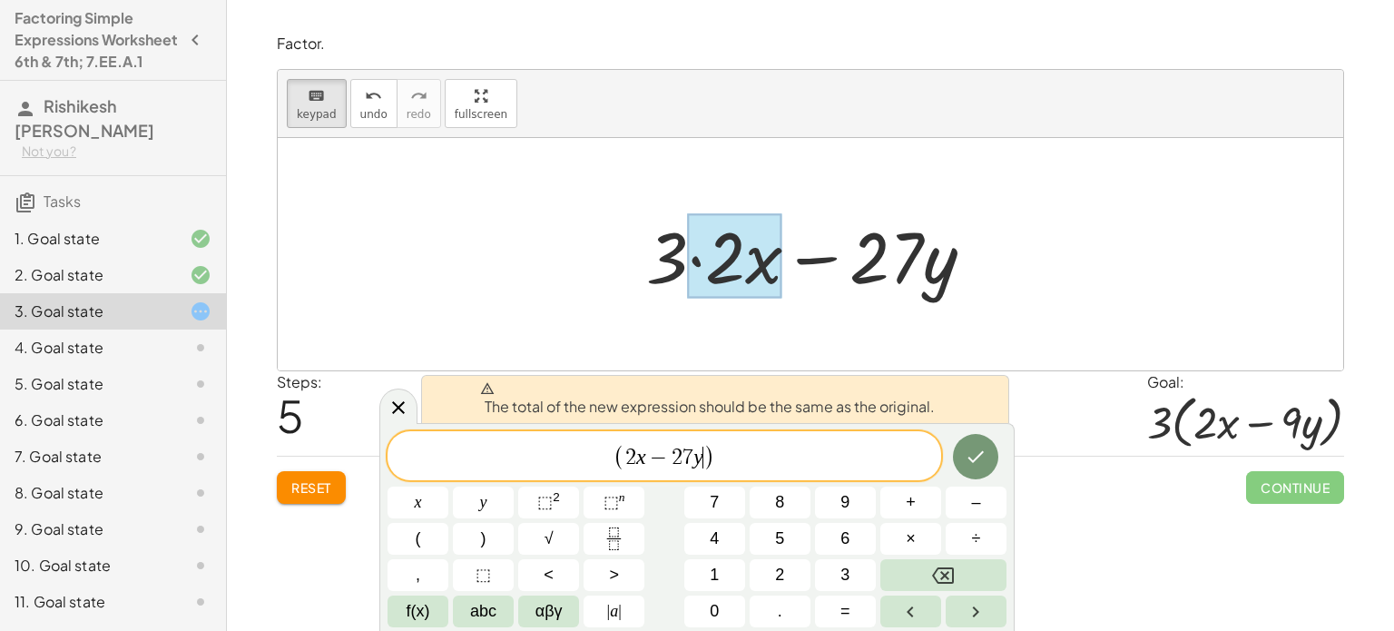
click at [897, 287] on div at bounding box center [817, 254] width 361 height 93
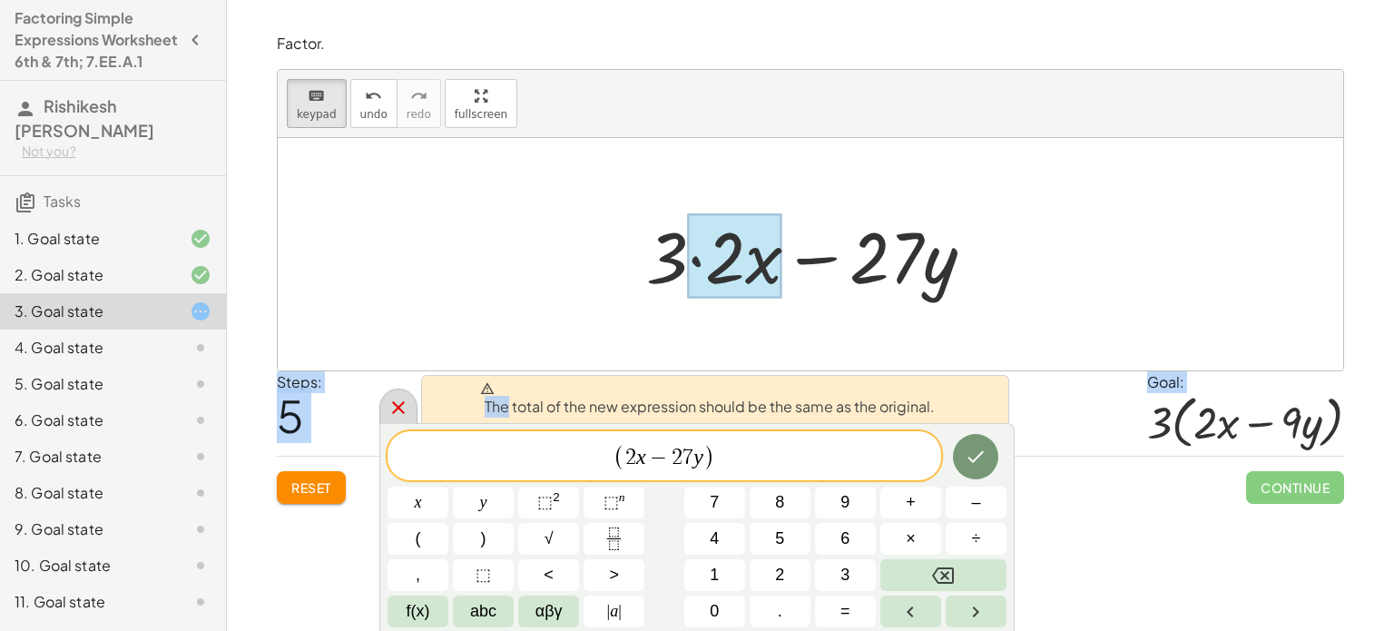
drag, startPoint x: 897, startPoint y: 287, endPoint x: 403, endPoint y: 413, distance: 509.6
click at [403, 413] on body "Factoring Simple Expressions Worksheet 6th & 7th; 7.EE.A.1 Rishikesh [PERSON_NA…" at bounding box center [697, 315] width 1394 height 631
click at [392, 413] on icon at bounding box center [399, 408] width 22 height 22
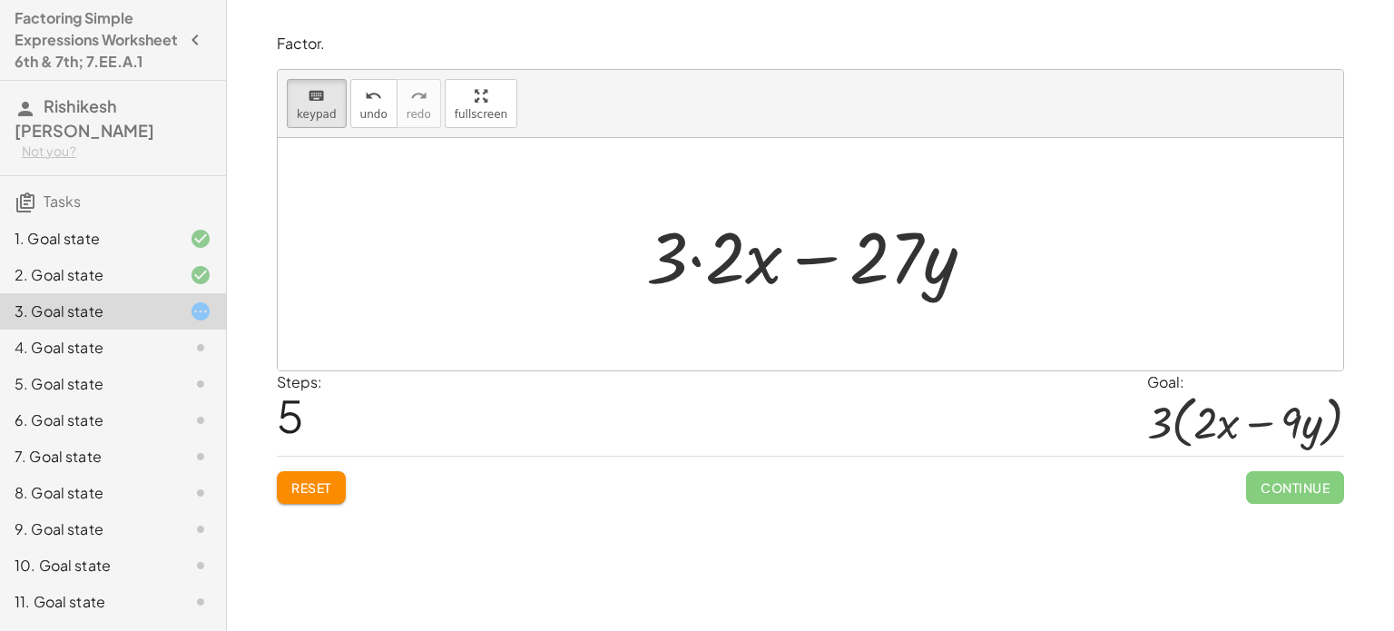
click at [392, 413] on div "Steps: 5 Goal: · 3 · ( + · 2 · x − · 9 · y )" at bounding box center [810, 413] width 1067 height 84
click at [846, 235] on div at bounding box center [817, 254] width 361 height 93
click at [886, 260] on div at bounding box center [887, 256] width 74 height 84
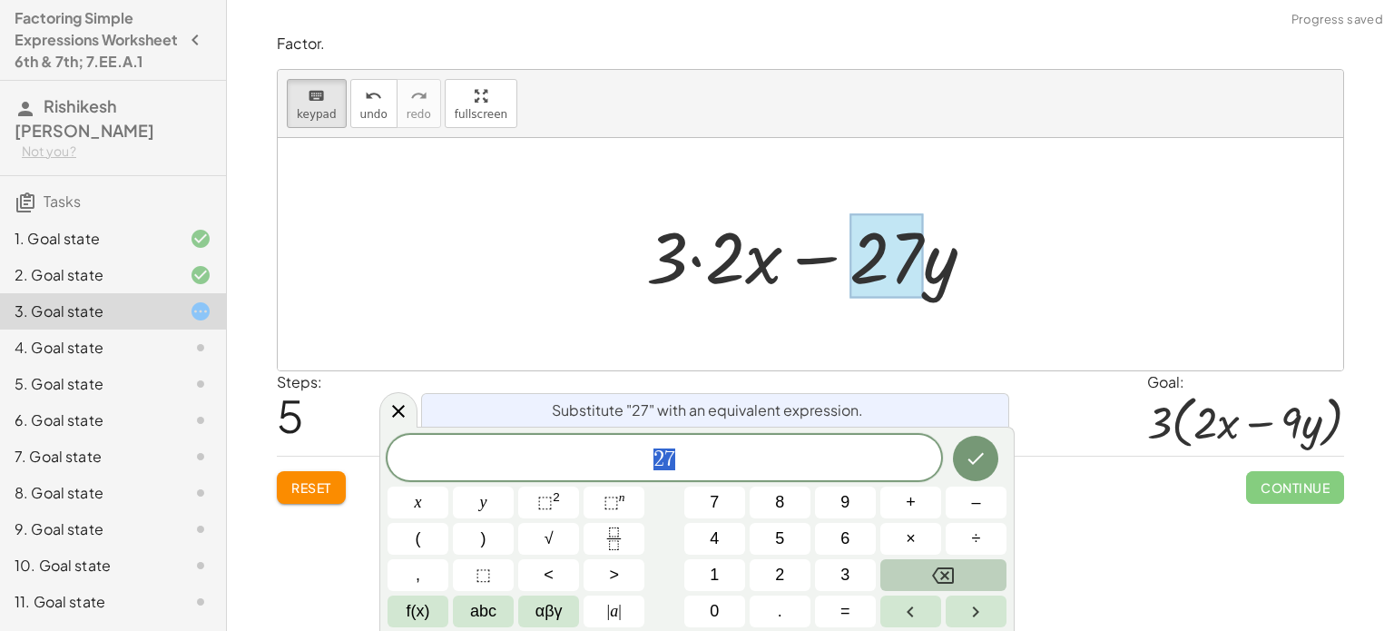
click at [950, 569] on icon "Backspace" at bounding box center [943, 576] width 22 height 22
click at [964, 288] on div at bounding box center [817, 254] width 361 height 93
click at [399, 406] on icon at bounding box center [399, 410] width 22 height 22
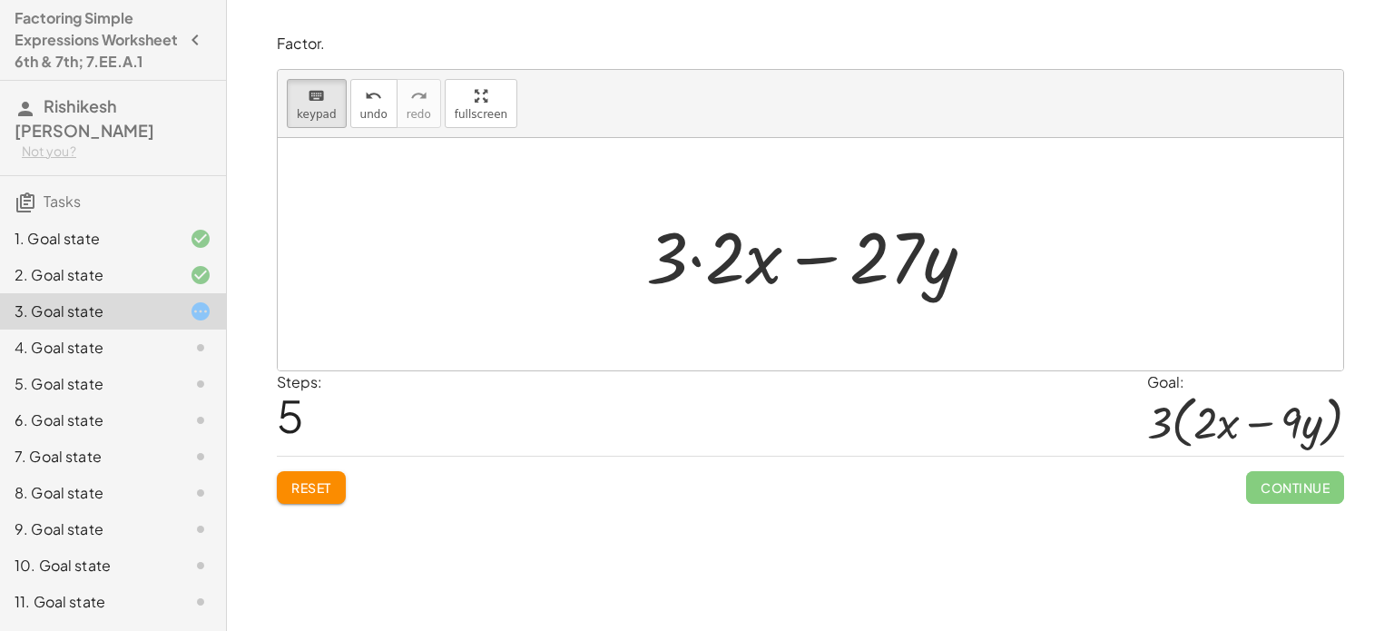
click at [847, 277] on div at bounding box center [817, 254] width 361 height 93
drag, startPoint x: 698, startPoint y: 268, endPoint x: 753, endPoint y: 268, distance: 55.4
click at [753, 268] on div at bounding box center [735, 256] width 94 height 84
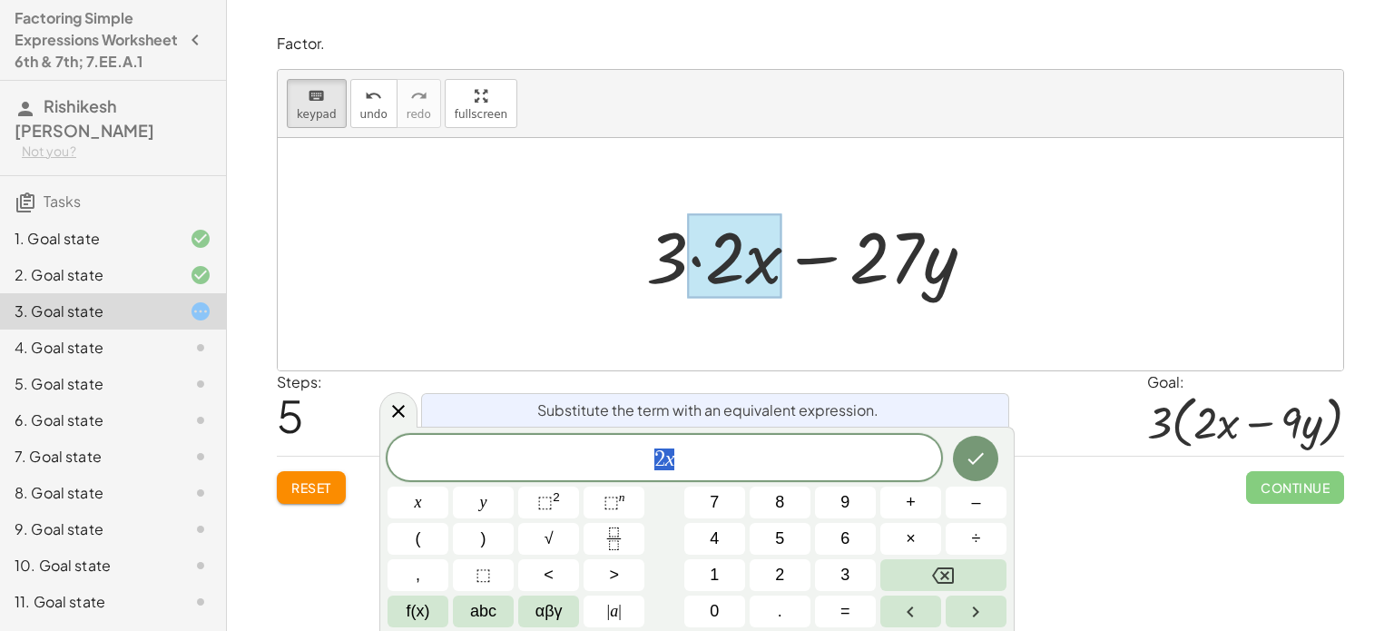
click at [672, 279] on div at bounding box center [817, 254] width 361 height 93
click at [701, 261] on div at bounding box center [735, 256] width 94 height 84
click at [698, 261] on div at bounding box center [735, 256] width 94 height 84
click at [696, 261] on div at bounding box center [735, 256] width 94 height 84
click at [766, 364] on div at bounding box center [811, 254] width 1066 height 232
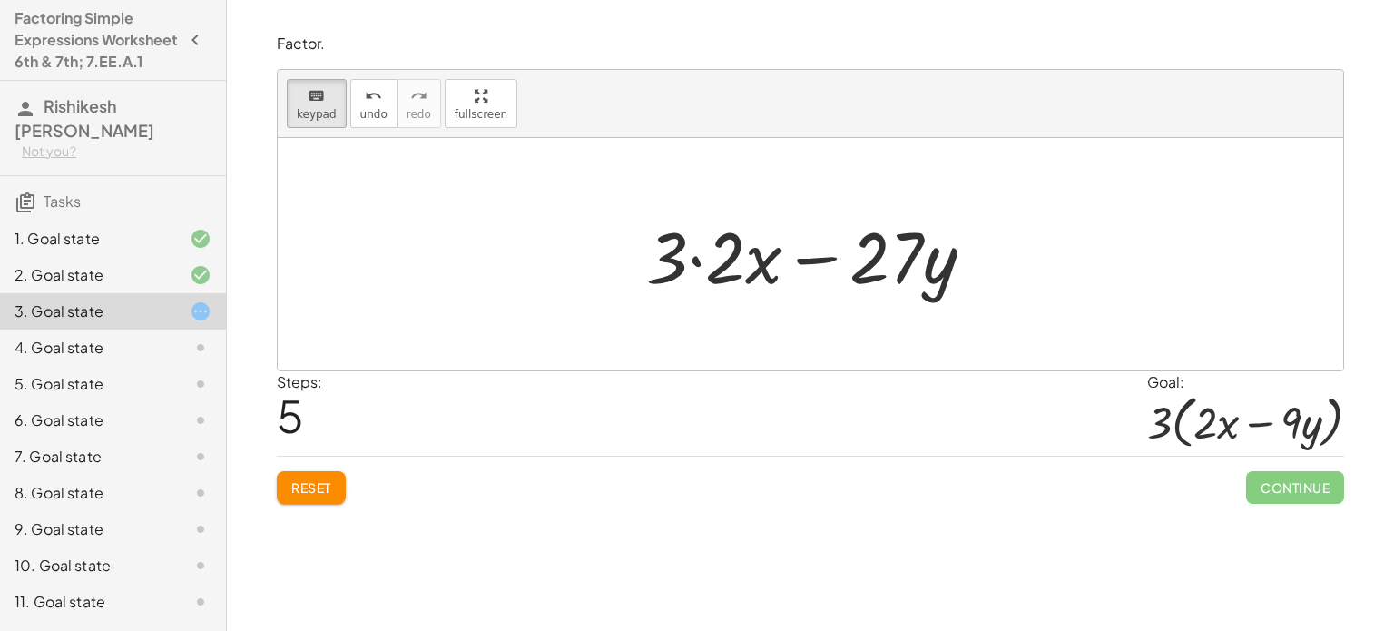
click at [766, 364] on div at bounding box center [811, 254] width 1066 height 232
drag, startPoint x: 766, startPoint y: 364, endPoint x: 745, endPoint y: 263, distance: 102.9
click at [745, 263] on div "+ · 6 · x − · 27 · y + · x · 6 − · 27 · y + · 6 · x − · 27 · y + · 6 · x − · y …" at bounding box center [811, 254] width 1066 height 232
click at [745, 263] on div at bounding box center [735, 256] width 94 height 84
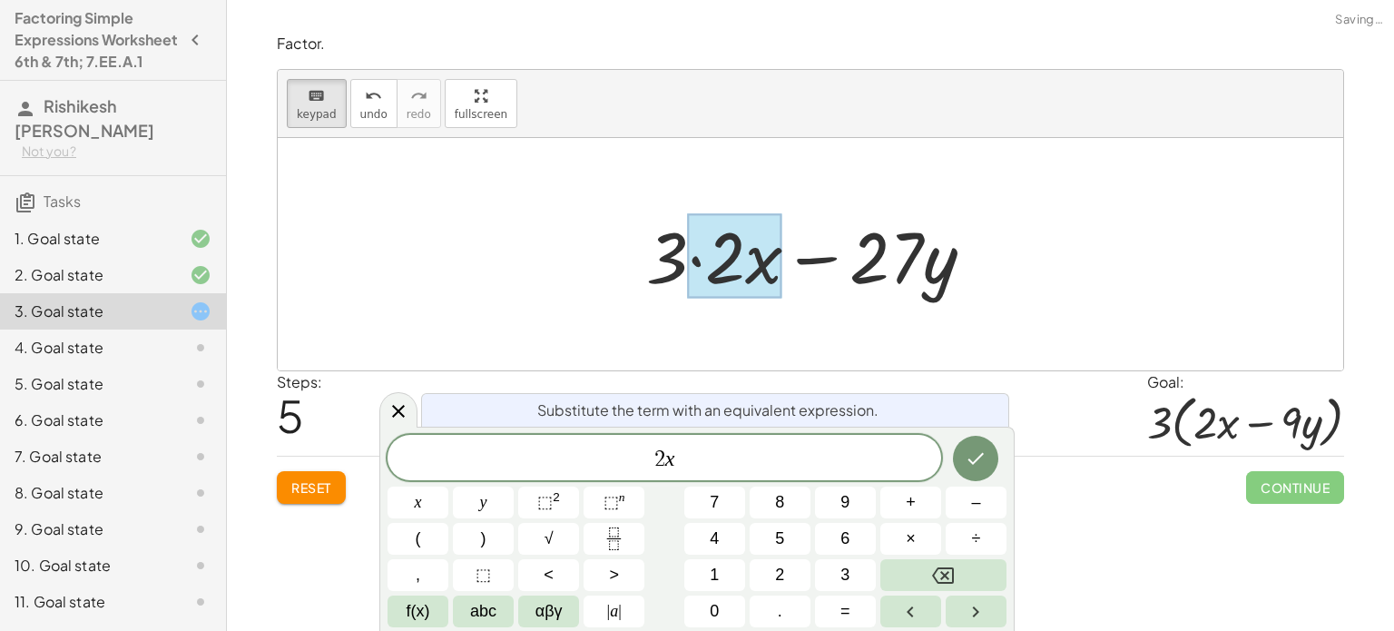
click at [745, 263] on div at bounding box center [735, 256] width 94 height 84
